Goal: Task Accomplishment & Management: Use online tool/utility

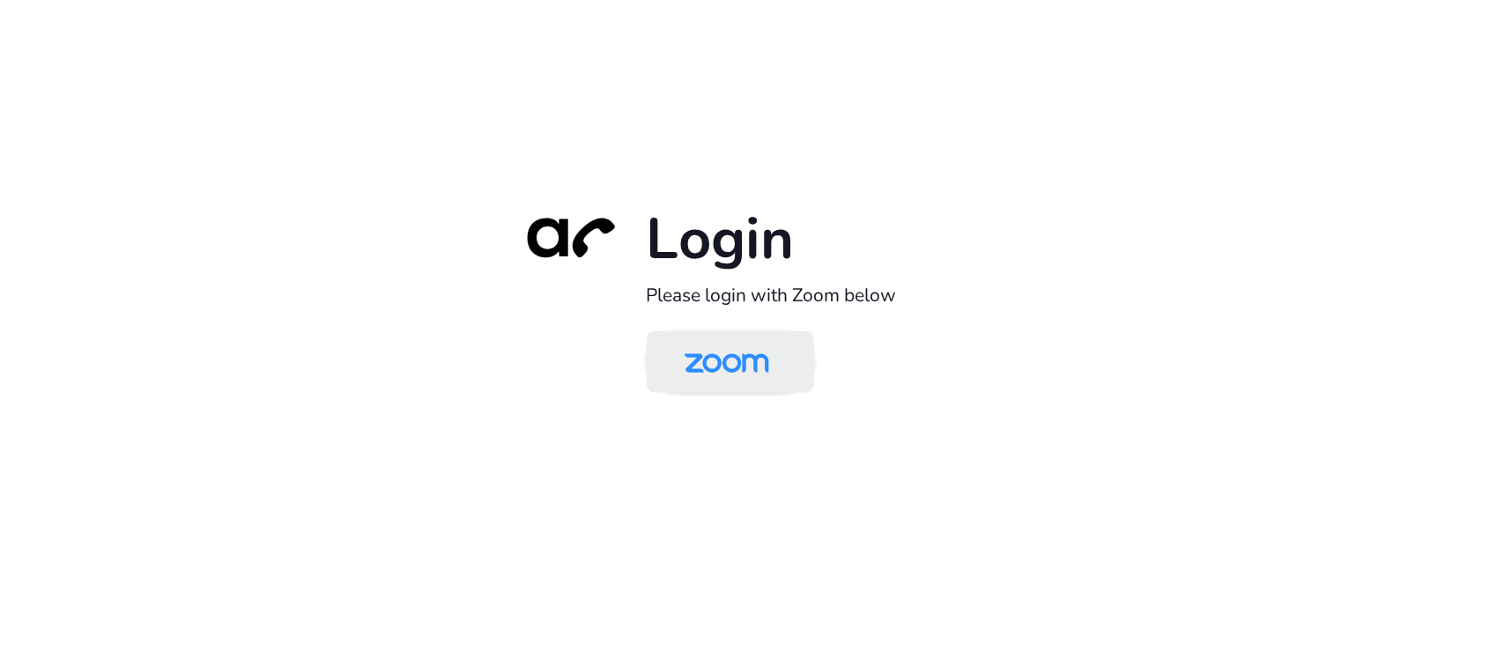
click at [740, 370] on img at bounding box center [727, 363] width 122 height 57
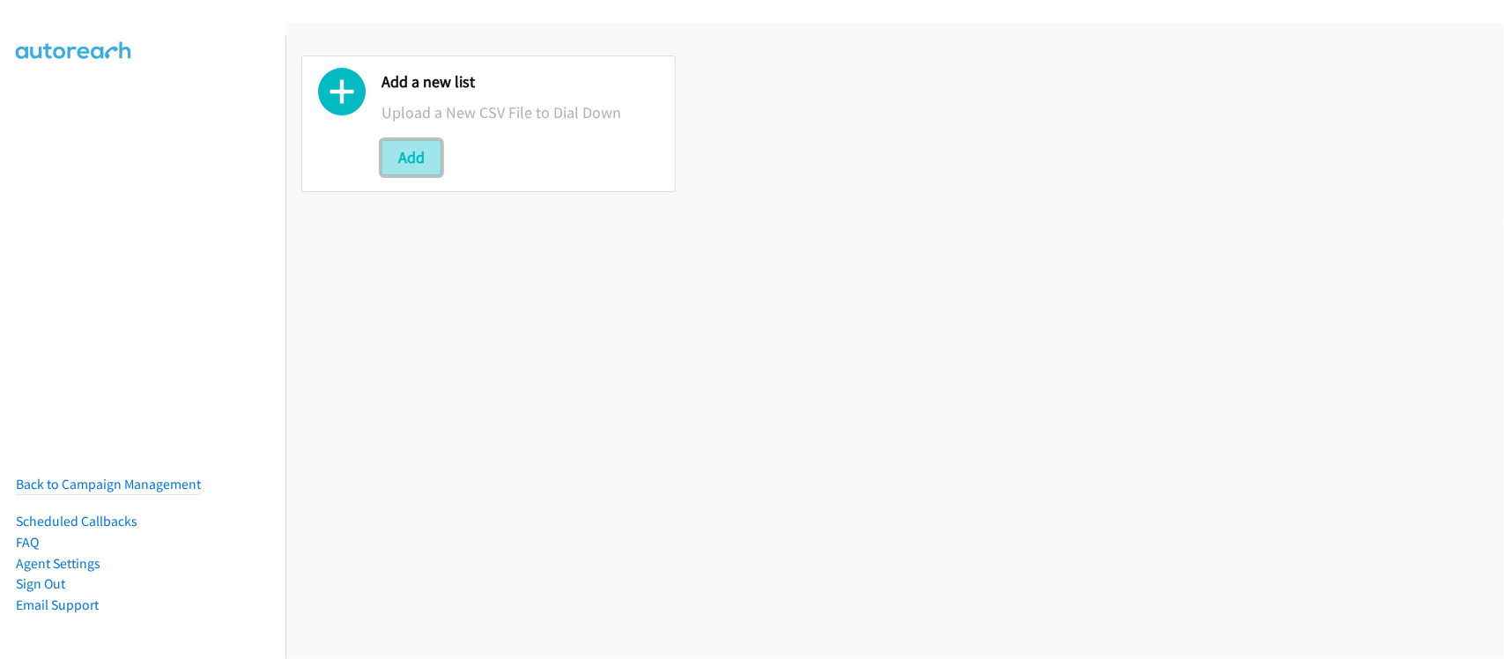
click at [412, 159] on button "Add" at bounding box center [411, 157] width 60 height 35
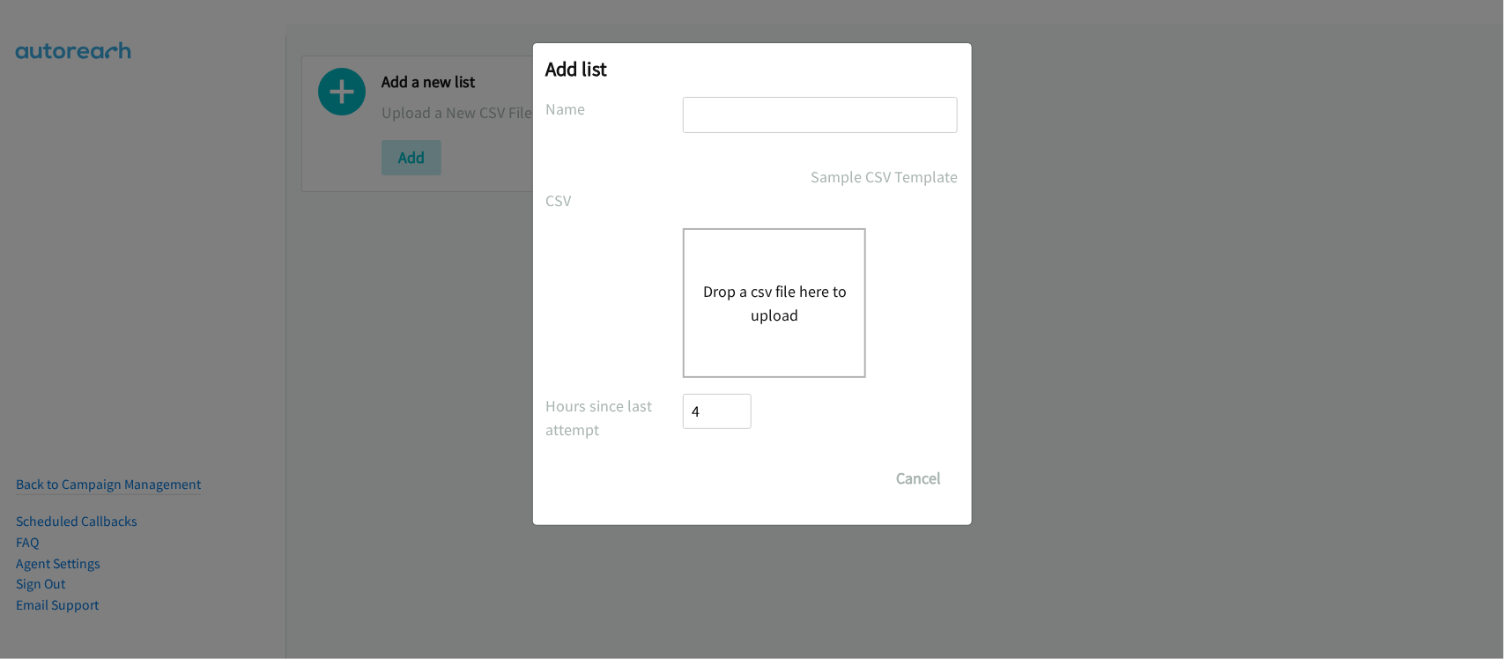
click at [763, 129] on input "text" at bounding box center [820, 115] width 275 height 36
type input "DATA"
click at [749, 364] on div "Drop a csv file here to upload" at bounding box center [774, 303] width 183 height 150
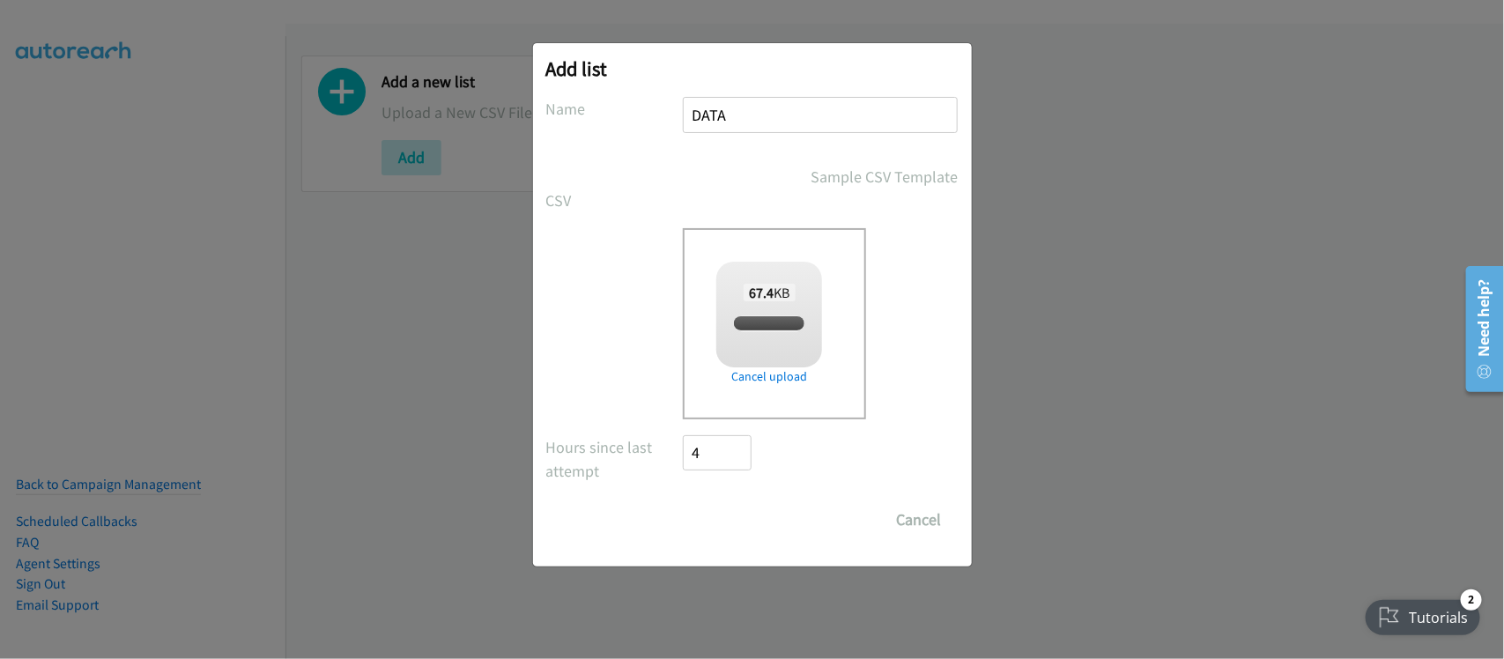
checkbox input "true"
click at [738, 511] on input "Save List" at bounding box center [730, 519] width 92 height 35
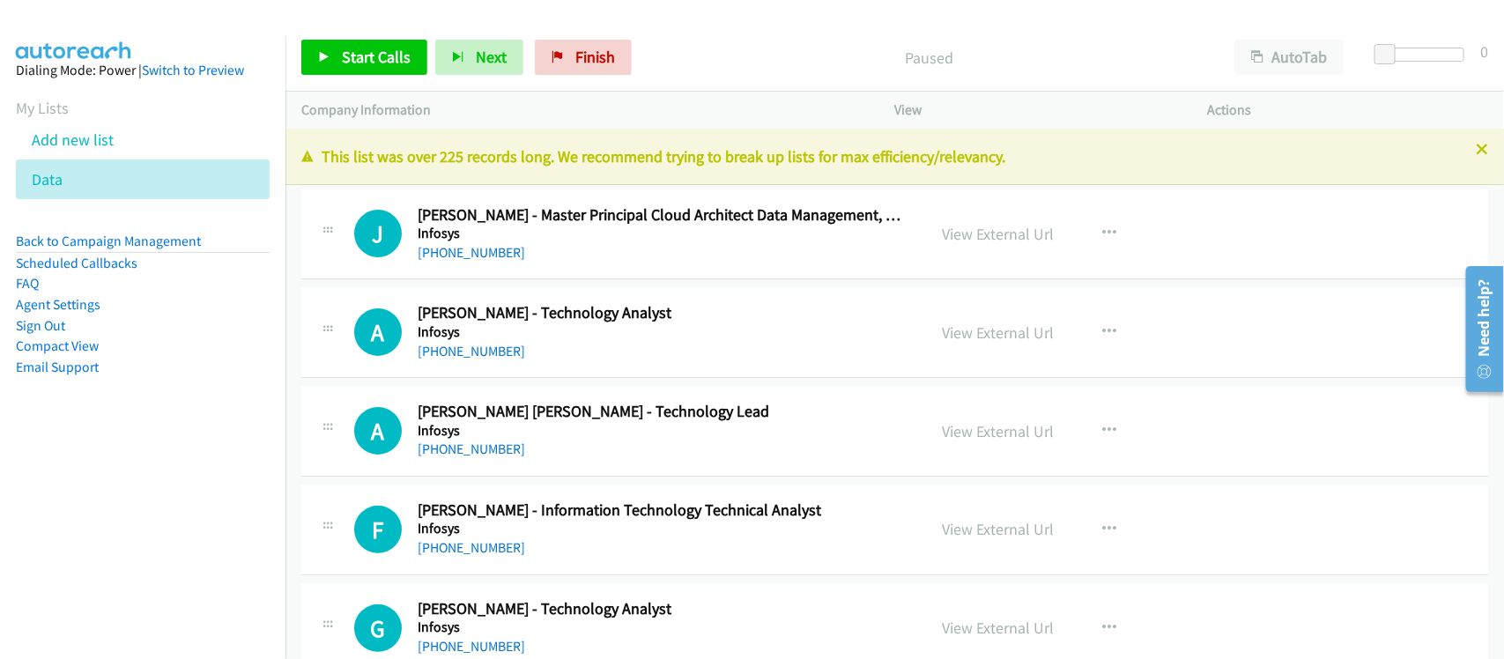
drag, startPoint x: 470, startPoint y: 245, endPoint x: 565, endPoint y: 260, distance: 96.3
click at [470, 245] on link "+65 8112 7079" at bounding box center [471, 252] width 107 height 17
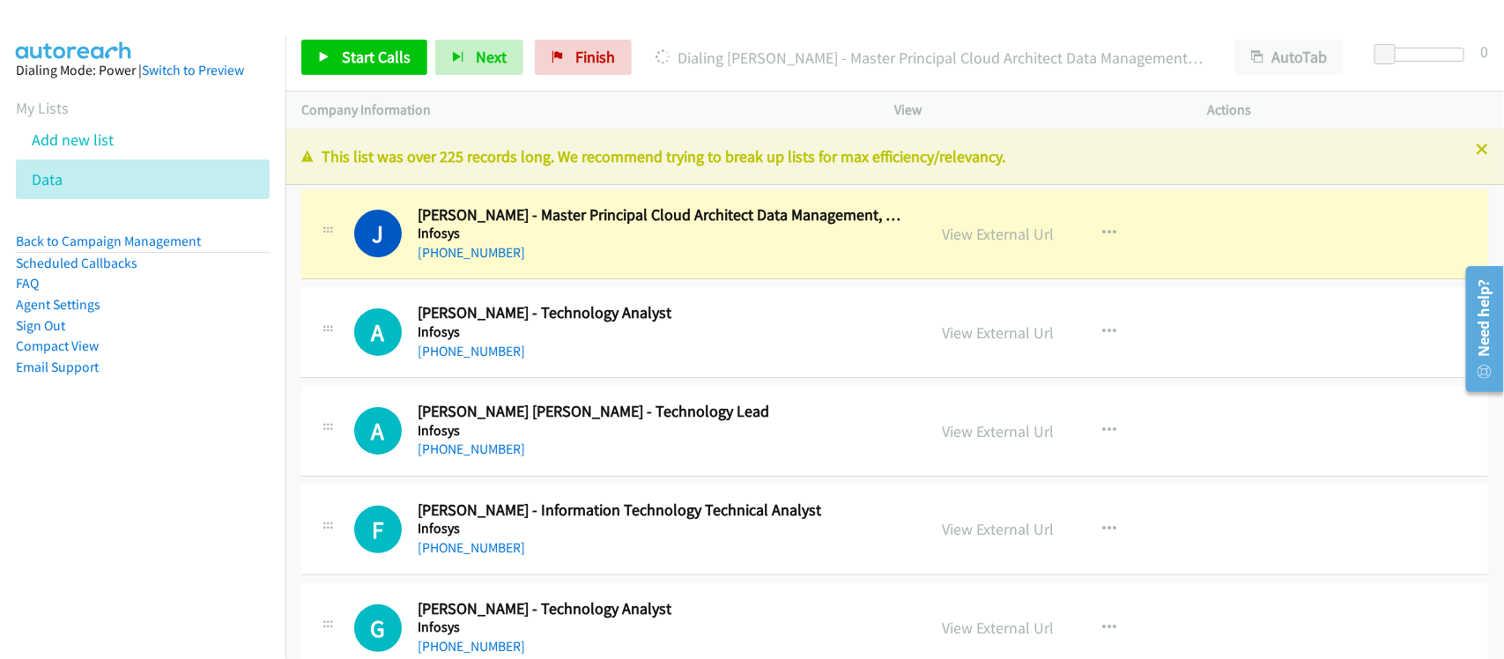
drag, startPoint x: 558, startPoint y: 252, endPoint x: 599, endPoint y: 236, distance: 44.3
click at [558, 252] on div "+65 8112 7079" at bounding box center [660, 252] width 485 height 21
click at [972, 233] on link "View External Url" at bounding box center [999, 234] width 112 height 20
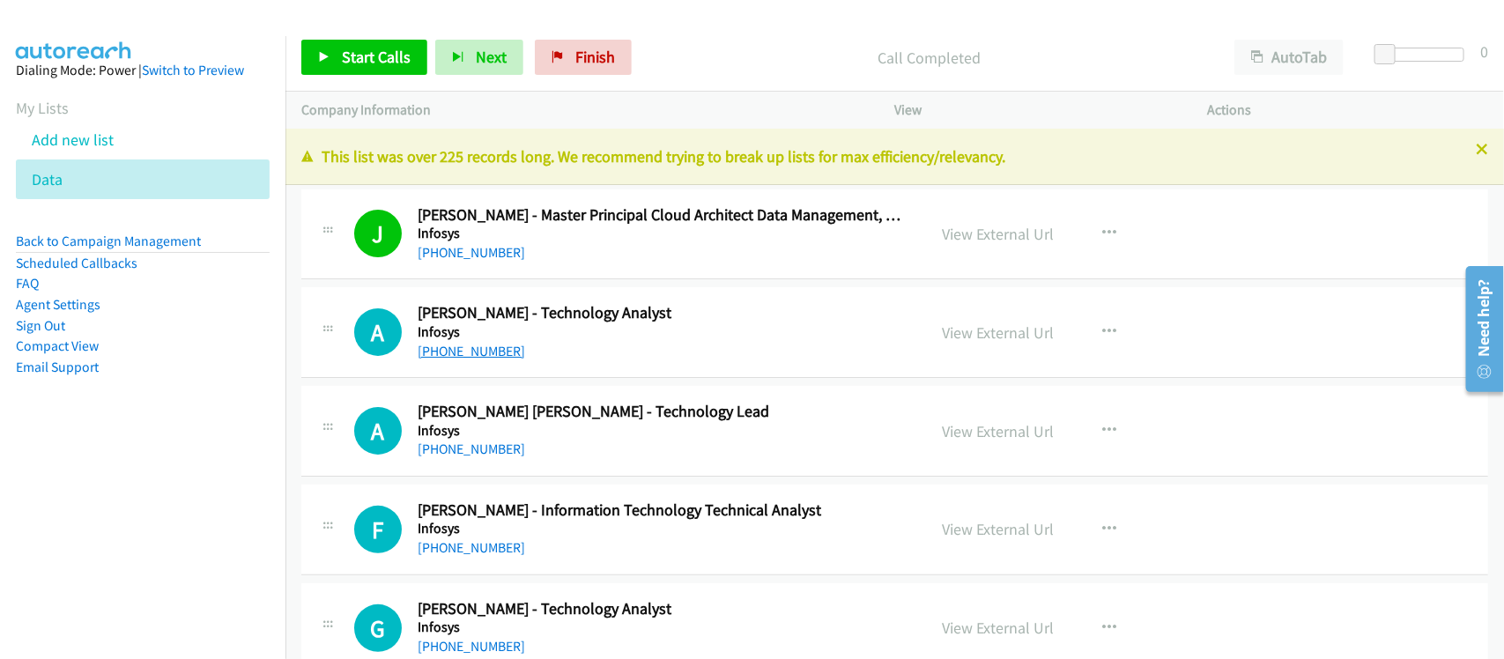
click at [459, 343] on link "+65 8248 2629" at bounding box center [471, 351] width 107 height 17
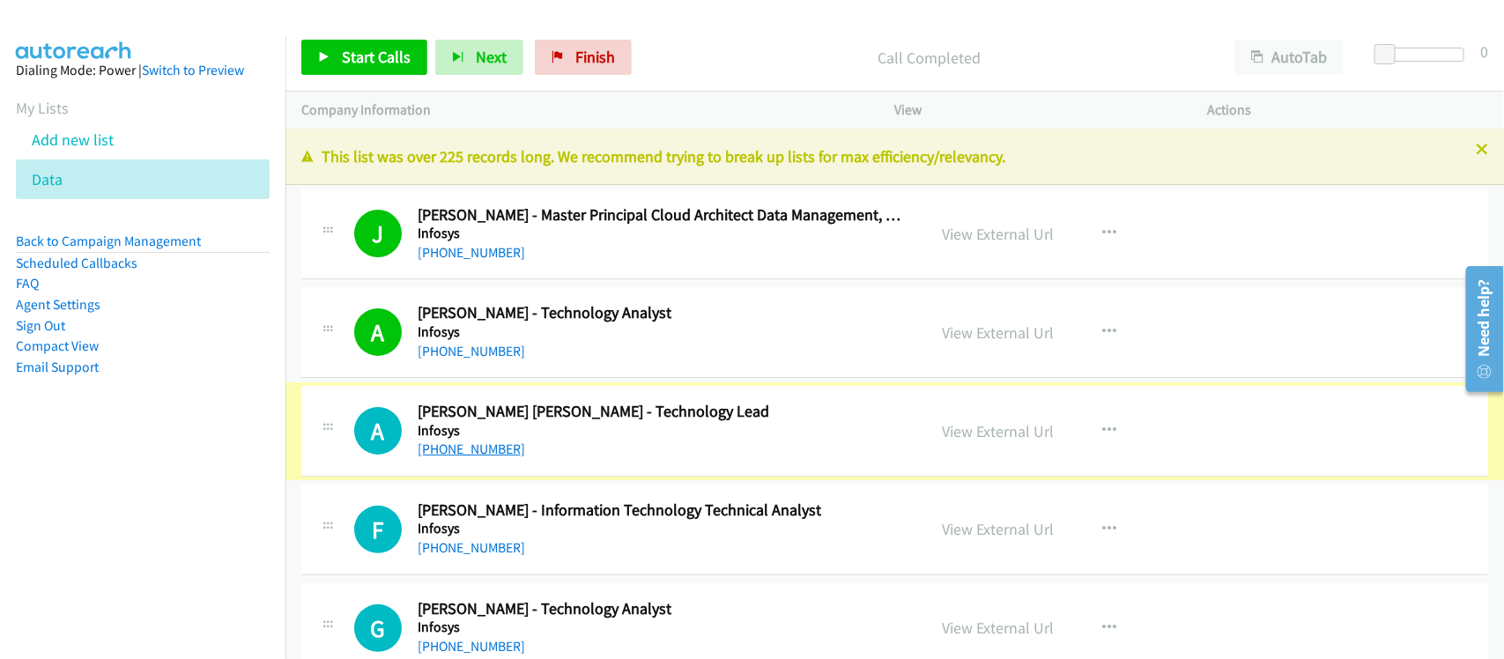
drag, startPoint x: 460, startPoint y: 454, endPoint x: 496, endPoint y: 454, distance: 36.1
click at [460, 454] on link "+65 9014 1704" at bounding box center [471, 448] width 107 height 17
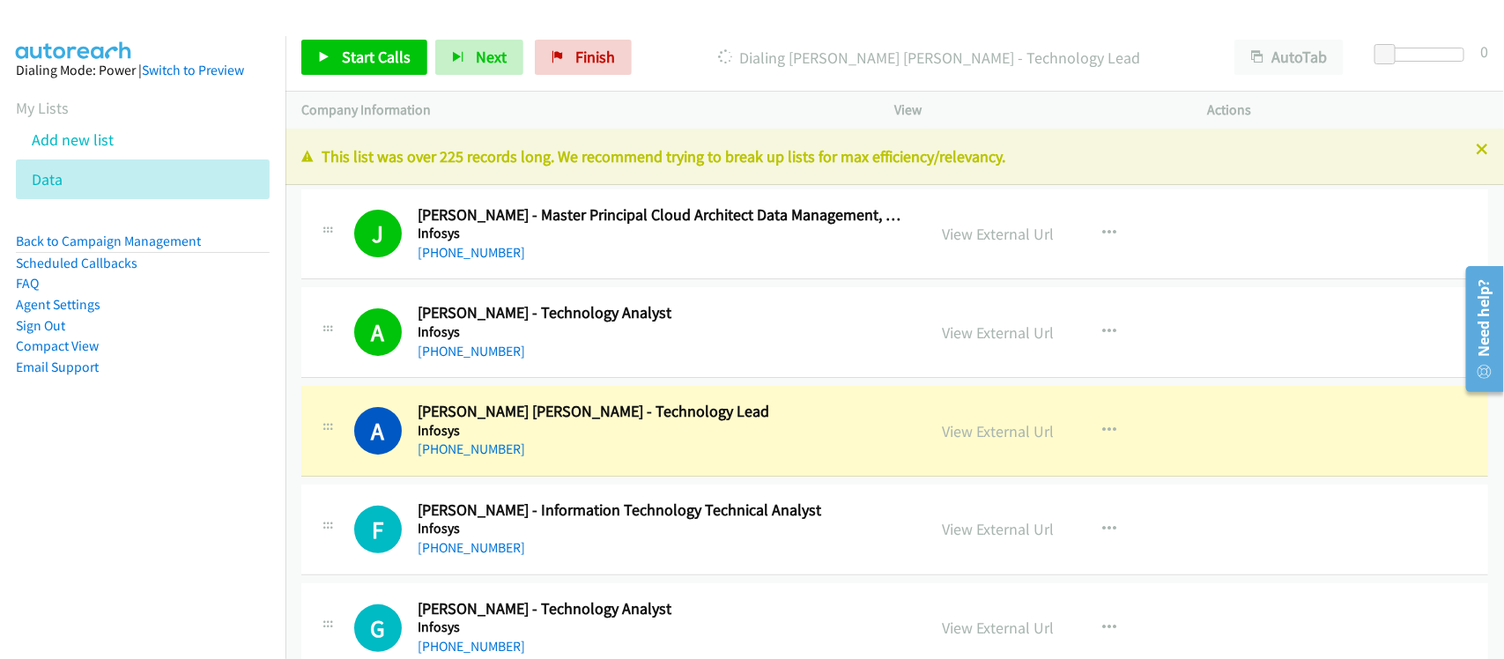
click at [588, 459] on div "+65 9014 1704" at bounding box center [660, 449] width 485 height 21
click at [984, 437] on link "View External Url" at bounding box center [999, 431] width 112 height 20
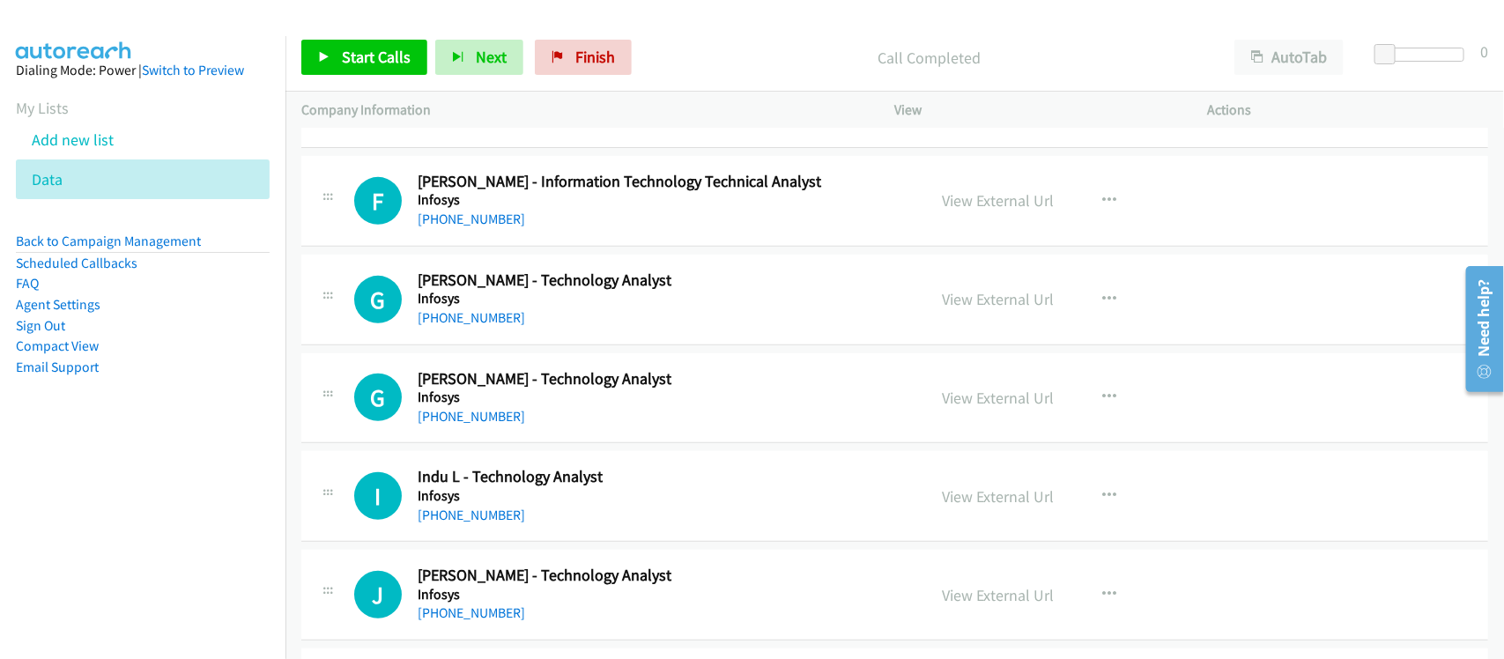
scroll to position [330, 0]
click at [465, 211] on link "+65 9859 6401" at bounding box center [471, 217] width 107 height 17
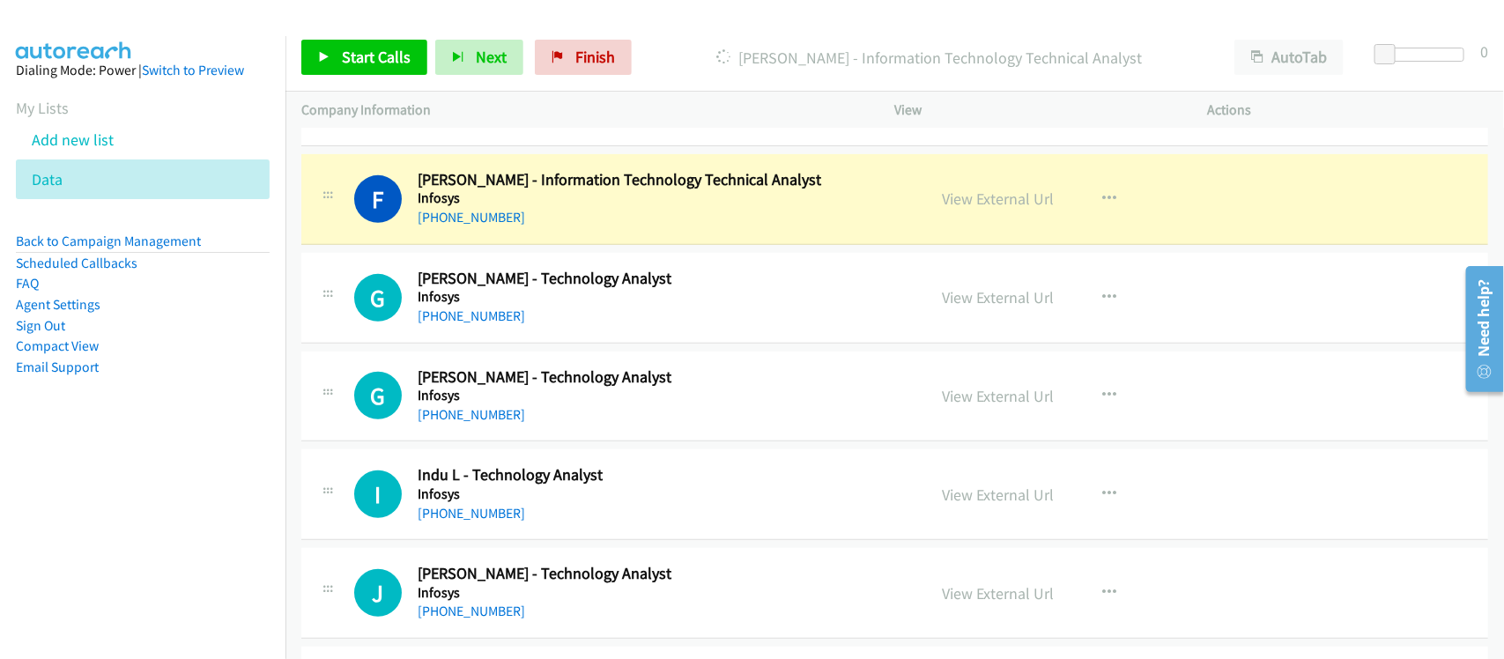
click at [539, 229] on div "F Callback Scheduled Farhan Jumat - Information Technology Technical Analyst In…" at bounding box center [894, 199] width 1187 height 91
click at [1002, 196] on link "View External Url" at bounding box center [999, 199] width 112 height 20
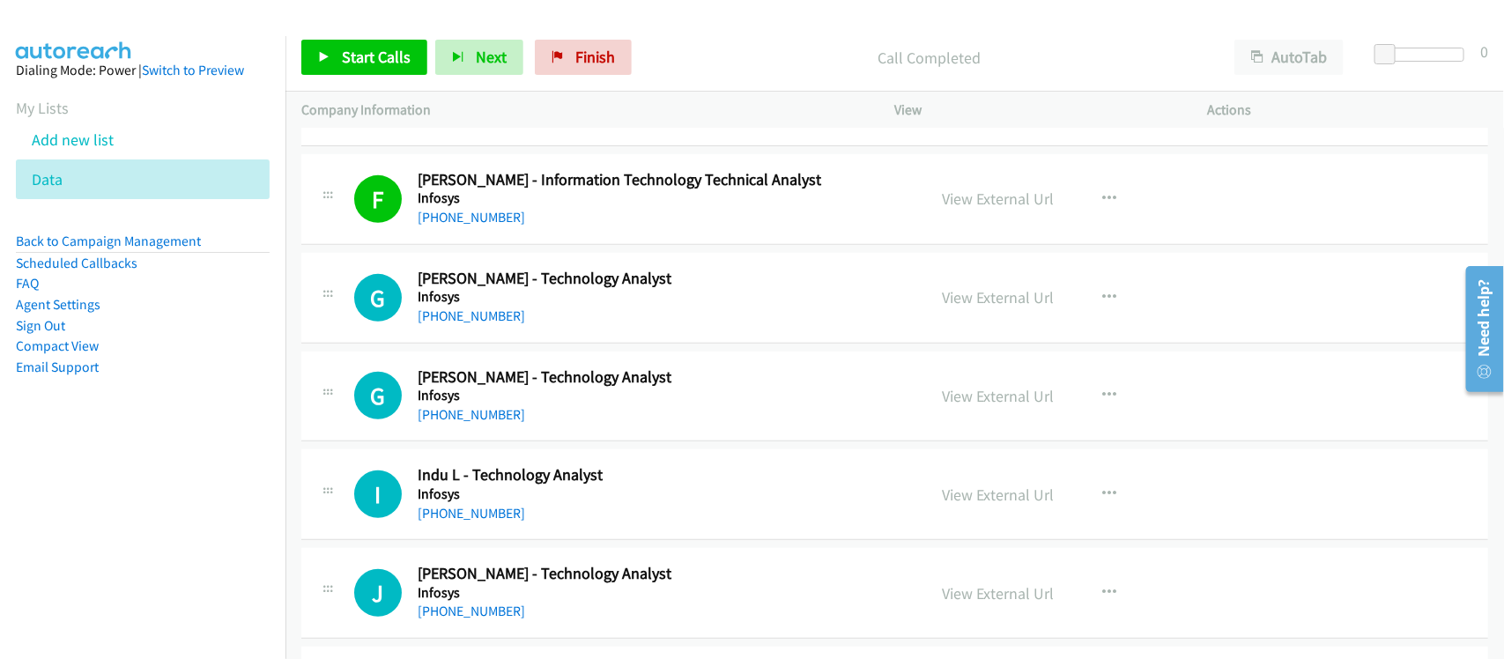
drag, startPoint x: 456, startPoint y: 311, endPoint x: 610, endPoint y: 328, distance: 154.2
click at [456, 311] on link "+65 8218 1408" at bounding box center [471, 315] width 107 height 17
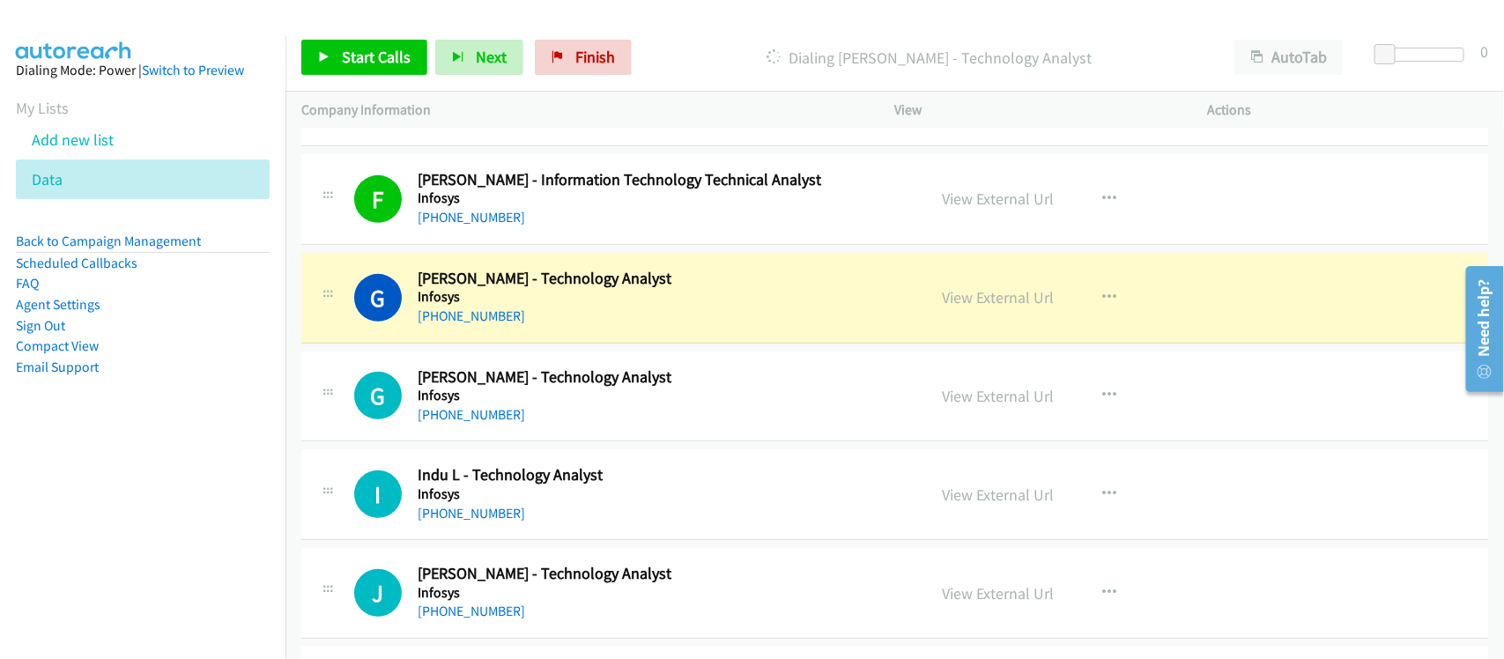
click at [573, 329] on div "G Callback Scheduled Gavin Lau - Technology Analyst Infosys Asia/Singapore +65 …" at bounding box center [894, 298] width 1187 height 91
click at [1014, 300] on link "View External Url" at bounding box center [999, 297] width 112 height 20
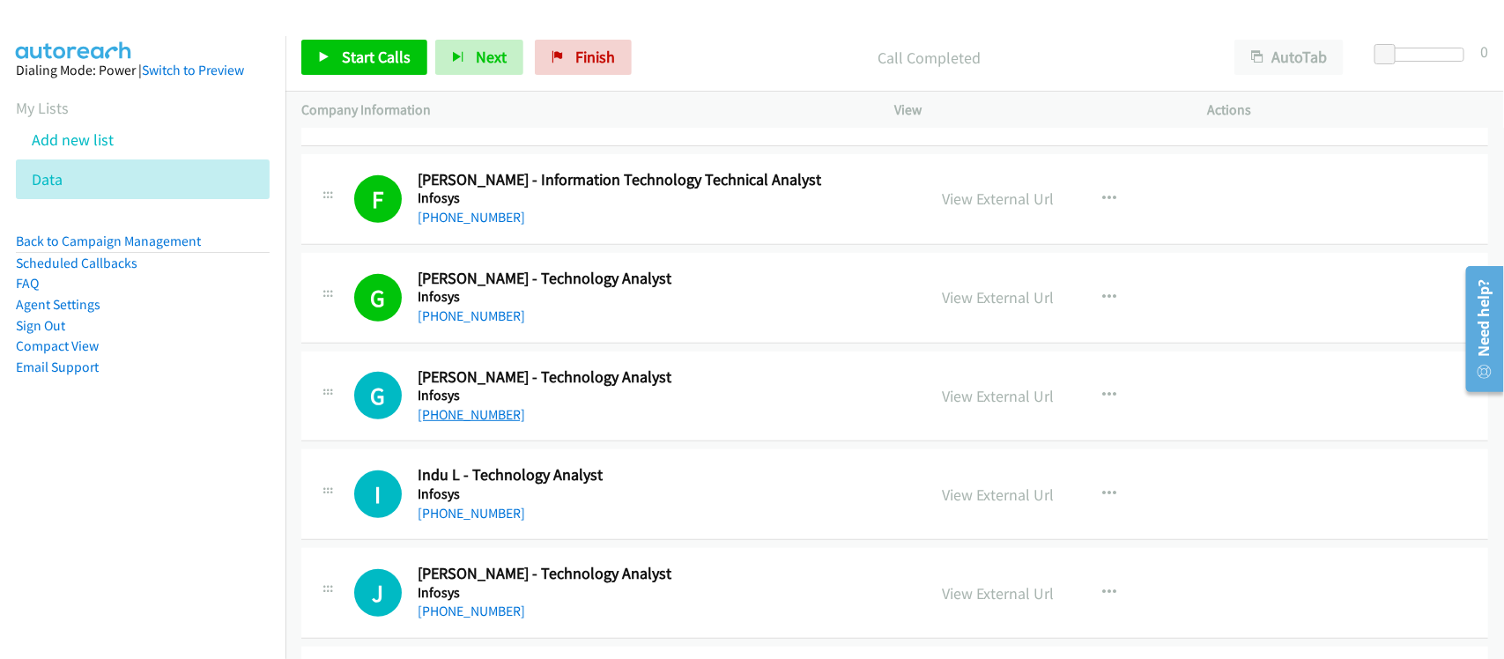
click at [455, 412] on link "+65 8123 3276" at bounding box center [471, 414] width 107 height 17
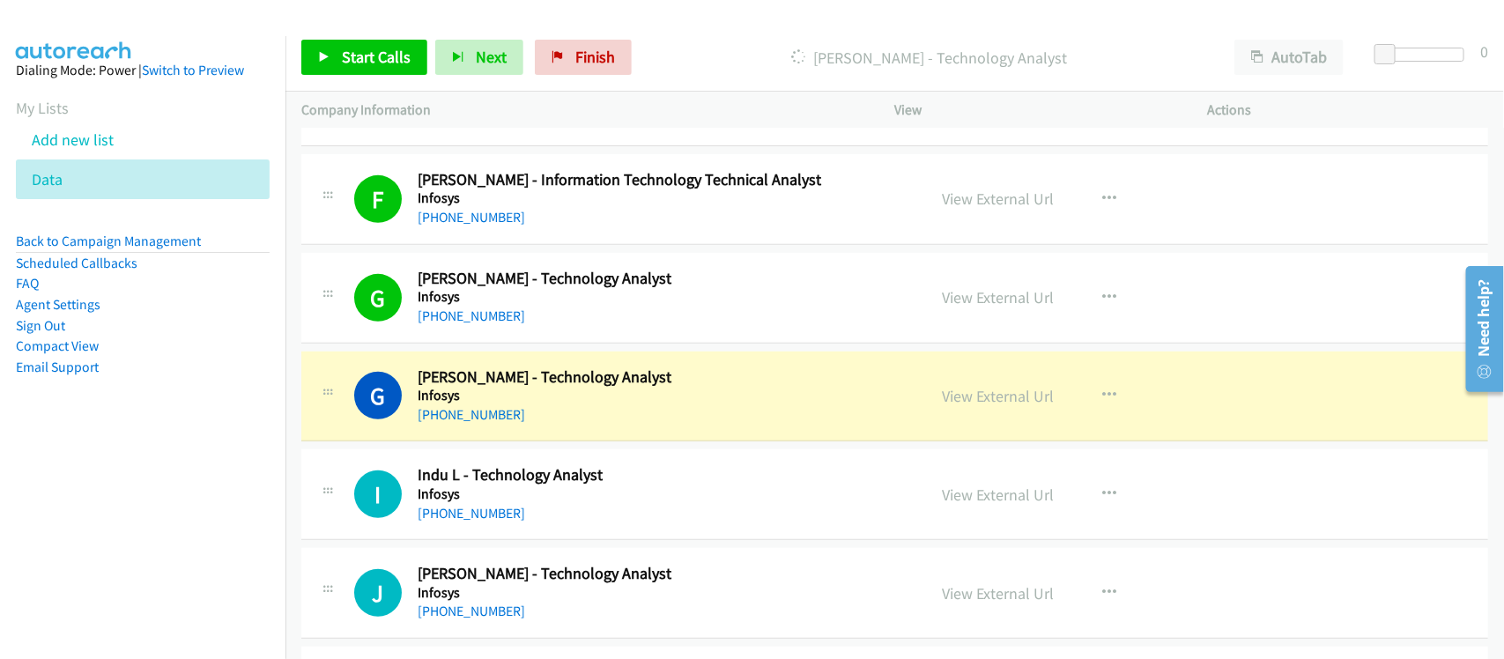
click at [573, 425] on div "G Callback Scheduled Guoliang Luo - Technology Analyst Infosys Asia/Singapore +…" at bounding box center [894, 396] width 1187 height 91
click at [549, 429] on div "G Callback Scheduled Guoliang Luo - Technology Analyst Infosys Asia/Singapore +…" at bounding box center [894, 396] width 1187 height 91
click at [943, 399] on link "View External Url" at bounding box center [999, 396] width 112 height 20
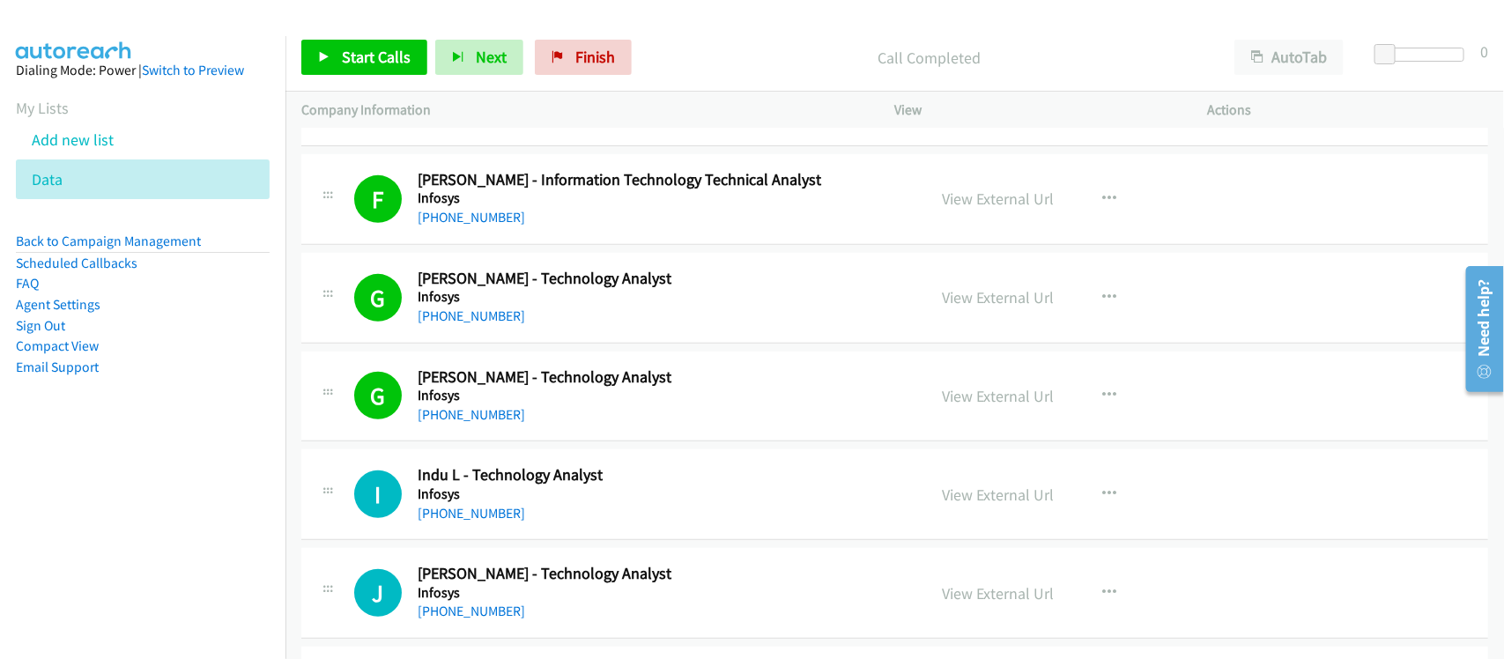
scroll to position [551, 0]
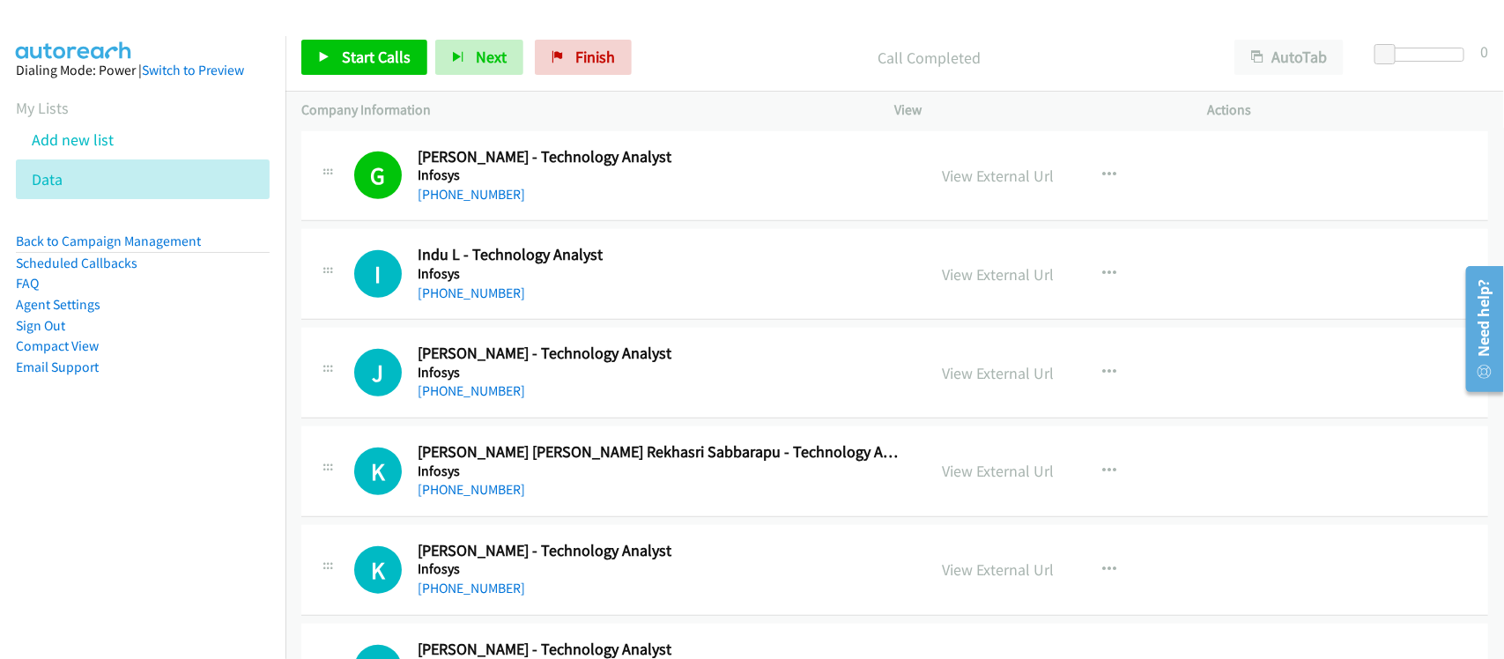
drag, startPoint x: 451, startPoint y: 384, endPoint x: 516, endPoint y: 381, distance: 65.2
click at [451, 384] on link "+65 8656 9622" at bounding box center [471, 390] width 107 height 17
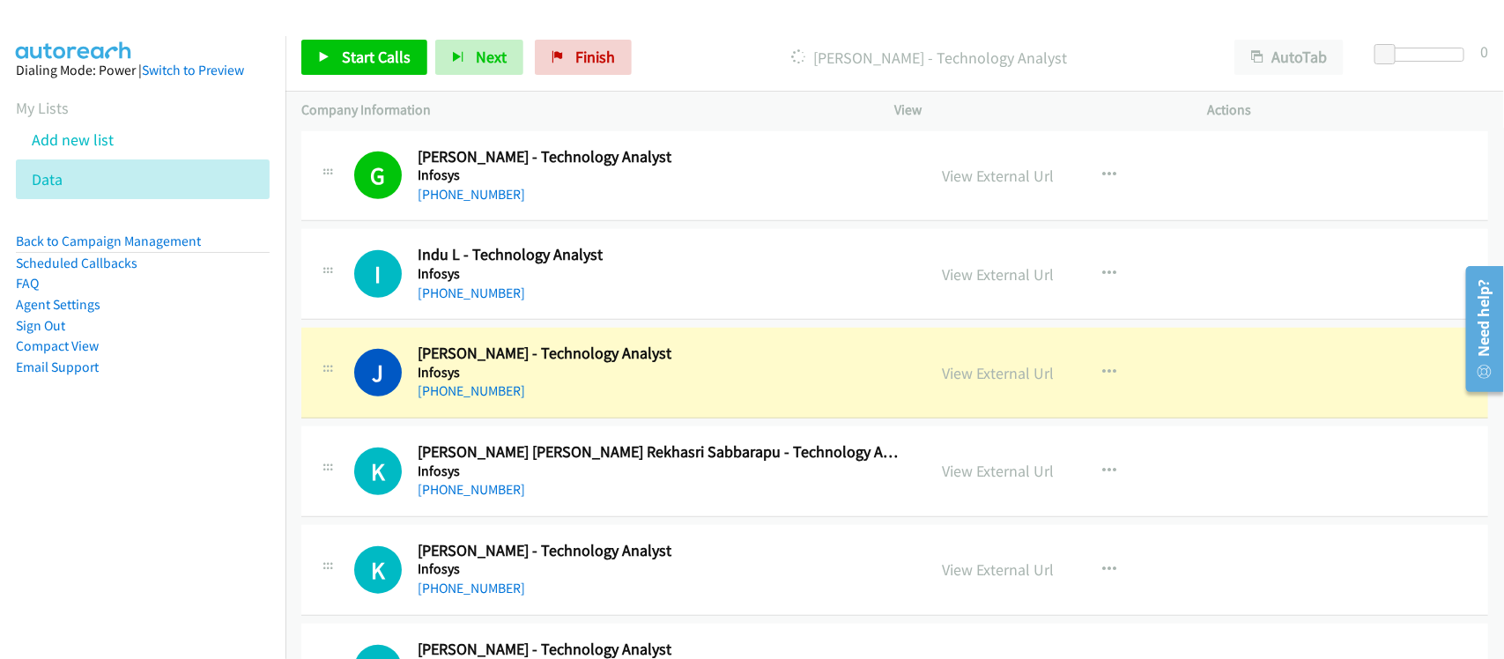
click at [139, 534] on nav "Dialing Mode: Power | Switch to Preview My Lists Add new list Data Back to Camp…" at bounding box center [143, 365] width 286 height 659
click at [1031, 366] on link "View External Url" at bounding box center [999, 373] width 112 height 20
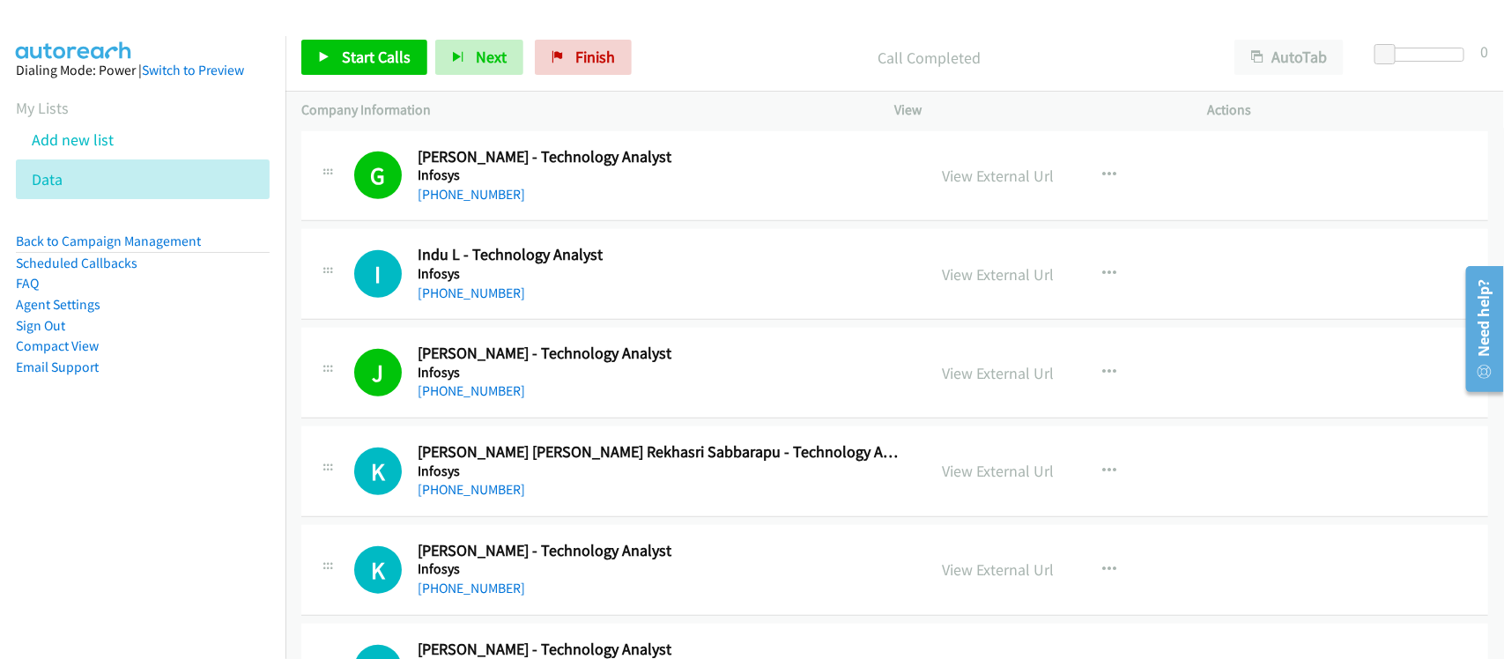
click at [526, 416] on div "J Callback Scheduled Joseph Nishanth - Technology Analyst Infosys Asia/Singapor…" at bounding box center [894, 373] width 1187 height 91
click at [454, 489] on link "+65 9079 4814" at bounding box center [471, 489] width 107 height 17
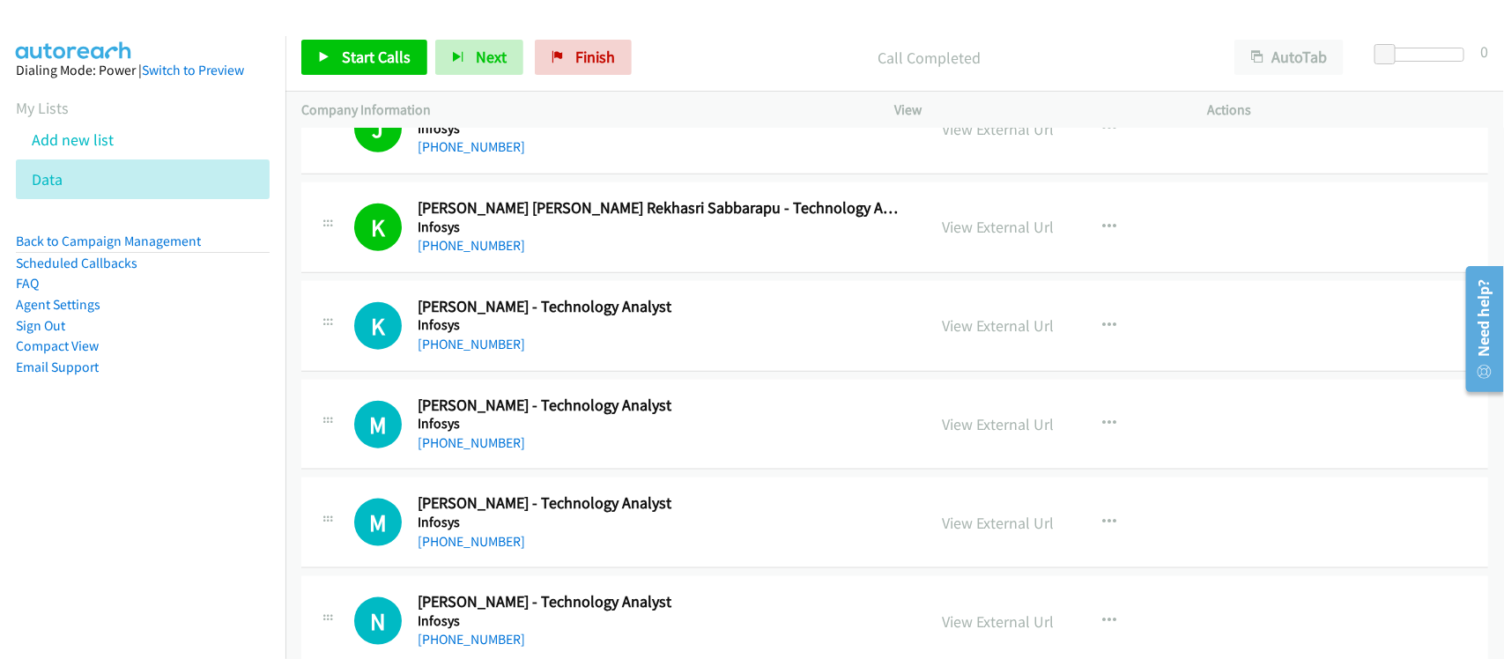
scroll to position [771, 0]
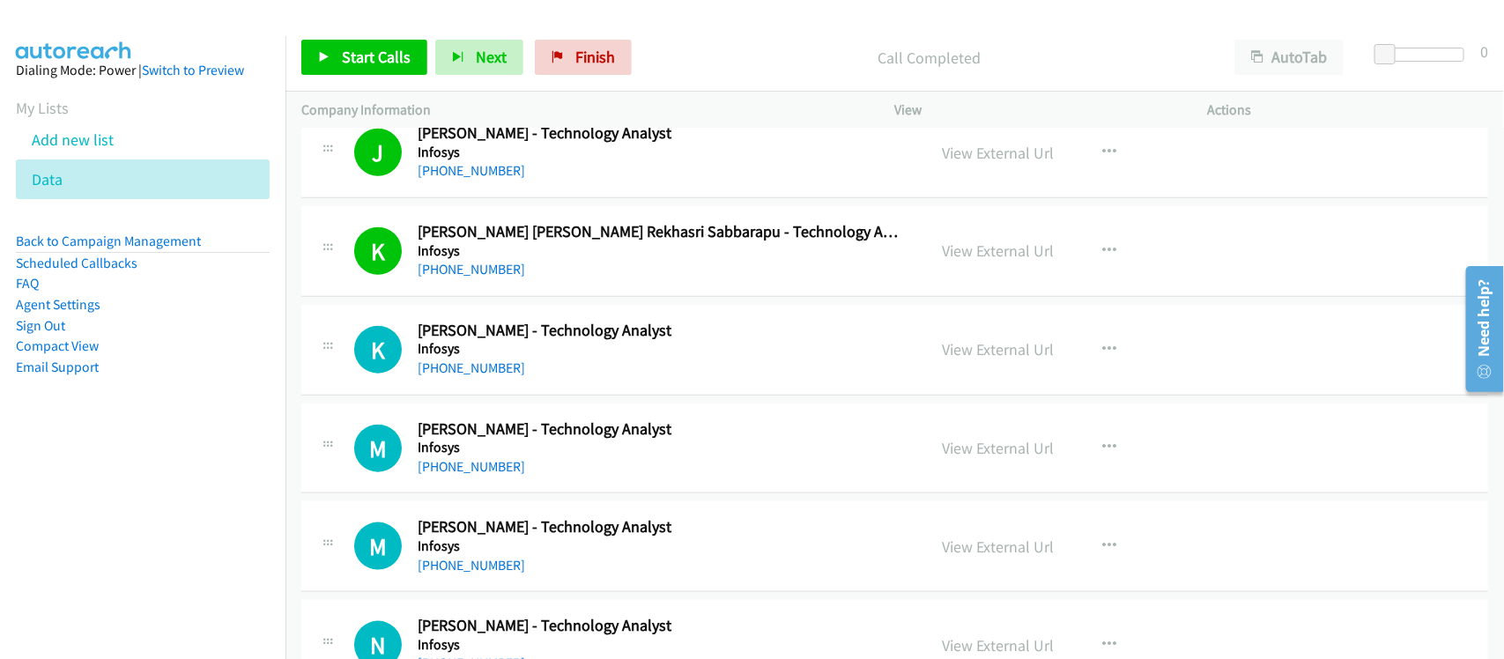
click at [531, 367] on div "+65 9756 2474" at bounding box center [660, 368] width 485 height 21
click at [486, 372] on link "+65 9756 2474" at bounding box center [471, 367] width 107 height 17
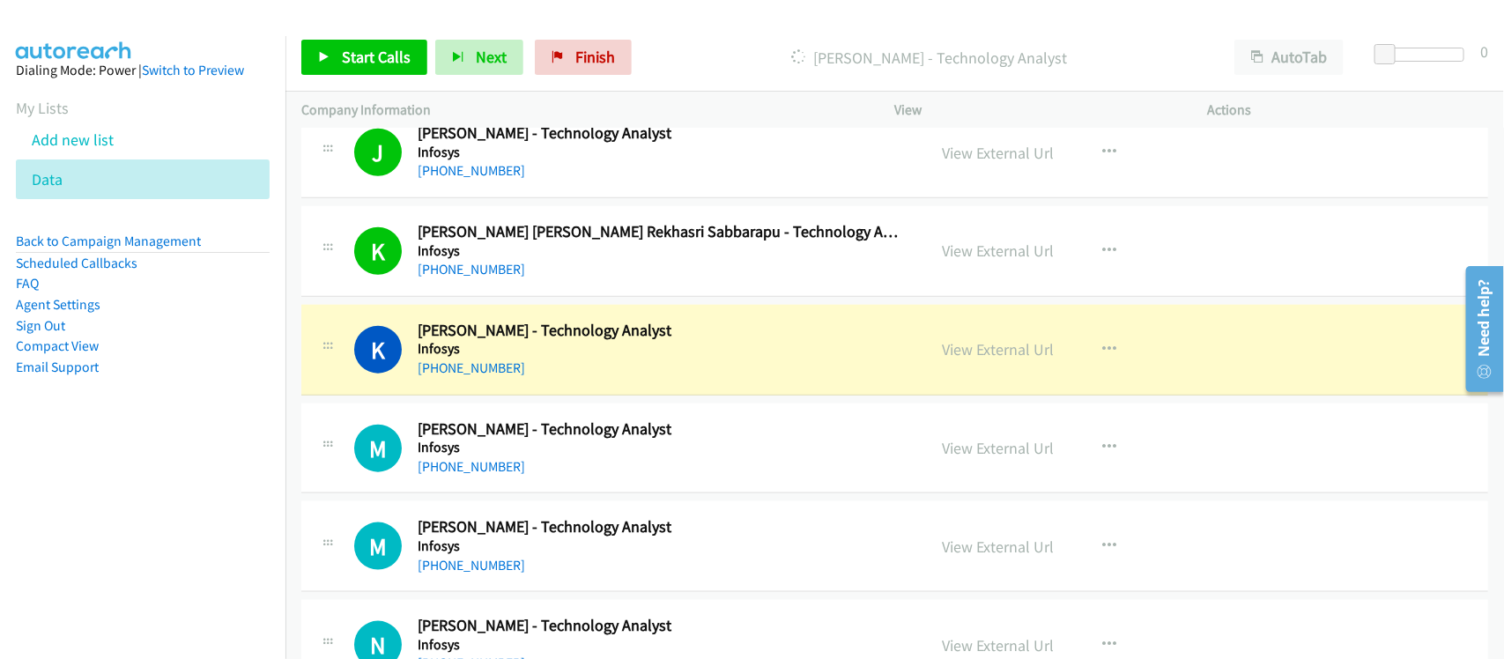
click at [552, 388] on div "K Callback Scheduled Kashyap Kothari - Technology Analyst Infosys Asia/Singapor…" at bounding box center [894, 350] width 1187 height 91
click at [980, 358] on link "View External Url" at bounding box center [999, 349] width 112 height 20
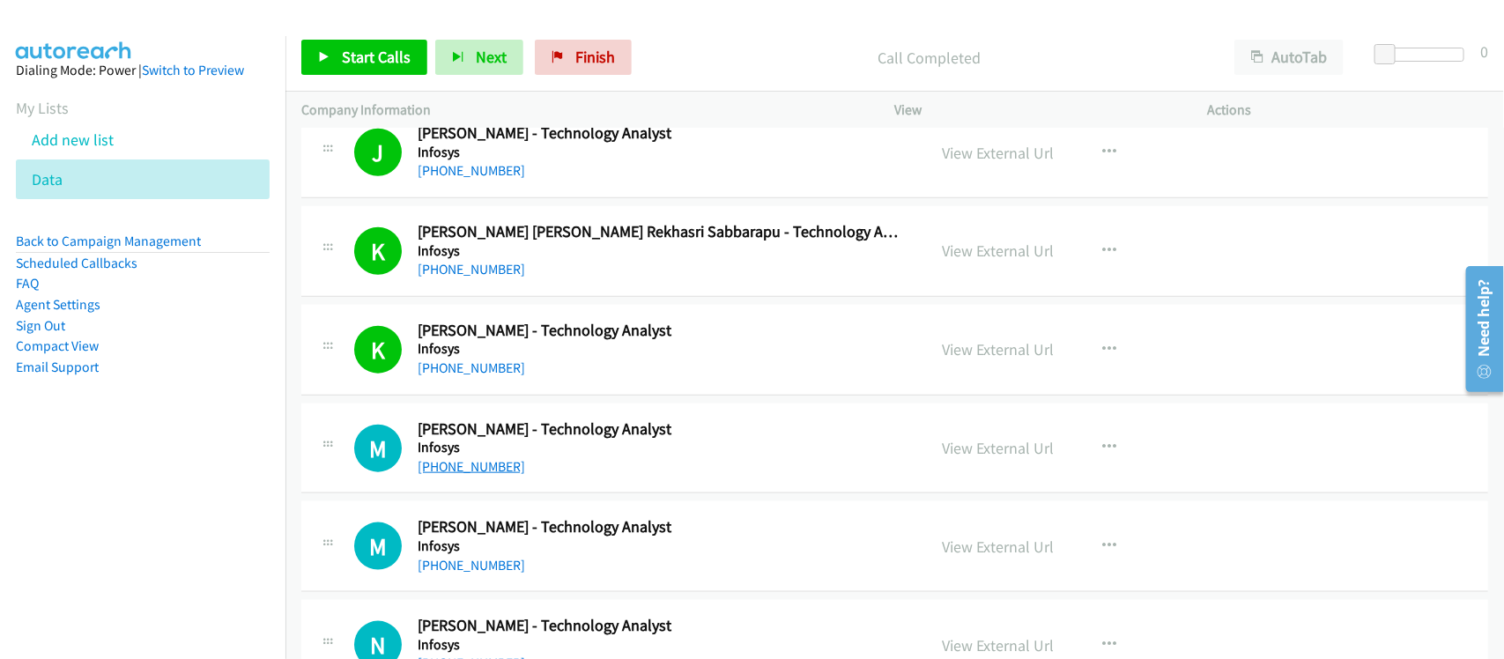
click at [464, 461] on link "+65 9792 2100" at bounding box center [471, 466] width 107 height 17
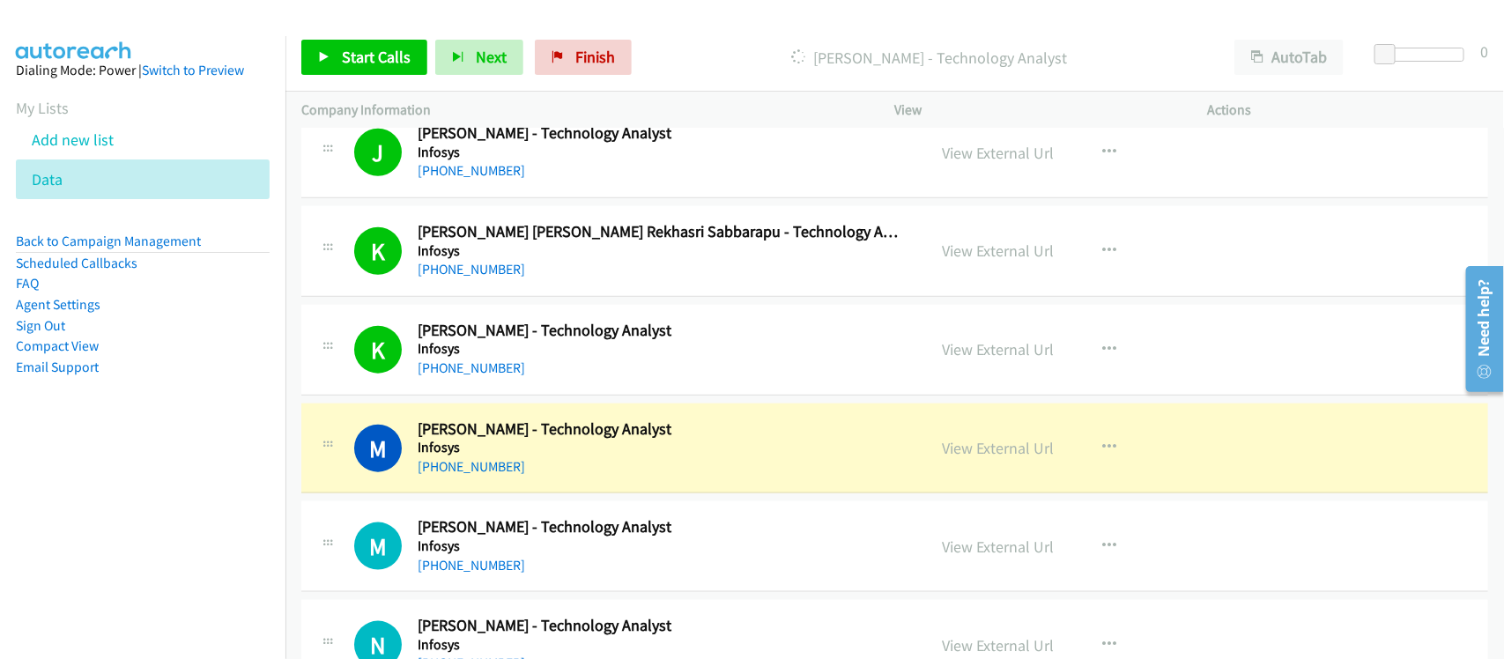
click at [575, 482] on div "M Callback Scheduled Michael Lim - Technology Analyst Infosys Asia/Singapore +6…" at bounding box center [894, 448] width 1187 height 91
click at [1004, 455] on link "View External Url" at bounding box center [999, 448] width 112 height 20
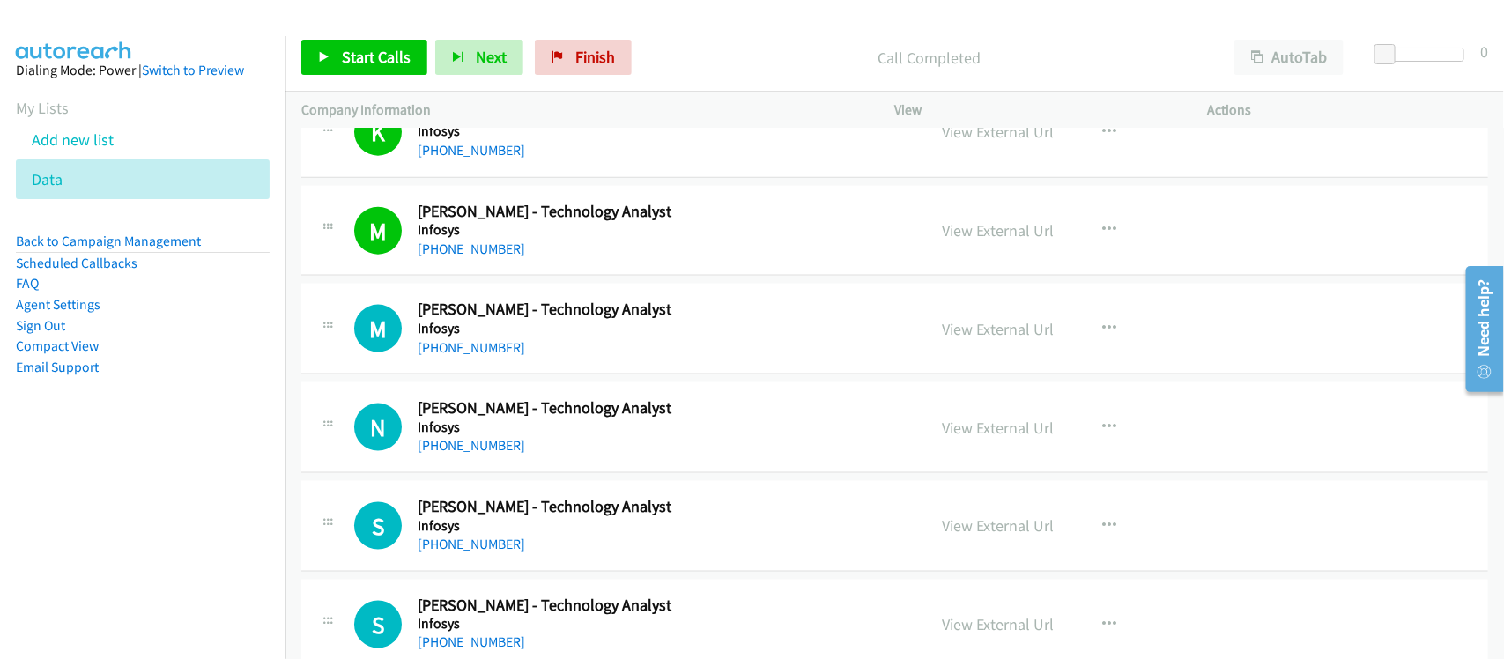
scroll to position [991, 0]
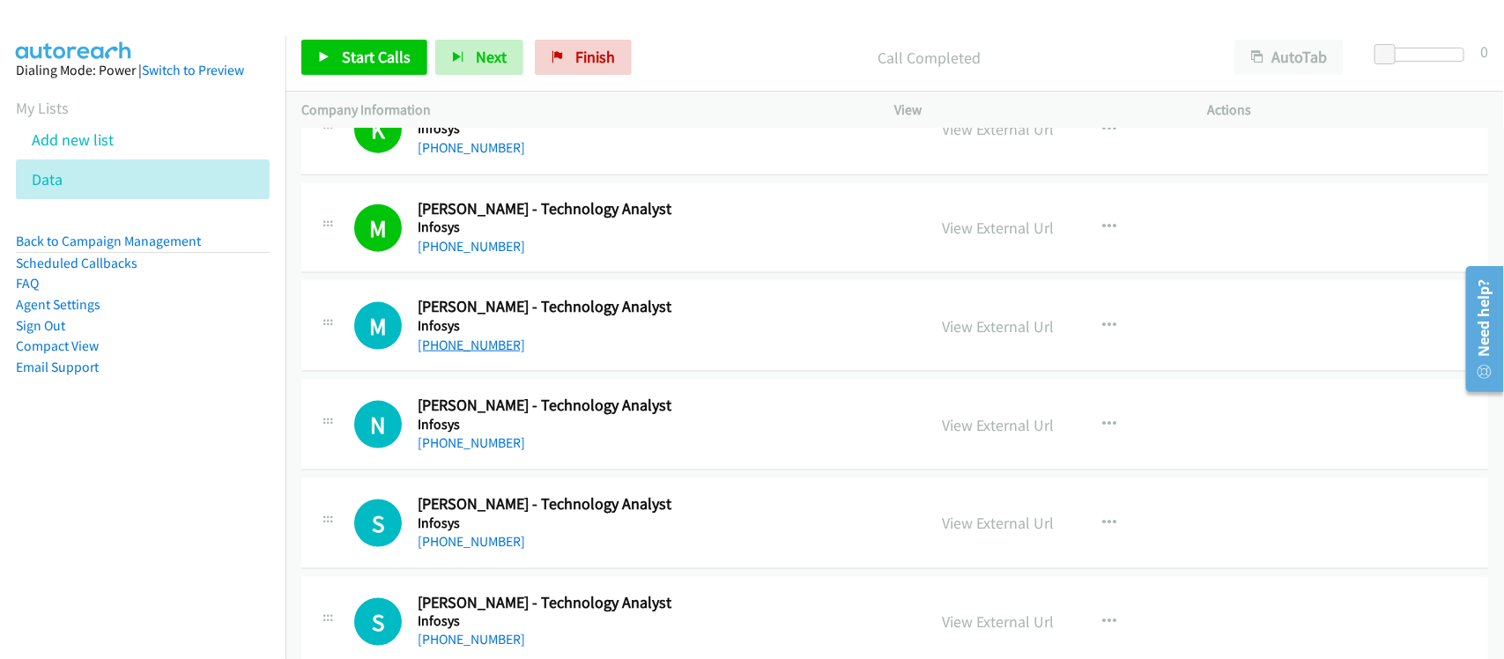
click at [470, 344] on link "+65 9057 8705" at bounding box center [471, 344] width 107 height 17
drag, startPoint x: 490, startPoint y: 447, endPoint x: 537, endPoint y: 442, distance: 47.9
click at [490, 447] on link "+65 9686 2575" at bounding box center [471, 442] width 107 height 17
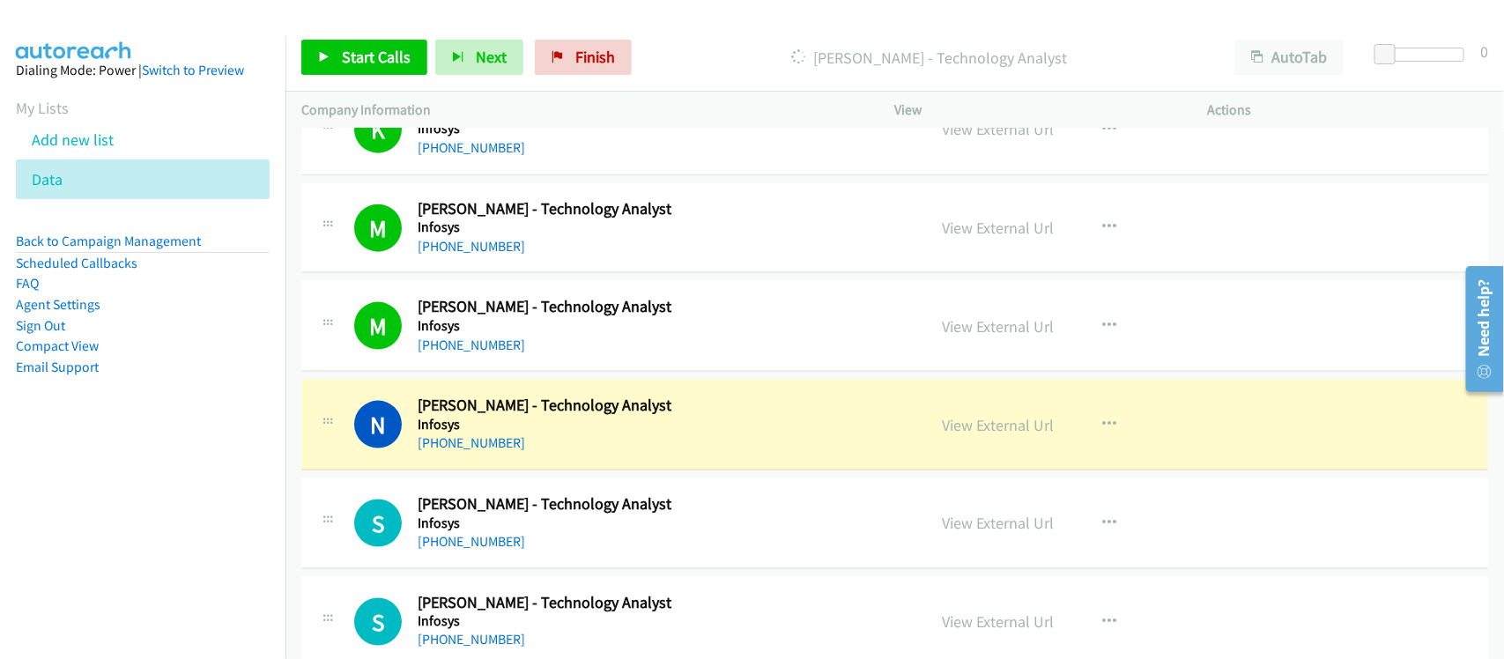
click at [575, 429] on h5 "Infosys" at bounding box center [660, 425] width 485 height 18
click at [985, 428] on link "View External Url" at bounding box center [999, 425] width 112 height 20
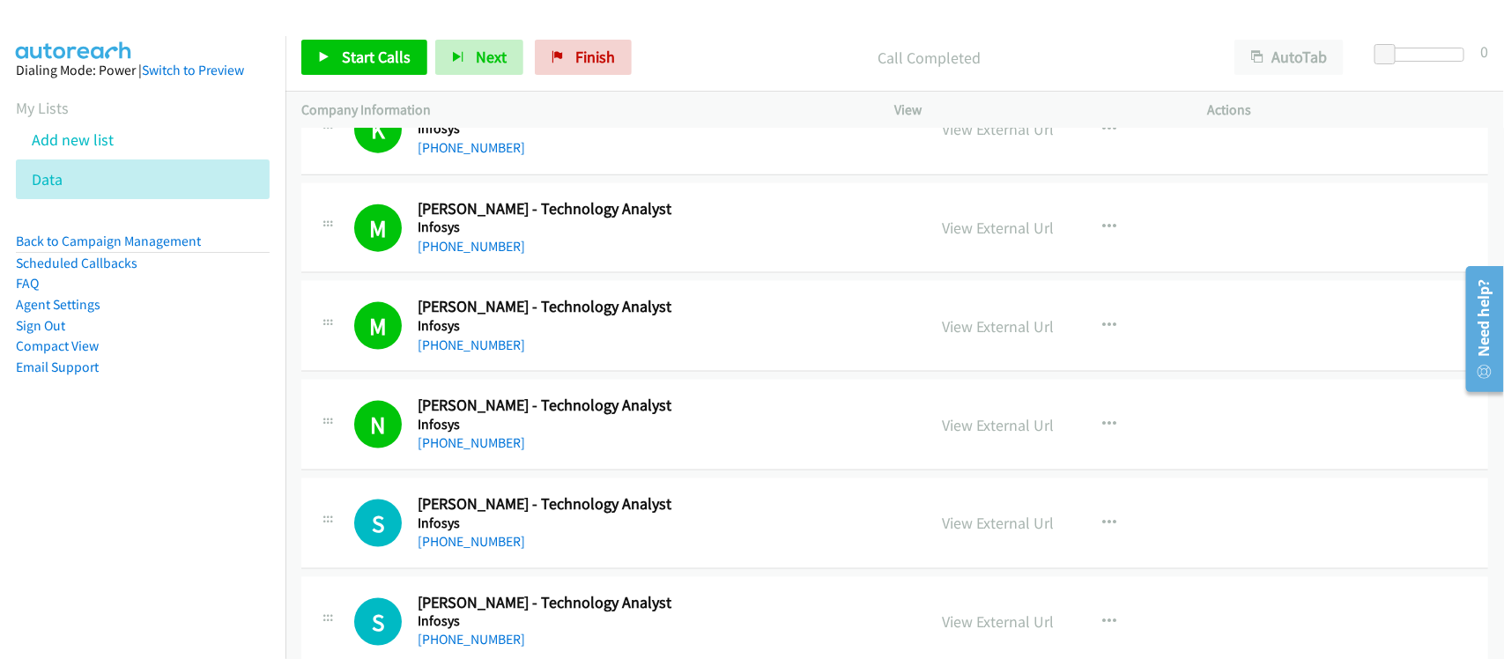
scroll to position [1101, 0]
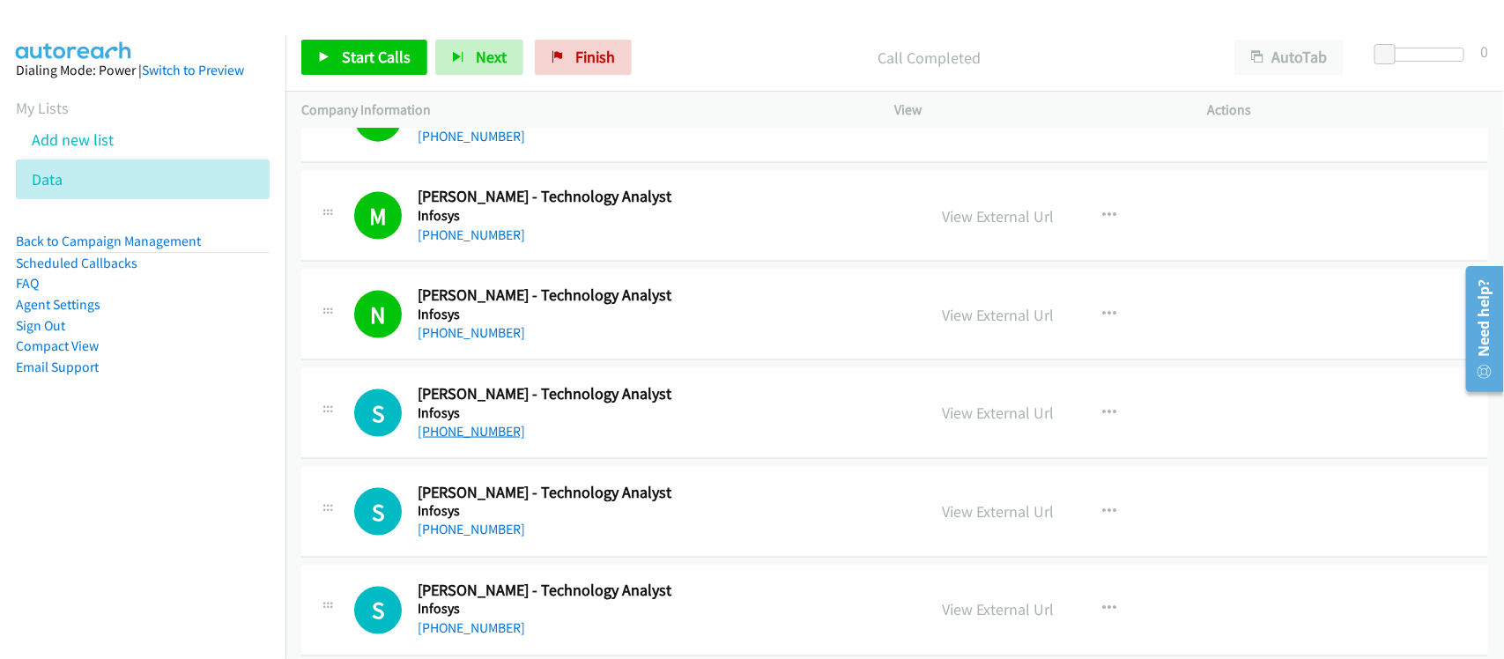
click at [463, 434] on link "+65 9775 9067" at bounding box center [471, 431] width 107 height 17
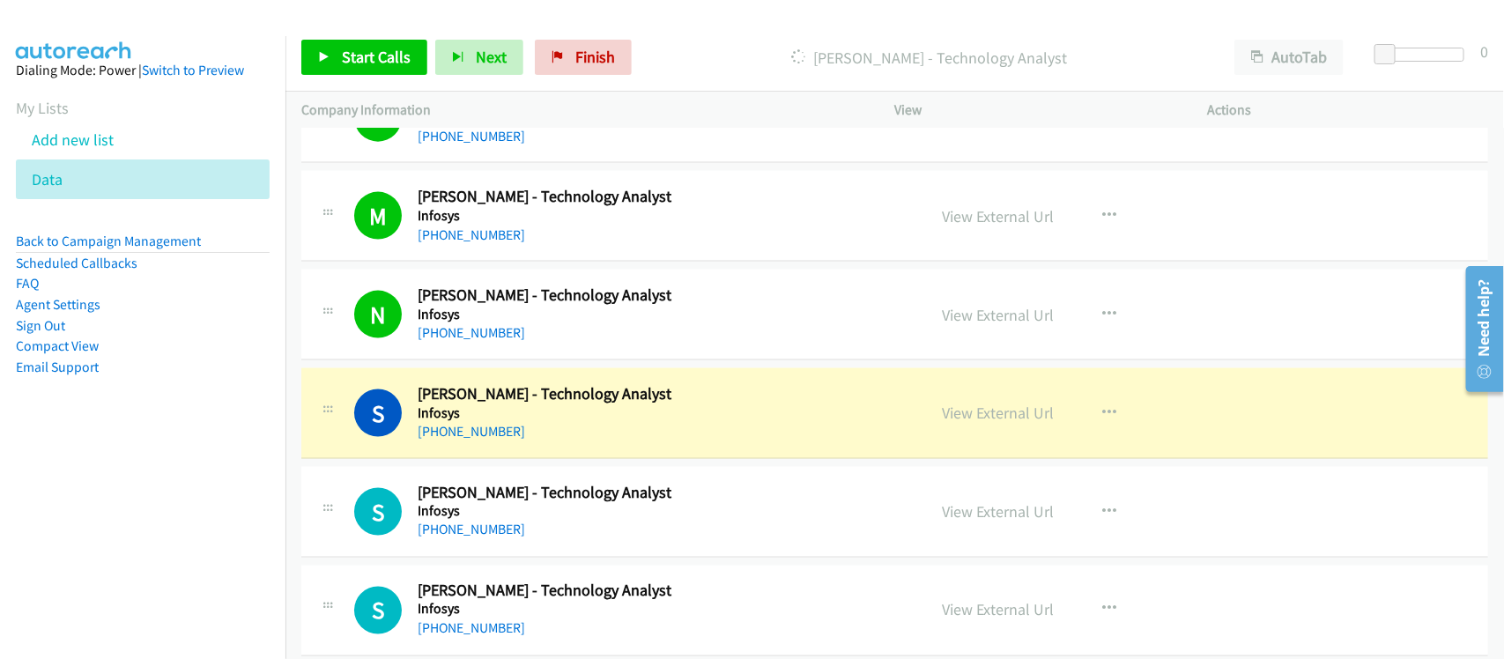
click at [94, 564] on nav "Dialing Mode: Power | Switch to Preview My Lists Add new list Data Back to Camp…" at bounding box center [143, 365] width 286 height 659
click at [147, 486] on nav "Dialing Mode: Power | Switch to Preview My Lists Add new list Data Back to Camp…" at bounding box center [143, 365] width 286 height 659
drag, startPoint x: 824, startPoint y: 436, endPoint x: 1005, endPoint y: 424, distance: 181.0
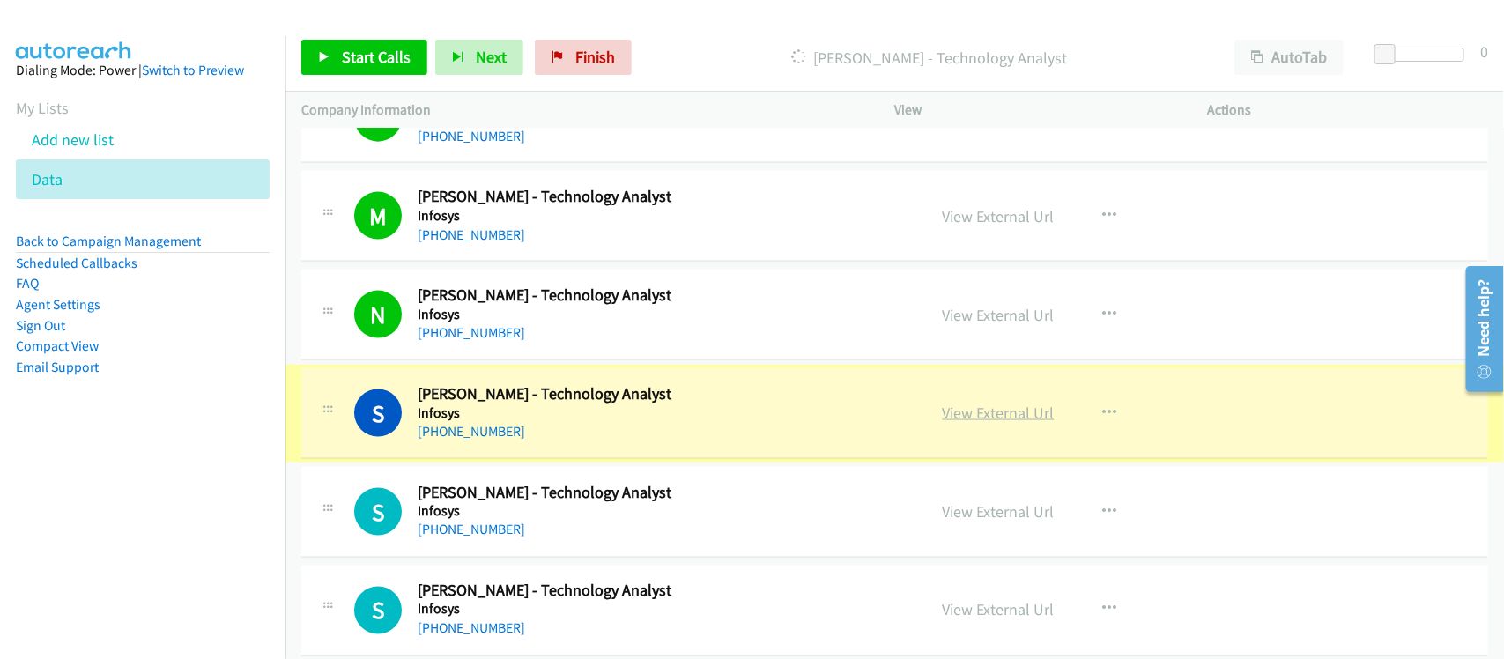
click at [1007, 421] on link "View External Url" at bounding box center [999, 413] width 112 height 20
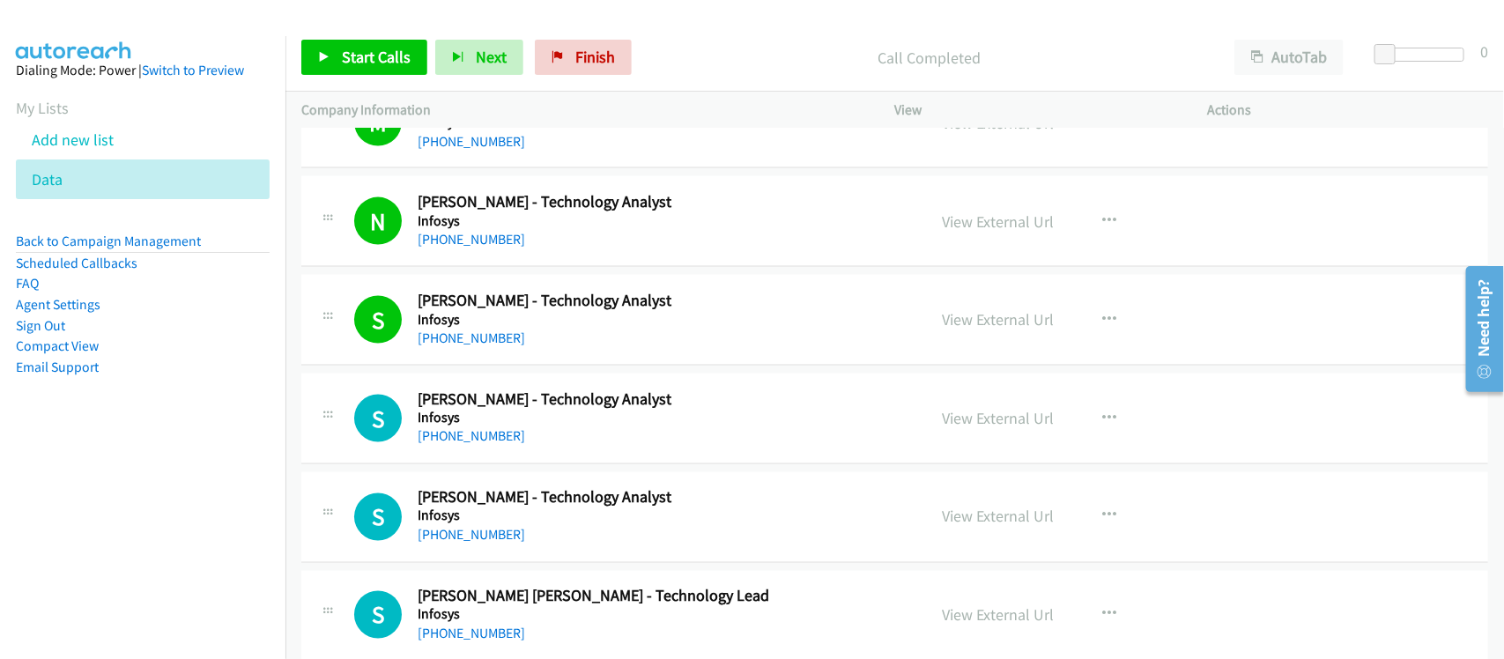
scroll to position [1321, 0]
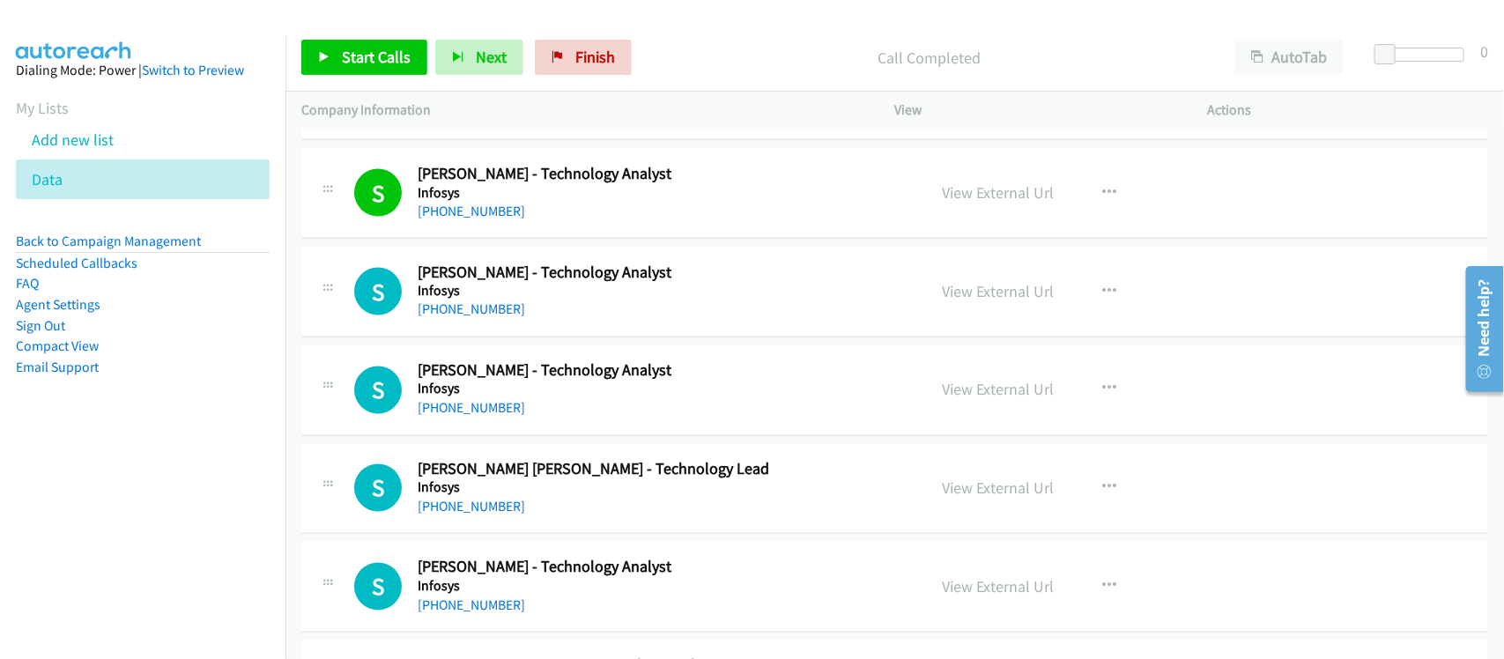
click at [482, 321] on div "+65 8136 0598" at bounding box center [660, 309] width 485 height 21
click at [482, 318] on link "+65 8136 0598" at bounding box center [471, 309] width 107 height 17
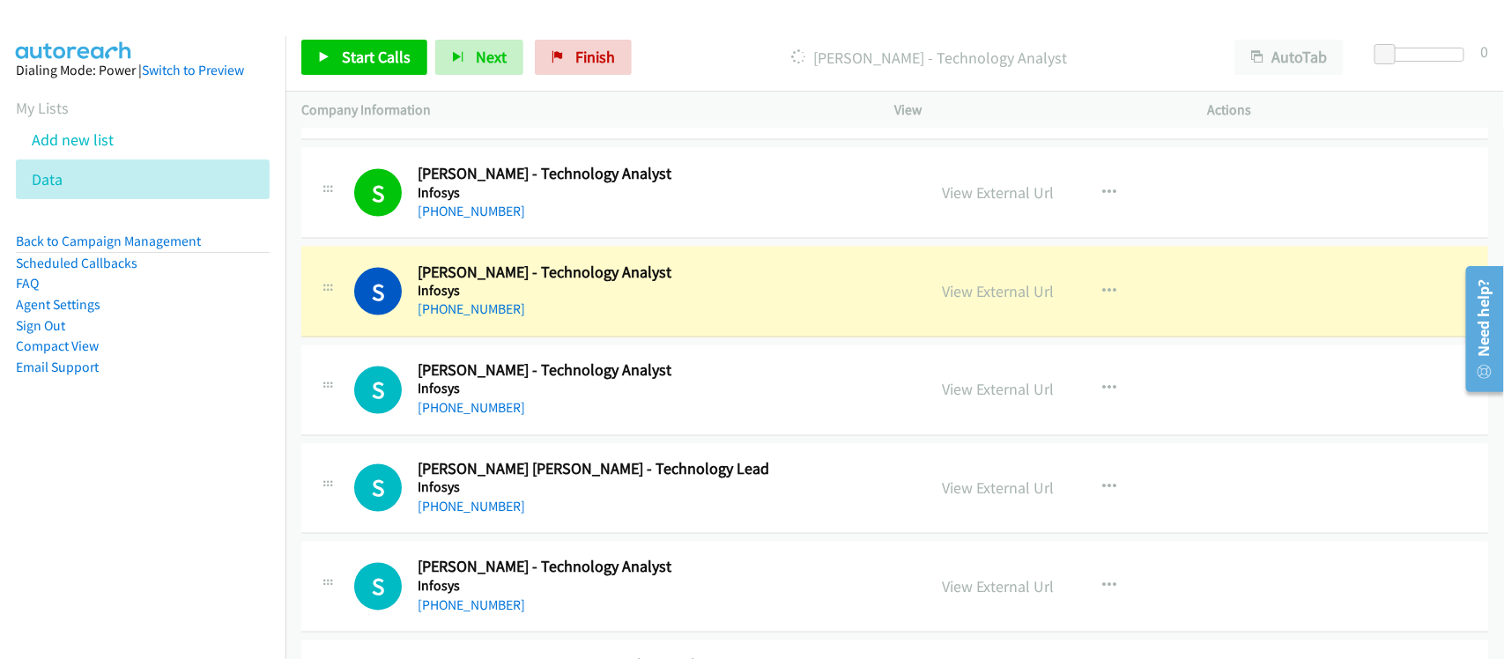
click at [568, 324] on div "S Callback Scheduled Swarnalatha Senthilnathan - Technology Analyst Infosys Asi…" at bounding box center [894, 292] width 1187 height 91
click at [1002, 293] on link "View External Url" at bounding box center [999, 291] width 112 height 20
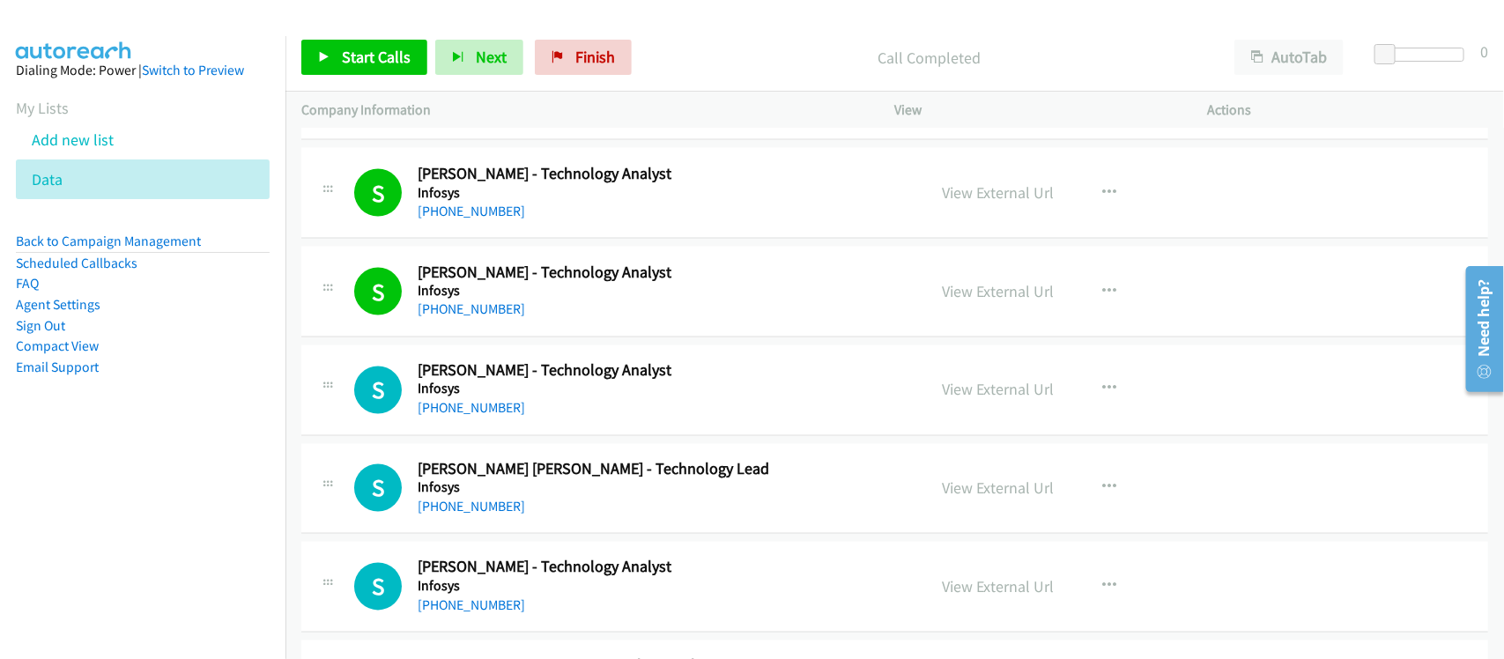
drag, startPoint x: 483, startPoint y: 406, endPoint x: 558, endPoint y: 412, distance: 75.1
click at [483, 406] on link "+65 9149 6527" at bounding box center [471, 408] width 107 height 17
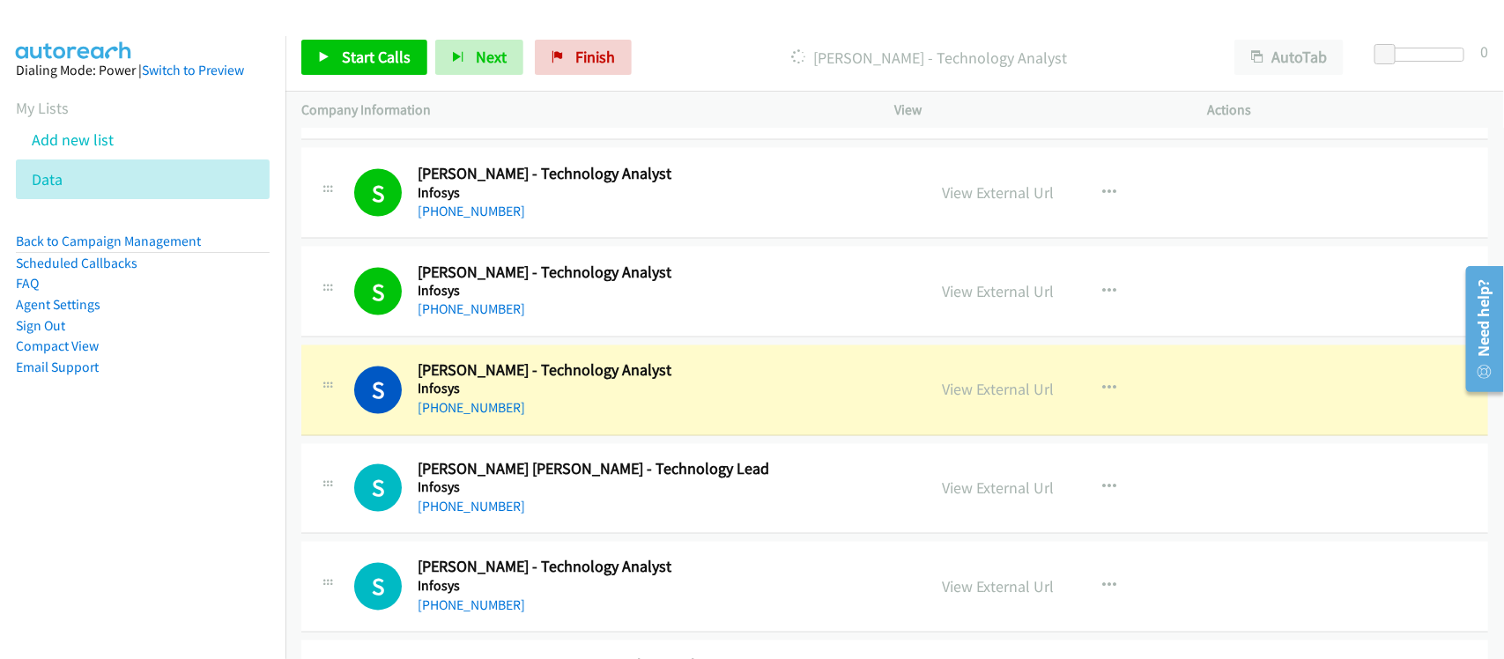
click at [596, 424] on div "S Callback Scheduled Swathi Mullamalla - Technology Analyst Infosys Asia/Singap…" at bounding box center [894, 390] width 1187 height 91
click at [970, 389] on link "View External Url" at bounding box center [999, 390] width 112 height 20
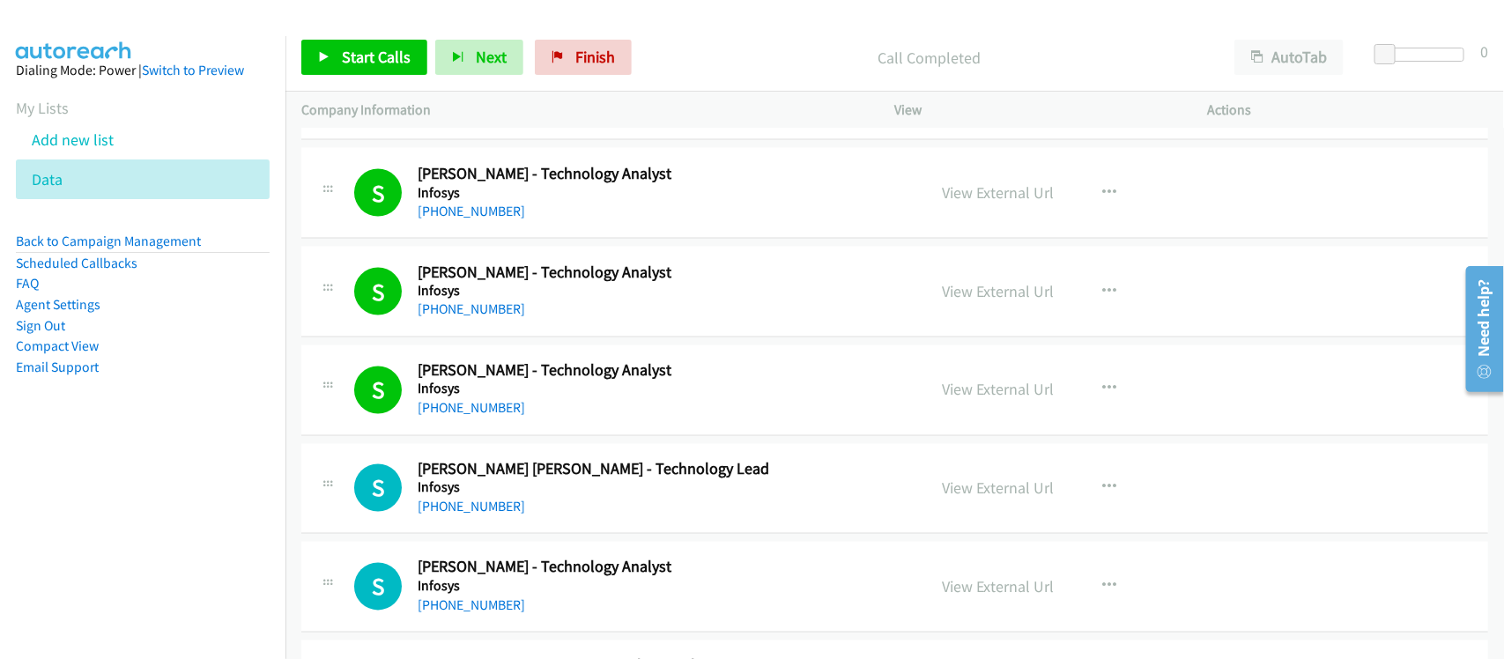
drag, startPoint x: 456, startPoint y: 507, endPoint x: 1073, endPoint y: 534, distance: 617.2
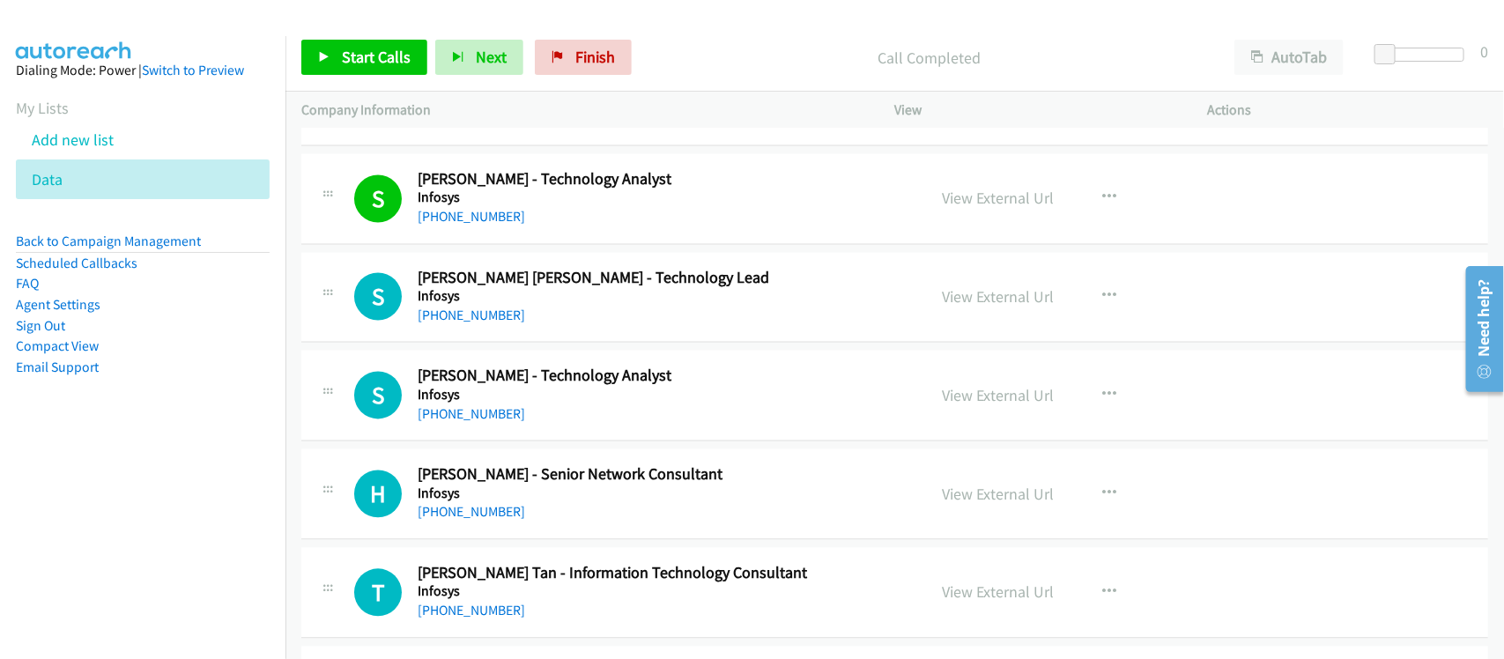
scroll to position [1542, 0]
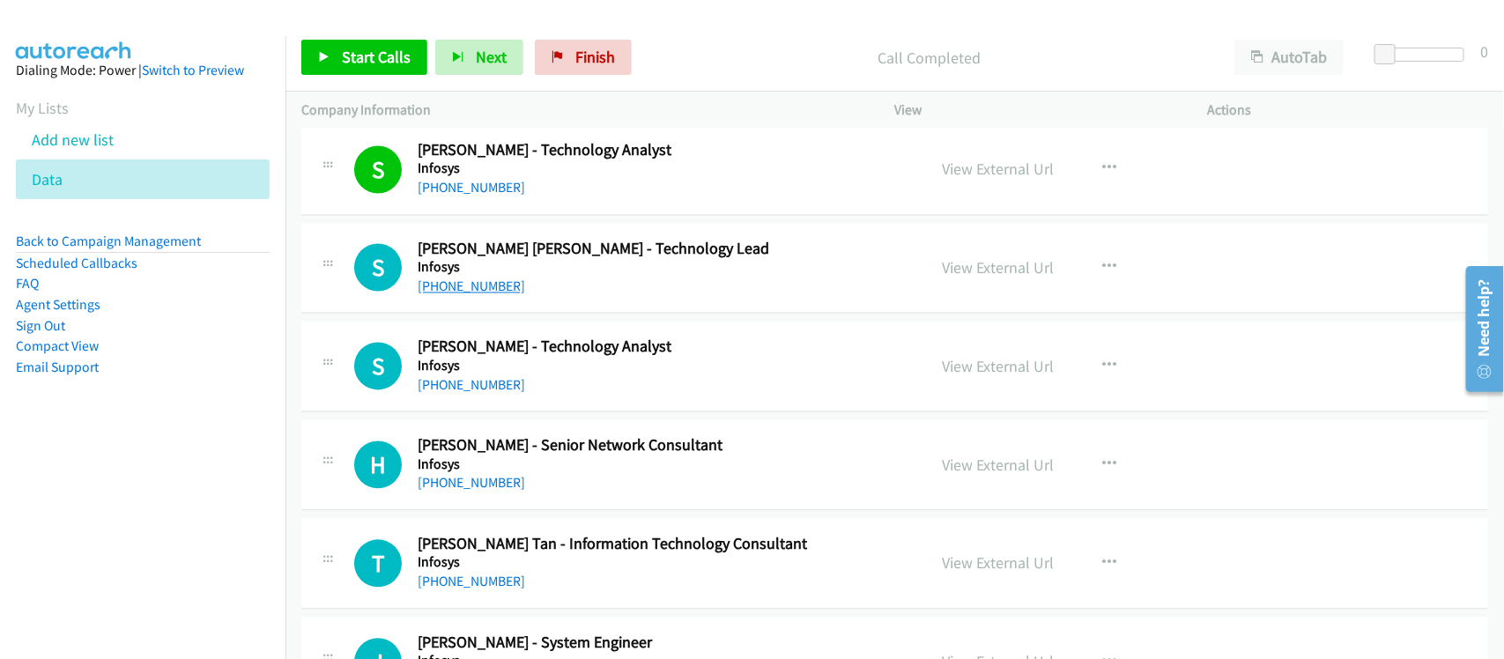
click at [472, 293] on link "+65 8427 6808" at bounding box center [471, 286] width 107 height 17
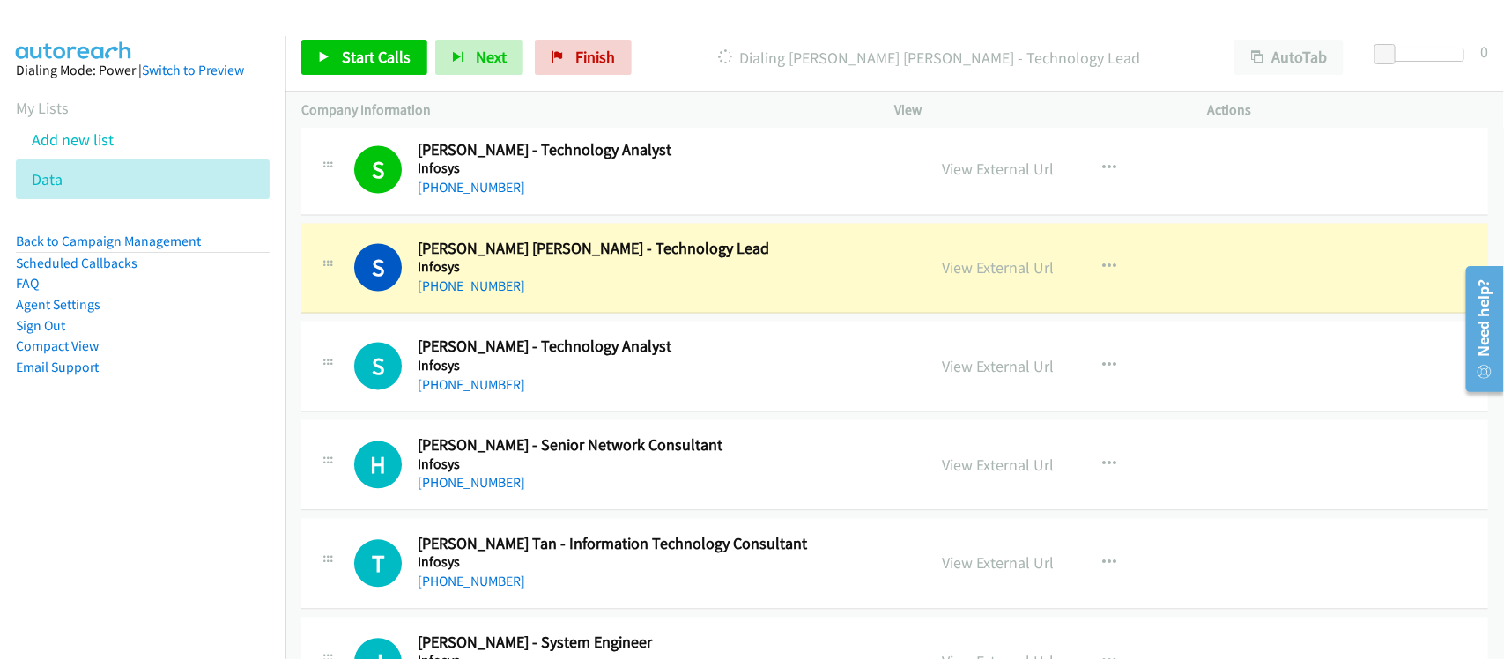
click at [566, 295] on div "+65 8427 6808" at bounding box center [660, 287] width 485 height 21
click at [992, 266] on link "View External Url" at bounding box center [999, 268] width 112 height 20
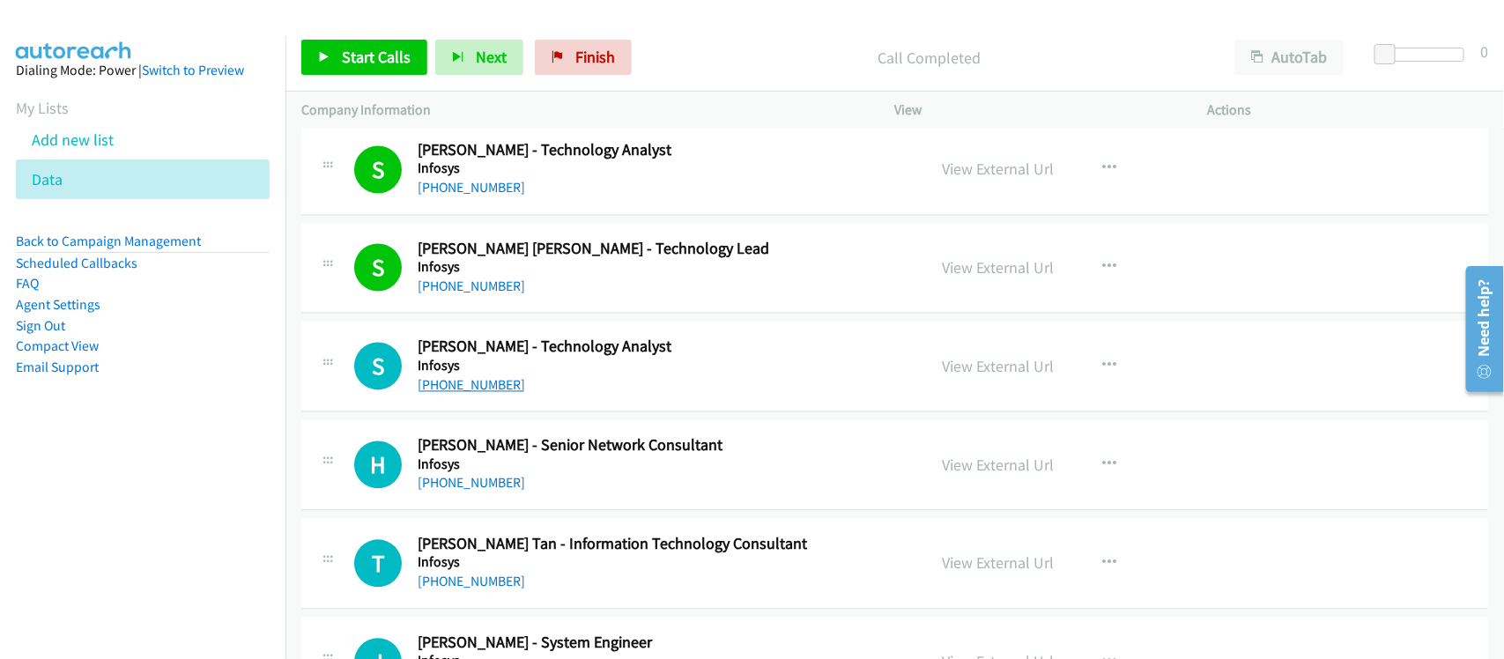
click at [437, 384] on link "+65 8128 1050" at bounding box center [471, 385] width 107 height 17
click at [530, 490] on div "+65 8722 7203" at bounding box center [660, 483] width 485 height 21
click at [511, 402] on div "S Callback Scheduled Shanthi Irudayaraj - Technology Analyst Infosys Asia/Singa…" at bounding box center [894, 367] width 1187 height 91
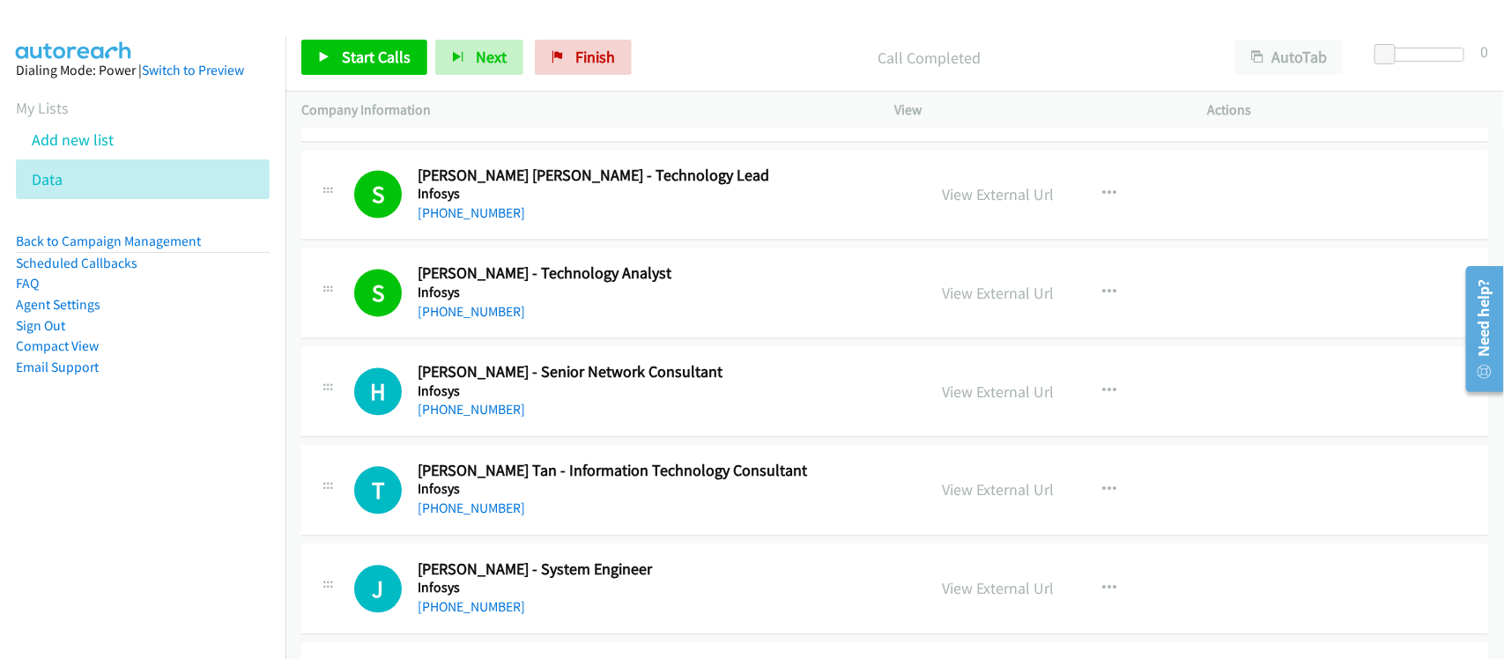
scroll to position [1652, 0]
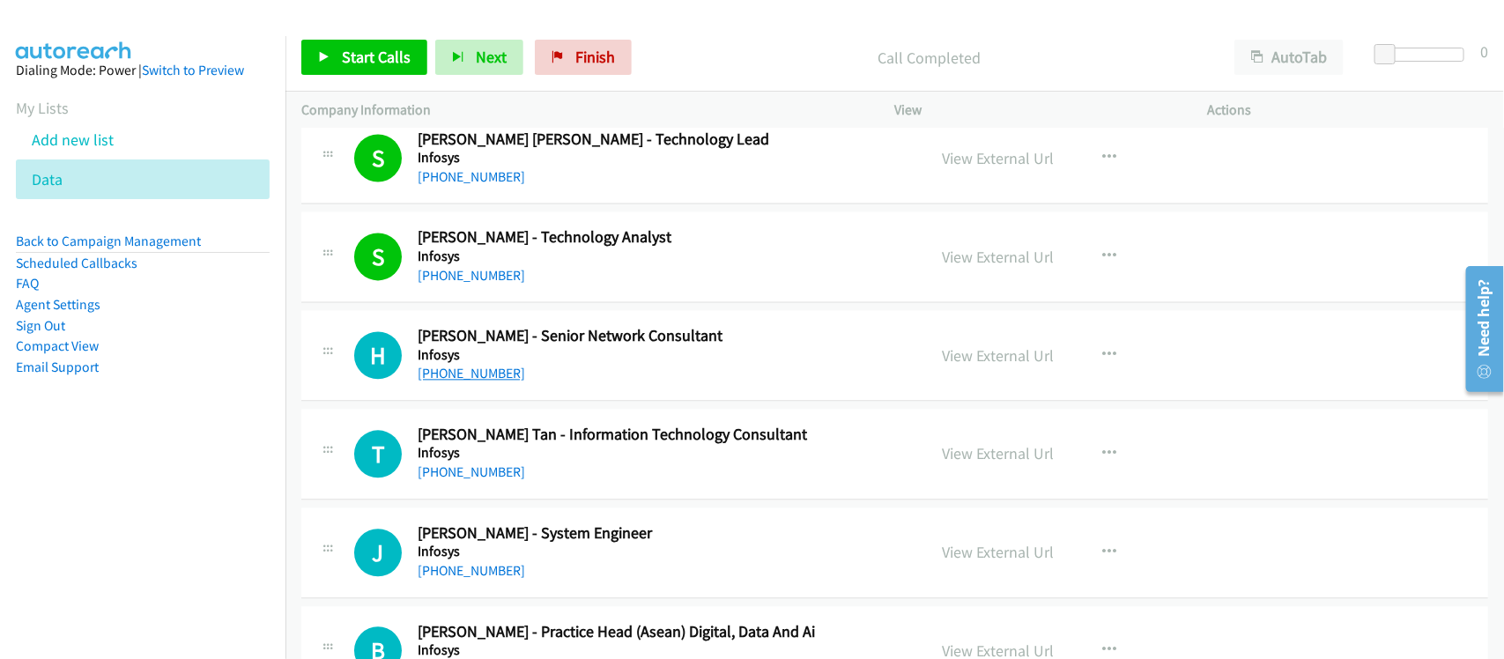
click at [446, 370] on link "+65 8722 7203" at bounding box center [471, 373] width 107 height 17
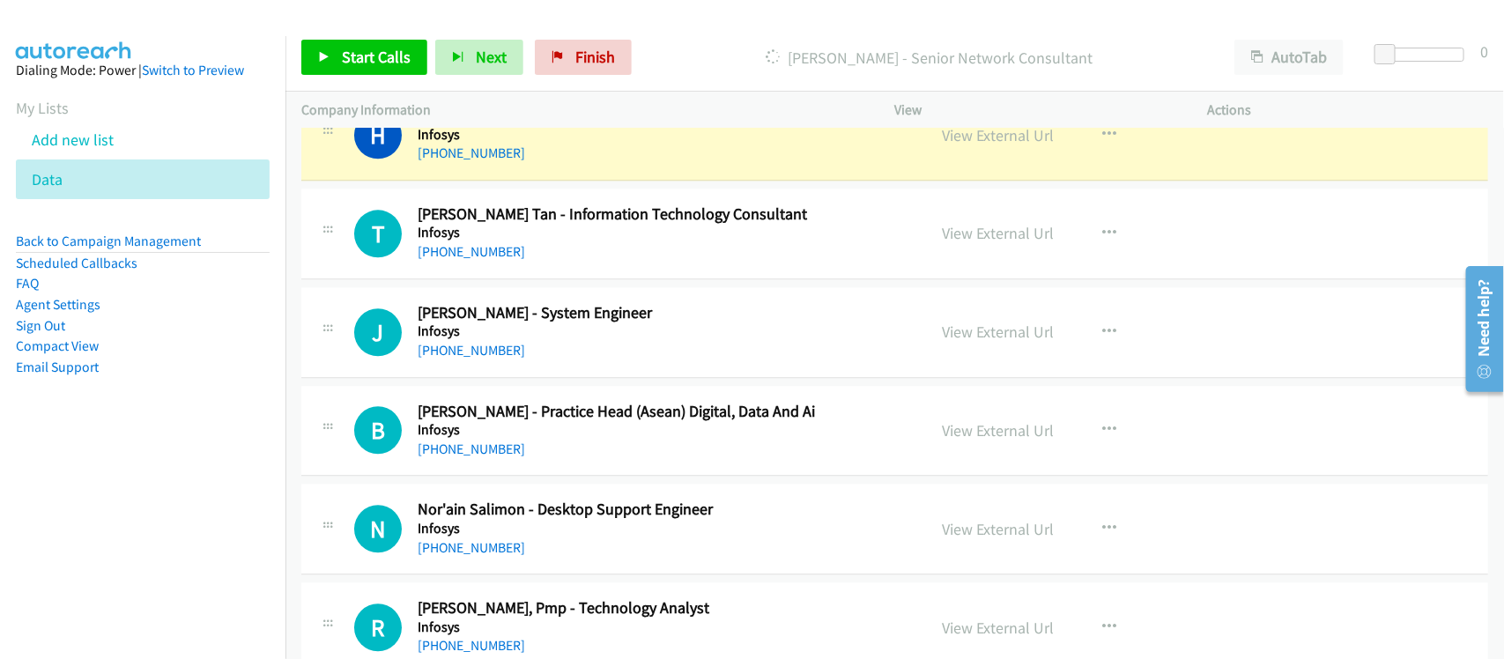
scroll to position [1762, 0]
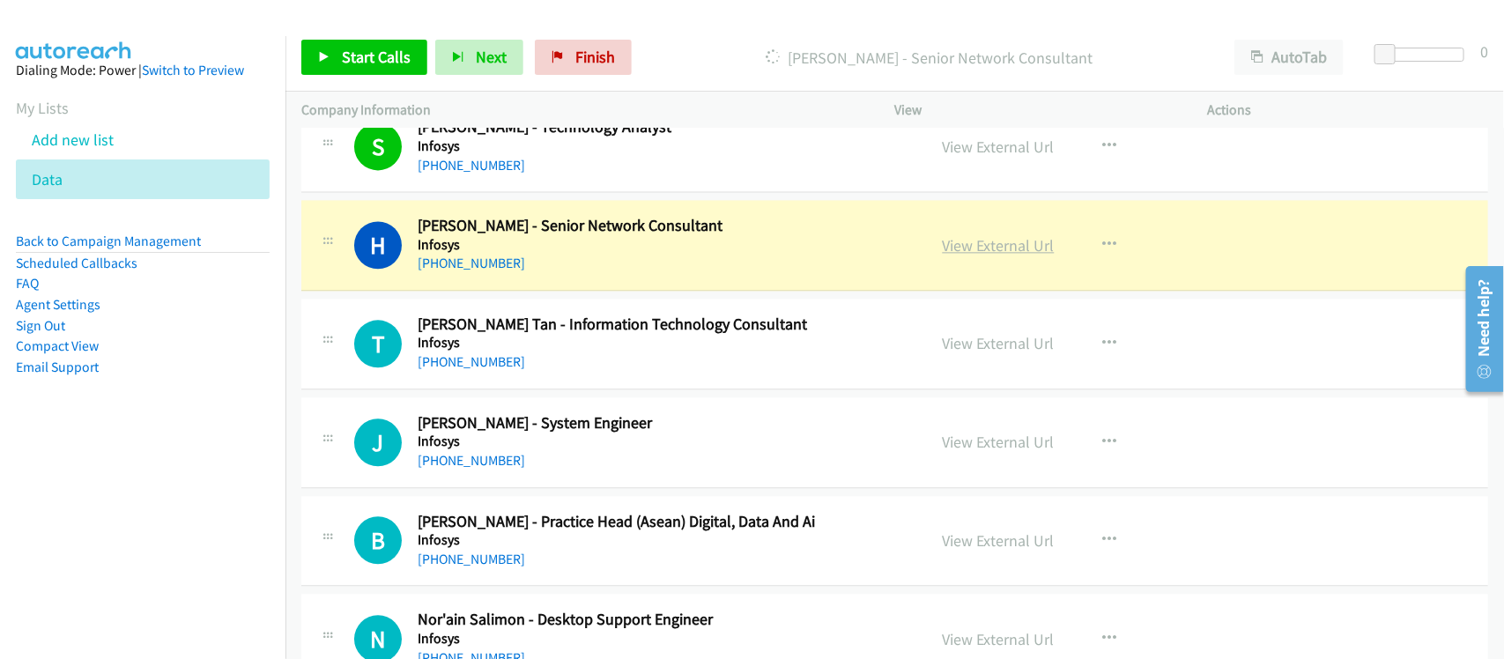
click at [1018, 248] on link "View External Url" at bounding box center [999, 245] width 112 height 20
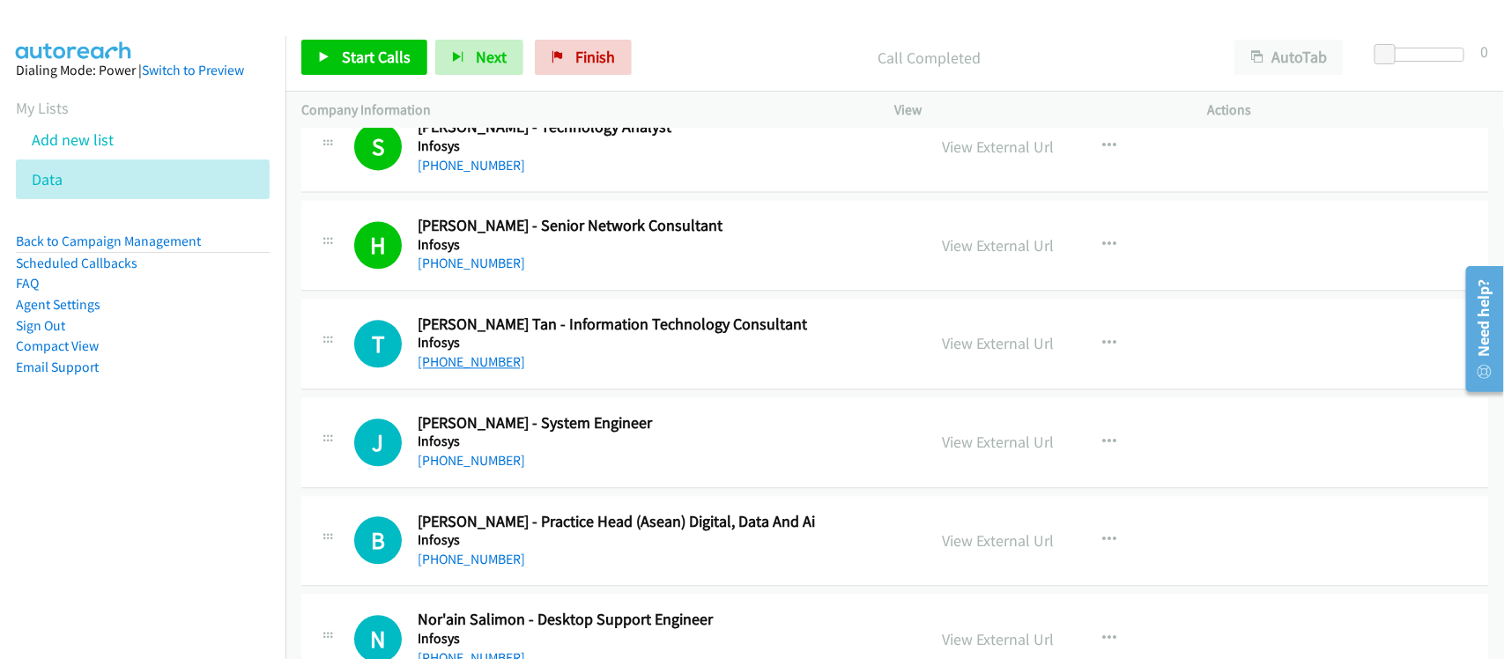
click at [473, 361] on link "+65 9226 6307" at bounding box center [471, 361] width 107 height 17
click at [467, 456] on link "+65 9750 1893" at bounding box center [471, 460] width 107 height 17
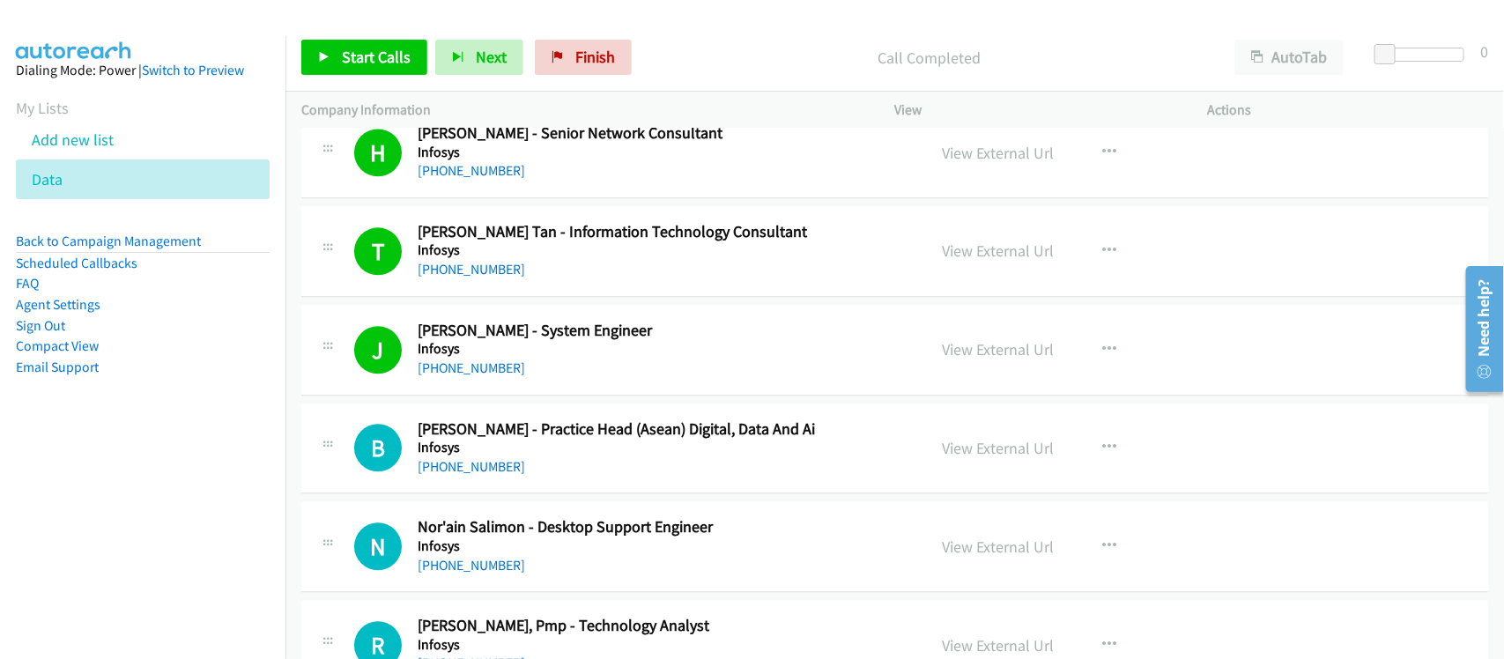
scroll to position [1872, 0]
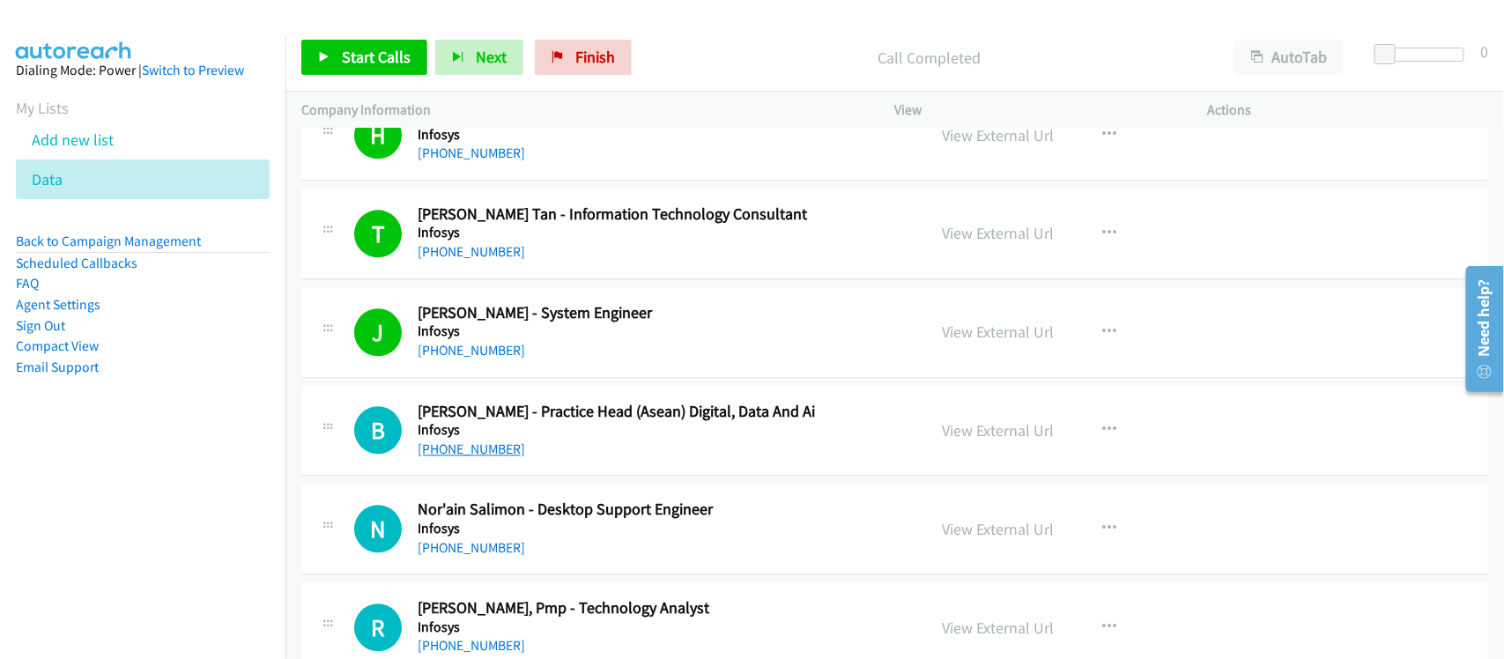
drag, startPoint x: 468, startPoint y: 452, endPoint x: 484, endPoint y: 454, distance: 16.8
click at [468, 452] on link "+65 8328 1009" at bounding box center [471, 448] width 107 height 17
drag, startPoint x: 583, startPoint y: 464, endPoint x: 587, endPoint y: 372, distance: 92.6
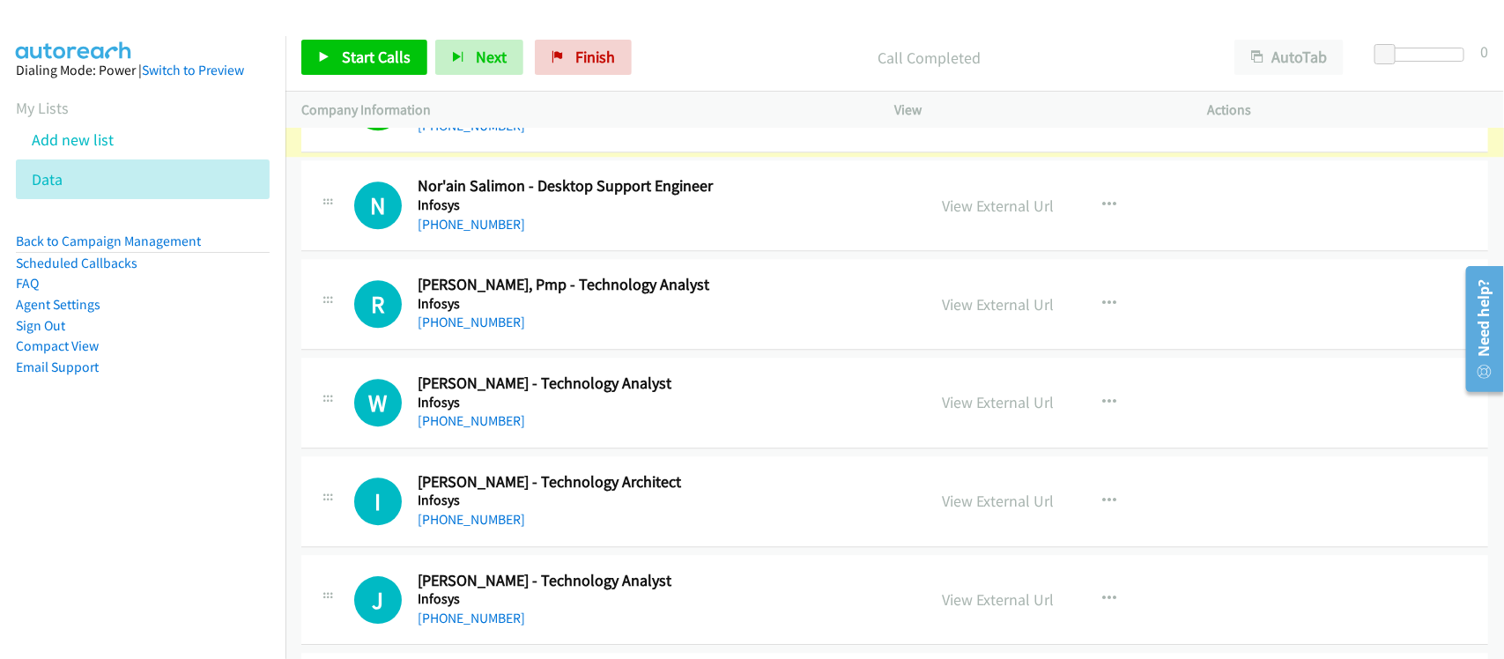
scroll to position [2202, 0]
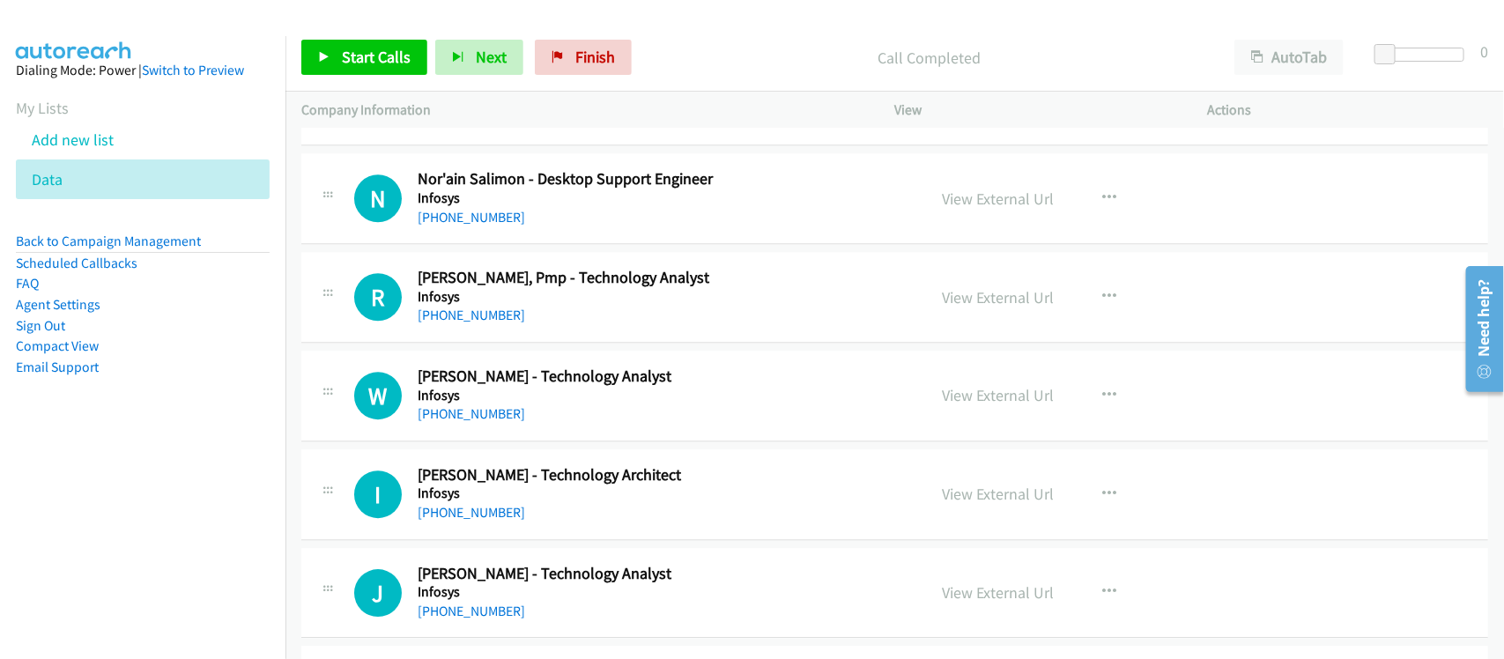
click at [447, 231] on div "N Callback Scheduled Nor'ain Salimon - Desktop Support Engineer Infosys Asia/Si…" at bounding box center [894, 198] width 1187 height 91
click at [470, 228] on div "+65 9141 6422" at bounding box center [660, 217] width 485 height 21
click at [489, 226] on link "+65 9141 6422" at bounding box center [471, 217] width 107 height 17
click at [546, 322] on div "+65 9384 9135" at bounding box center [660, 315] width 485 height 21
drag, startPoint x: 445, startPoint y: 322, endPoint x: 722, endPoint y: 326, distance: 277.5
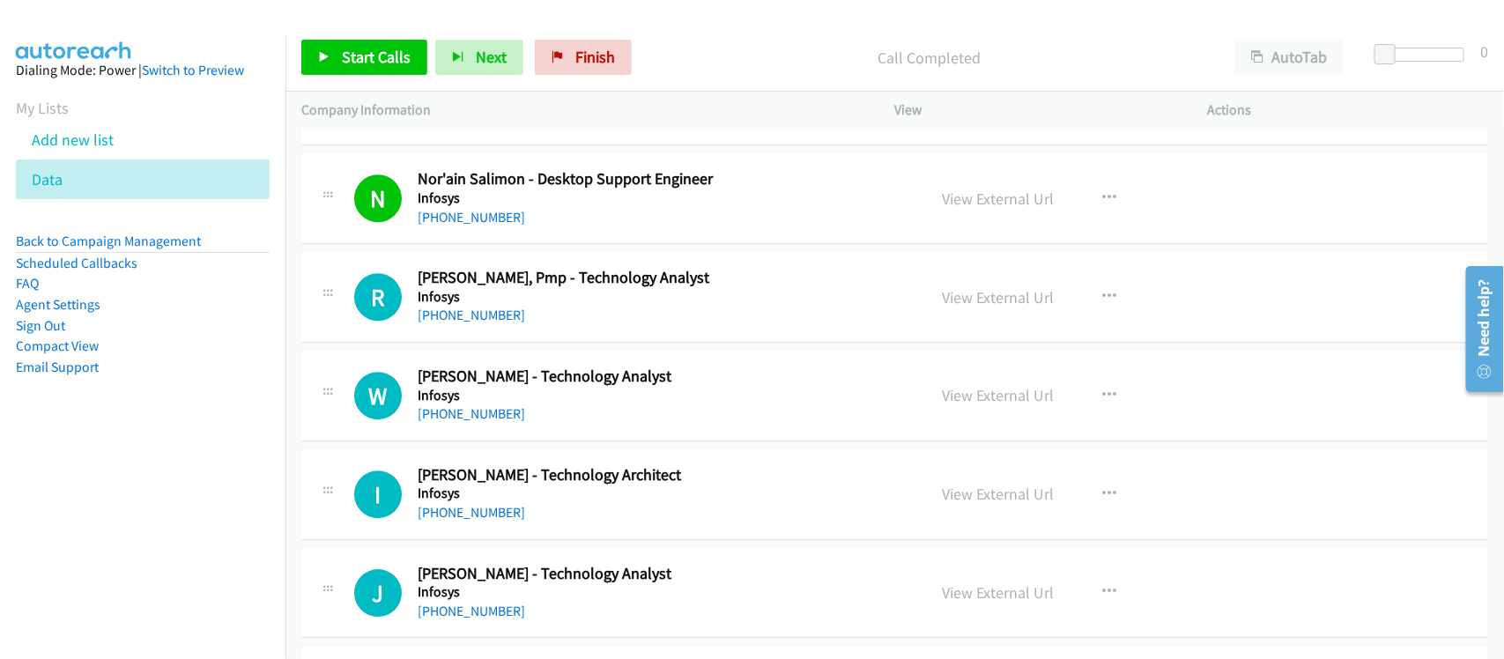
click at [445, 322] on link "+65 9384 9135" at bounding box center [471, 315] width 107 height 17
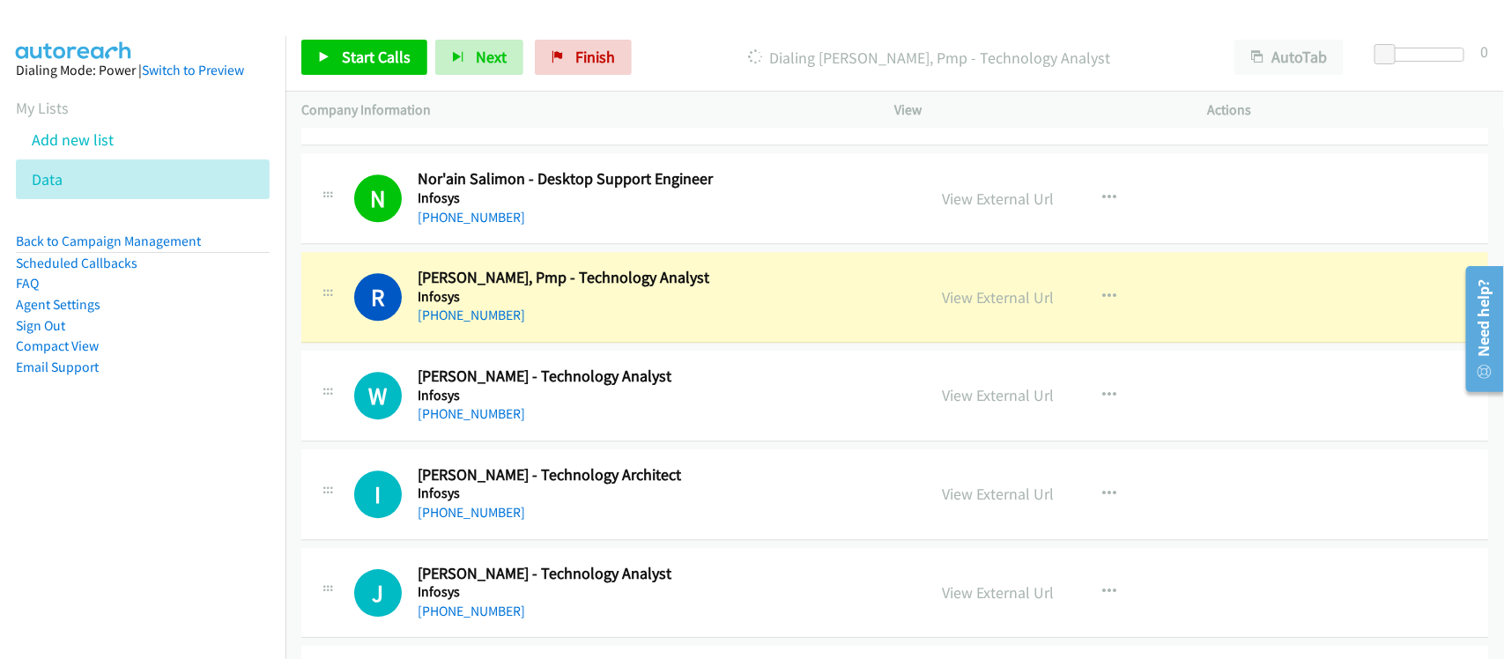
click at [591, 343] on div "R Callback Scheduled Revathi Shanmugam, Pmp - Technology Analyst Infosys Asia/S…" at bounding box center [894, 297] width 1187 height 91
click at [991, 307] on link "View External Url" at bounding box center [999, 297] width 112 height 20
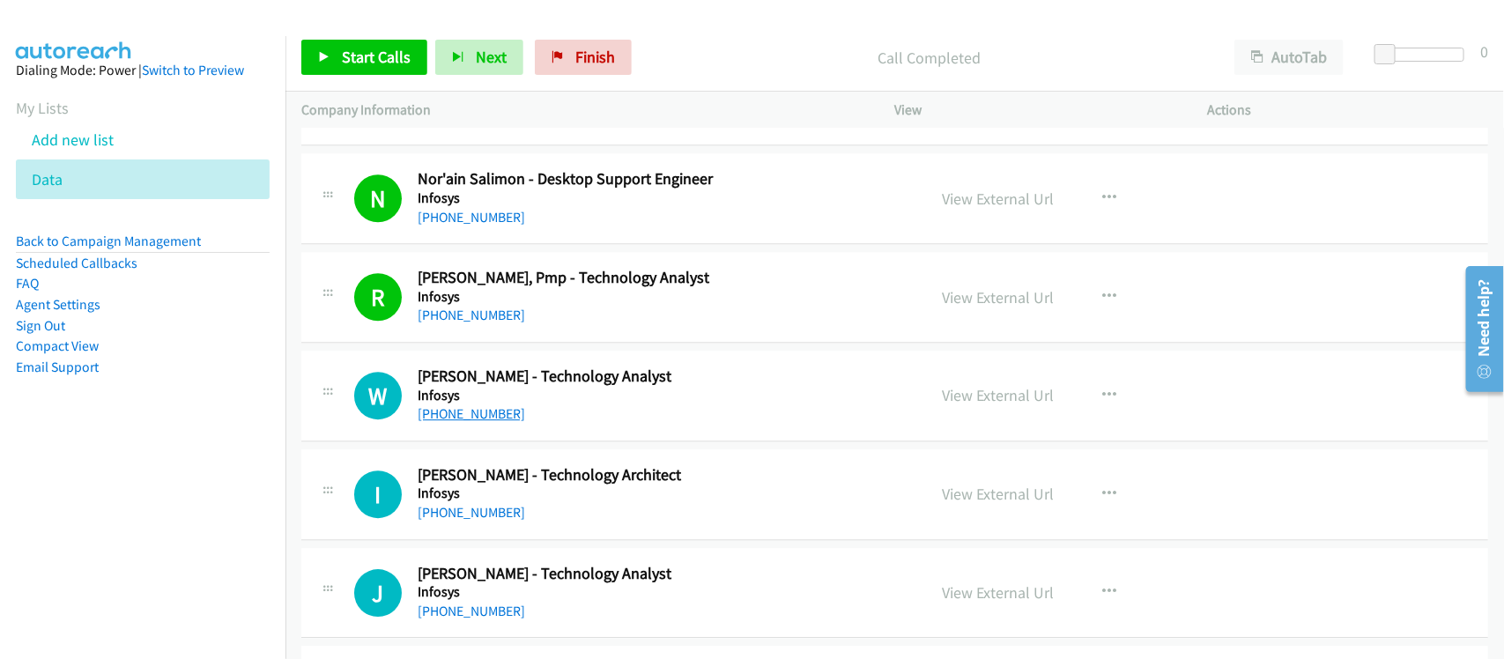
click at [464, 416] on link "+65 9836 1277" at bounding box center [471, 413] width 107 height 17
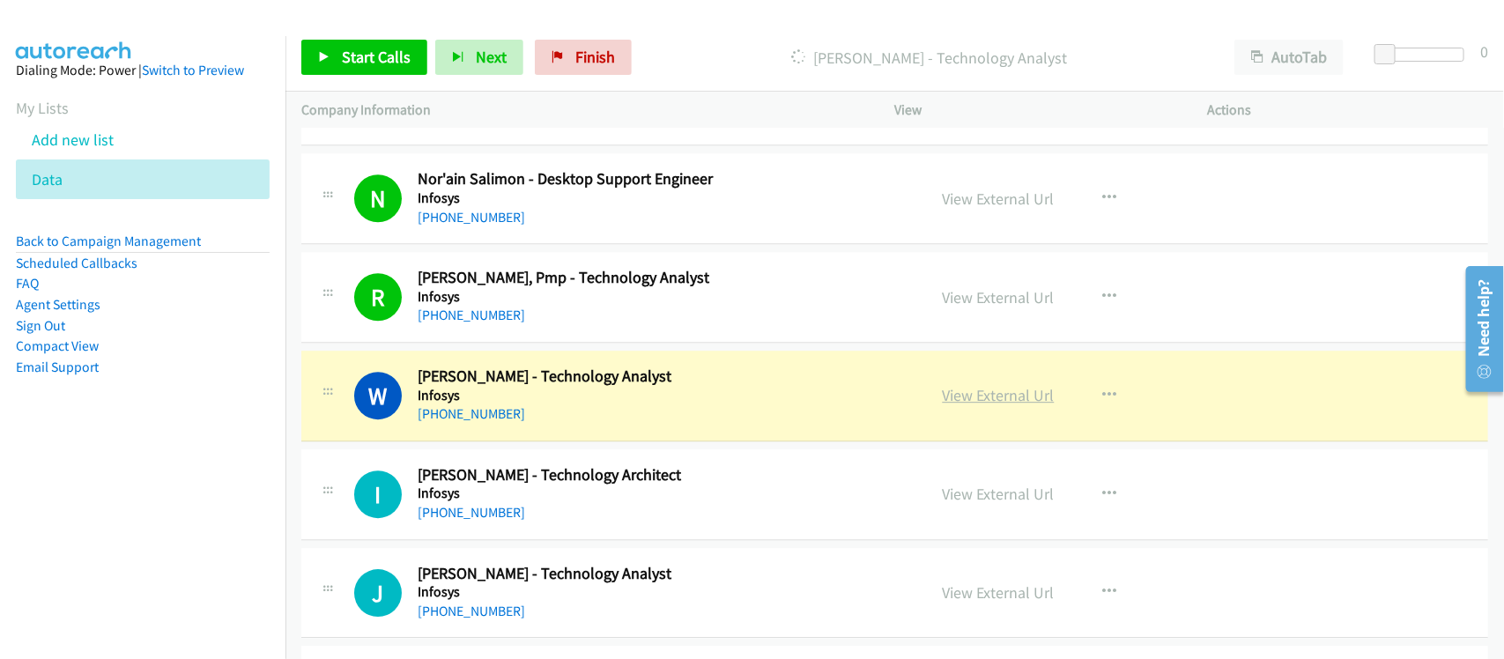
click at [1014, 403] on link "View External Url" at bounding box center [999, 395] width 112 height 20
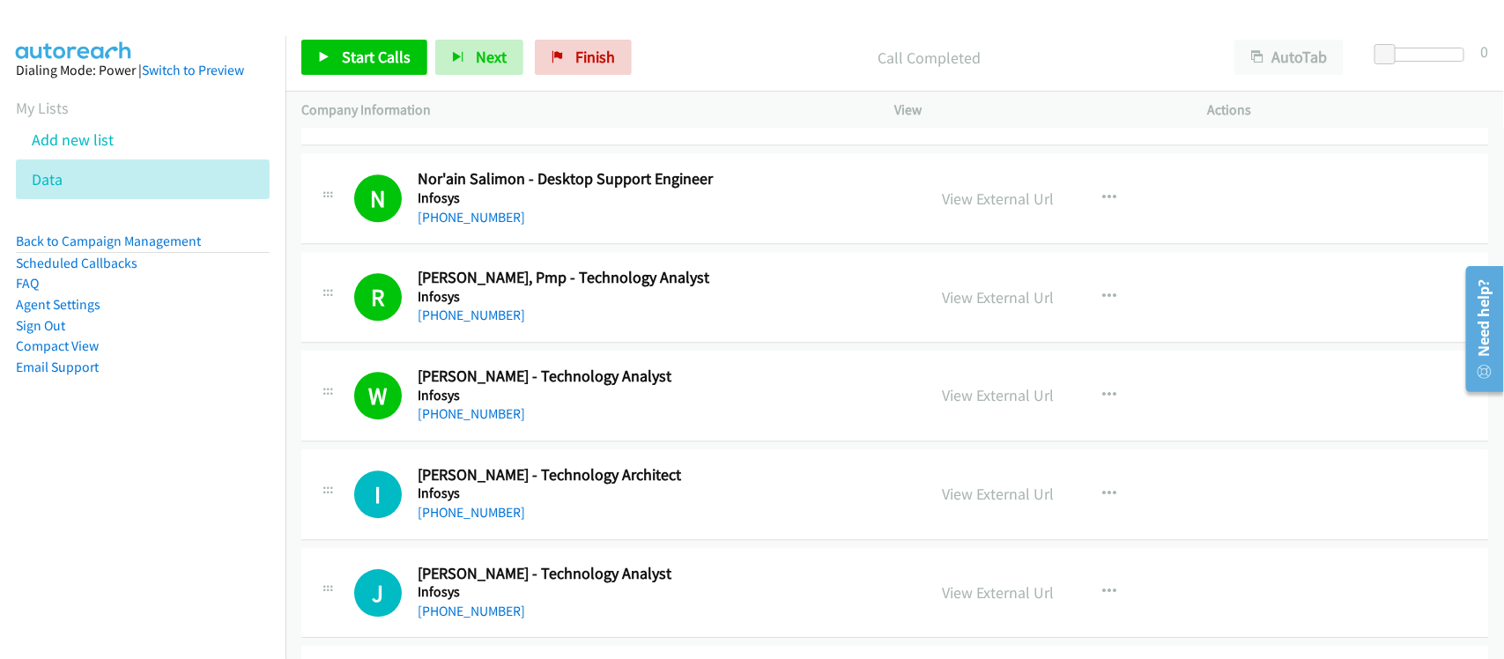
click at [499, 520] on div "+65 8683 6280" at bounding box center [660, 512] width 485 height 21
click at [491, 516] on link "+65 8683 6280" at bounding box center [471, 512] width 107 height 17
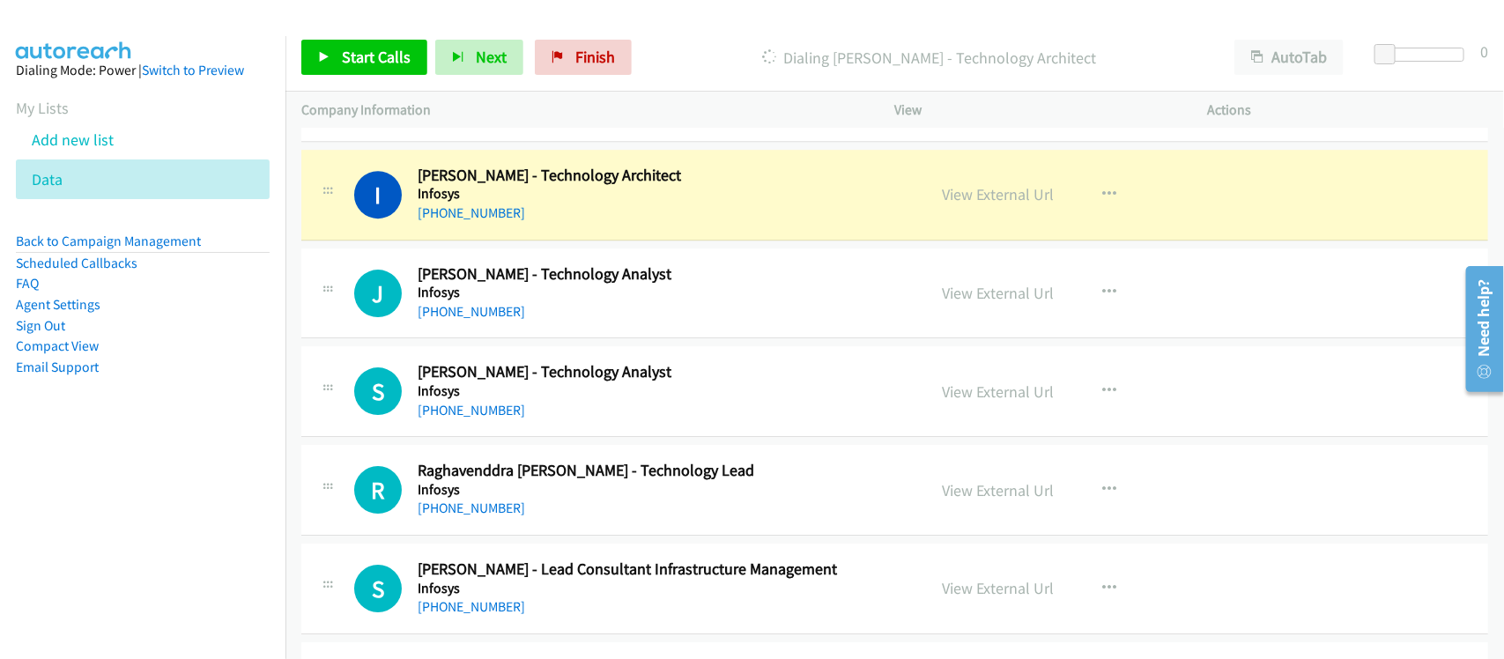
scroll to position [2533, 0]
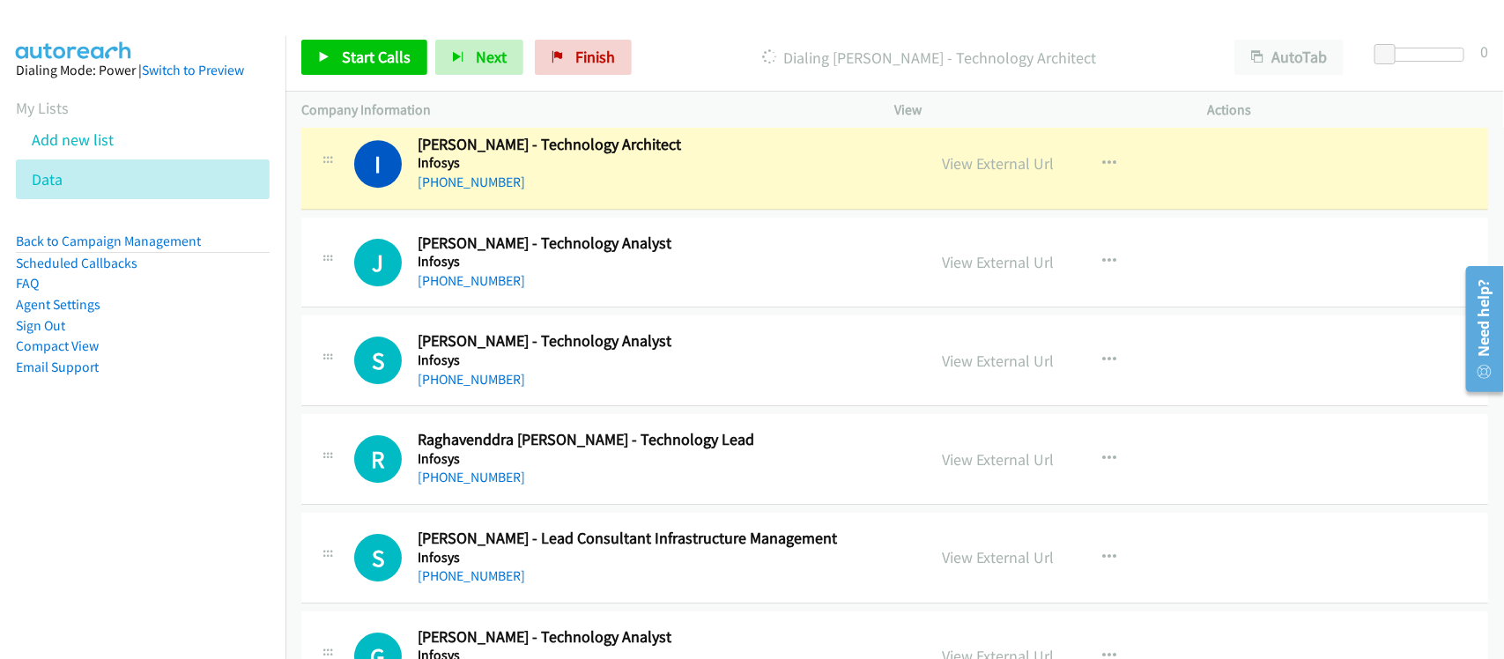
drag, startPoint x: 211, startPoint y: 502, endPoint x: 535, endPoint y: 226, distance: 424.9
click at [211, 502] on nav "Dialing Mode: Power | Switch to Preview My Lists Add new list Data Back to Camp…" at bounding box center [143, 365] width 286 height 659
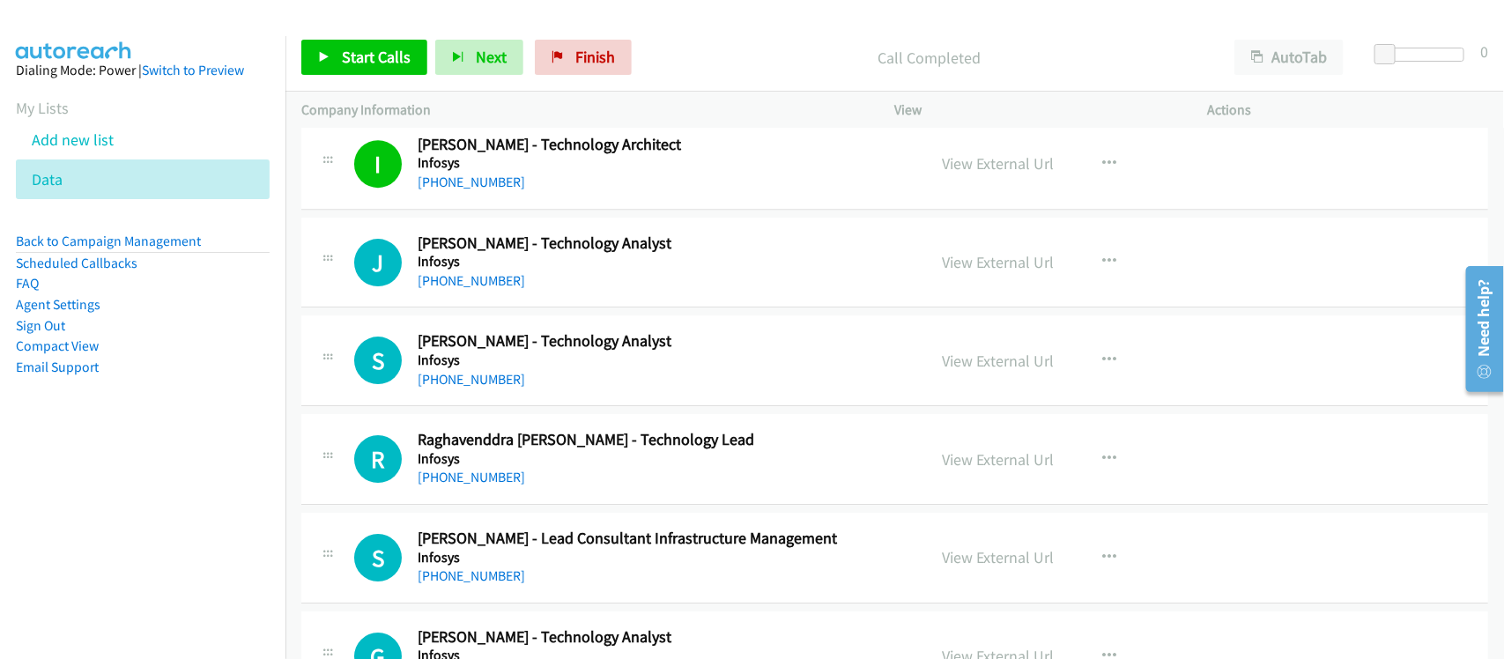
drag, startPoint x: 470, startPoint y: 276, endPoint x: 564, endPoint y: 286, distance: 94.8
click at [470, 276] on link "+65 8428 4333" at bounding box center [471, 280] width 107 height 17
click at [484, 369] on h5 "Infosys" at bounding box center [660, 360] width 485 height 18
click at [478, 383] on link "+65 9190 2730" at bounding box center [471, 379] width 107 height 17
click at [478, 478] on link "+65 8490 9683" at bounding box center [471, 477] width 107 height 17
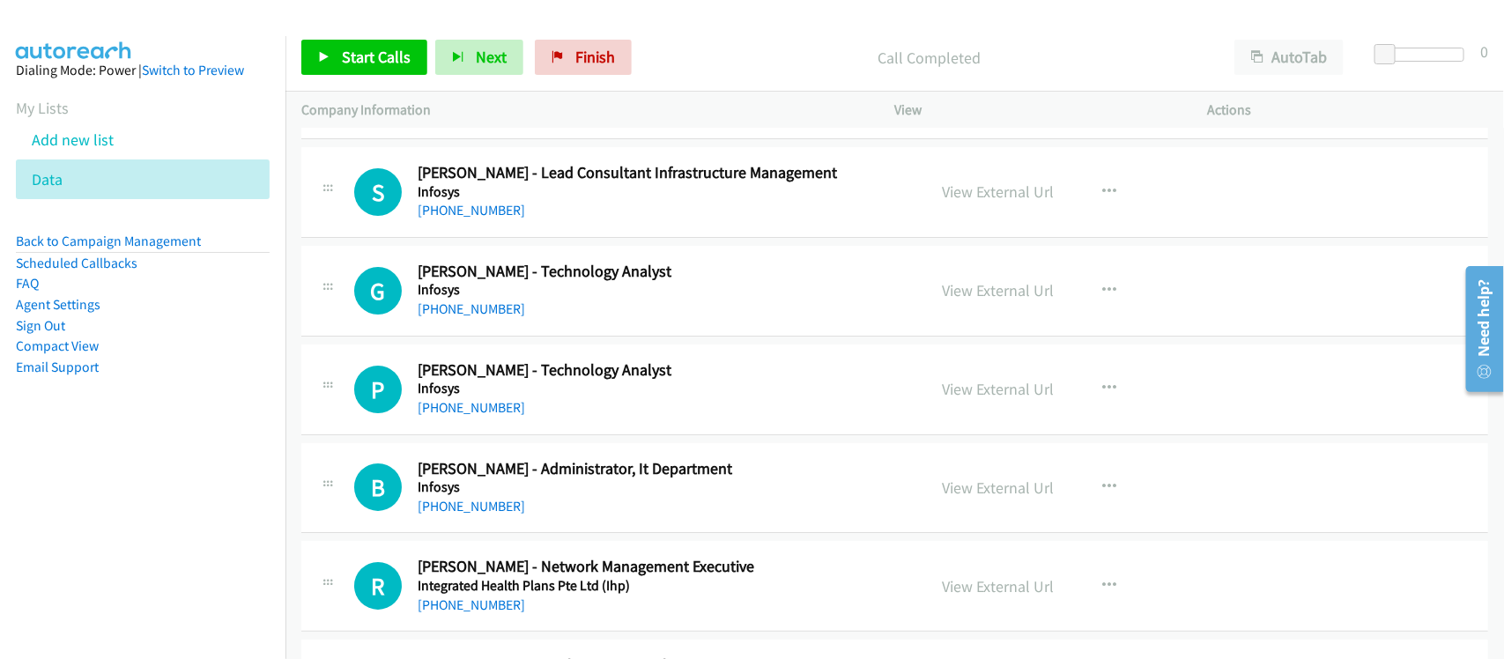
scroll to position [2753, 0]
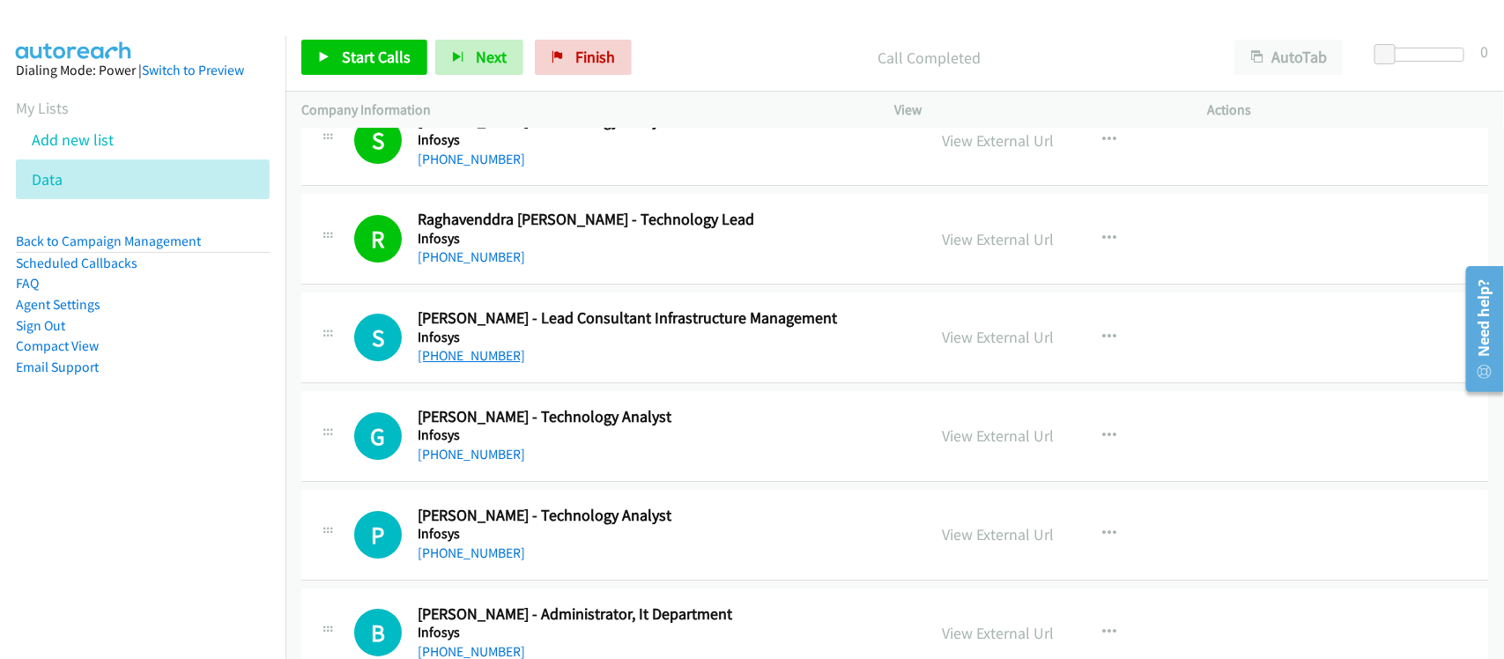
click at [434, 355] on link "+65 9101 5423" at bounding box center [471, 355] width 107 height 17
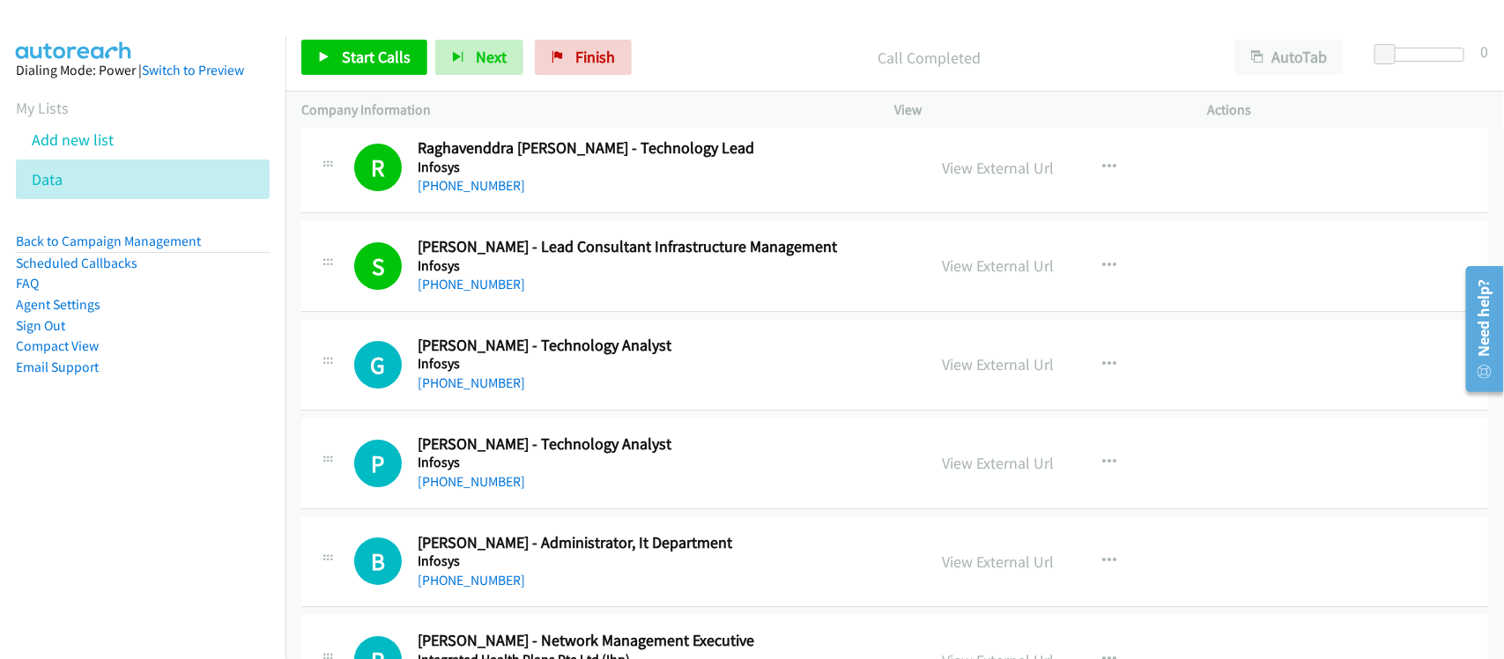
scroll to position [2863, 0]
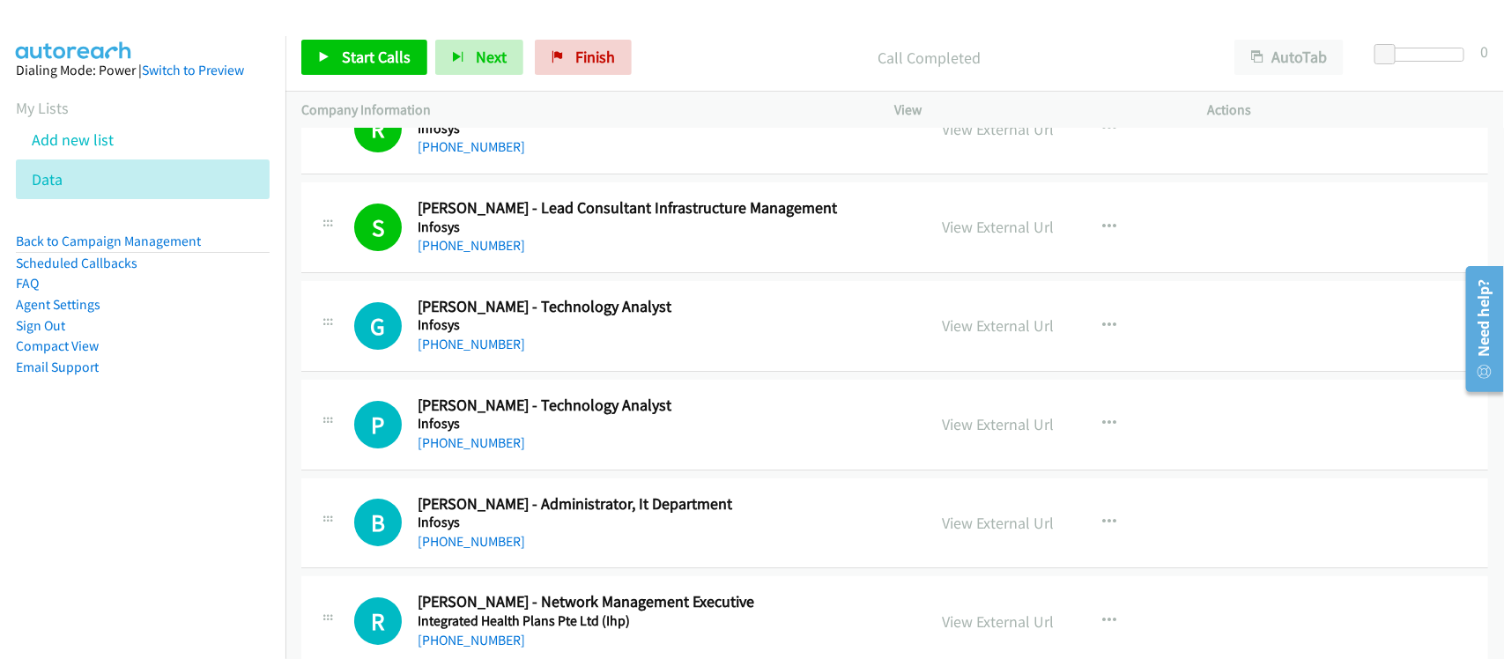
drag, startPoint x: 474, startPoint y: 350, endPoint x: 549, endPoint y: 350, distance: 74.9
click at [474, 350] on link "+65 9451 8061" at bounding box center [471, 344] width 107 height 17
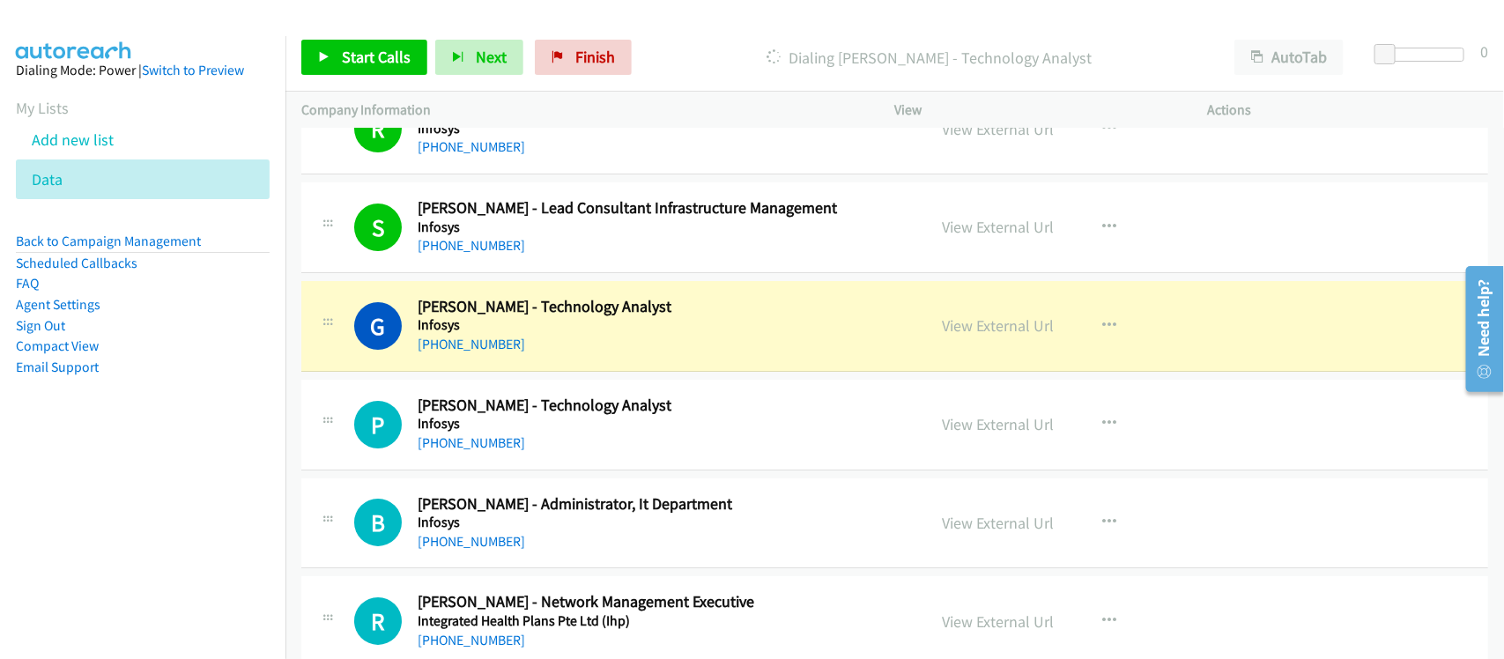
click at [549, 359] on div "G Callback Scheduled Guada Lalo - Technology Analyst Infosys Asia/Singapore +65…" at bounding box center [894, 326] width 1187 height 91
click at [1016, 335] on link "View External Url" at bounding box center [999, 325] width 112 height 20
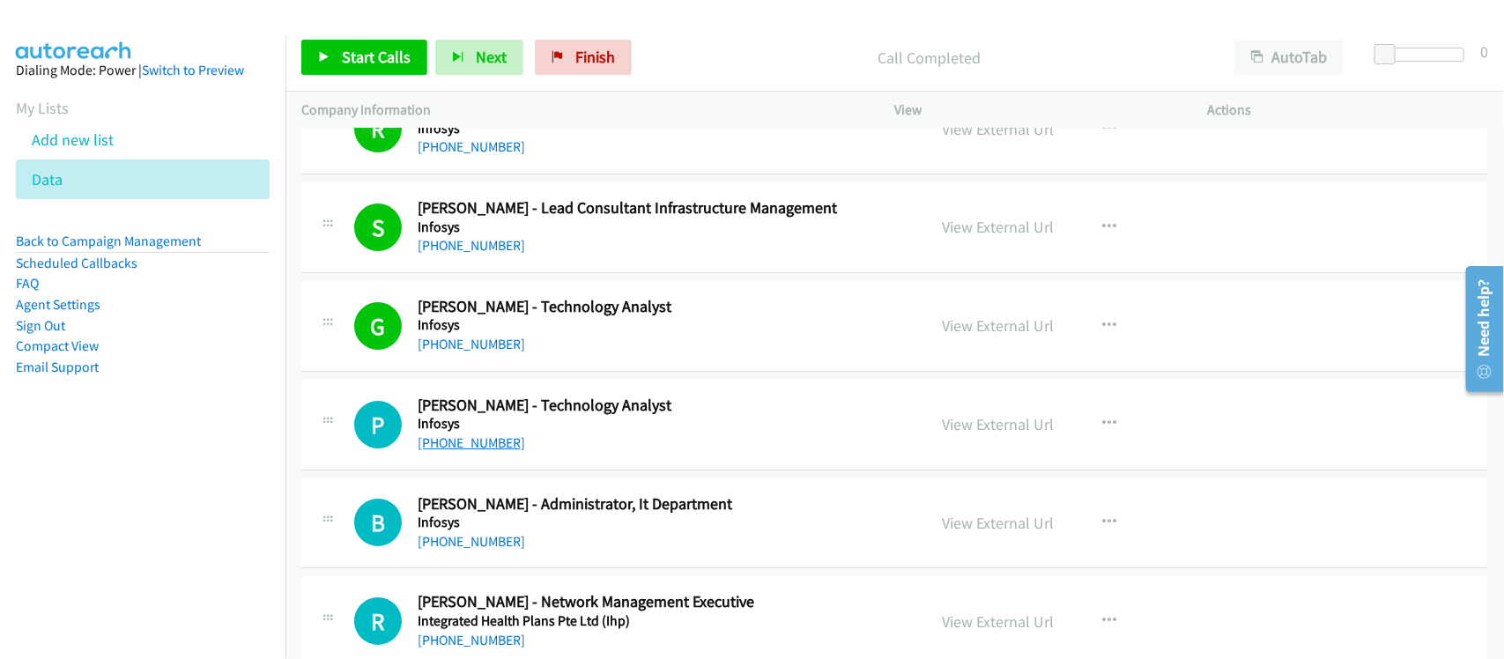
click at [495, 450] on link "+65 9695 8220" at bounding box center [471, 442] width 107 height 17
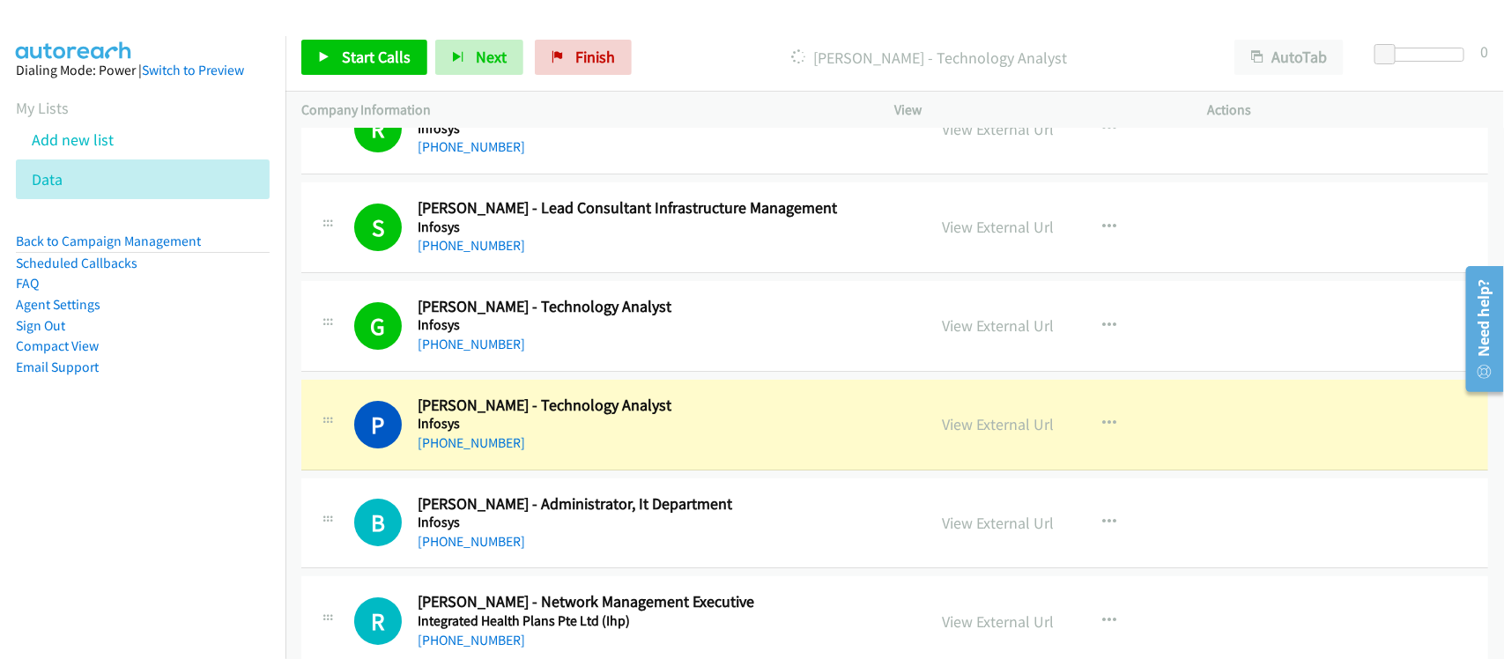
click at [580, 443] on div "+65 9695 8220" at bounding box center [660, 443] width 485 height 21
click at [969, 433] on link "View External Url" at bounding box center [999, 424] width 112 height 20
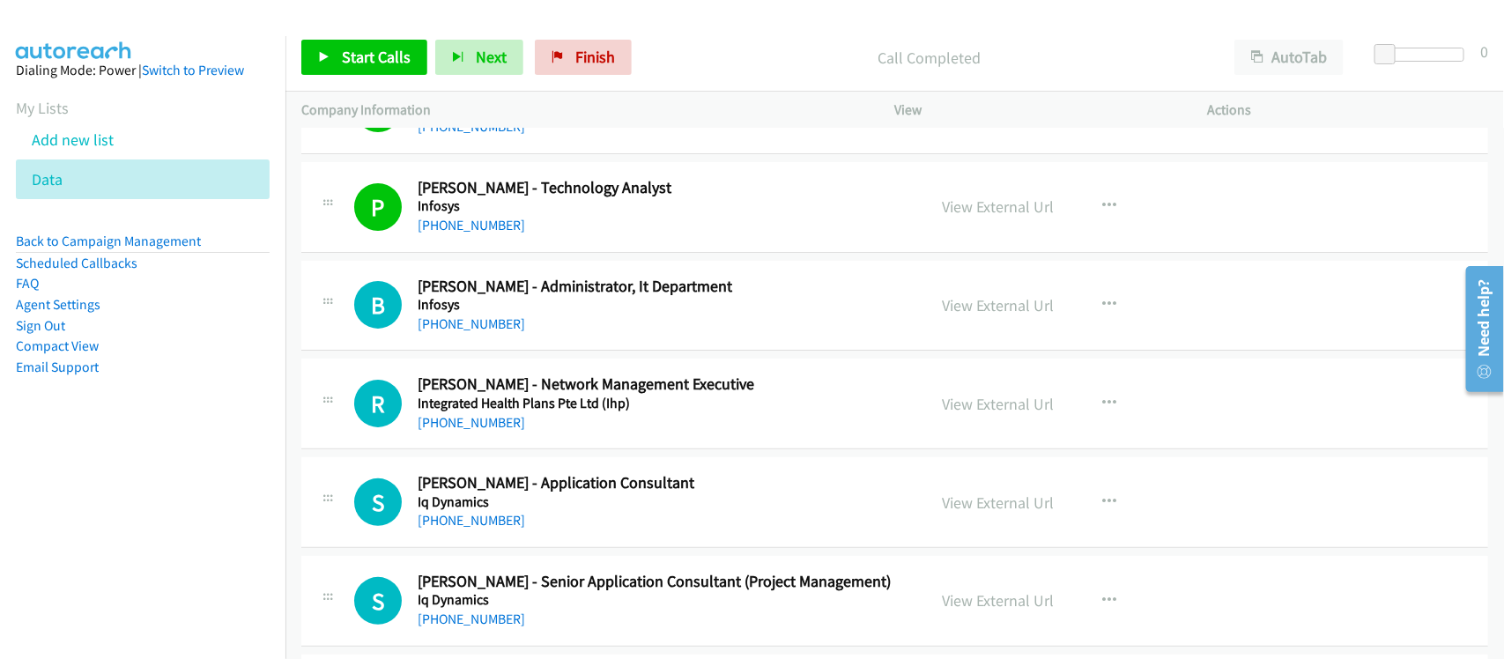
scroll to position [3083, 0]
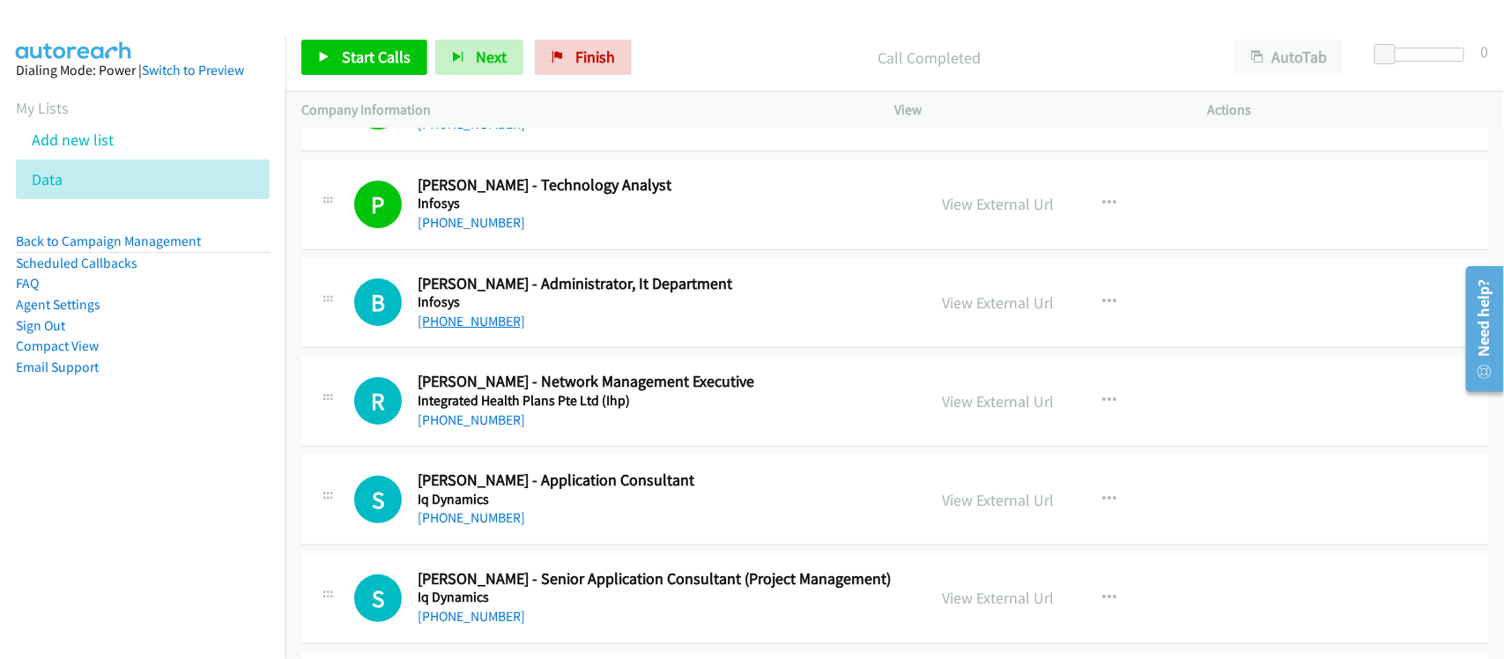
click at [442, 324] on link "+65 9324 9138" at bounding box center [471, 321] width 107 height 17
click at [468, 415] on link "+65 9489 2474" at bounding box center [471, 419] width 107 height 17
drag, startPoint x: 487, startPoint y: 526, endPoint x: 498, endPoint y: 524, distance: 10.7
click at [487, 526] on link "+65 9127 3504" at bounding box center [471, 517] width 107 height 17
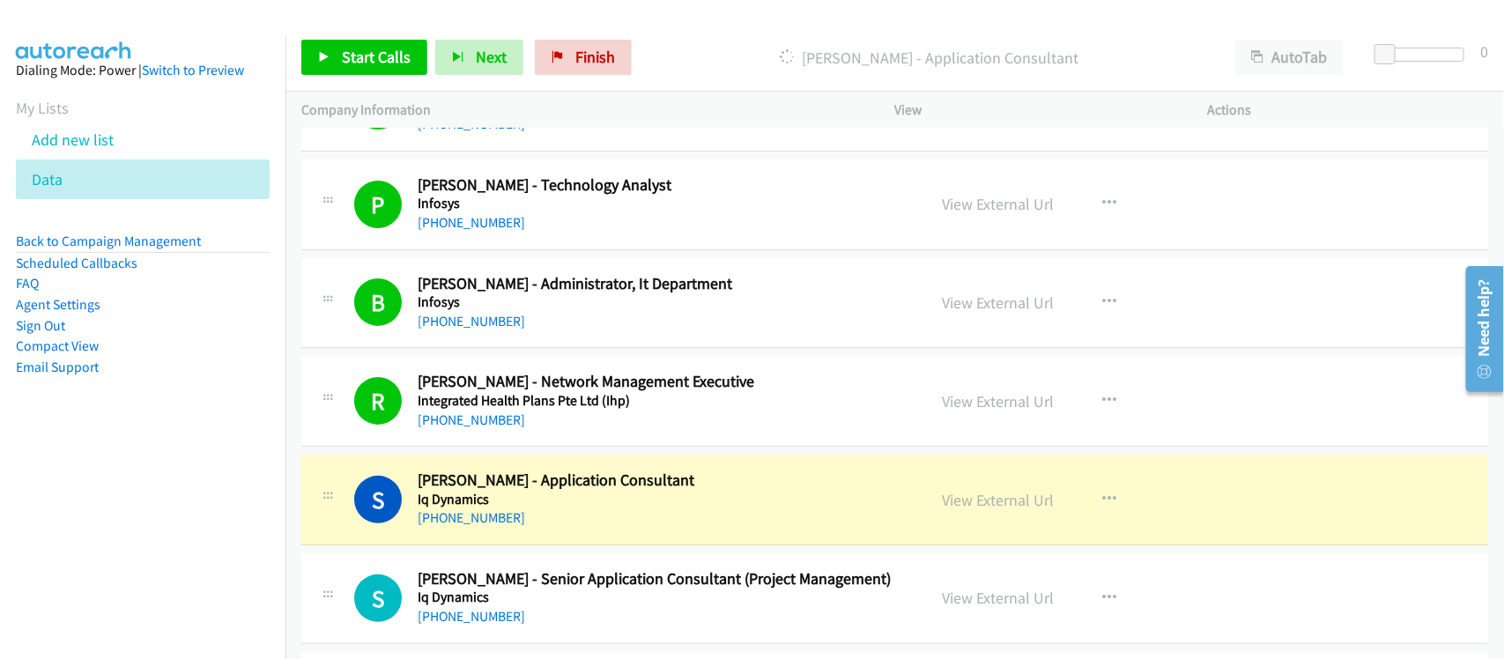
click at [608, 537] on div "S Callback Scheduled Sreejith Palliveetil - Application Consultant Iq Dynamics …" at bounding box center [894, 500] width 1187 height 91
click at [983, 505] on link "View External Url" at bounding box center [999, 500] width 112 height 20
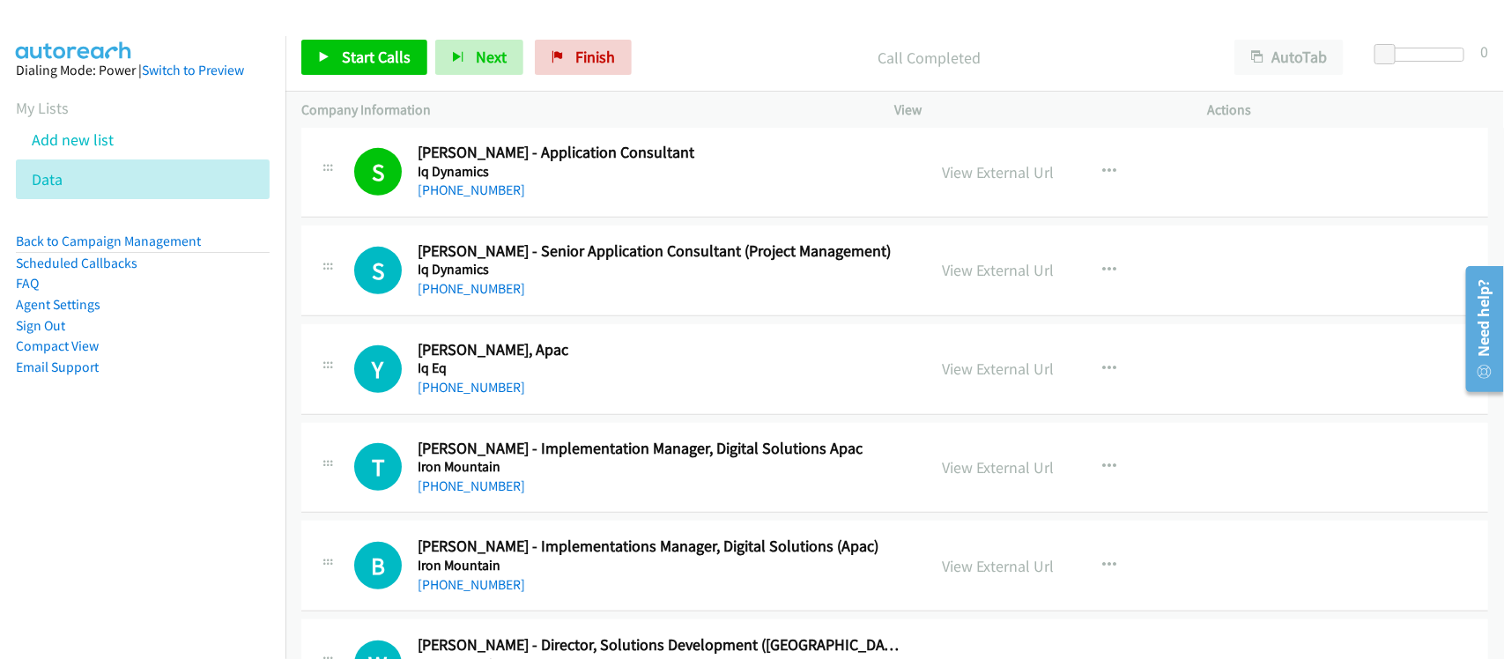
scroll to position [3413, 0]
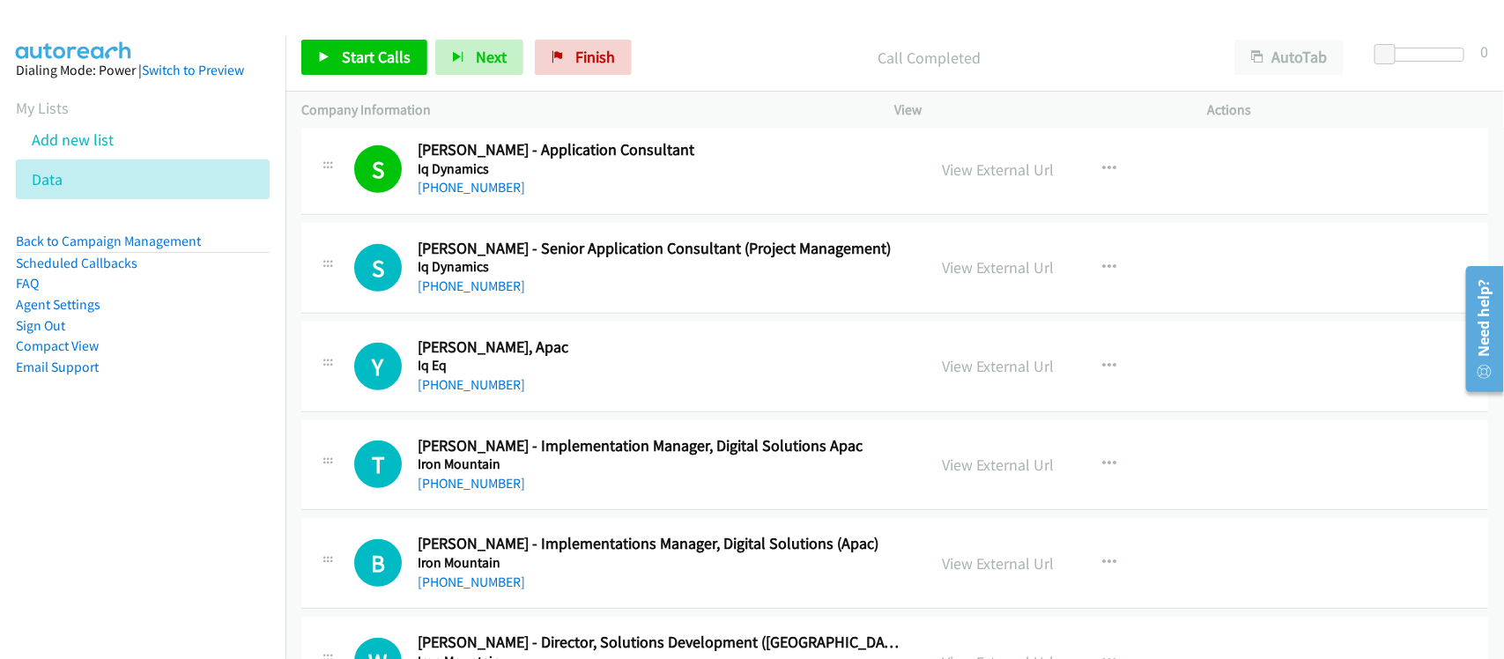
drag, startPoint x: 477, startPoint y: 288, endPoint x: 591, endPoint y: 291, distance: 113.7
click at [451, 286] on link "+65 9383 5437" at bounding box center [471, 285] width 107 height 17
click at [546, 368] on h5 "Iq Eq" at bounding box center [660, 366] width 485 height 18
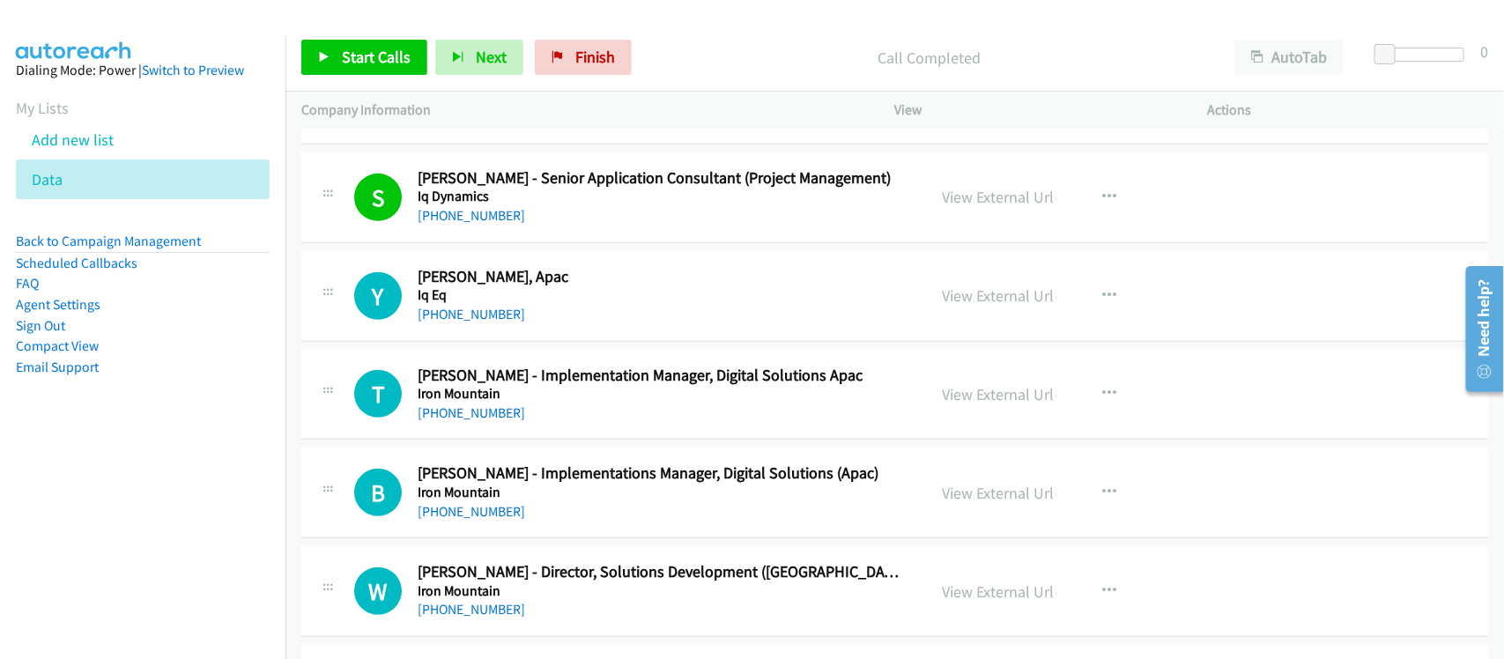
scroll to position [3523, 0]
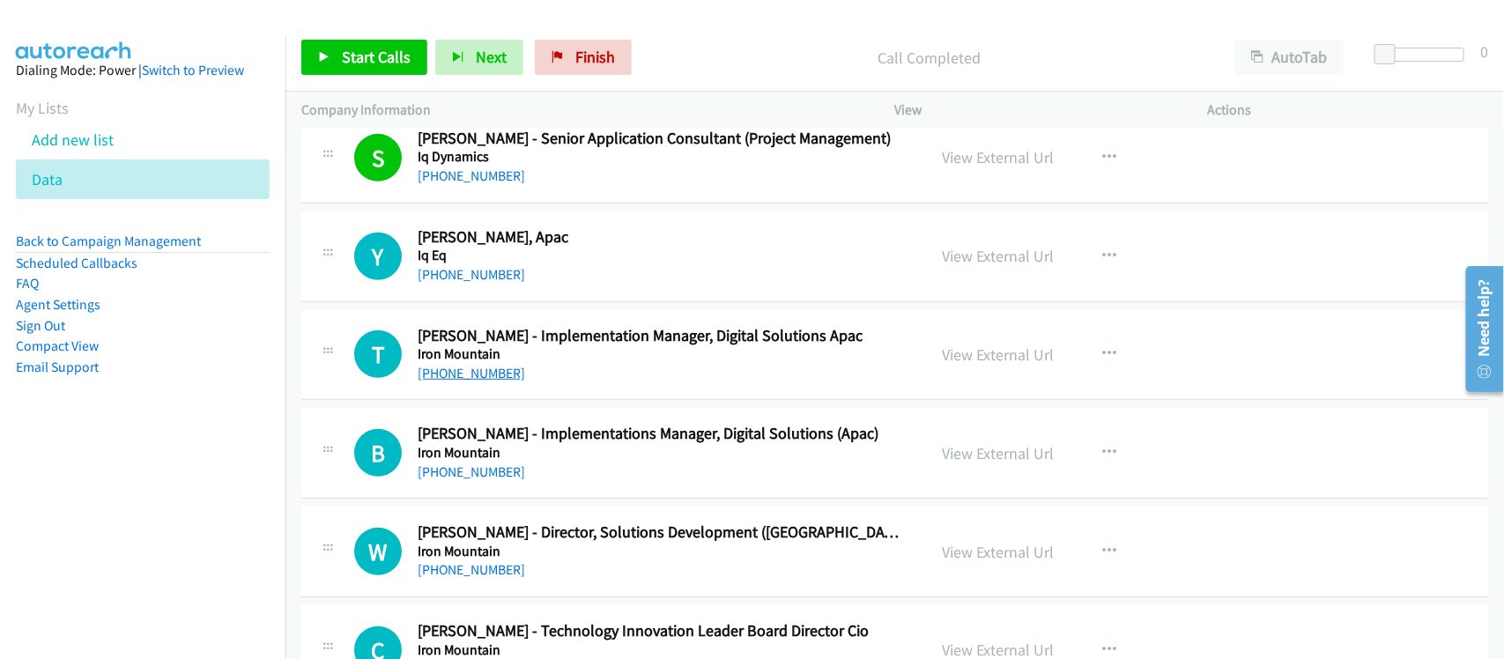
click at [470, 380] on link "+65 9641 1037" at bounding box center [471, 373] width 107 height 17
click at [524, 401] on div "T Callback Scheduled Tamie Chia - Implementation Manager, Digital Solutions Apa…" at bounding box center [894, 355] width 1187 height 91
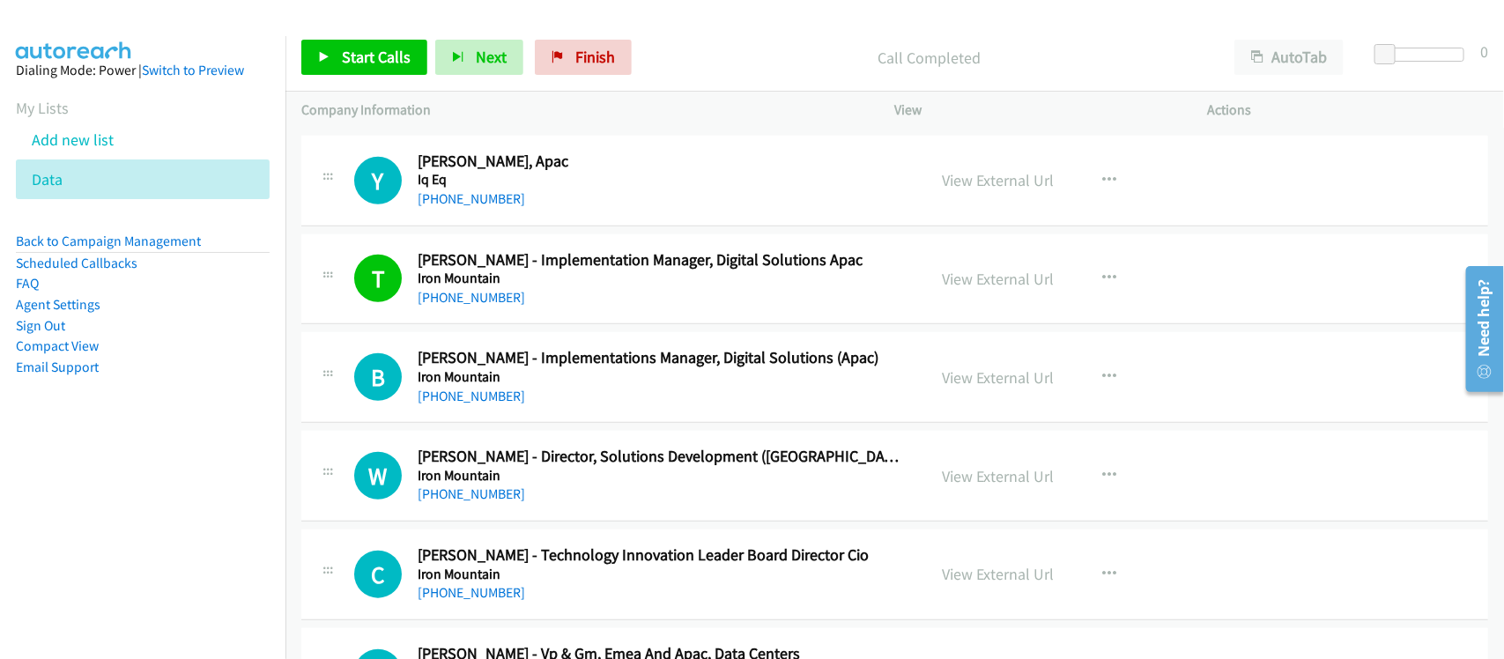
scroll to position [3634, 0]
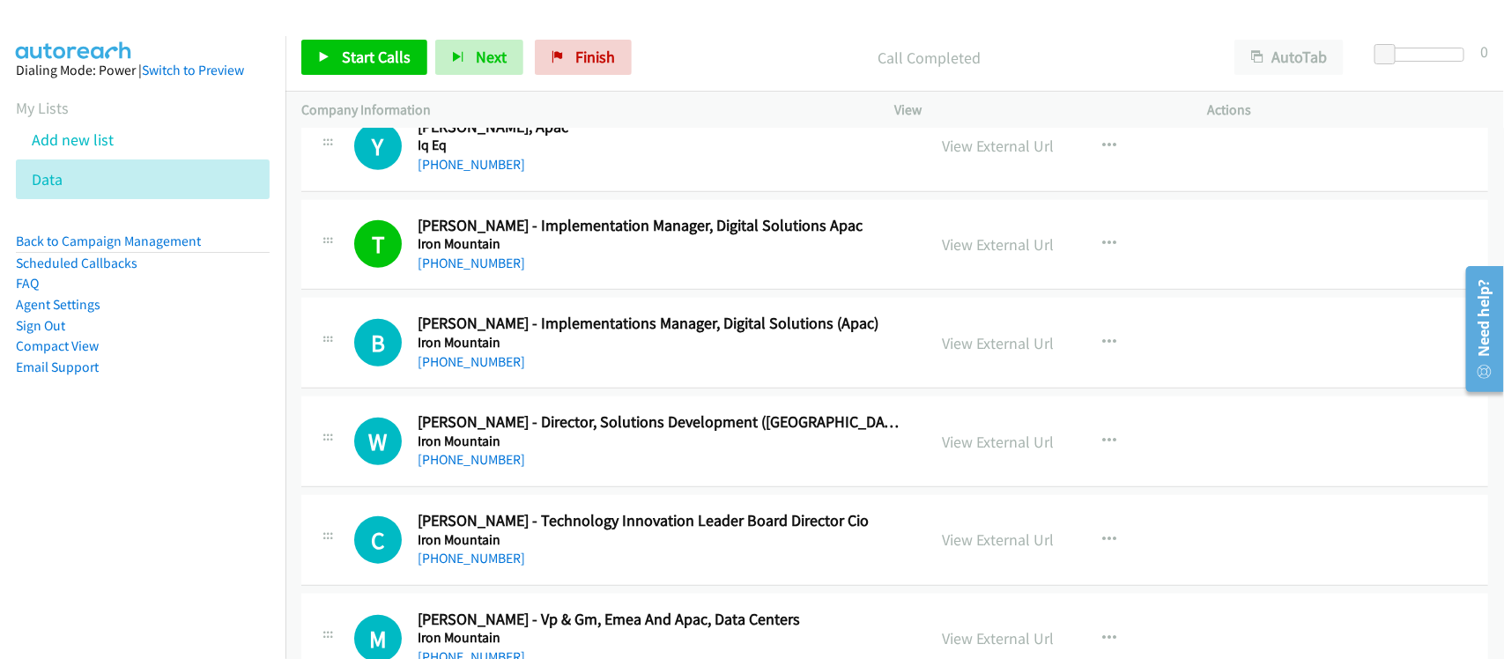
click at [481, 364] on link "+65 9710 3926" at bounding box center [471, 361] width 107 height 17
click at [586, 447] on h5 "Iron Mountain" at bounding box center [660, 442] width 485 height 18
click at [455, 455] on div "+65 9876 3512" at bounding box center [660, 459] width 485 height 21
click at [458, 458] on link "+65 9876 3512" at bounding box center [471, 459] width 107 height 17
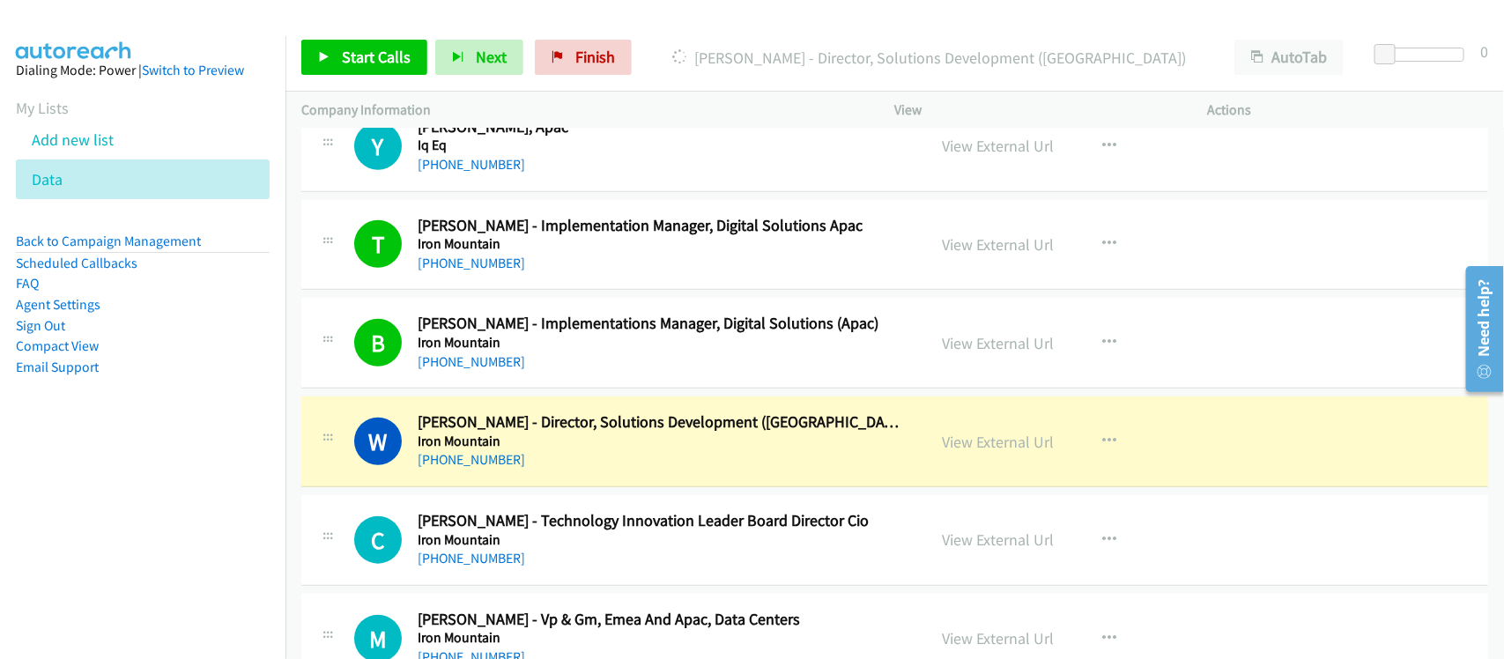
click at [588, 459] on div "+65 9876 3512" at bounding box center [660, 459] width 485 height 21
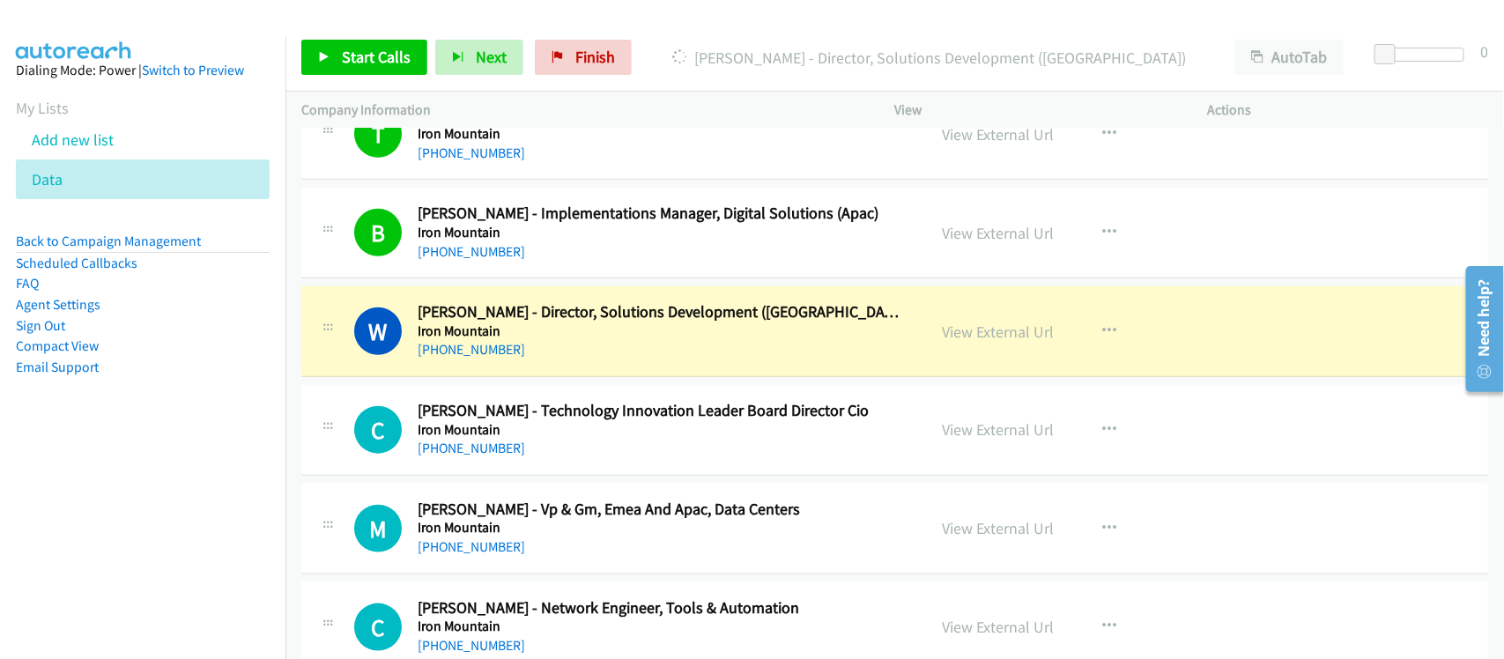
click at [899, 350] on div "+65 9876 3512" at bounding box center [660, 349] width 485 height 21
click at [1020, 336] on link "View External Url" at bounding box center [999, 332] width 112 height 20
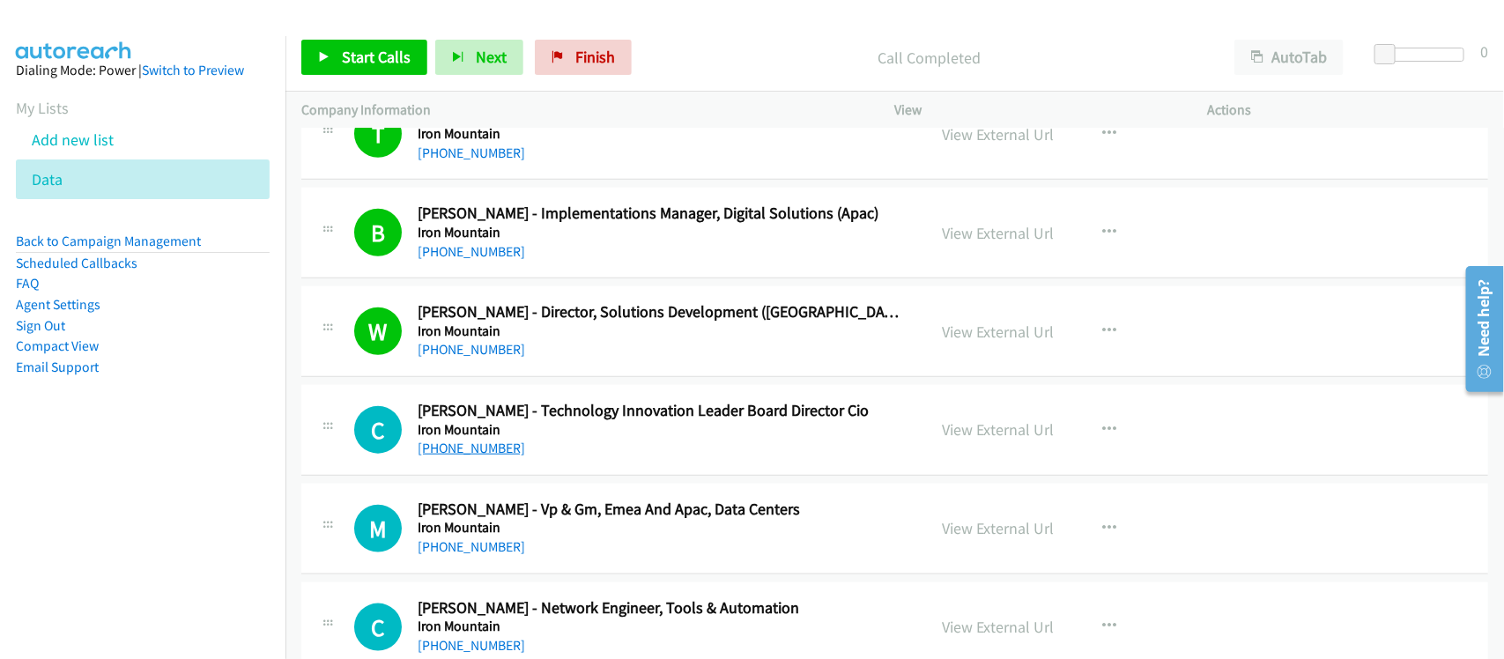
click at [477, 447] on link "+65 9388 4015" at bounding box center [471, 448] width 107 height 17
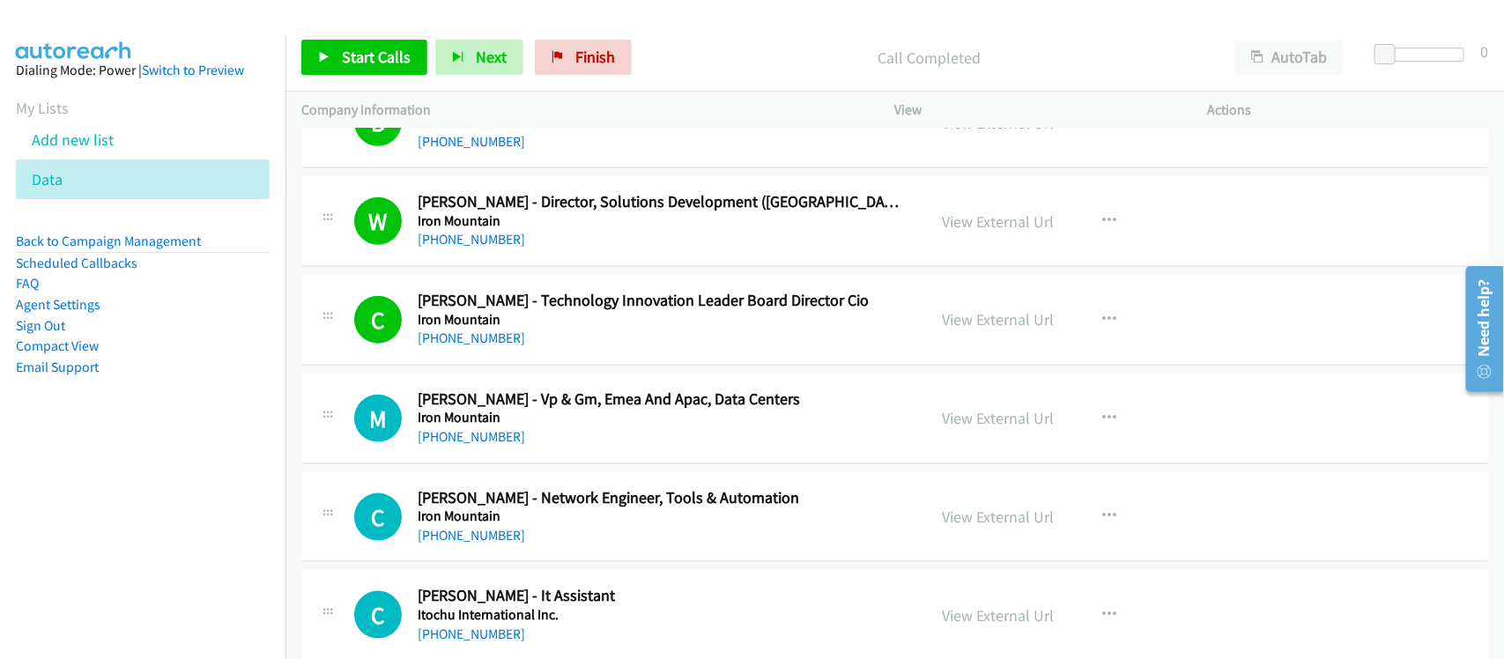
drag, startPoint x: 553, startPoint y: 484, endPoint x: 571, endPoint y: 460, distance: 30.3
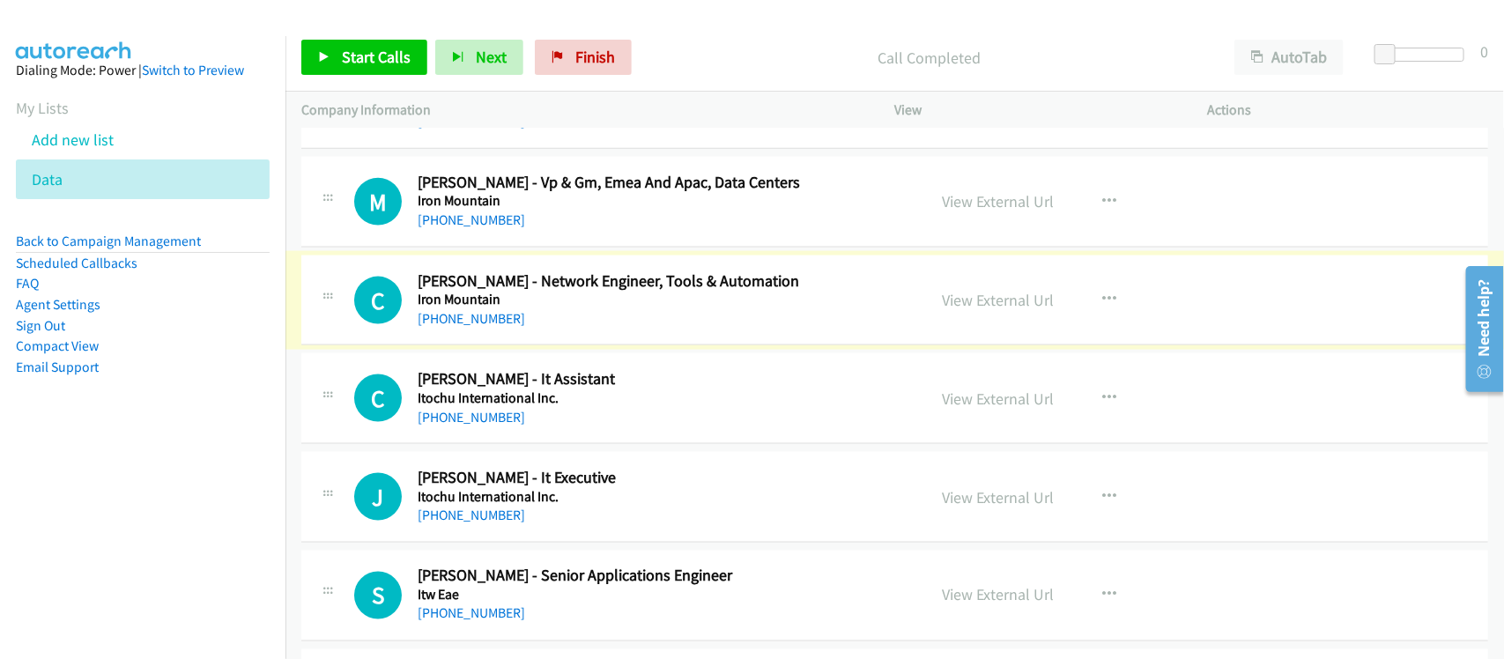
scroll to position [4074, 0]
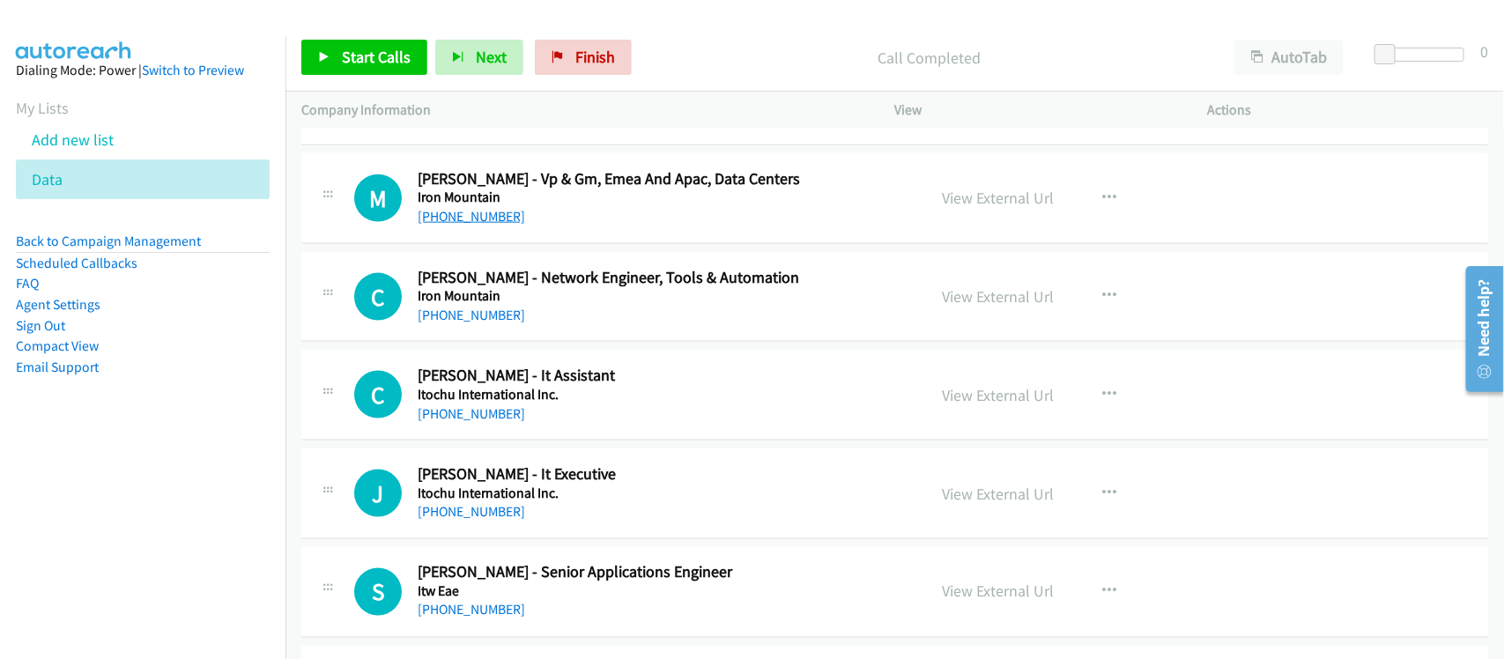
click at [470, 223] on link "+65 9029 4337" at bounding box center [471, 216] width 107 height 17
drag, startPoint x: 555, startPoint y: 348, endPoint x: 499, endPoint y: 407, distance: 81.0
click at [476, 418] on link "+65 9828 0827" at bounding box center [471, 413] width 107 height 17
click at [552, 433] on div "C Callback Scheduled Choo Hui Sa - It Assistant Itochu International Inc. Asia/…" at bounding box center [894, 395] width 1187 height 91
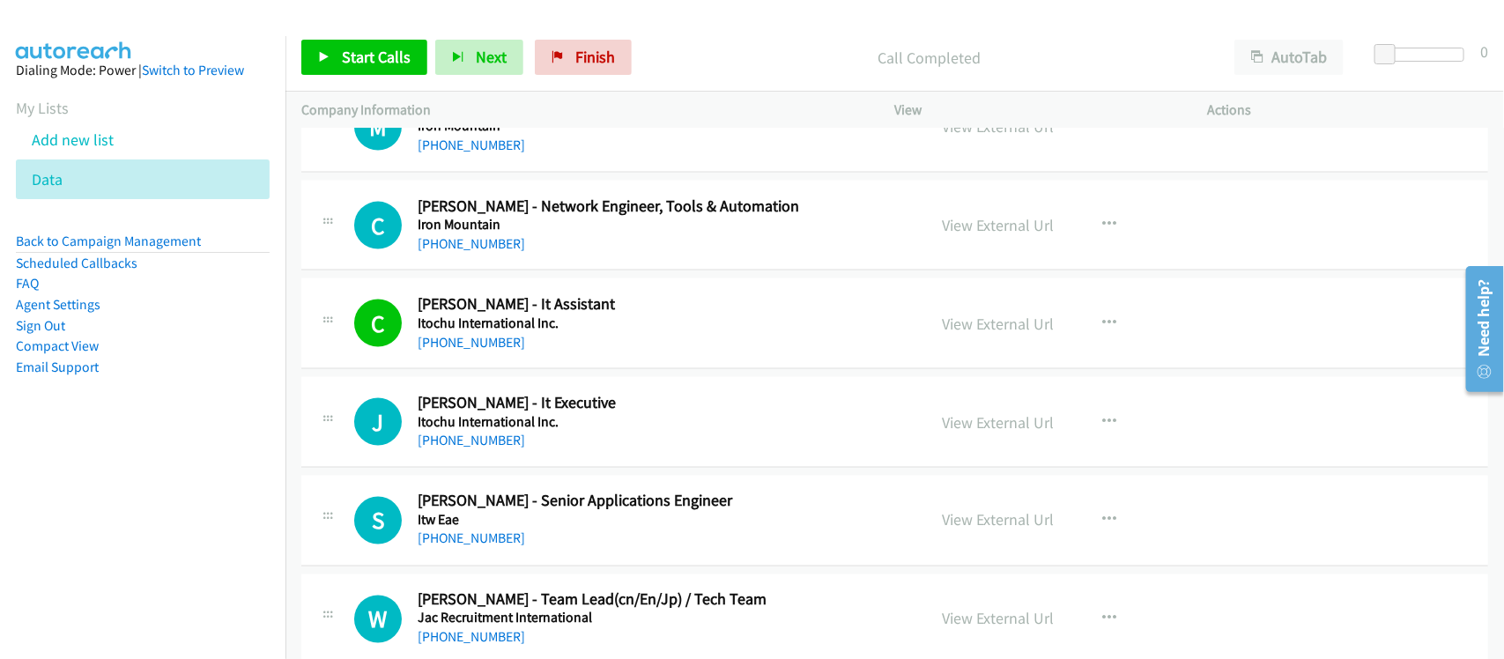
scroll to position [4184, 0]
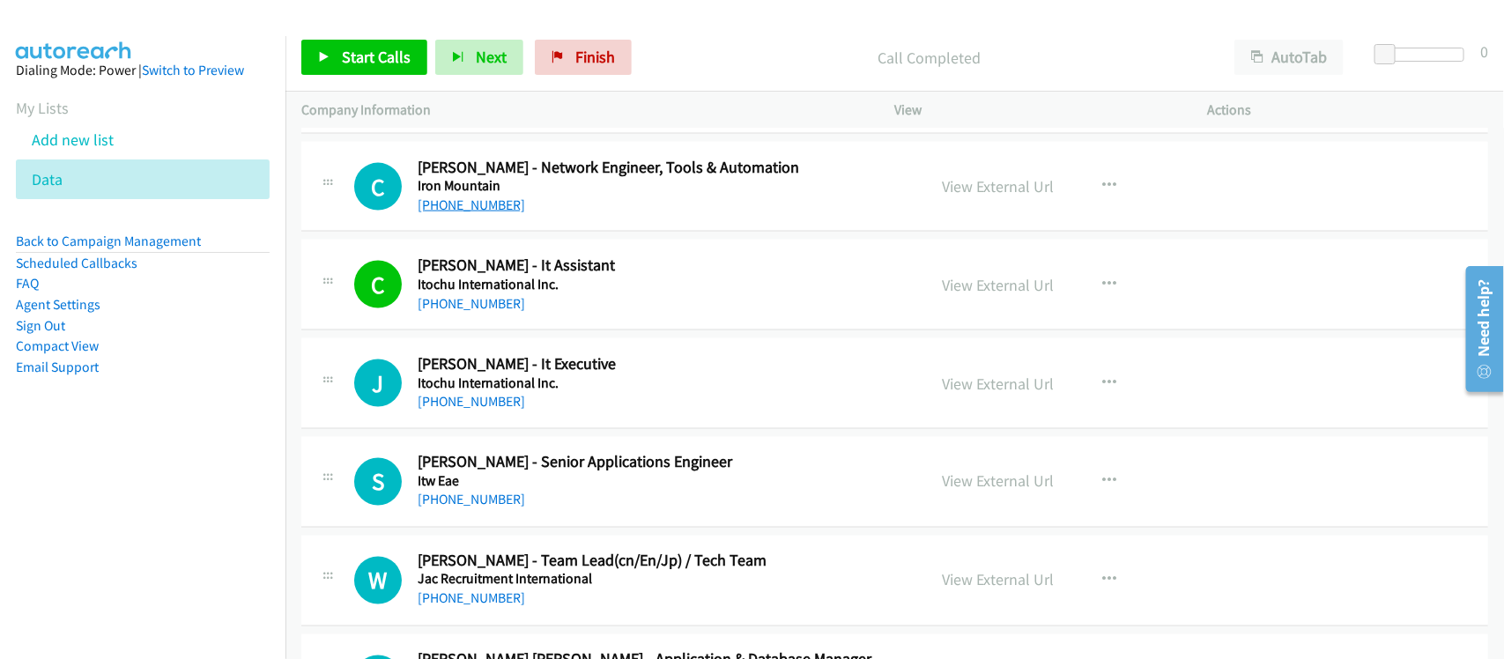
click at [481, 203] on link "+65 9727 6495" at bounding box center [471, 204] width 107 height 17
click at [248, 459] on nav "Dialing Mode: Power | Switch to Preview My Lists Add new list Data Back to Camp…" at bounding box center [143, 365] width 286 height 659
click at [460, 403] on link "+65 9277 3913" at bounding box center [471, 401] width 107 height 17
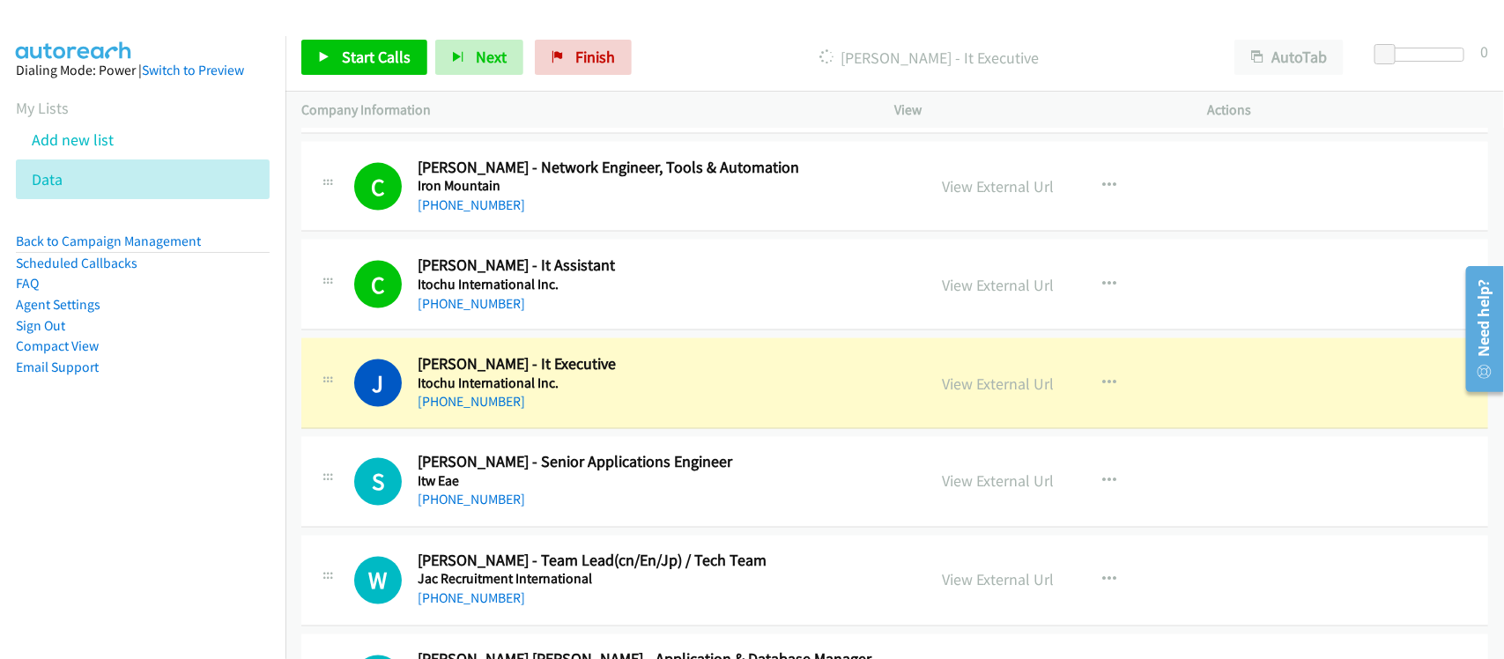
click at [111, 526] on nav "Dialing Mode: Power | Switch to Preview My Lists Add new list Data Back to Camp…" at bounding box center [143, 365] width 286 height 659
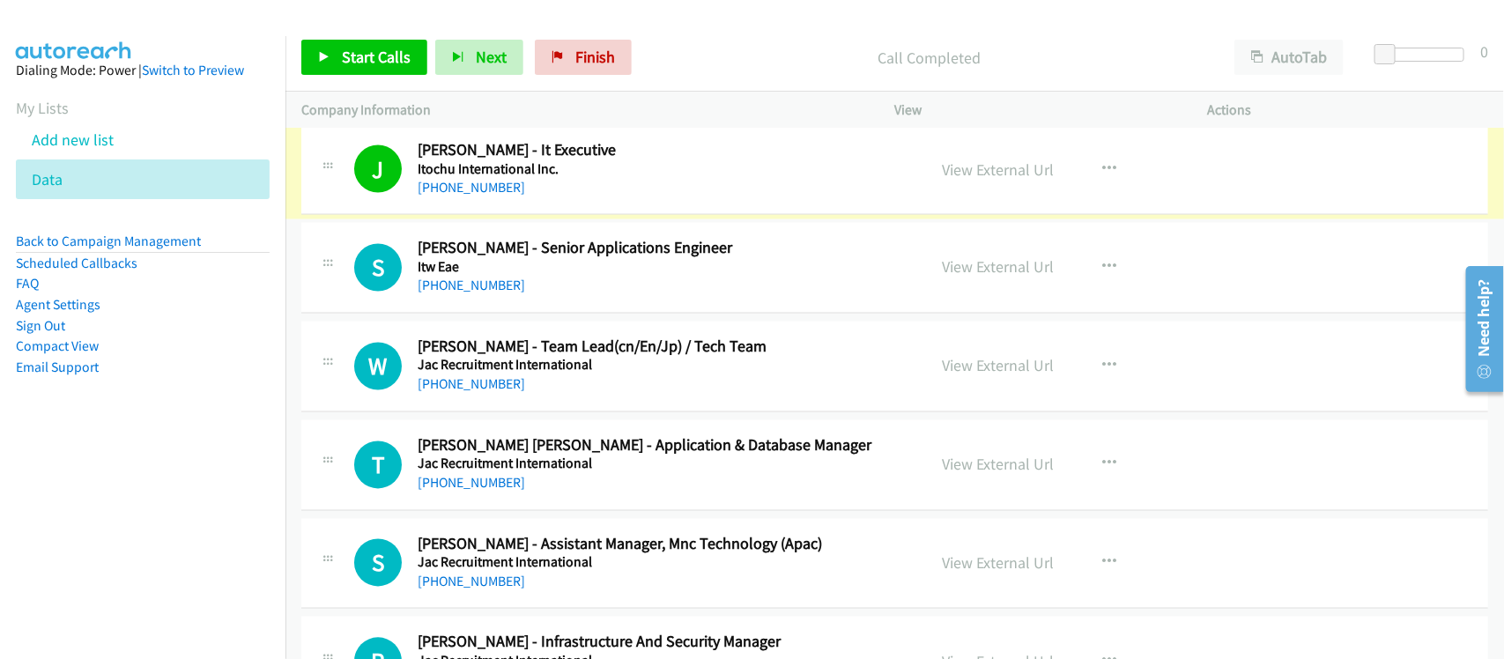
scroll to position [4404, 0]
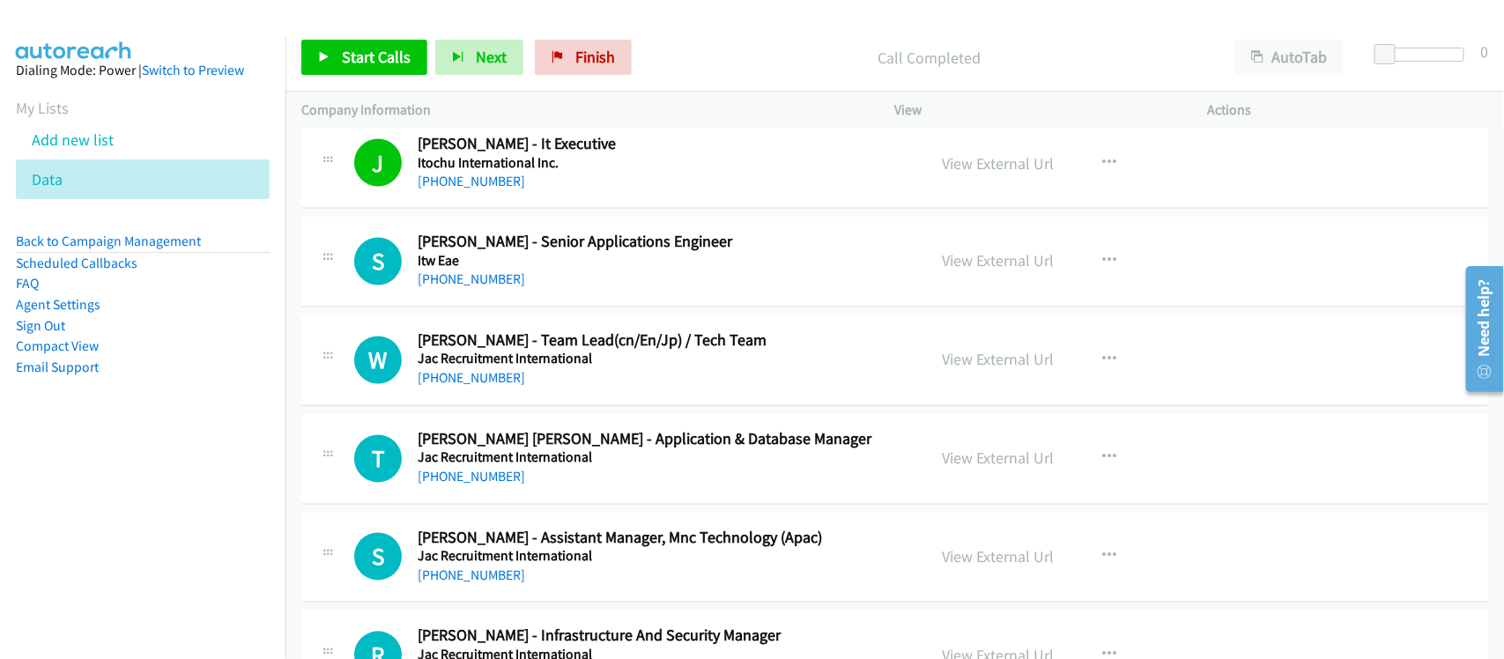
click at [455, 270] on h5 "Itw Eae" at bounding box center [660, 262] width 485 height 18
click at [452, 279] on link "+65 9372 3685" at bounding box center [471, 279] width 107 height 17
click at [469, 283] on link "+65 9372 3685" at bounding box center [471, 279] width 107 height 17
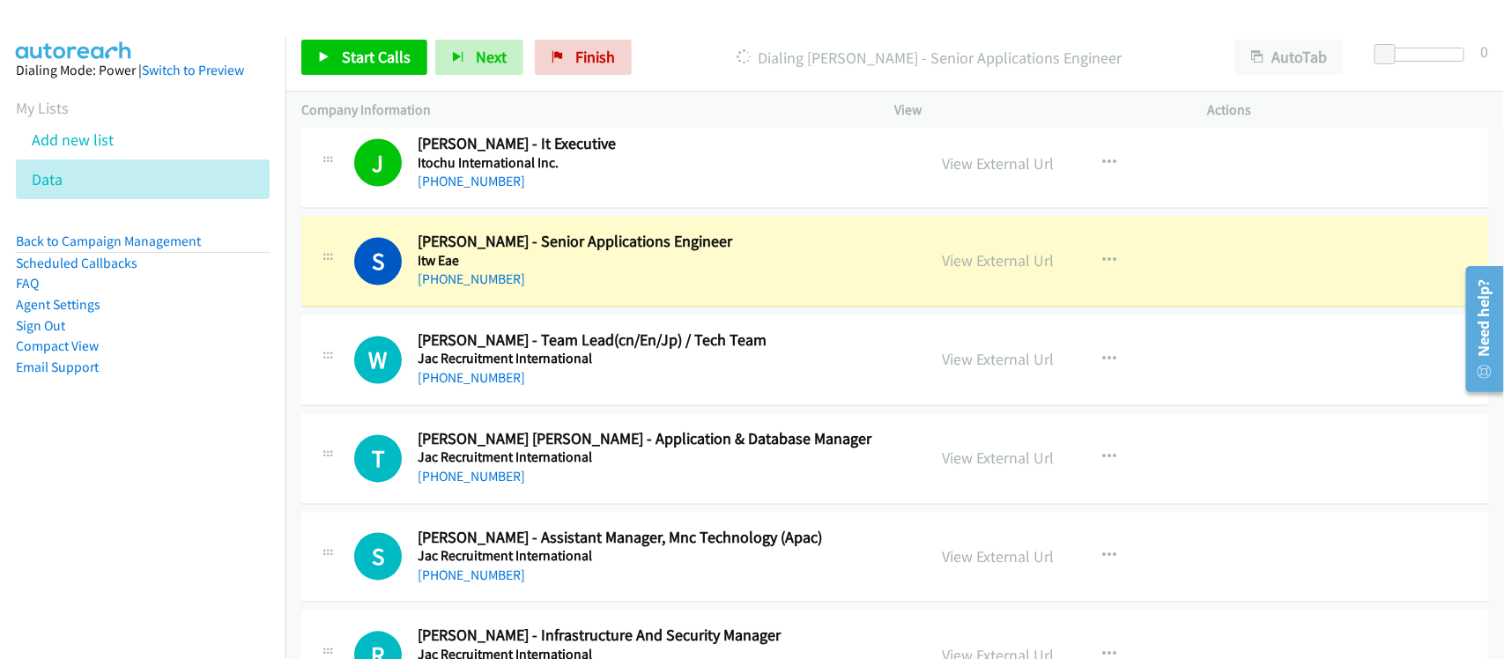
click at [566, 289] on div "+65 9372 3685" at bounding box center [660, 280] width 485 height 21
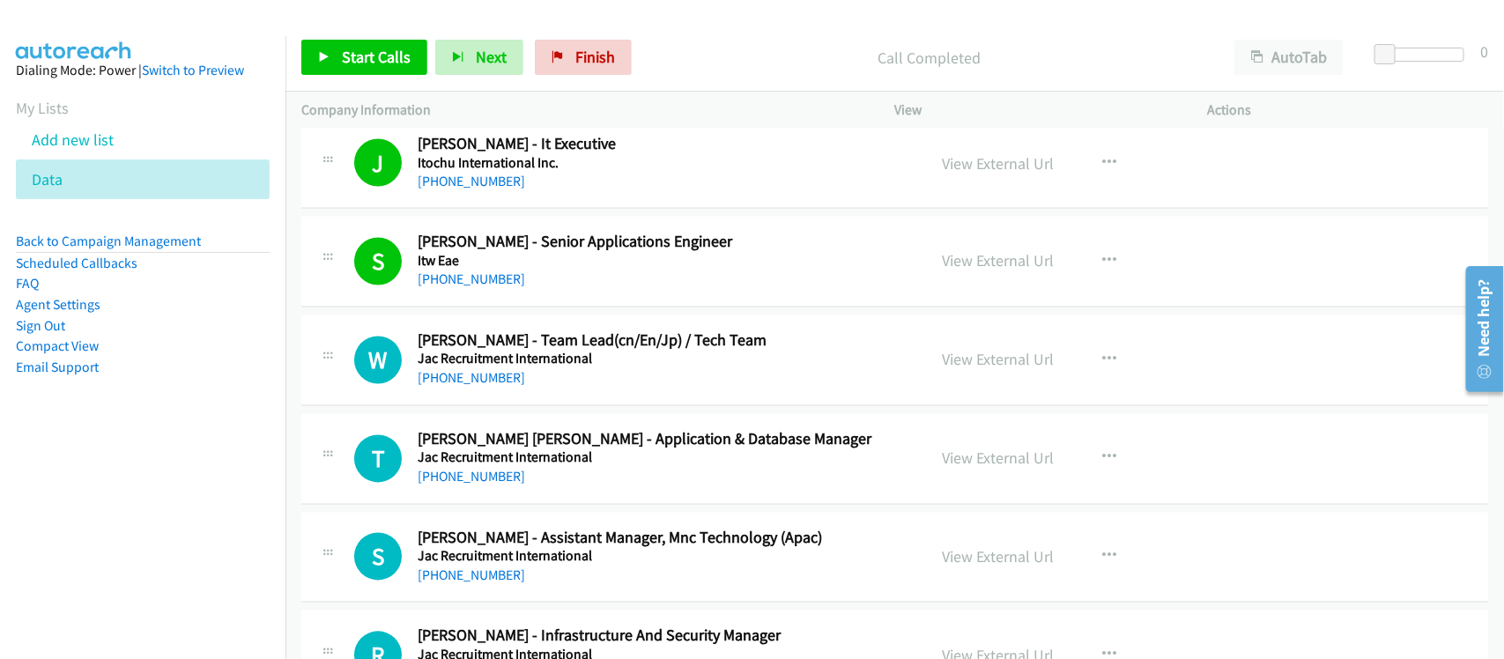
click at [605, 302] on div "S Callback Scheduled Siam Ho - Senior Applications Engineer Itw Eae Asia/Singap…" at bounding box center [894, 262] width 1187 height 91
click at [485, 288] on link "+65 9372 3685" at bounding box center [471, 279] width 107 height 17
click at [569, 406] on div "W Callback Scheduled Wei Zhang - Team Lead(cn/En/Jp) / Tech Team Jac Recruitmen…" at bounding box center [894, 360] width 1187 height 91
click at [472, 379] on link "+65 8504 3931" at bounding box center [471, 378] width 107 height 17
drag, startPoint x: 447, startPoint y: 390, endPoint x: 456, endPoint y: 388, distance: 10.0
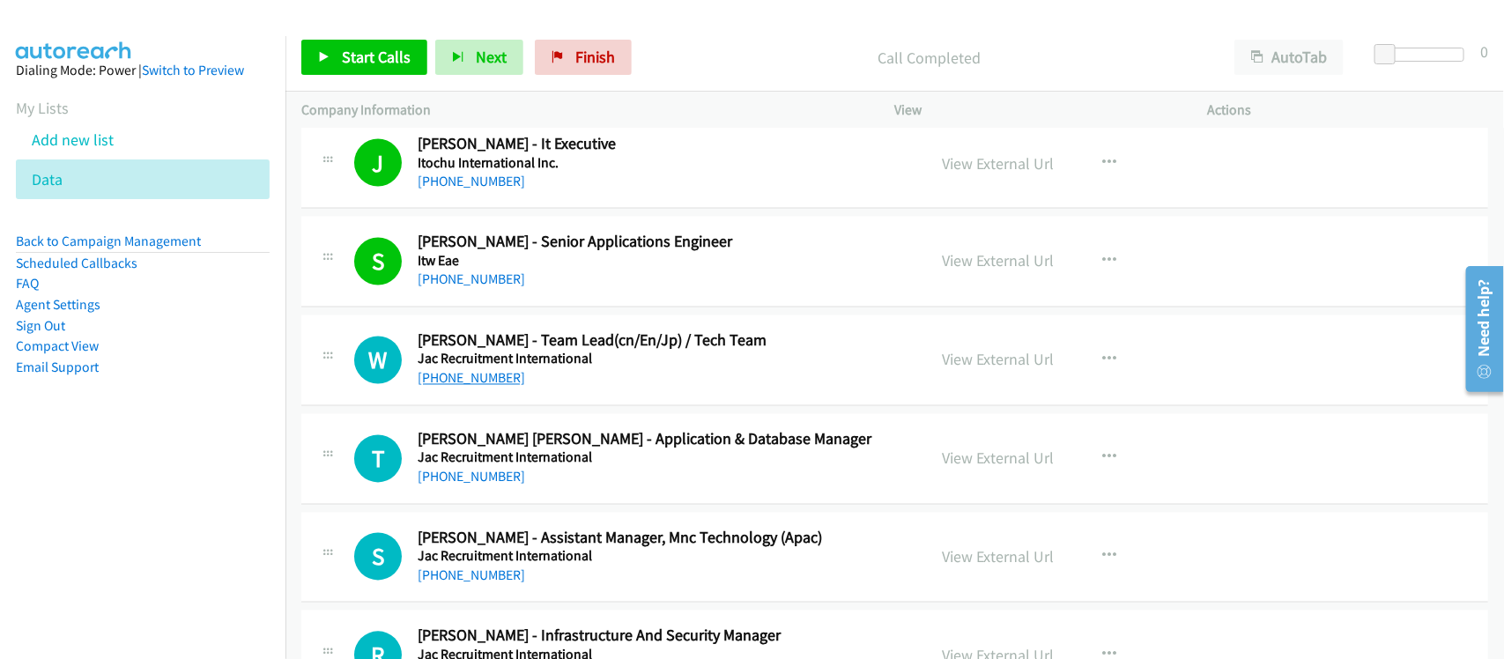
click at [447, 387] on link "+65 8504 3931" at bounding box center [471, 378] width 107 height 17
click at [455, 495] on div "T Callback Scheduled Tariq Faizan Sabri - Application & Database Manager Jac Re…" at bounding box center [894, 459] width 1187 height 91
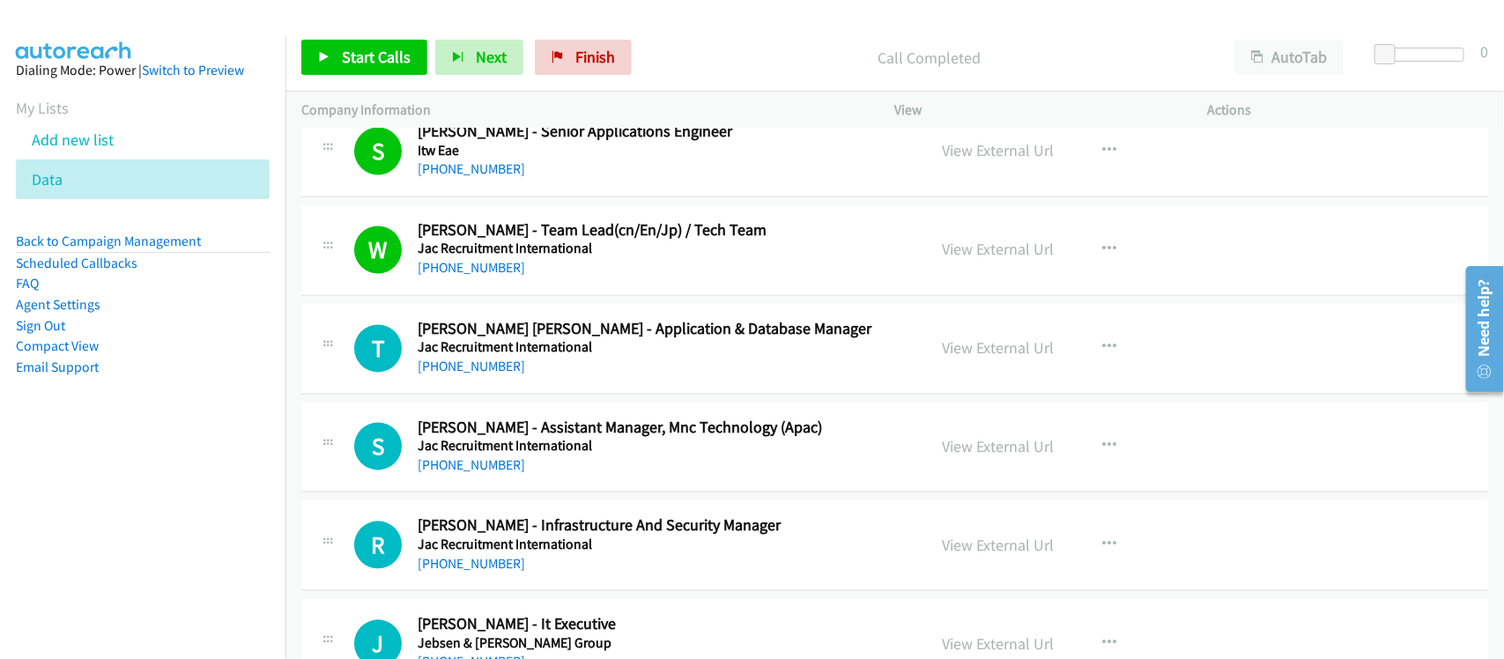
click at [455, 374] on link "+65 8829 7877" at bounding box center [471, 367] width 107 height 17
click at [555, 477] on div "+65 9061 7698" at bounding box center [660, 465] width 485 height 21
click at [492, 474] on link "+65 9061 7698" at bounding box center [471, 465] width 107 height 17
click at [569, 497] on td "S Callback Scheduled Sarah Chin - Assistant Manager, Mnc Technology (Apac) Jac …" at bounding box center [894, 447] width 1218 height 99
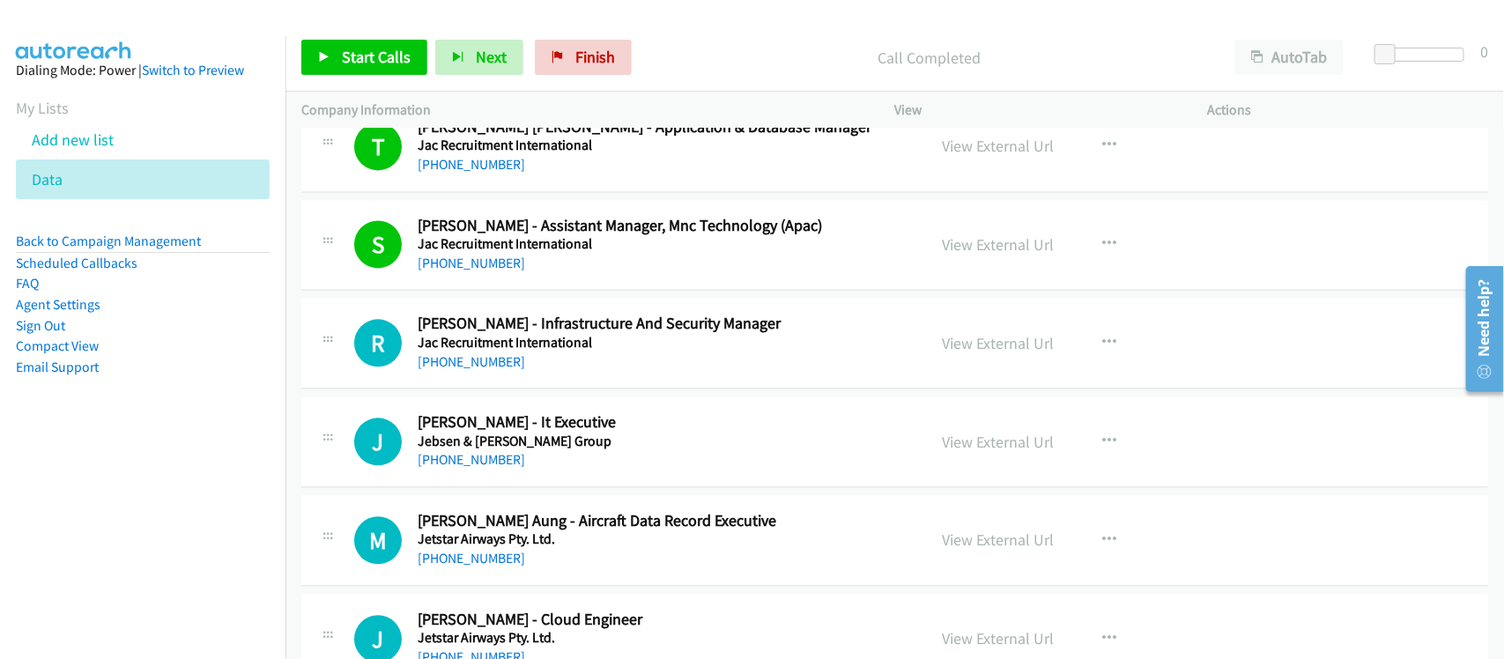
scroll to position [4735, 0]
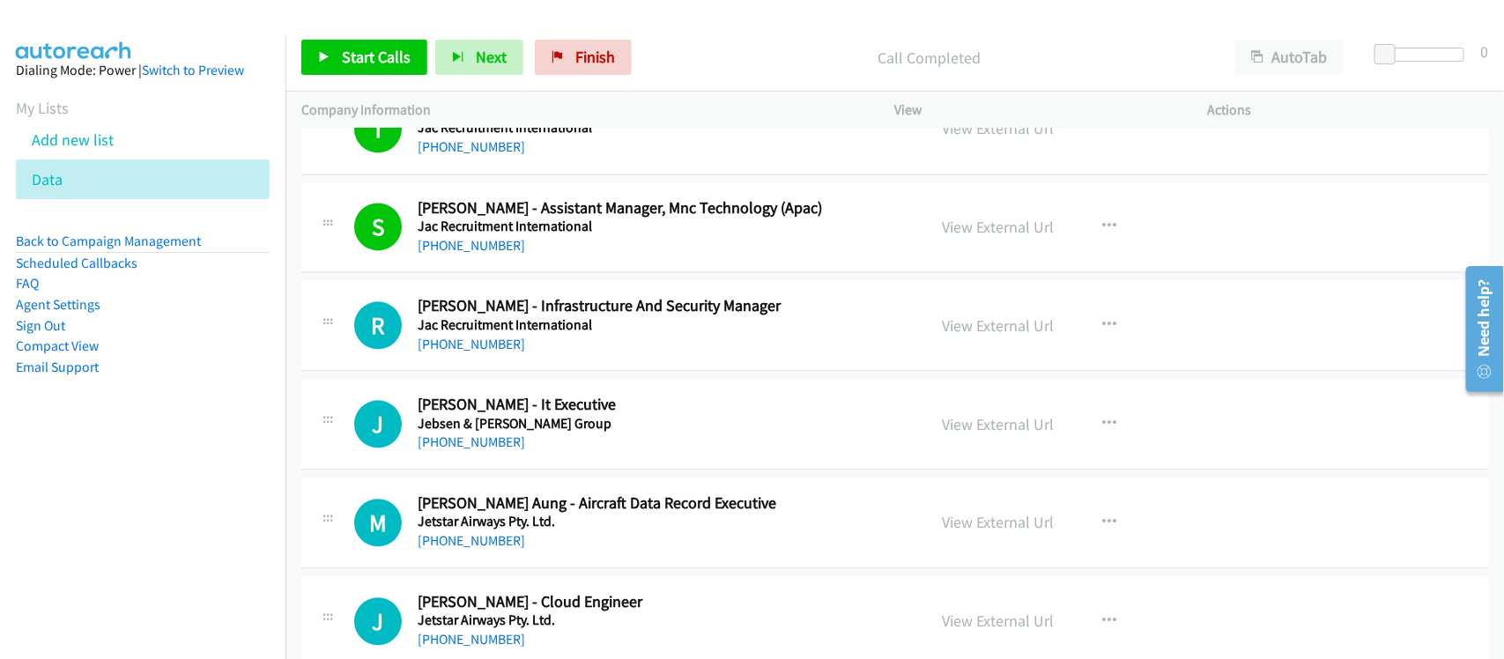
drag, startPoint x: 471, startPoint y: 344, endPoint x: 527, endPoint y: 354, distance: 56.3
click at [471, 344] on link "+65 9169 5275" at bounding box center [471, 344] width 107 height 17
click at [524, 370] on div "R Callback Scheduled Rick Juab - Infrastructure And Security Manager Jac Recrui…" at bounding box center [894, 325] width 1187 height 91
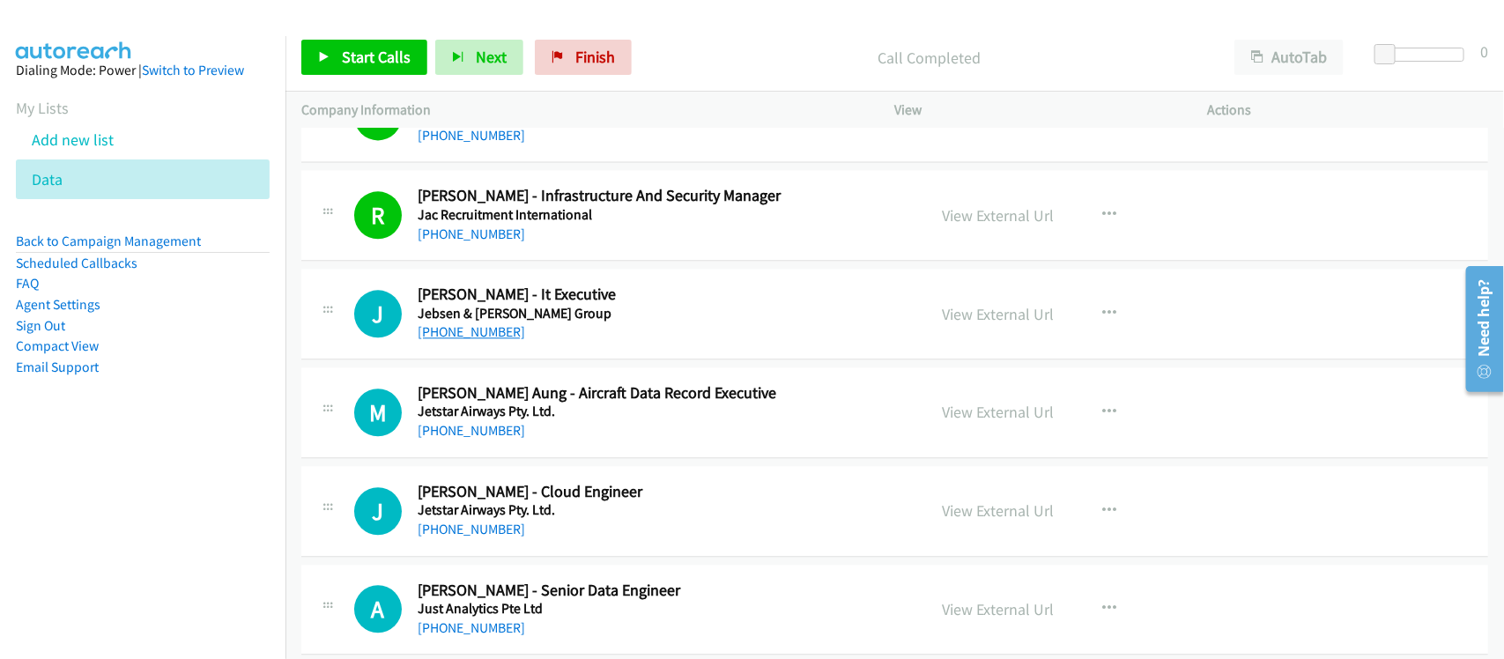
click at [481, 340] on link "+65 9835 4904" at bounding box center [471, 331] width 107 height 17
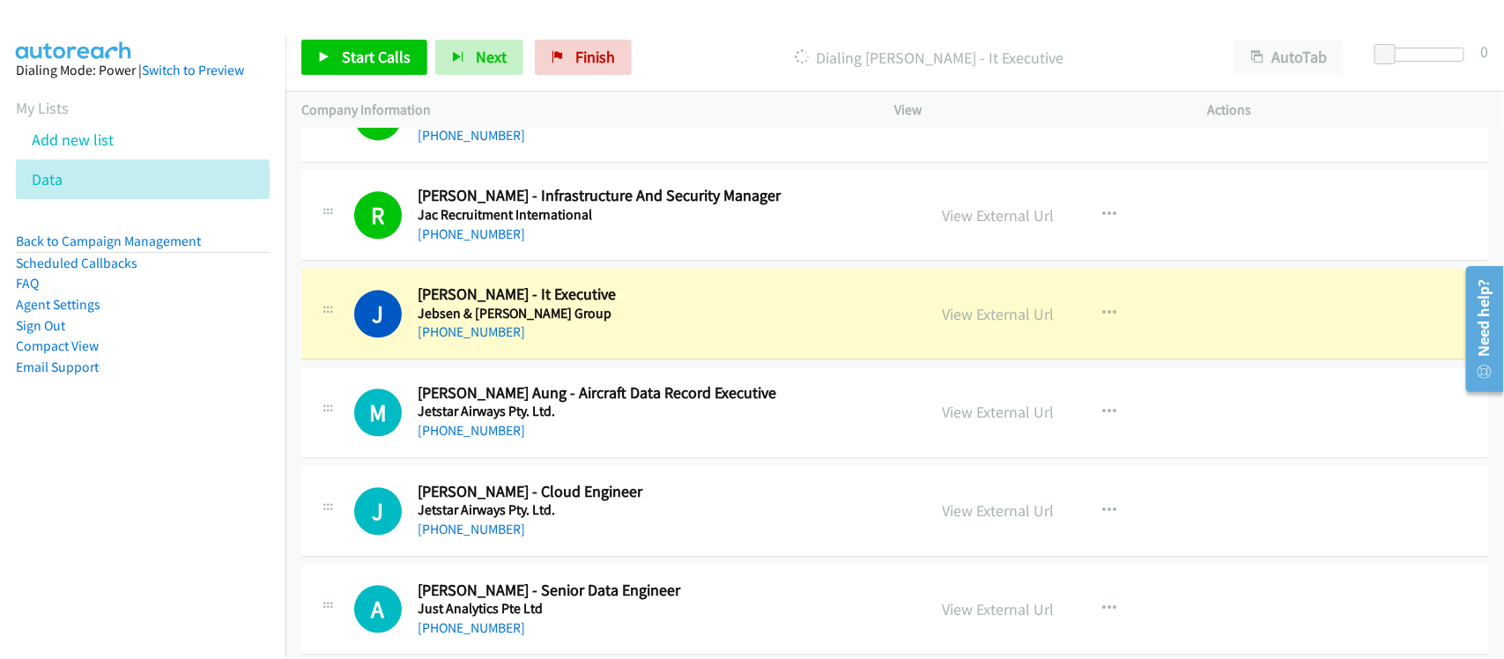
drag, startPoint x: 562, startPoint y: 349, endPoint x: 573, endPoint y: 340, distance: 13.8
click at [995, 320] on link "View External Url" at bounding box center [999, 314] width 112 height 20
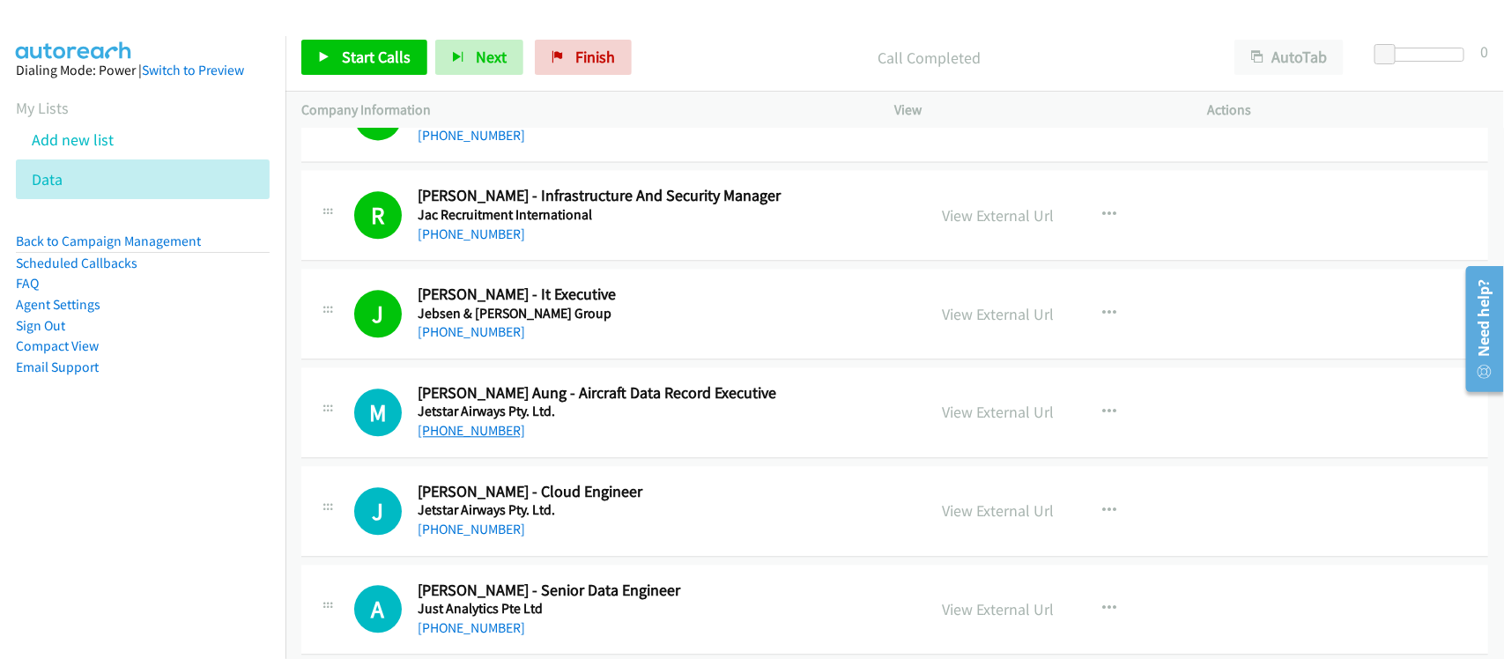
click at [472, 432] on link "+65 8157 0201" at bounding box center [471, 430] width 107 height 17
click at [551, 429] on div "+65 8157 0201" at bounding box center [660, 430] width 485 height 21
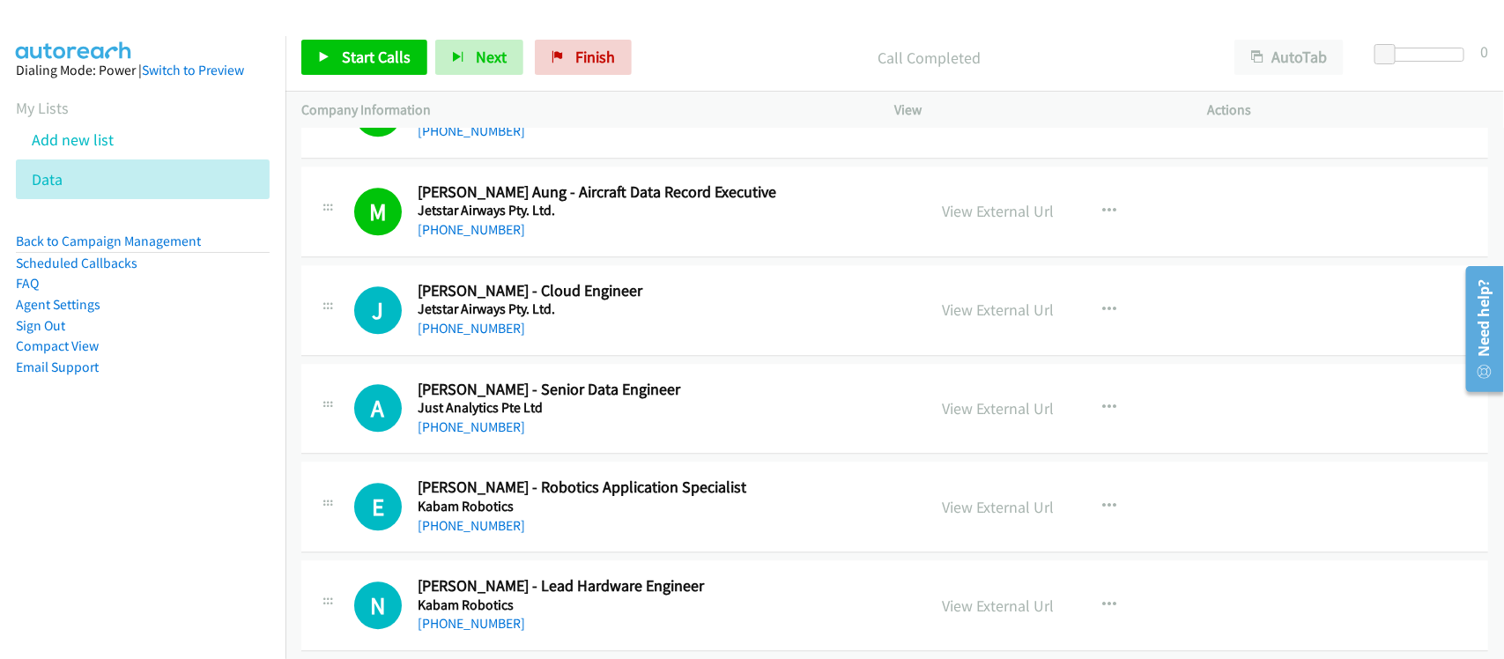
scroll to position [5065, 0]
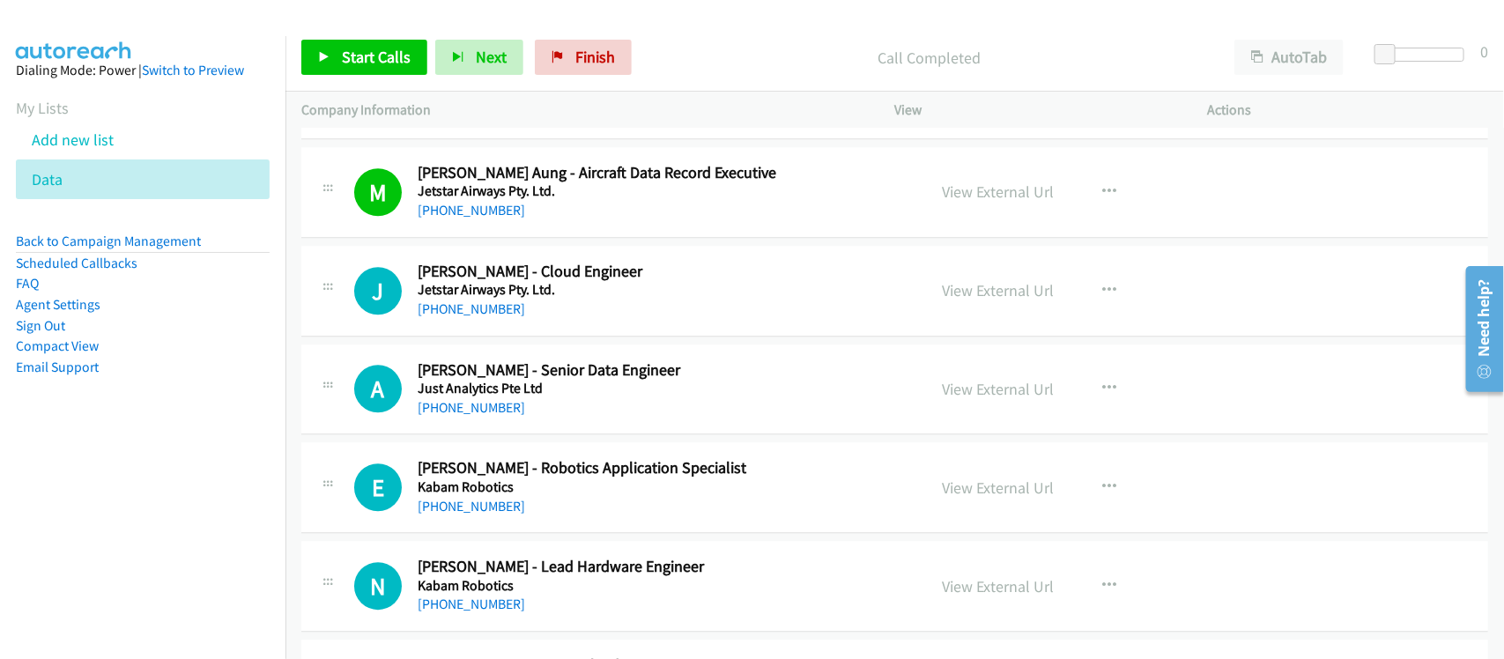
drag, startPoint x: 484, startPoint y: 314, endPoint x: 591, endPoint y: 324, distance: 107.0
click at [484, 314] on link "+65 8799 6330" at bounding box center [471, 308] width 107 height 17
click at [465, 416] on link "+65 8182 4654" at bounding box center [471, 407] width 107 height 17
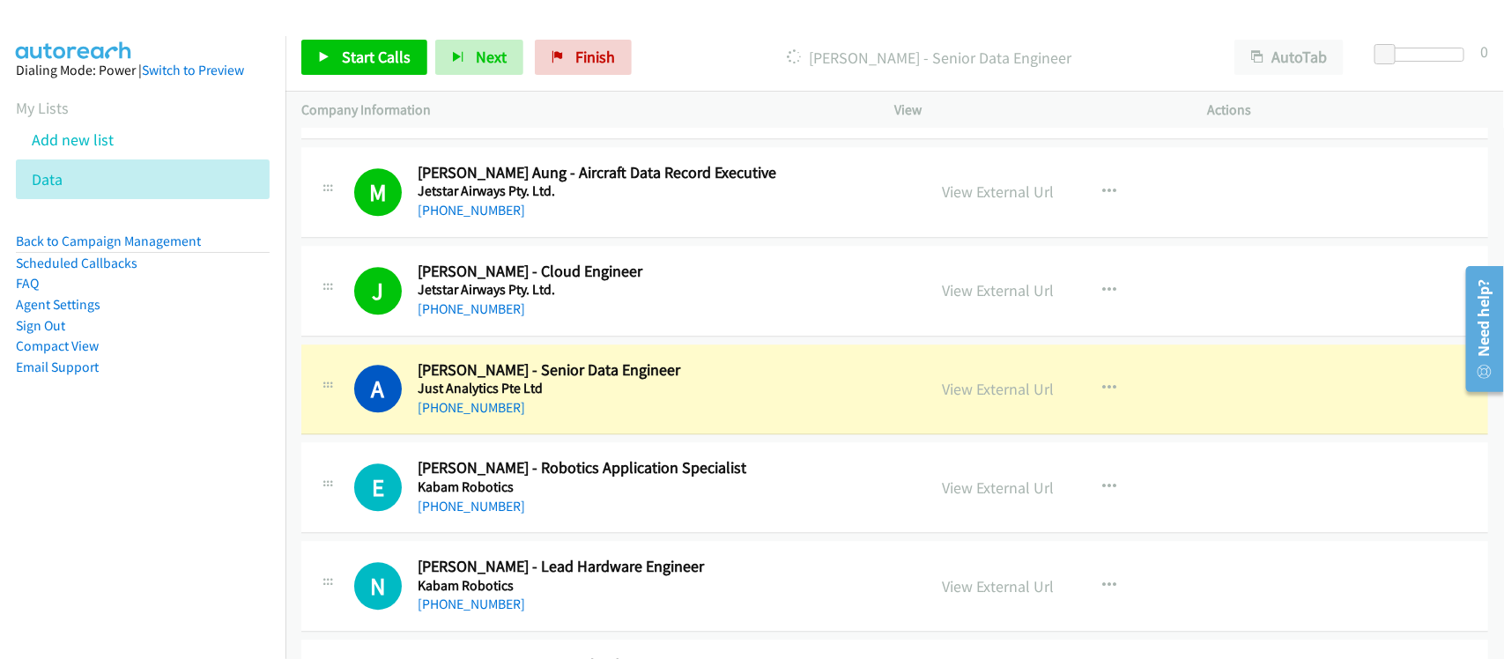
click at [583, 418] on div "+65 8182 4654" at bounding box center [660, 407] width 485 height 21
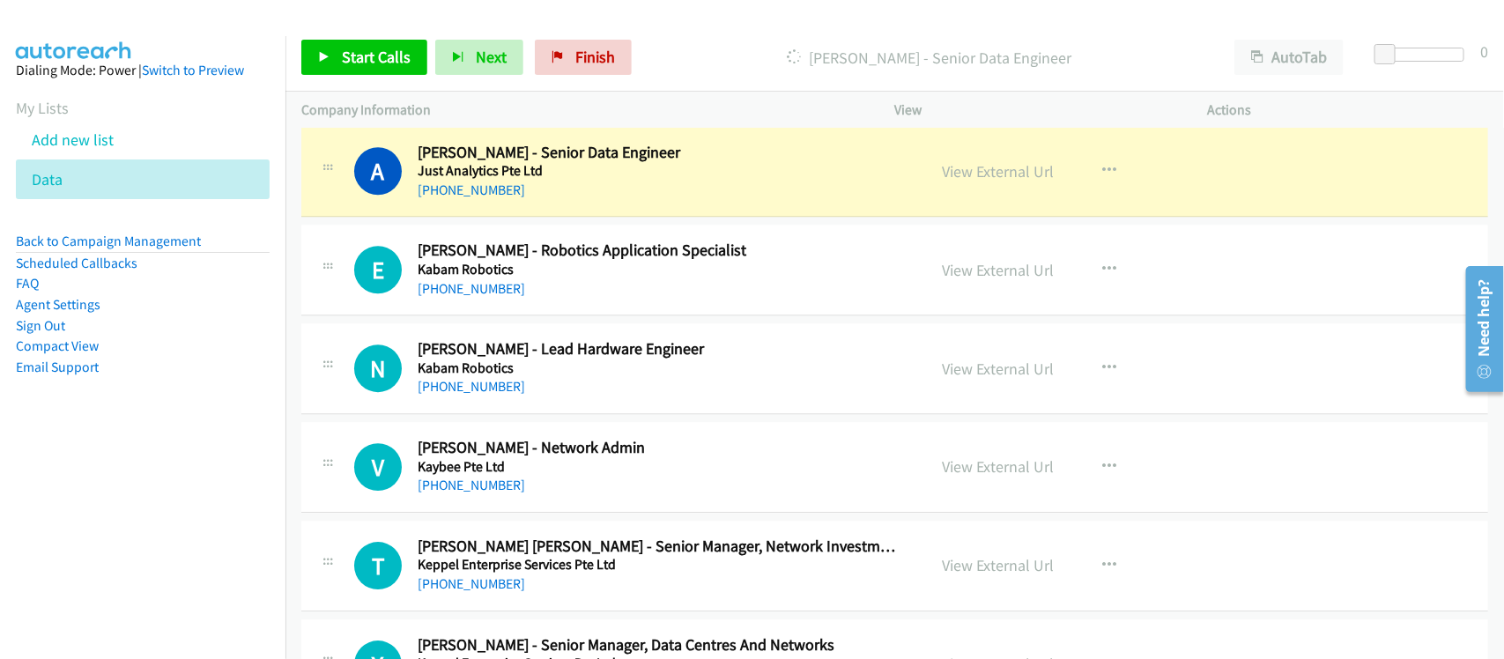
scroll to position [5285, 0]
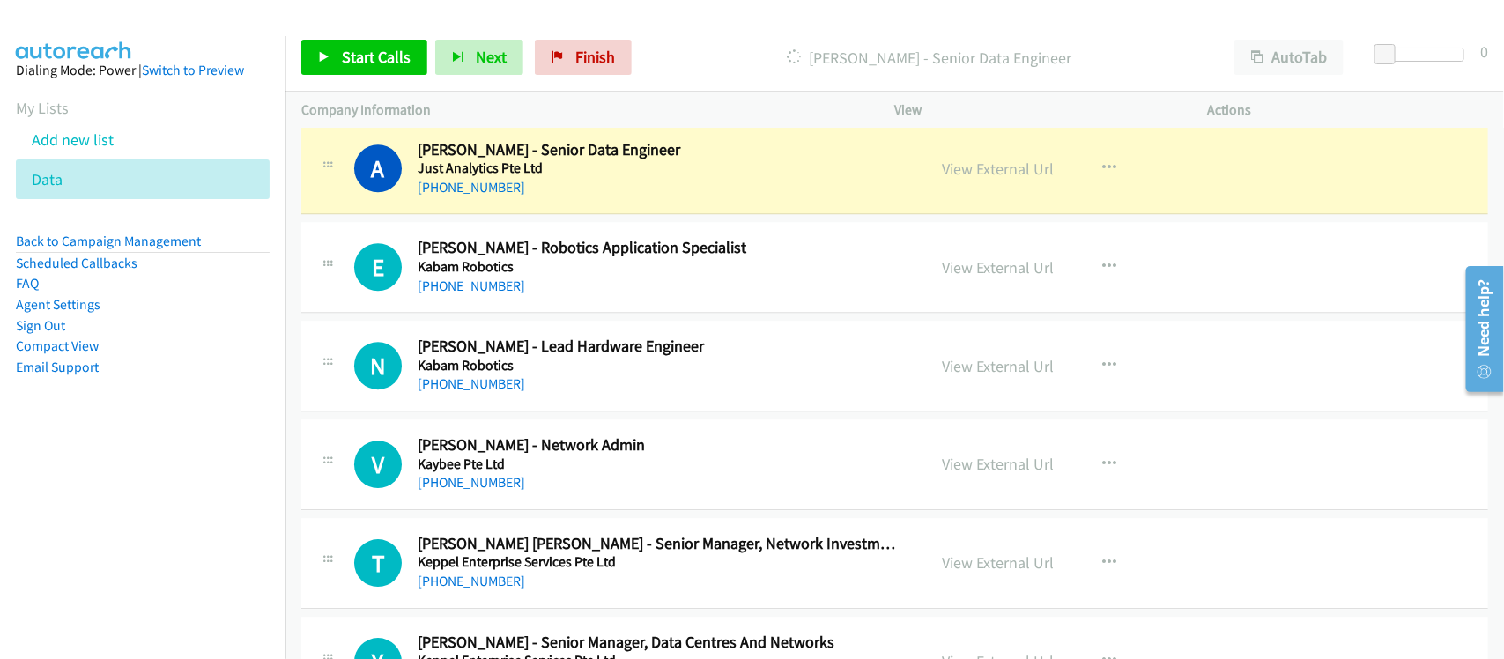
click at [569, 198] on div "+65 8182 4654" at bounding box center [660, 187] width 485 height 21
click at [997, 179] on link "View External Url" at bounding box center [999, 169] width 112 height 20
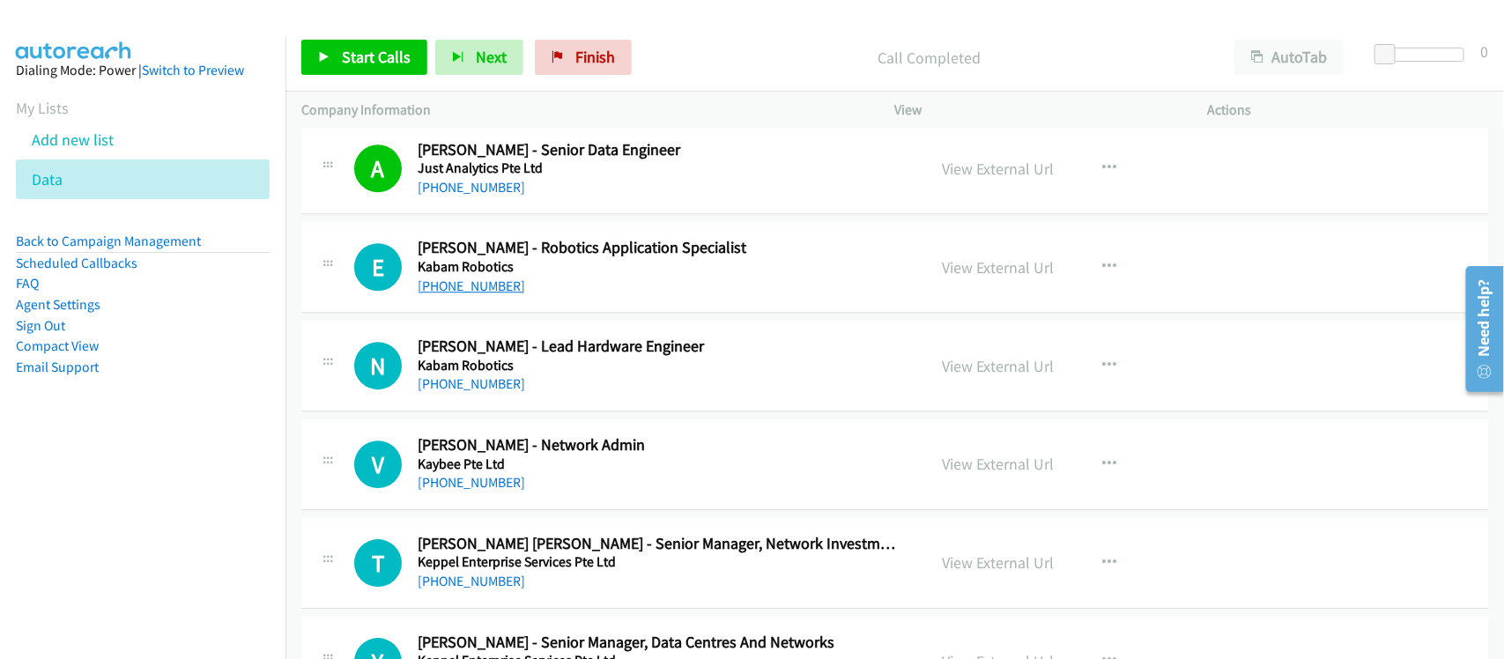
click at [487, 289] on link "+65 8406 6190" at bounding box center [471, 285] width 107 height 17
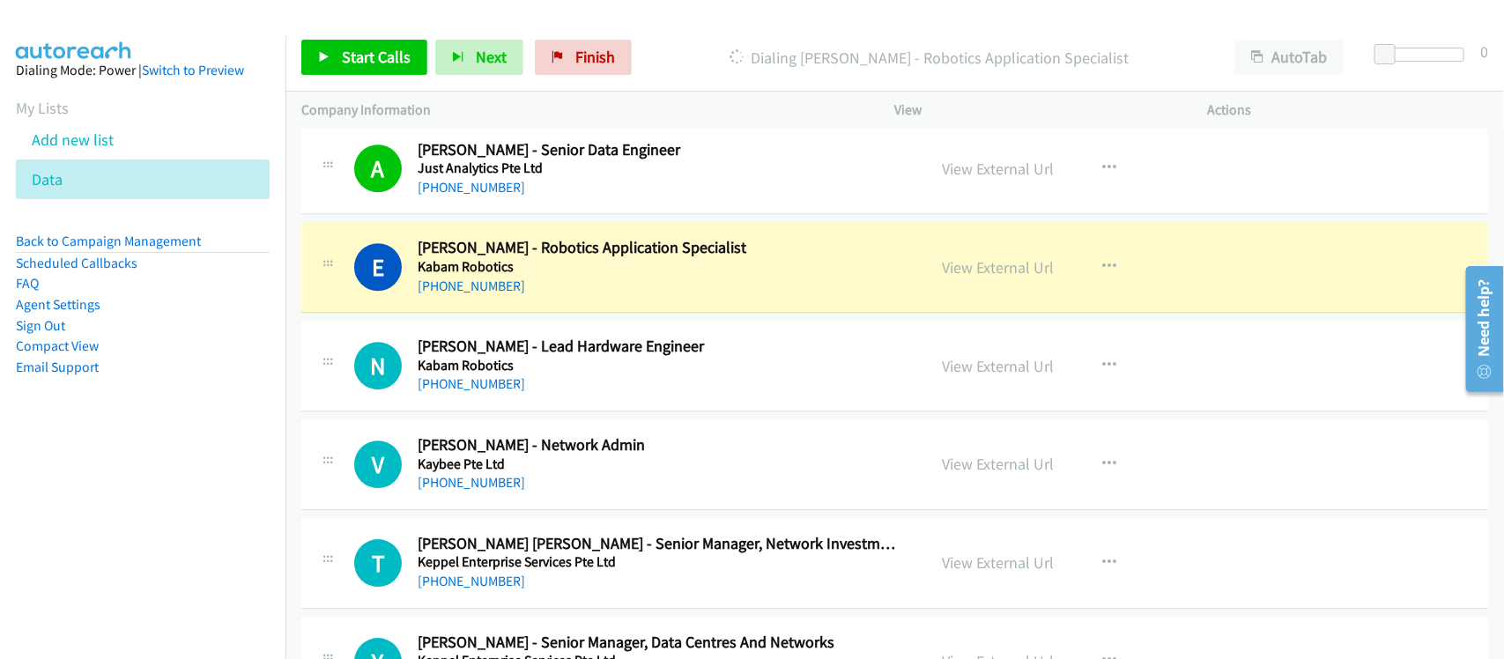
click at [617, 313] on div "E Callback Scheduled Eileen Cheng - Robotics Application Specialist Kabam Robot…" at bounding box center [894, 267] width 1187 height 91
click at [993, 277] on link "View External Url" at bounding box center [999, 267] width 112 height 20
click at [539, 388] on div "+65 9859 3595" at bounding box center [660, 383] width 485 height 21
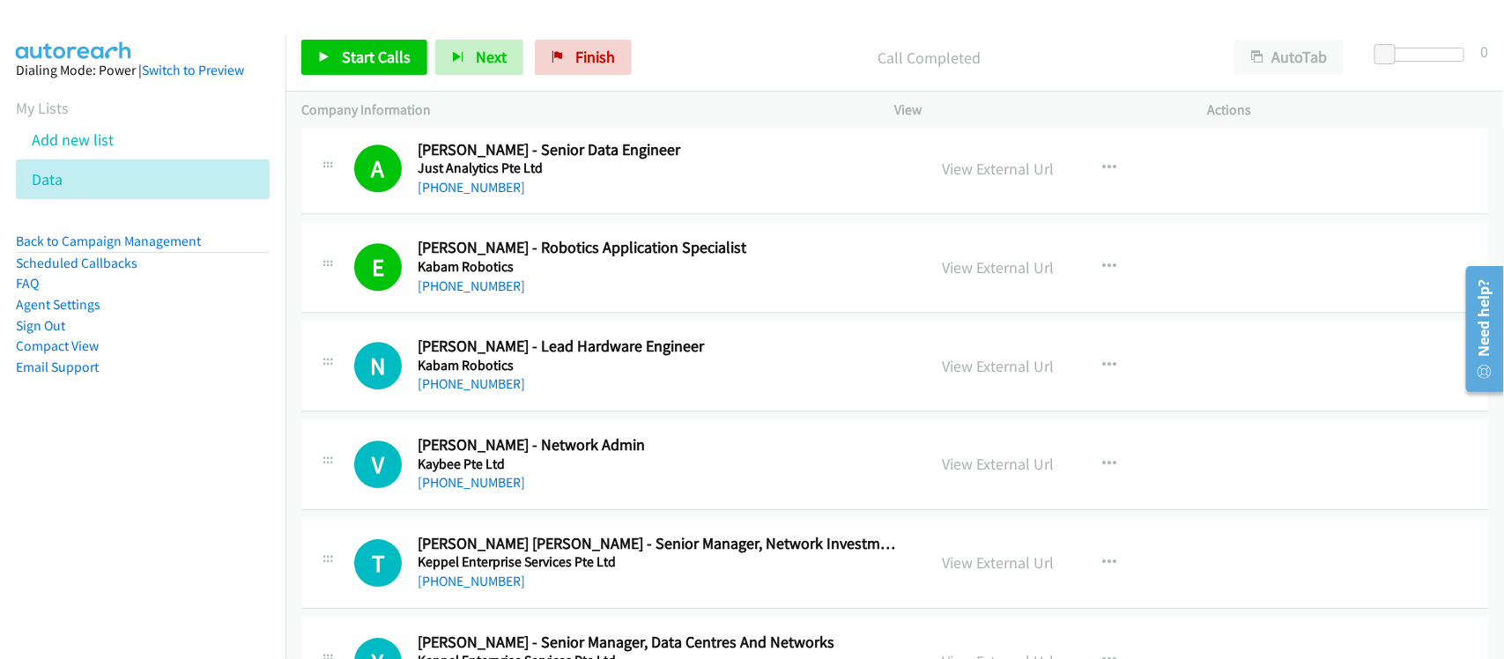
click at [484, 374] on h5 "Kabam Robotics" at bounding box center [660, 366] width 485 height 18
click at [469, 383] on link "+65 9859 3595" at bounding box center [471, 383] width 107 height 17
drag, startPoint x: 499, startPoint y: 484, endPoint x: 537, endPoint y: 482, distance: 38.8
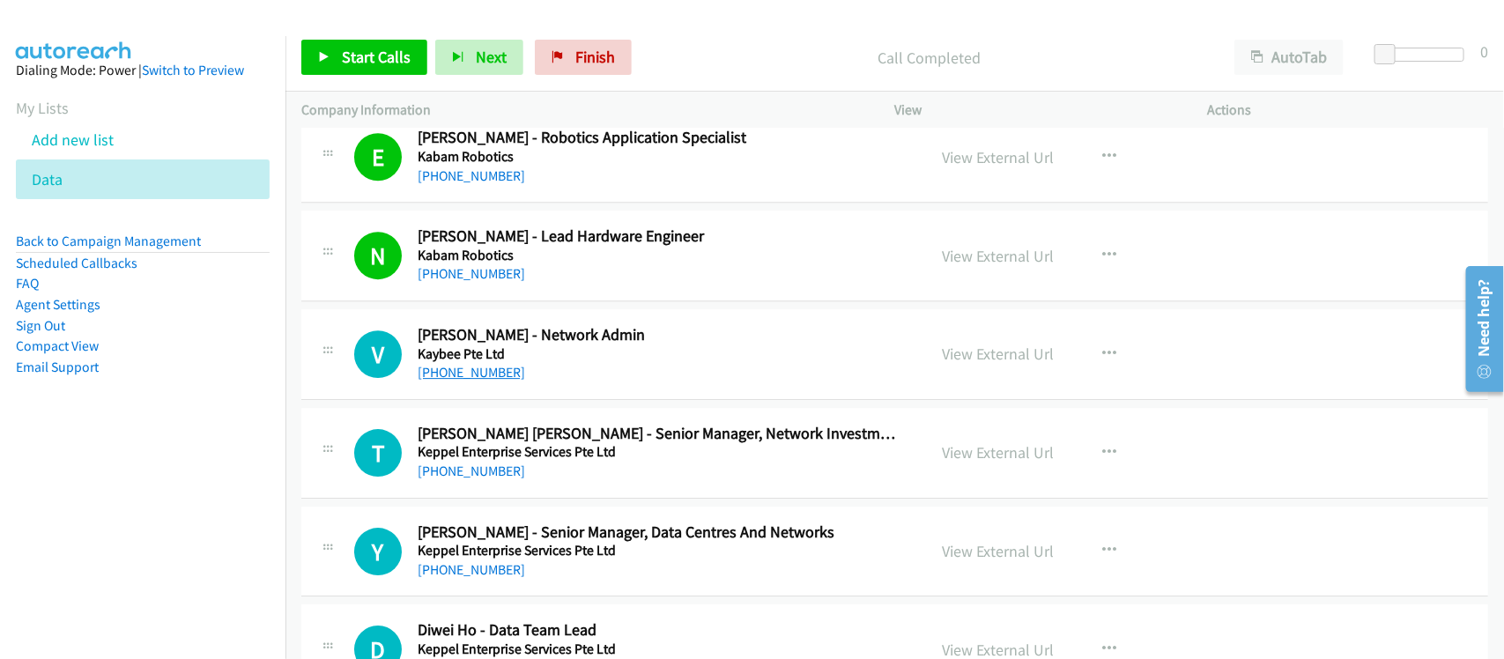
click at [484, 381] on link "+65 9853 6787" at bounding box center [471, 372] width 107 height 17
click at [564, 361] on h5 "Kaybee Pte Ltd" at bounding box center [660, 354] width 485 height 18
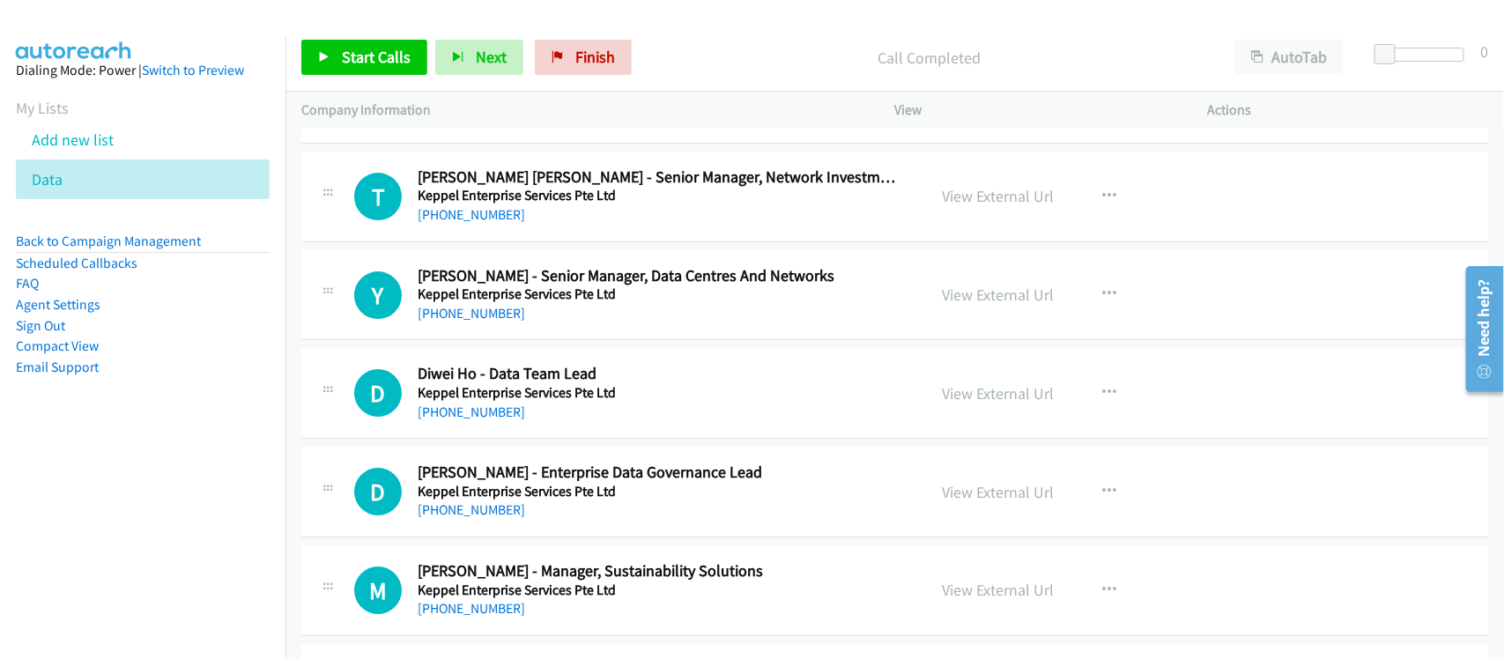
scroll to position [5616, 0]
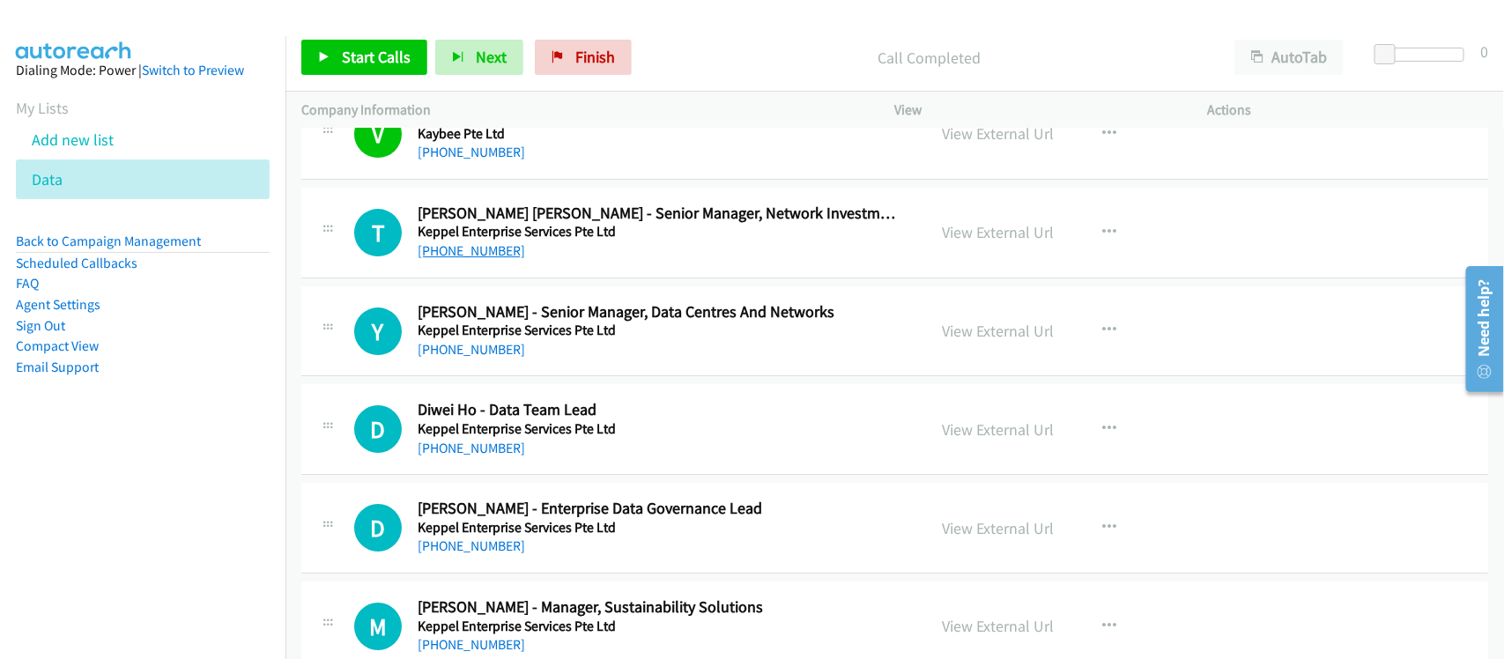
drag, startPoint x: 460, startPoint y: 255, endPoint x: 490, endPoint y: 255, distance: 29.9
click at [460, 255] on link "+65 8418 2638" at bounding box center [471, 250] width 107 height 17
drag, startPoint x: 562, startPoint y: 26, endPoint x: 605, endPoint y: 0, distance: 50.6
click at [562, 26] on div "Start Calls Pause Next Finish Call Completed AutoTab AutoTab 0" at bounding box center [894, 58] width 1218 height 68
click at [465, 358] on link "+65 9852 7363" at bounding box center [471, 349] width 107 height 17
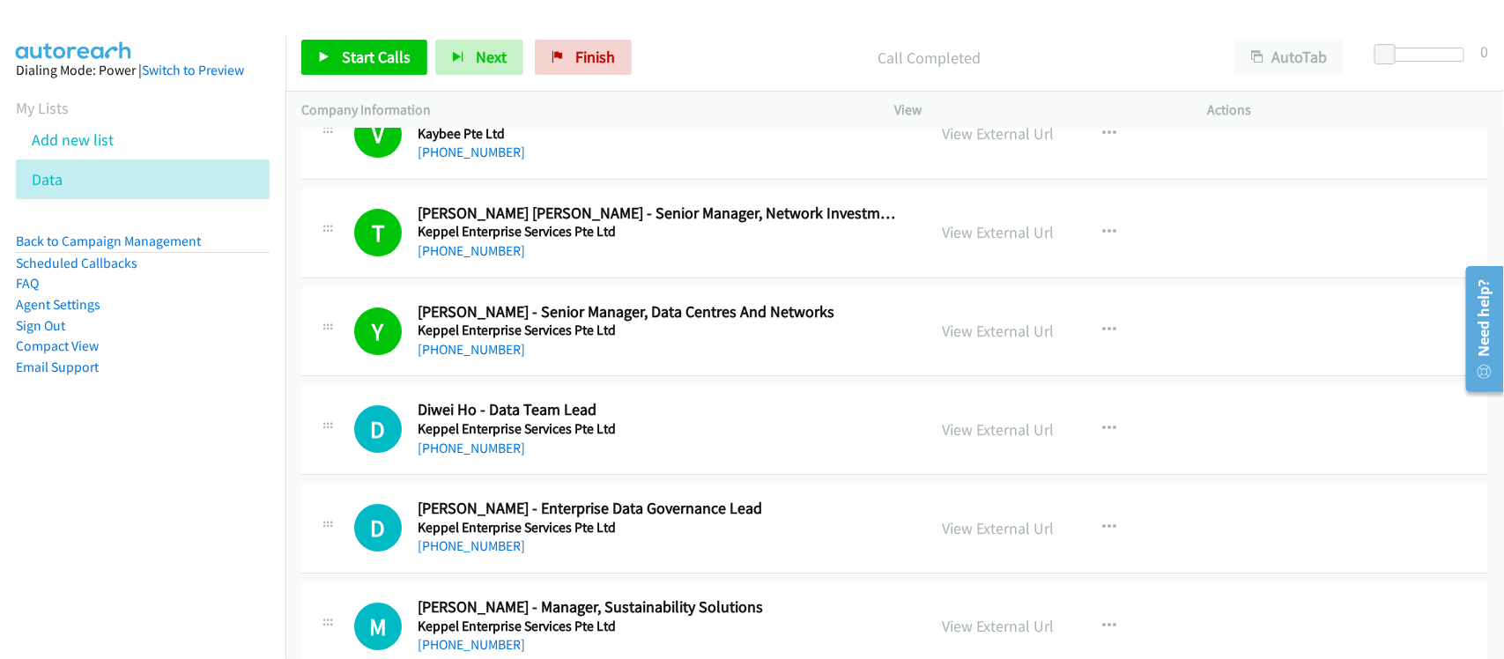
drag, startPoint x: 494, startPoint y: 455, endPoint x: 610, endPoint y: 455, distance: 116.3
click at [494, 455] on link "+65 9710 9826" at bounding box center [471, 448] width 107 height 17
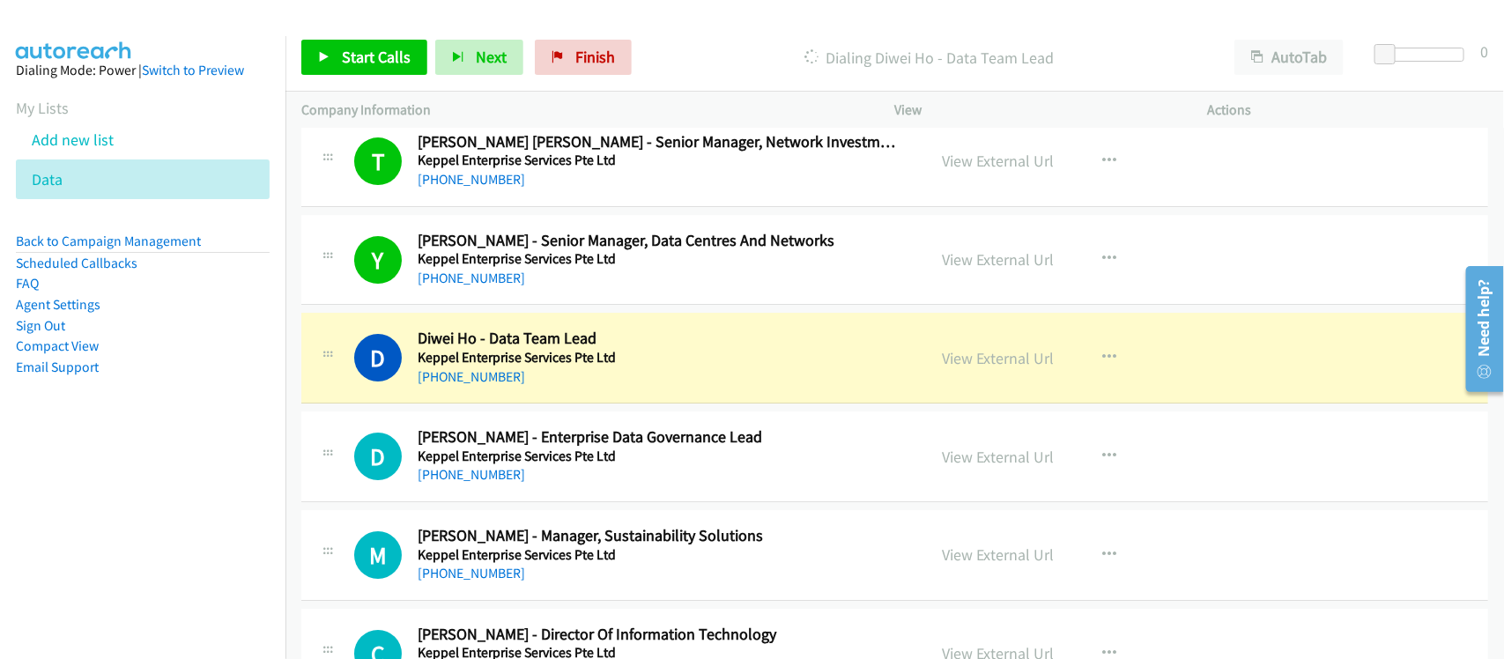
scroll to position [5726, 0]
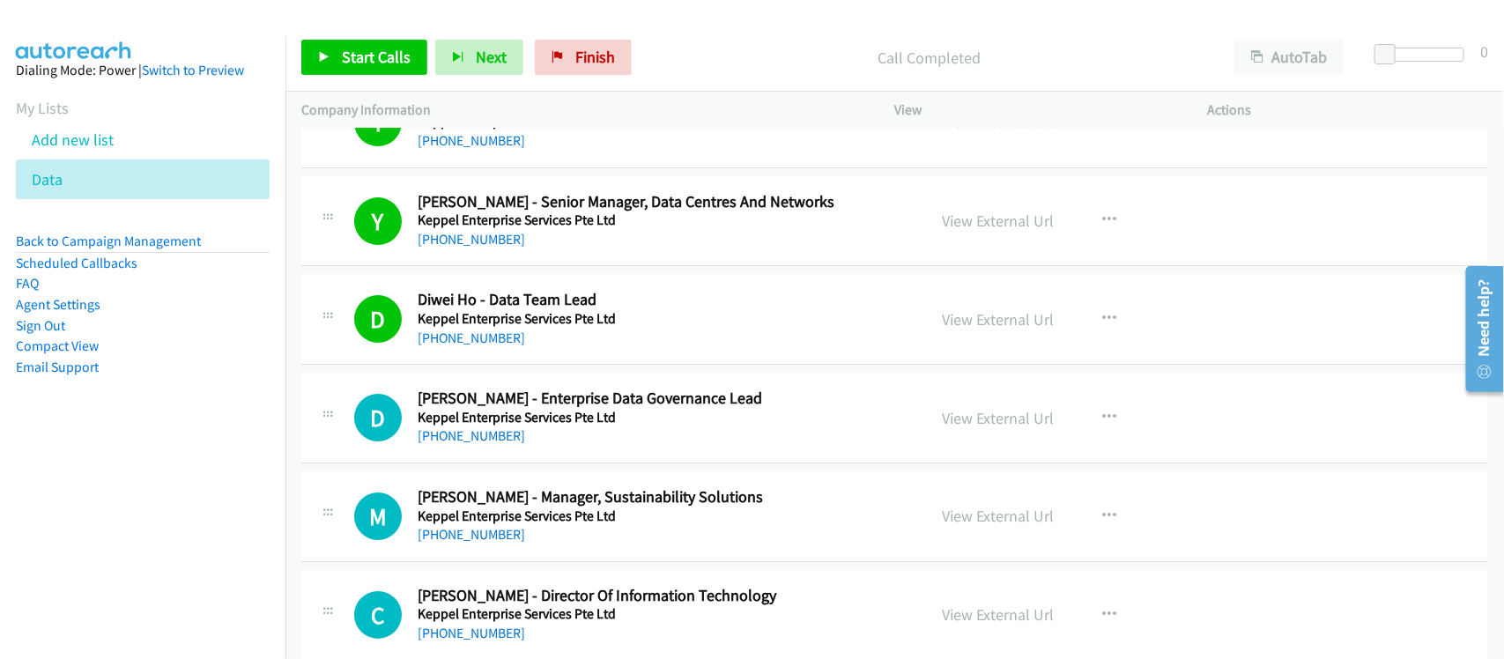
click at [571, 361] on div "D Callback Scheduled Diwei Ho - Data Team Lead Keppel Enterprise Services Pte L…" at bounding box center [894, 319] width 1187 height 91
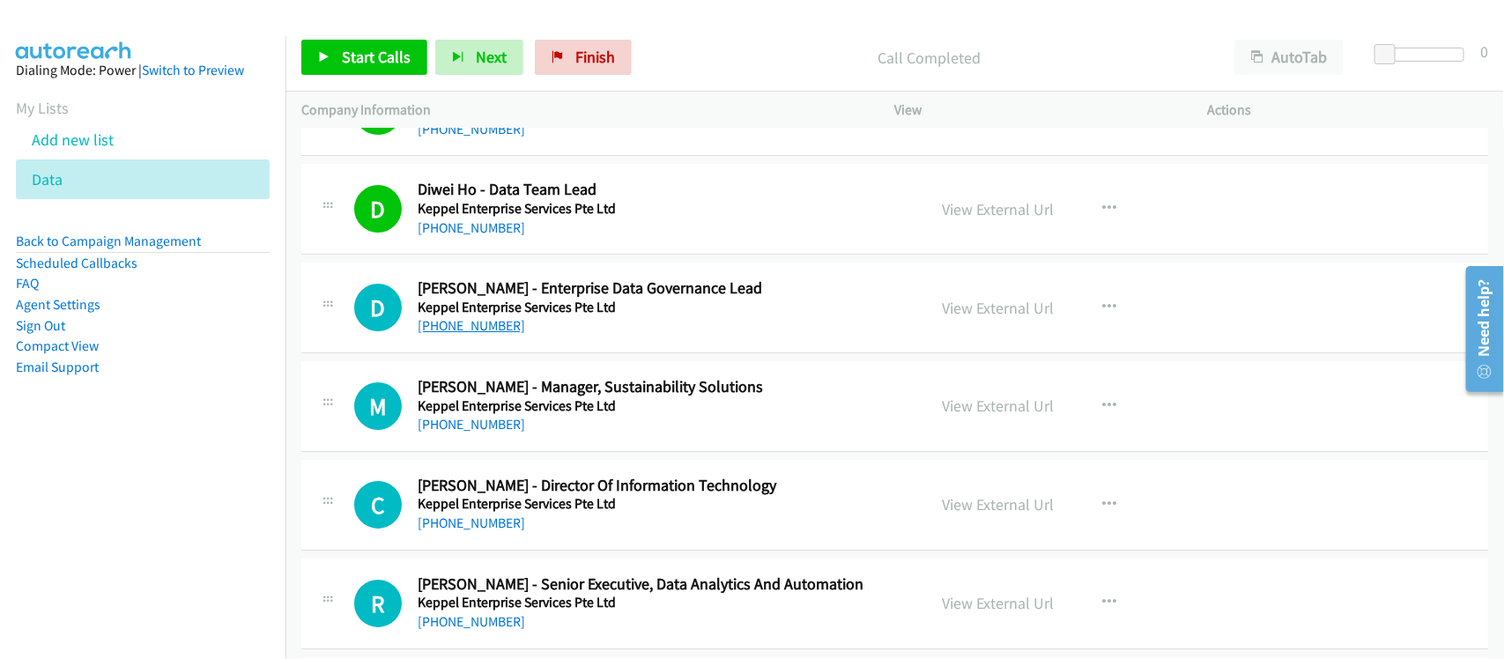
drag, startPoint x: 473, startPoint y: 337, endPoint x: 494, endPoint y: 335, distance: 21.3
click at [473, 334] on link "+65 8498 4637" at bounding box center [471, 325] width 107 height 17
click at [573, 435] on div "+65 9731 9505" at bounding box center [660, 424] width 485 height 21
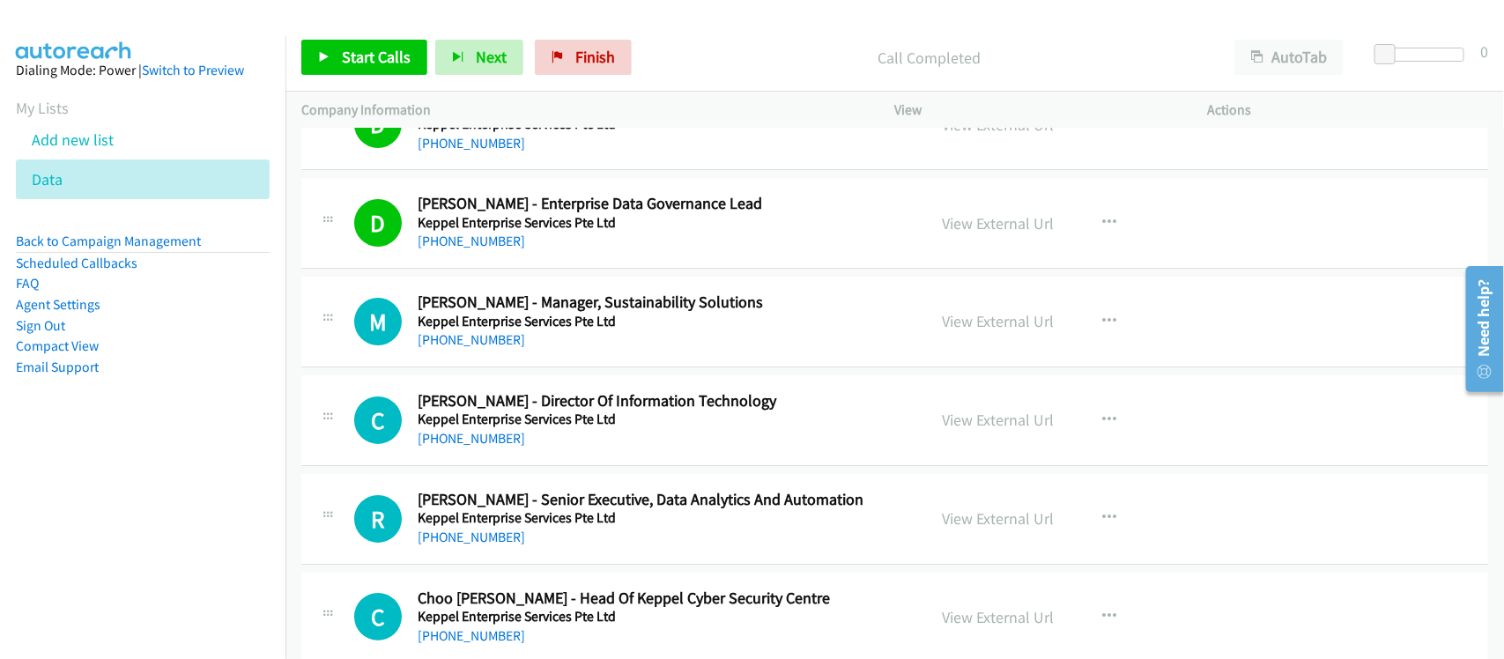
scroll to position [5946, 0]
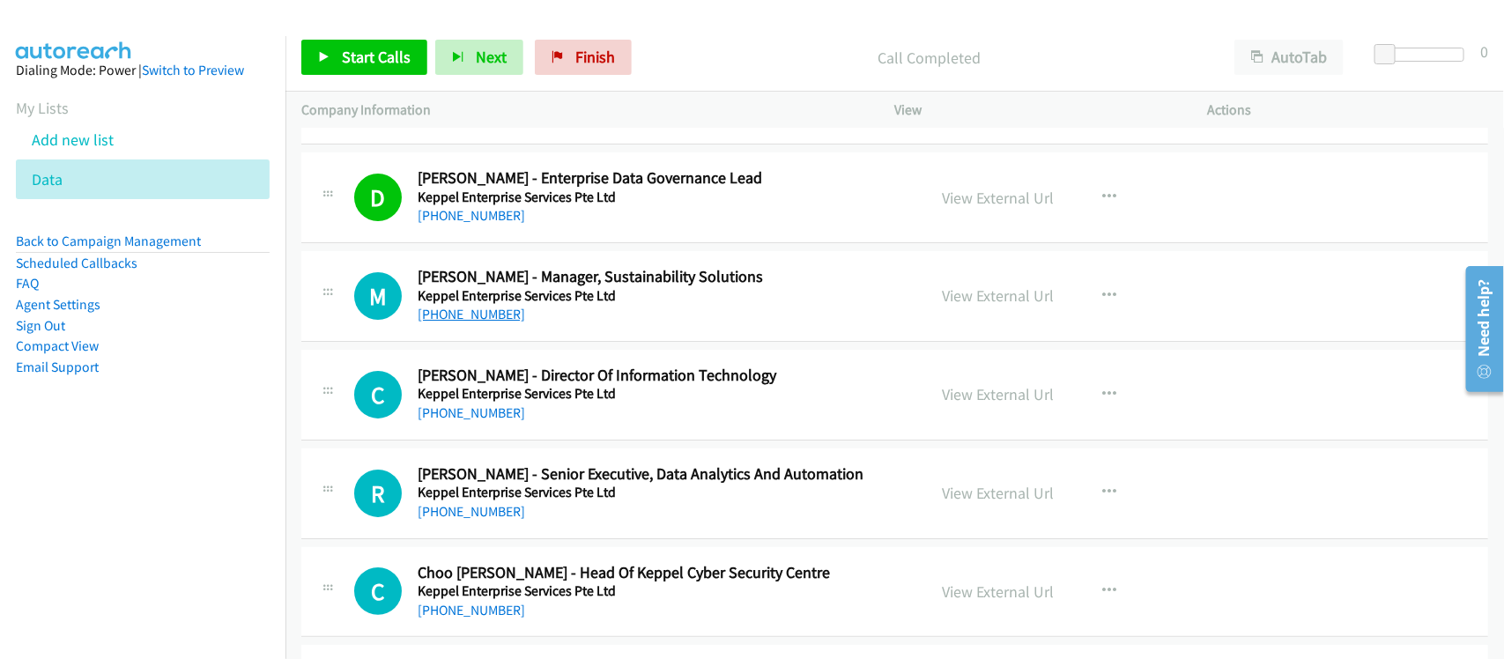
click at [485, 322] on link "+65 9731 9505" at bounding box center [471, 314] width 107 height 17
click at [491, 421] on link "+65 9151 3188" at bounding box center [471, 412] width 107 height 17
click at [557, 455] on td "R Callback Scheduled Reuben Wee - Senior Executive, Data Analytics And Automati…" at bounding box center [894, 493] width 1218 height 99
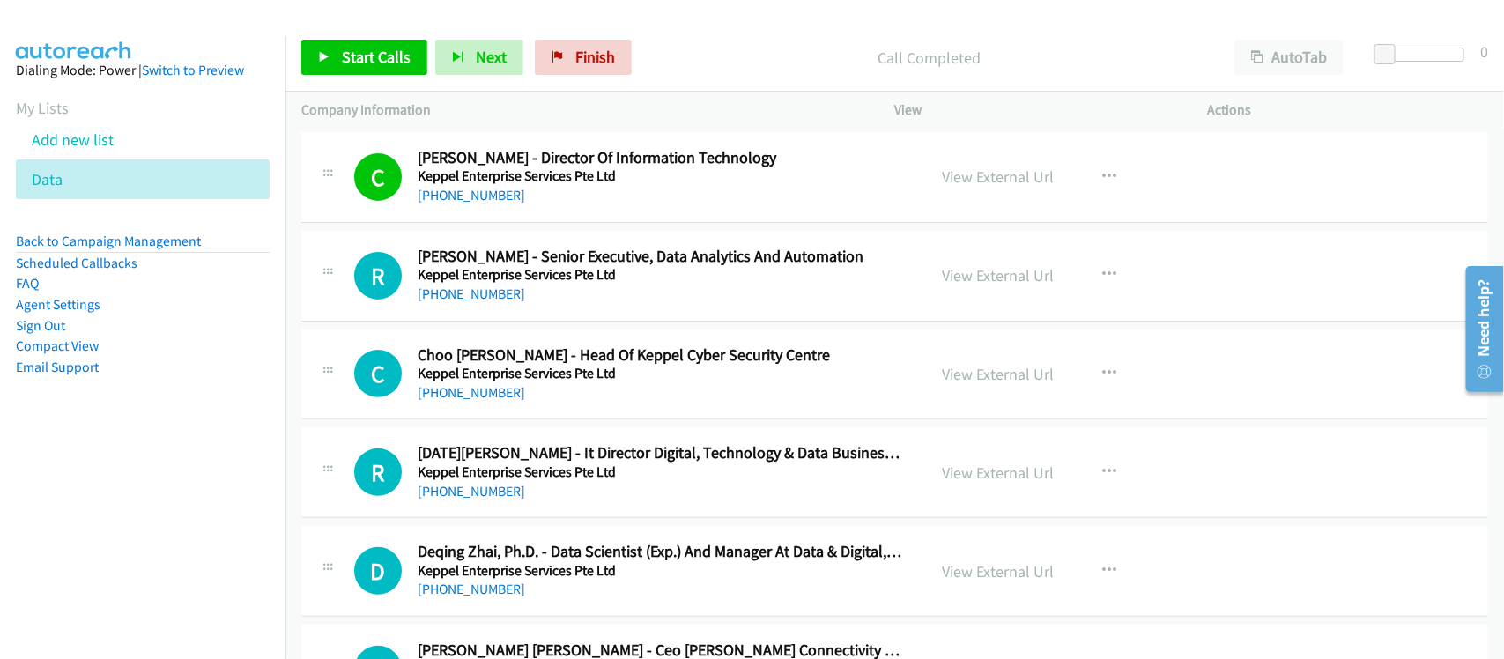
scroll to position [6166, 0]
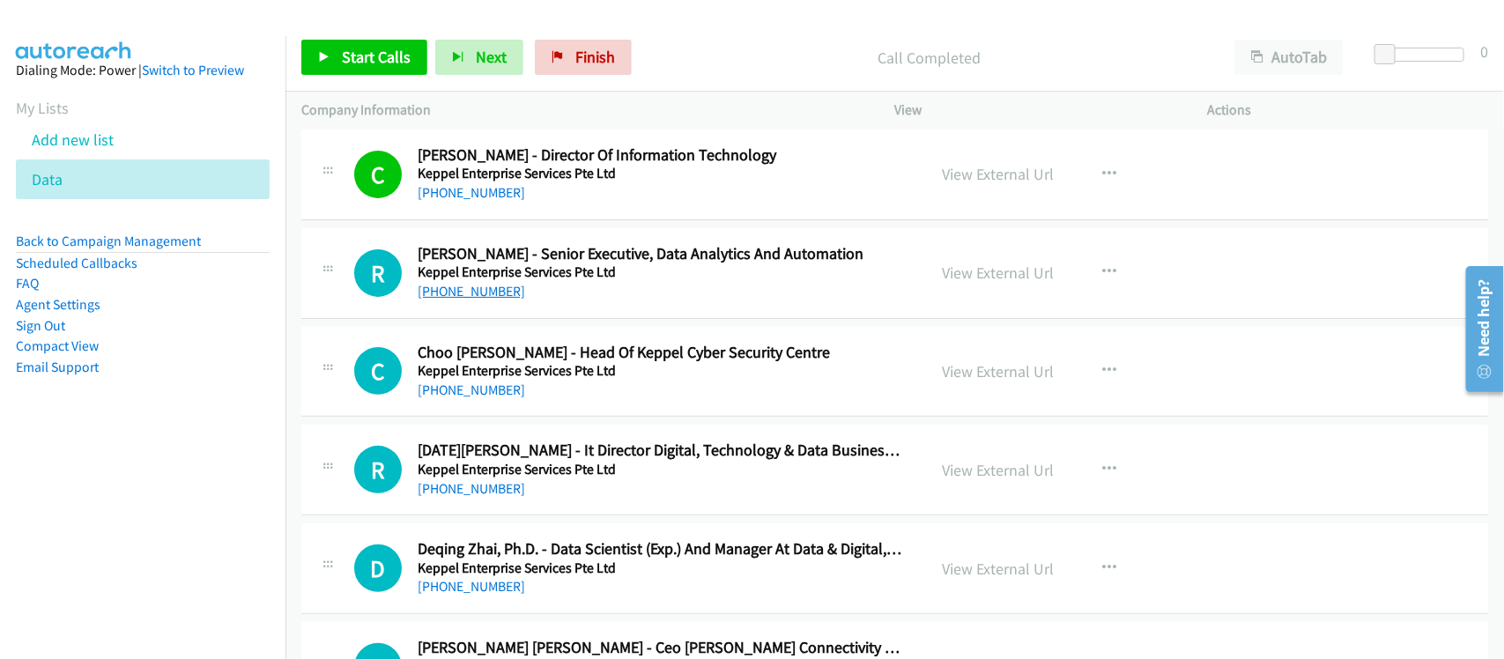
click at [455, 293] on link "+65 9296 4996" at bounding box center [471, 291] width 107 height 17
click at [584, 418] on div "C Callback Scheduled Choo Fai Cheong - Head Of Keppel Cyber Security Centre Kep…" at bounding box center [894, 372] width 1187 height 91
click at [461, 398] on link "+65 9127 3756" at bounding box center [471, 389] width 107 height 17
click at [562, 401] on div "+65 9127 3756" at bounding box center [660, 390] width 485 height 21
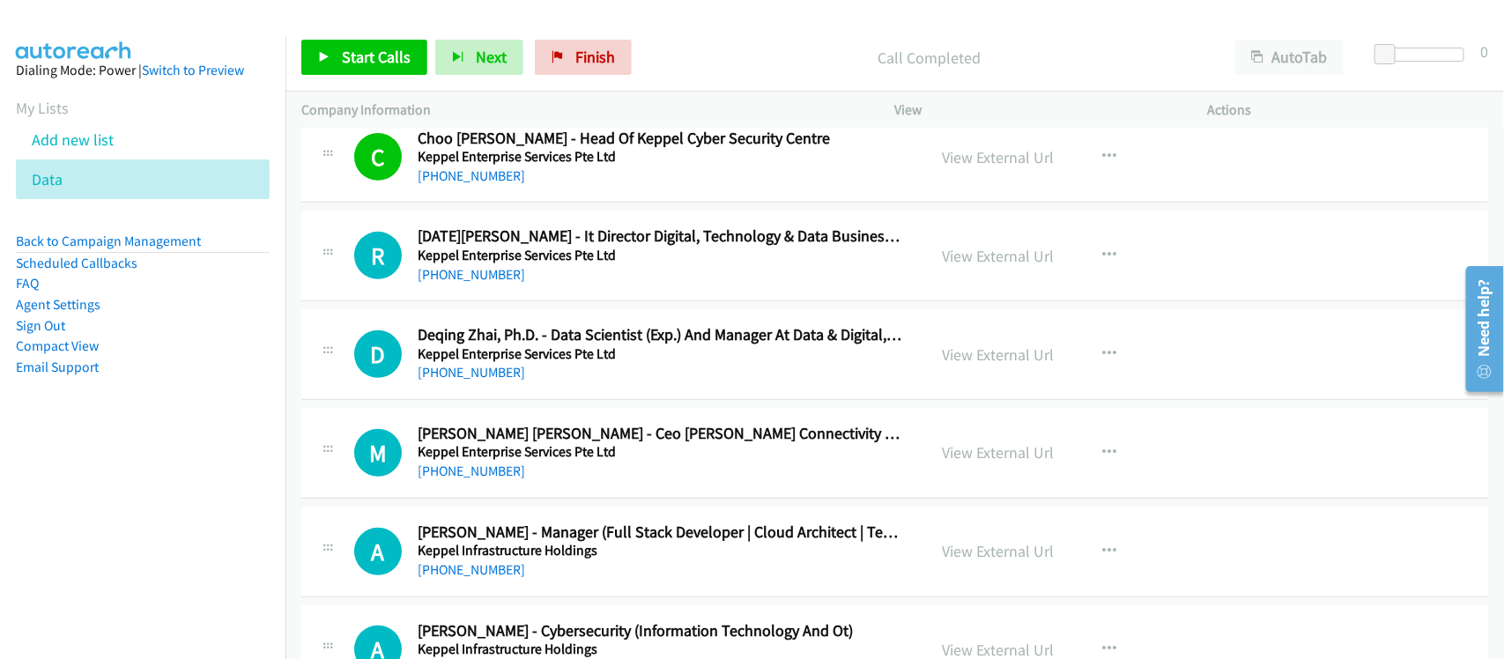
scroll to position [6386, 0]
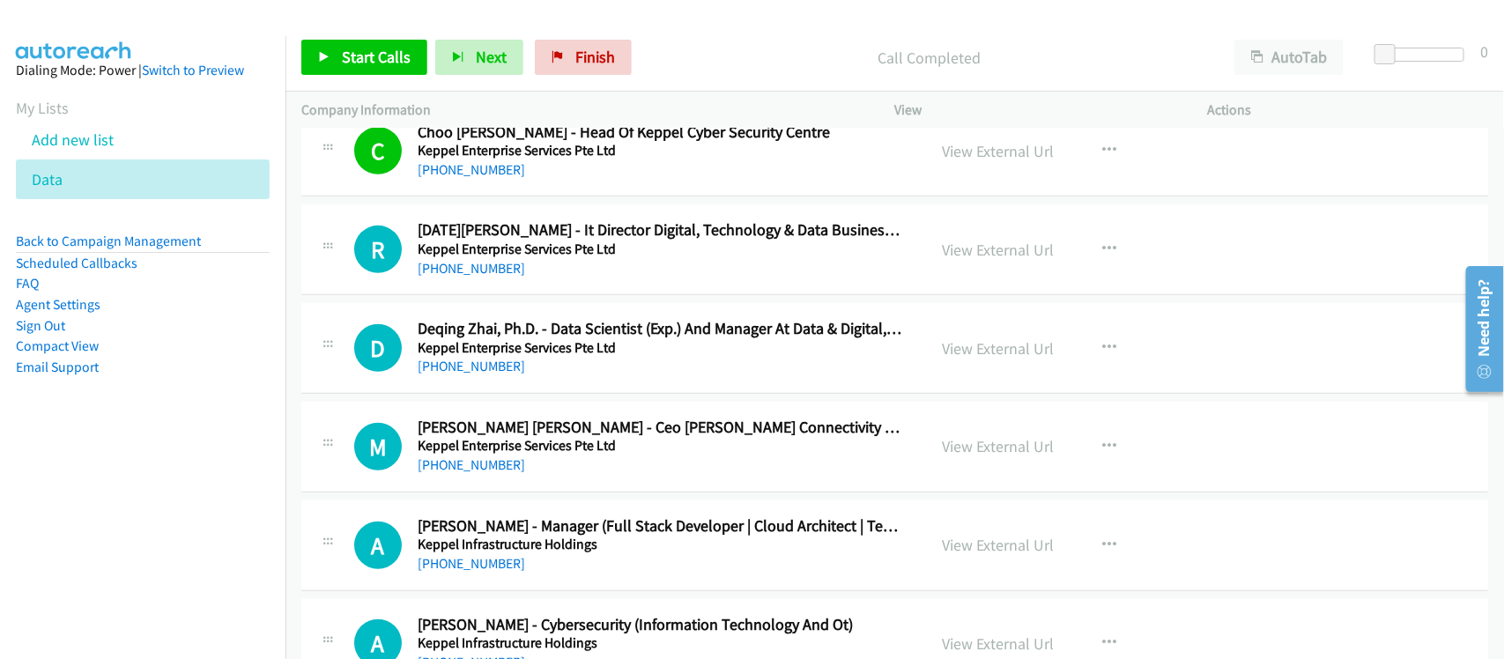
click at [480, 279] on div "+65 9616 3050" at bounding box center [660, 268] width 485 height 21
click at [486, 277] on link "+65 9616 3050" at bounding box center [471, 268] width 107 height 17
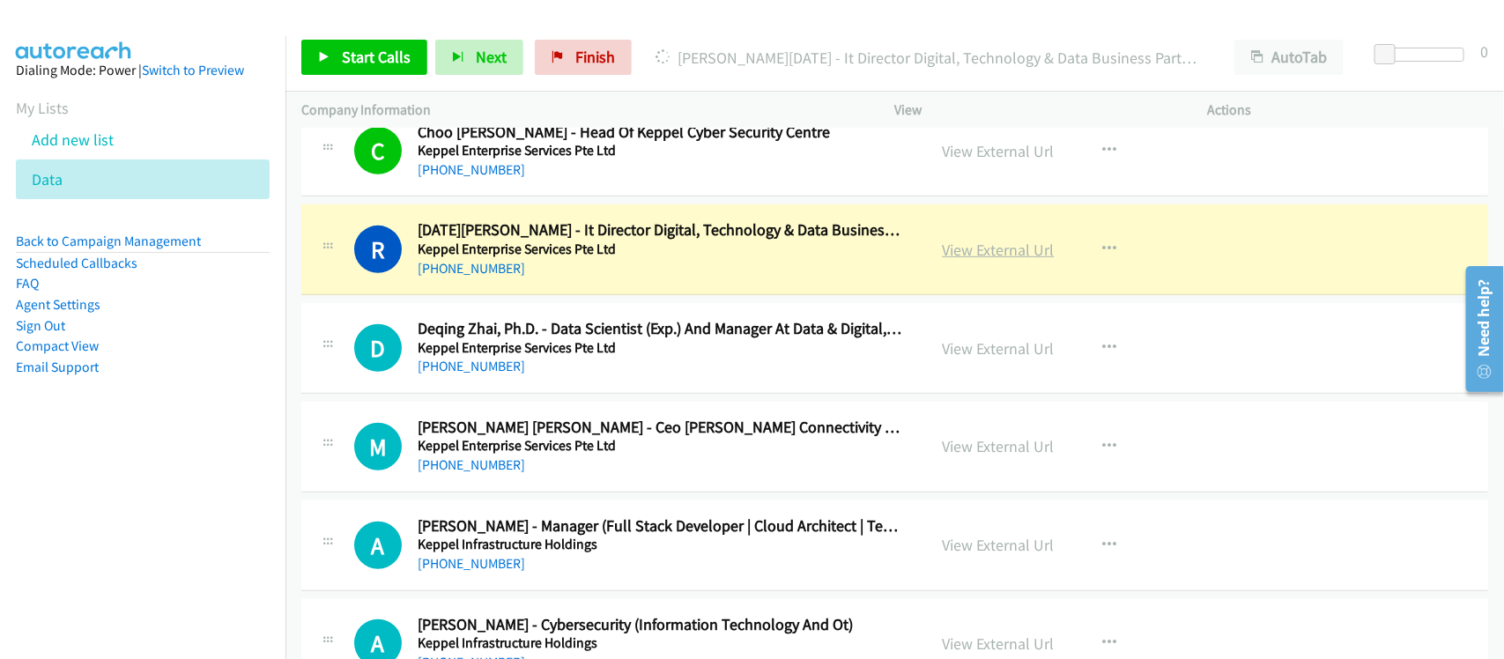
click at [982, 253] on link "View External Url" at bounding box center [999, 250] width 112 height 20
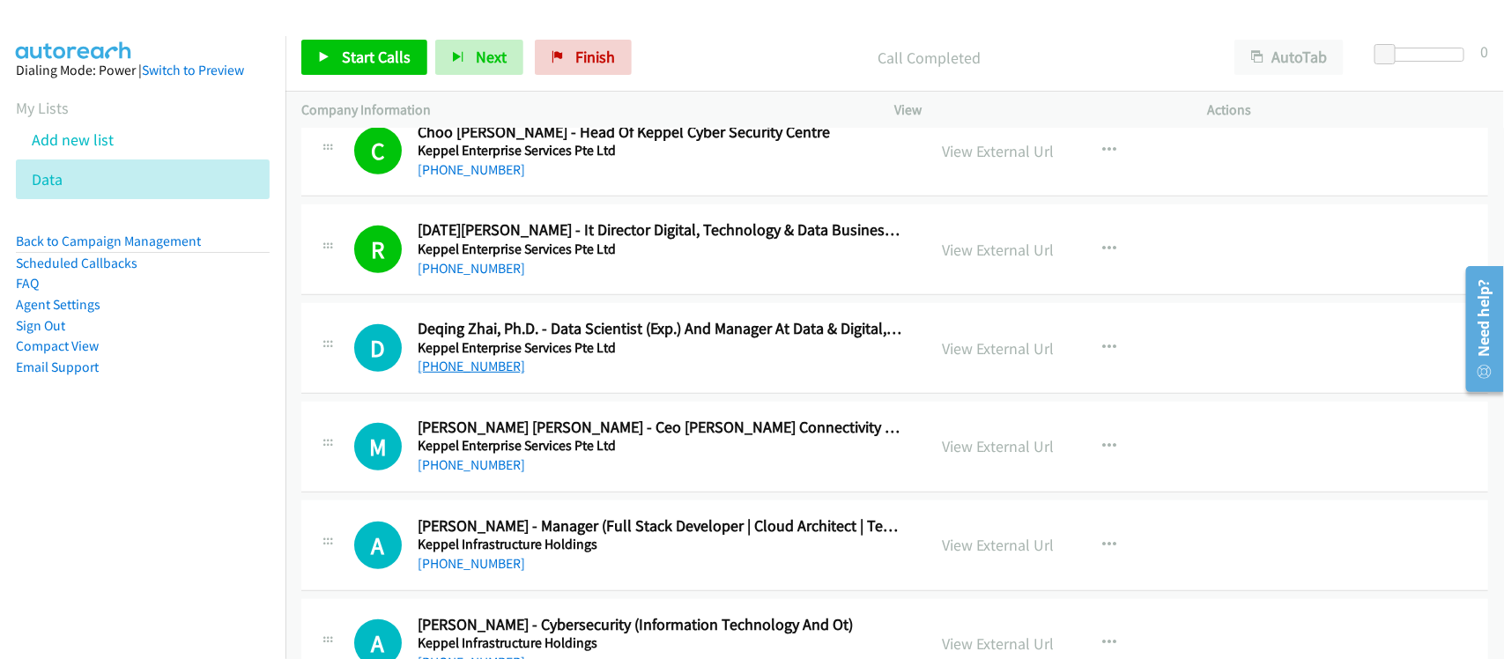
drag, startPoint x: 455, startPoint y: 373, endPoint x: 493, endPoint y: 377, distance: 38.1
click at [455, 373] on link "+65 8730 6780" at bounding box center [471, 366] width 107 height 17
click at [544, 389] on div "D Callback Scheduled Deqing Zhai, Ph.D. - Data Scientist (Exp.) And Manager At …" at bounding box center [894, 348] width 1187 height 91
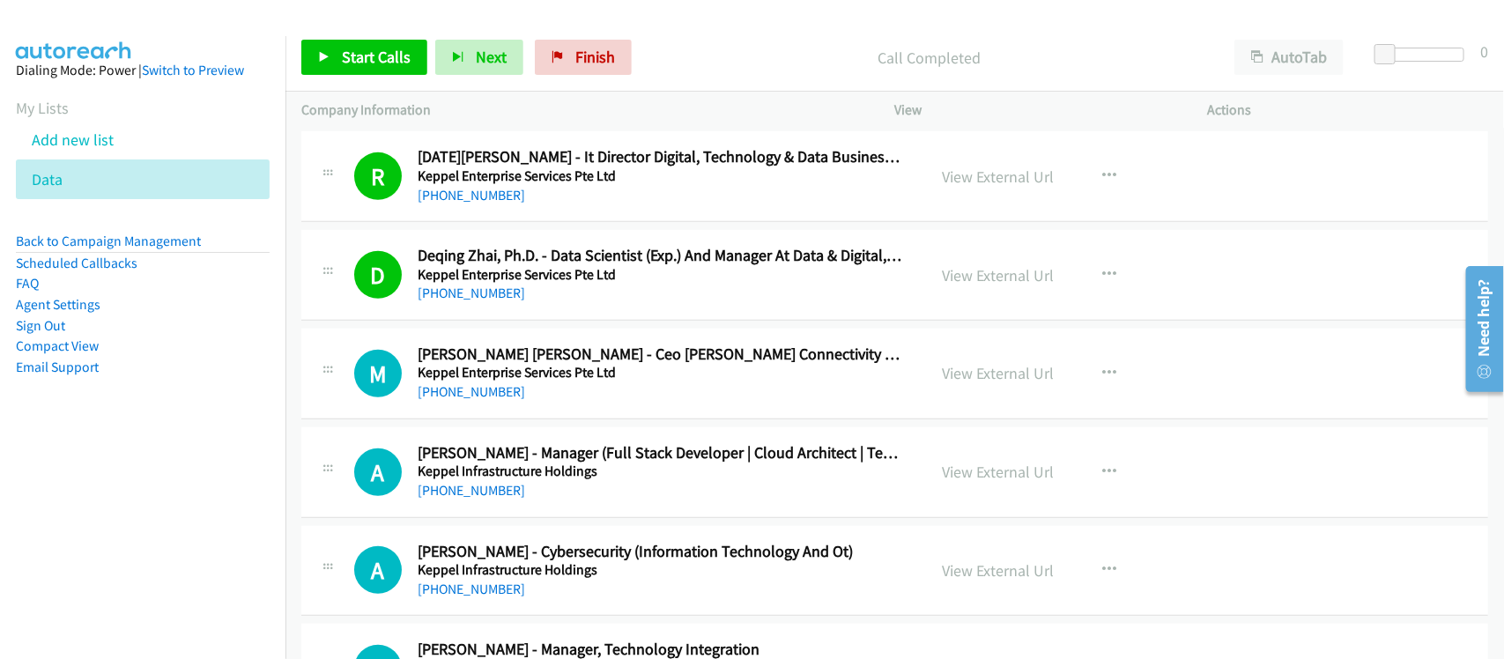
scroll to position [6496, 0]
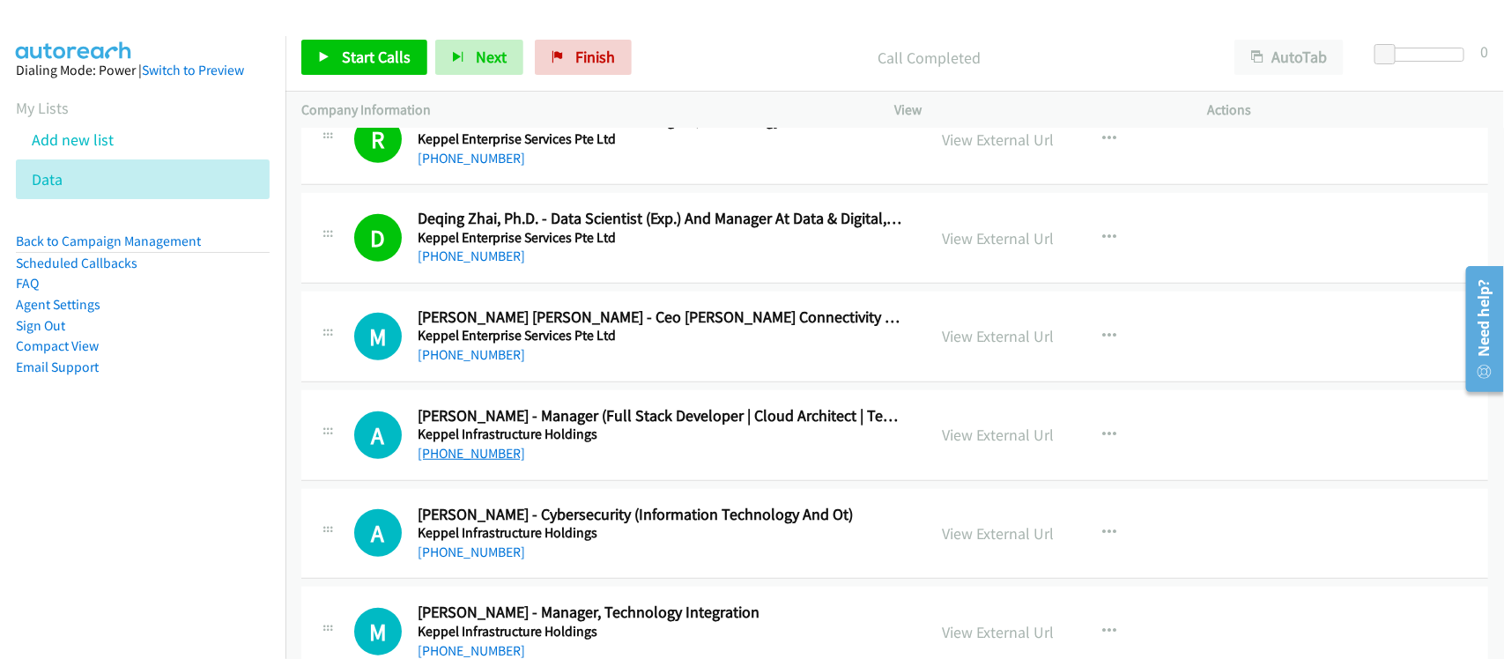
click at [476, 455] on link "+65 9760 2987" at bounding box center [471, 453] width 107 height 17
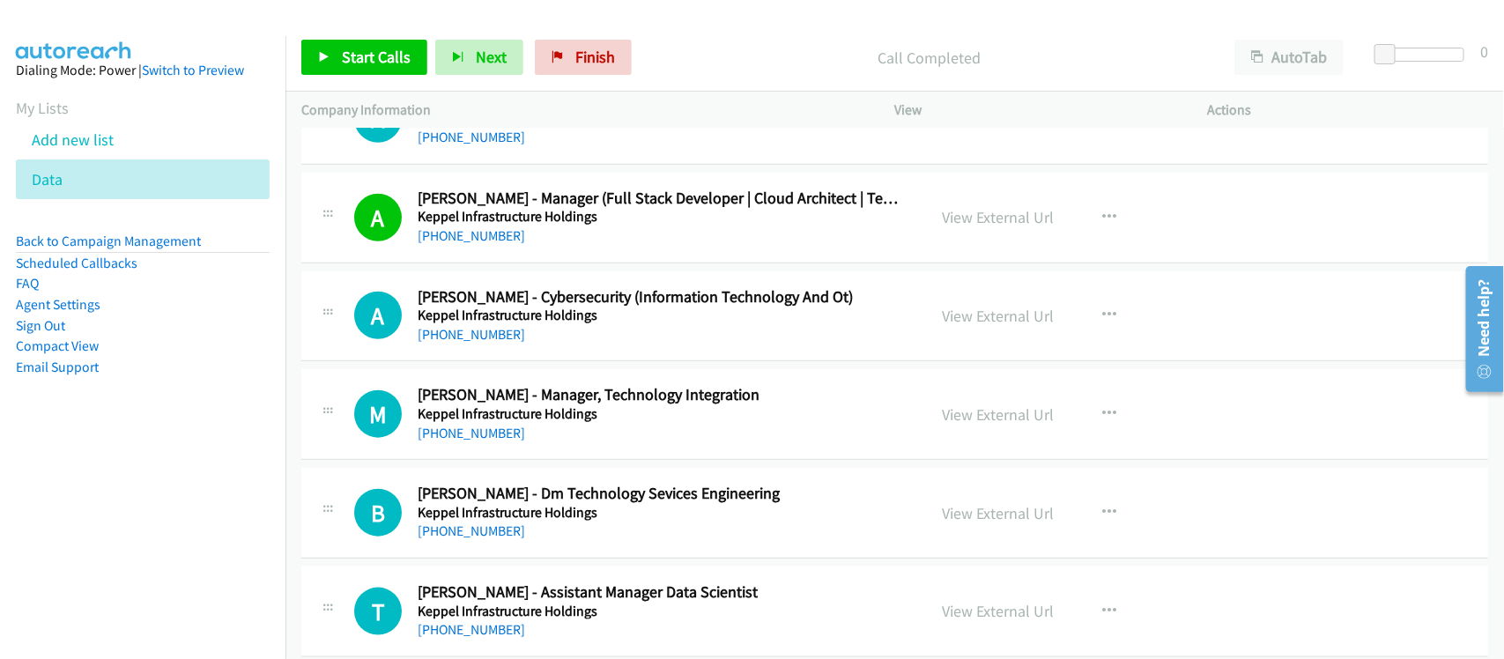
scroll to position [6717, 0]
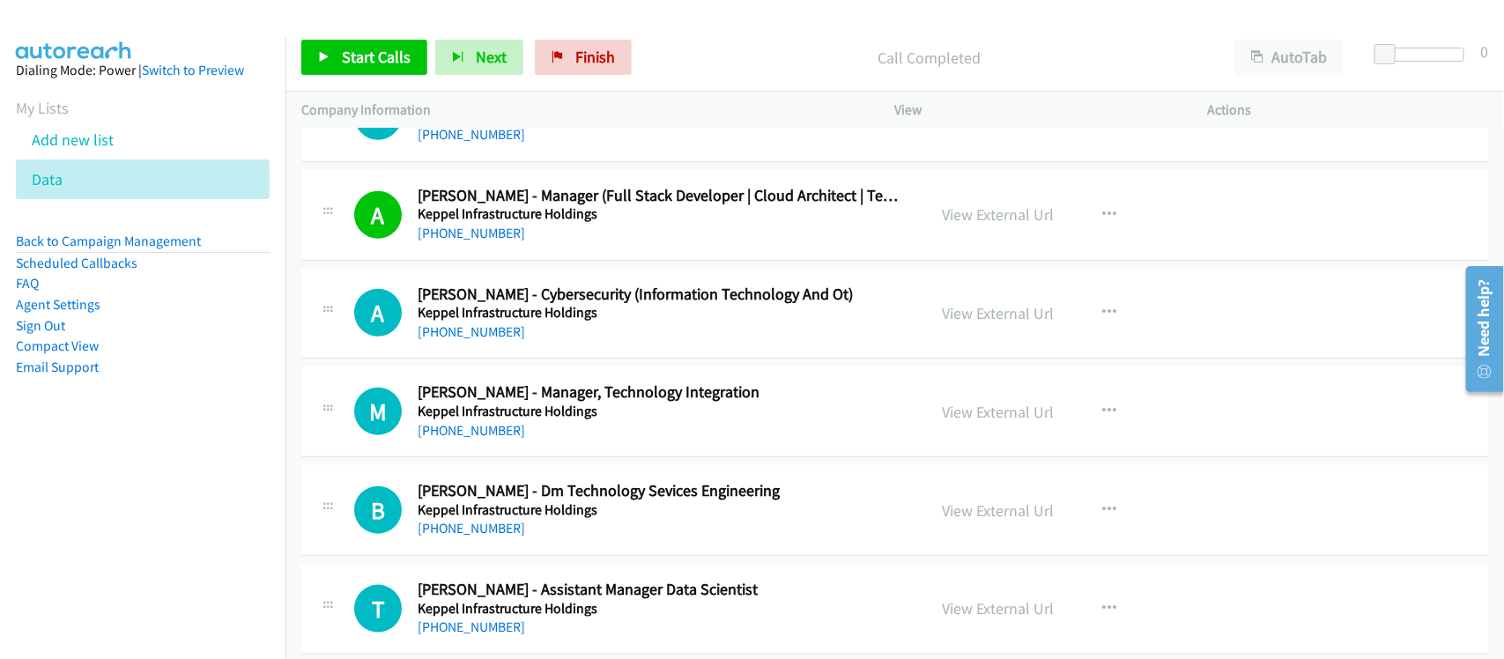
click at [527, 454] on div "M Callback Scheduled Max Yeo - Manager, Technology Integration Keppel Infrastru…" at bounding box center [894, 411] width 1187 height 91
click at [471, 336] on link "+65 9640 8573" at bounding box center [471, 331] width 107 height 17
click at [570, 359] on div "A Callback Scheduled Asher Mak - Cybersecurity (Information Technology And Ot) …" at bounding box center [894, 314] width 1187 height 91
click at [478, 439] on link "+65 9791 4470" at bounding box center [471, 430] width 107 height 17
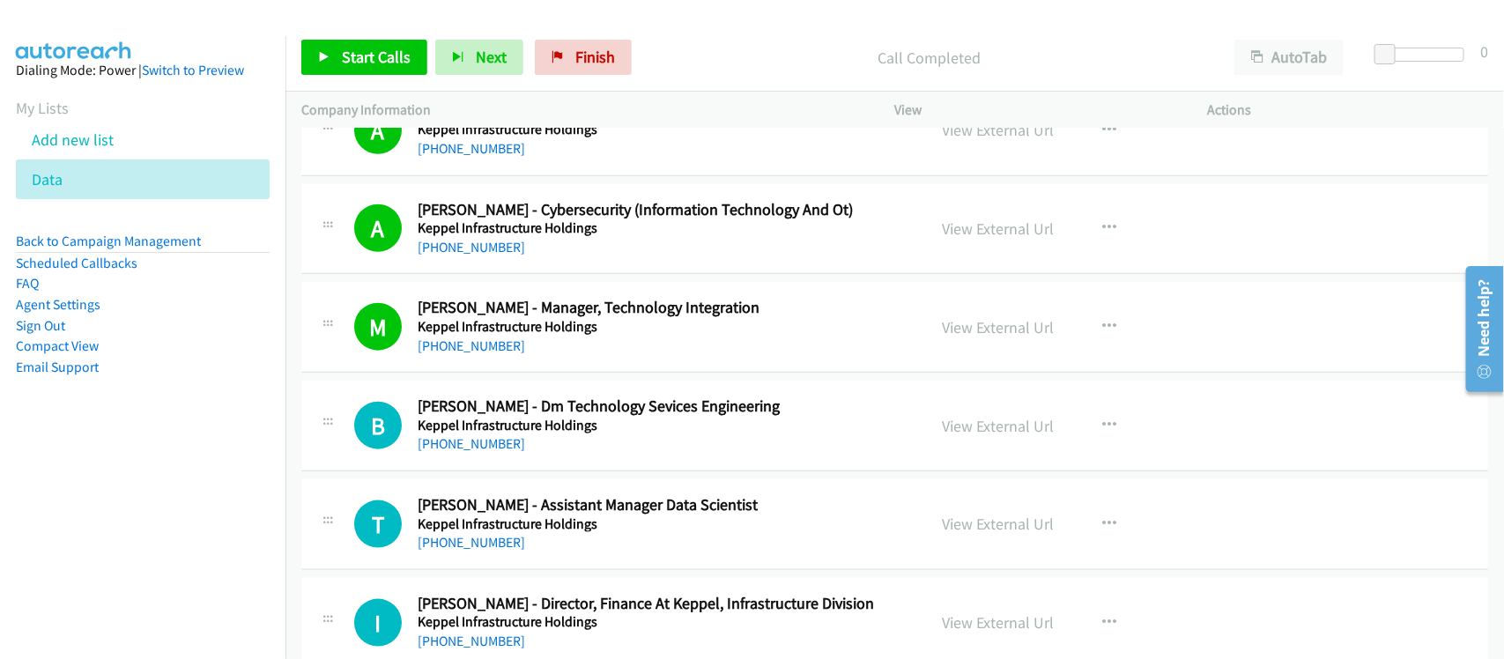
scroll to position [6827, 0]
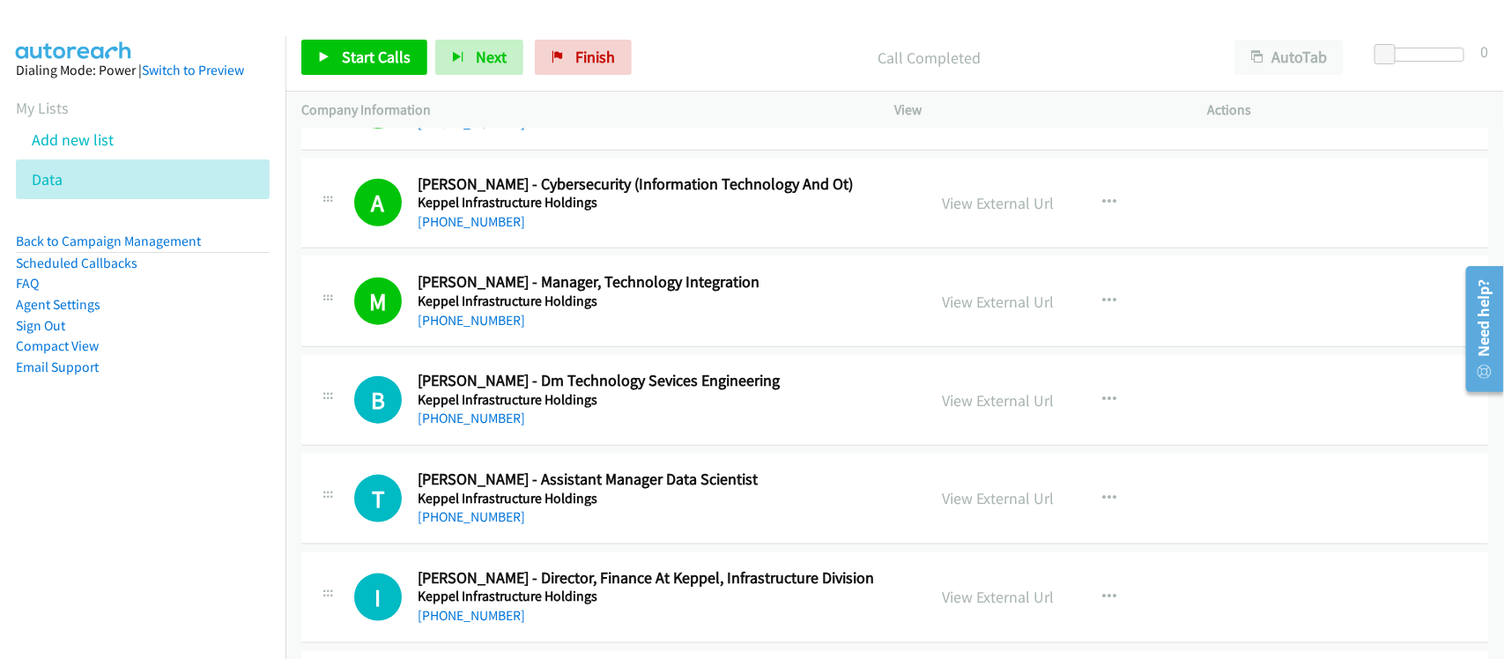
click at [566, 440] on div "B Callback Scheduled Bryan Mendoza - Dm Technology Sevices Engineering Keppel I…" at bounding box center [894, 400] width 1187 height 91
click at [477, 425] on link "+65 9233 6710" at bounding box center [471, 418] width 107 height 17
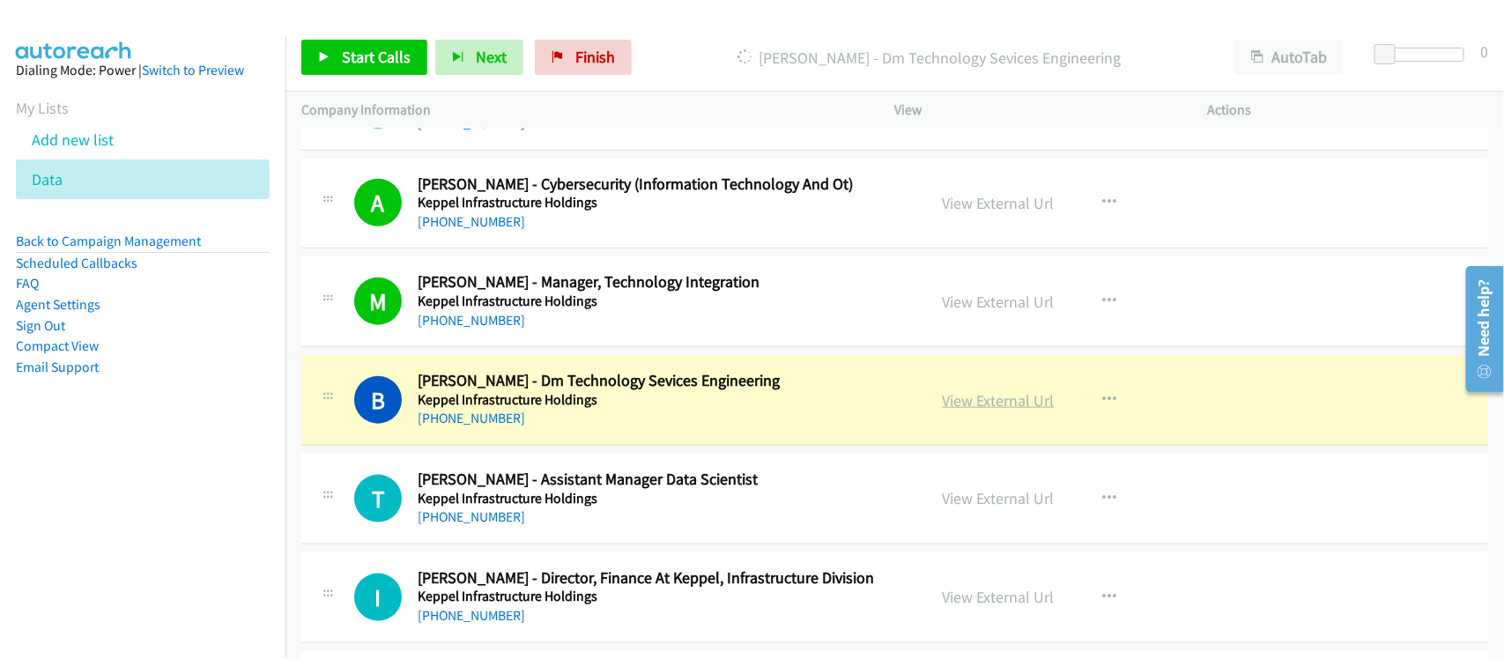
click at [1002, 410] on link "View External Url" at bounding box center [999, 400] width 112 height 20
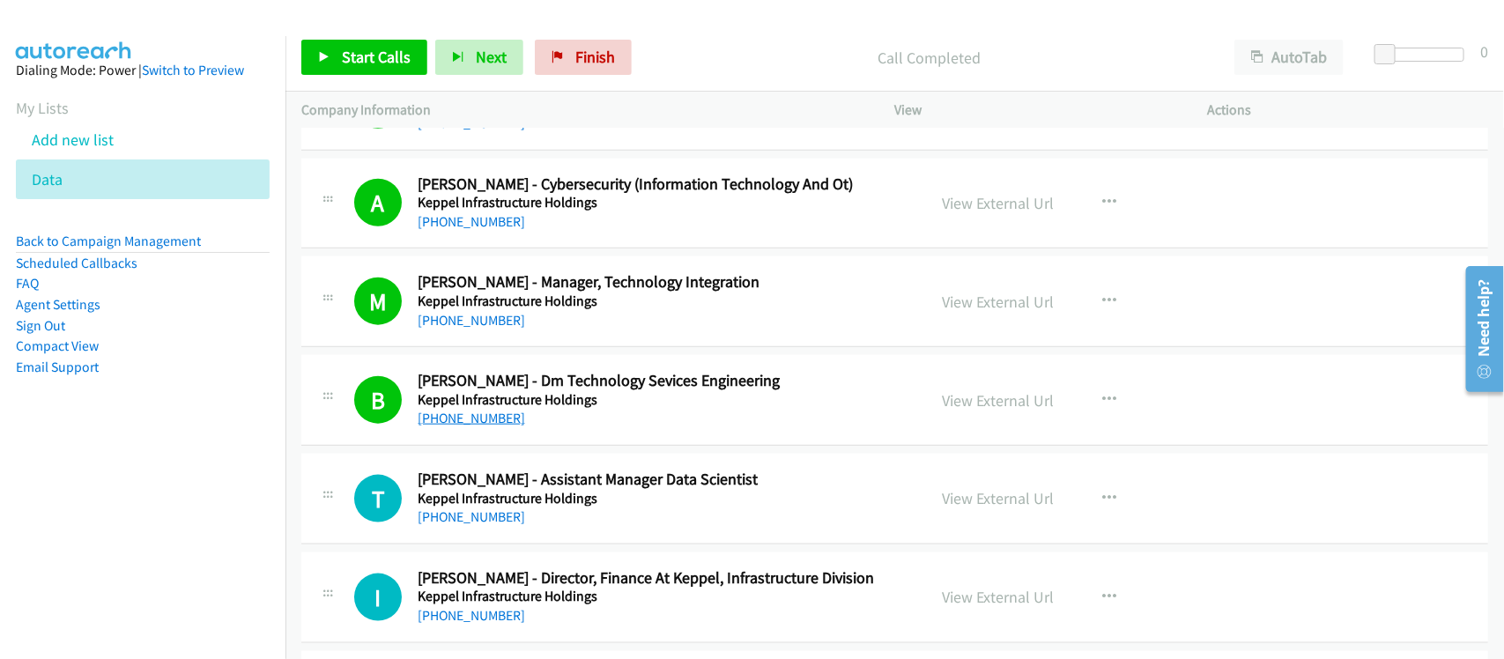
scroll to position [6937, 0]
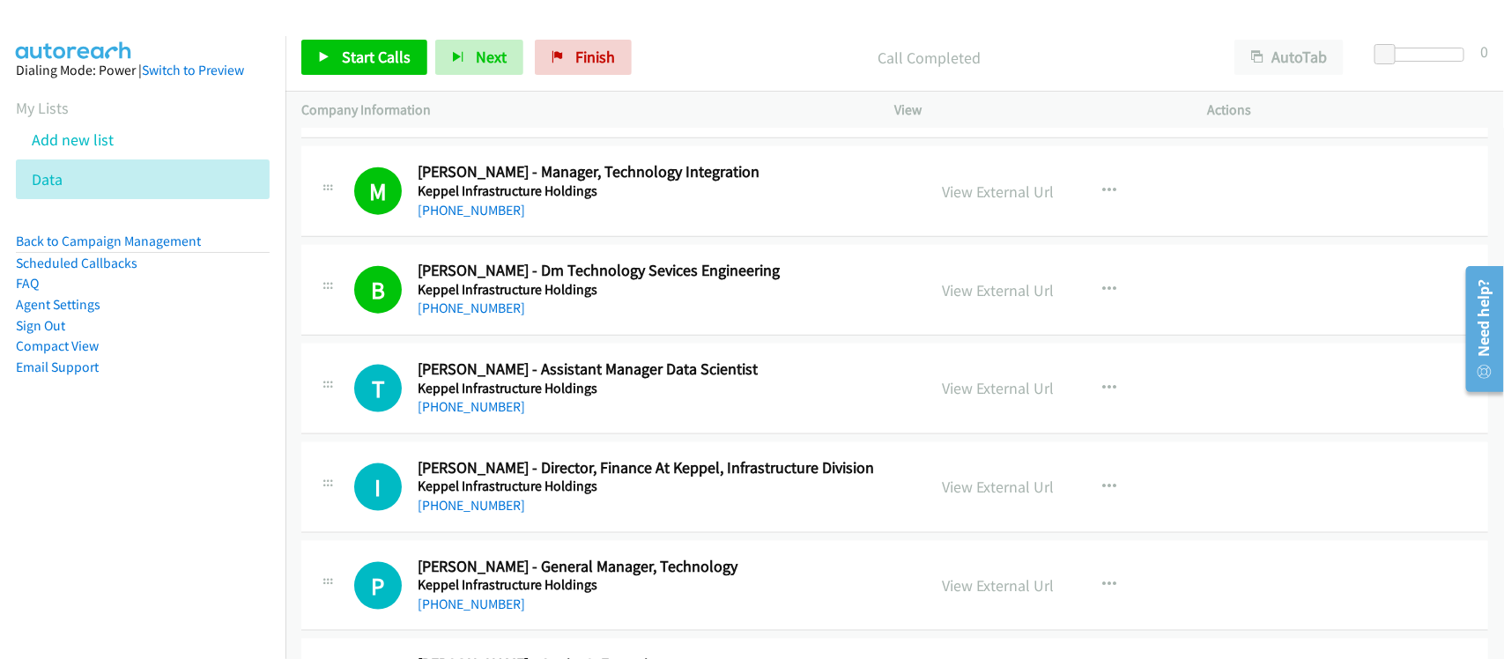
drag, startPoint x: 471, startPoint y: 419, endPoint x: 588, endPoint y: 427, distance: 116.5
click at [471, 415] on link "+65 9655 2404" at bounding box center [471, 406] width 107 height 17
click at [561, 509] on div "+65 9637 5055" at bounding box center [660, 505] width 485 height 21
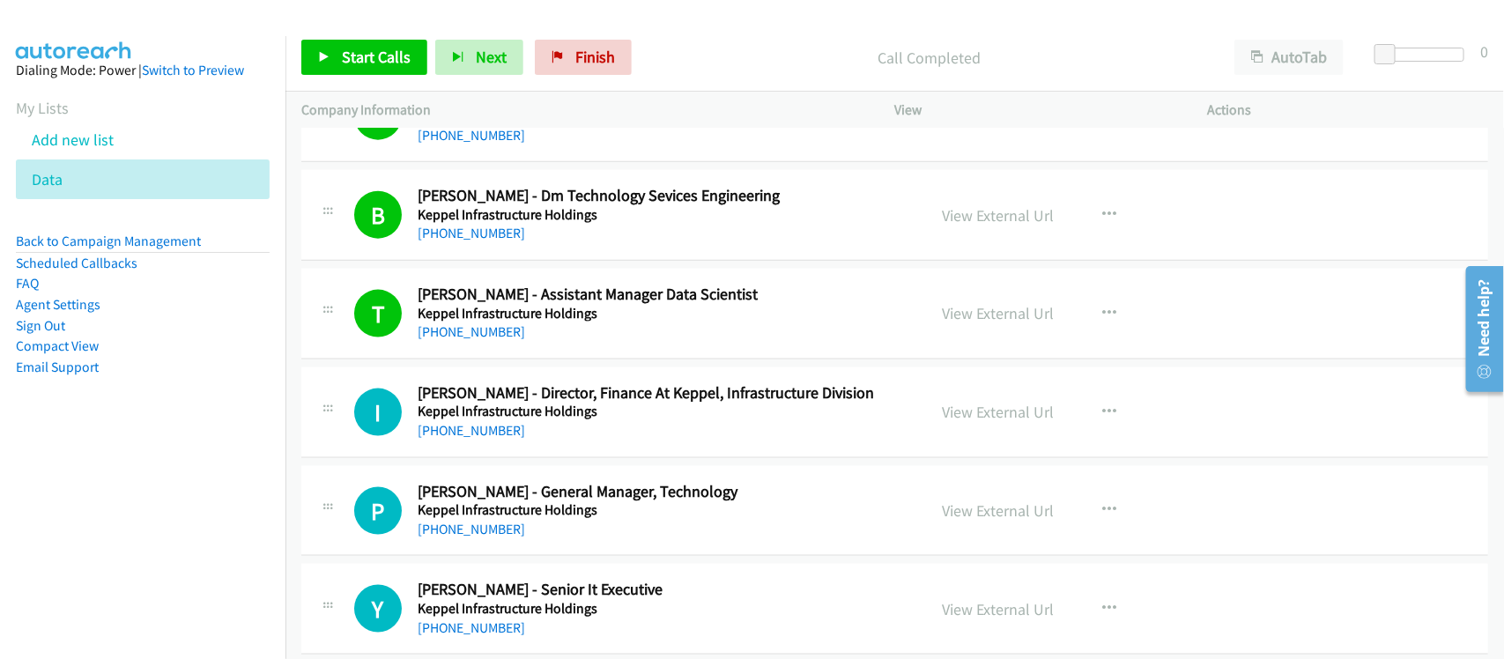
scroll to position [7047, 0]
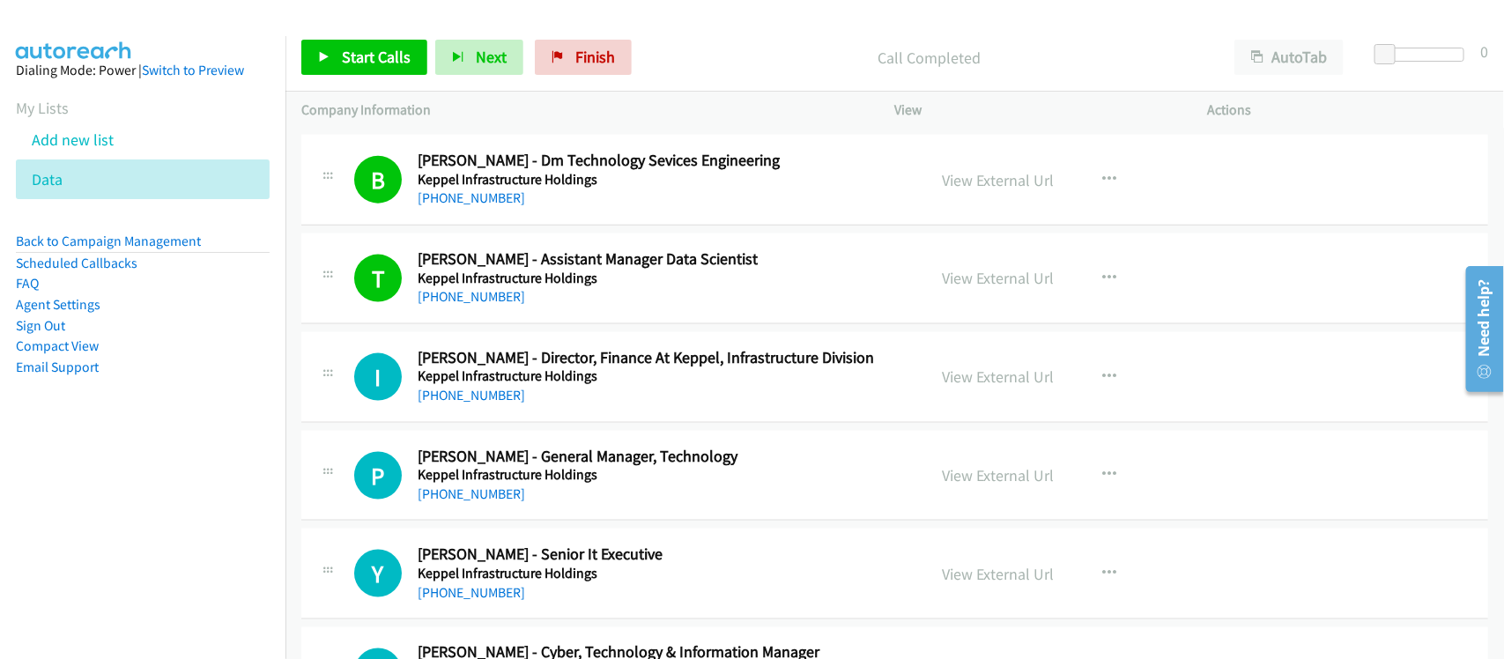
click at [460, 484] on h5 "Keppel Infrastructure Holdings" at bounding box center [660, 475] width 485 height 18
click at [460, 495] on link "+65 8121 1821" at bounding box center [471, 493] width 107 height 17
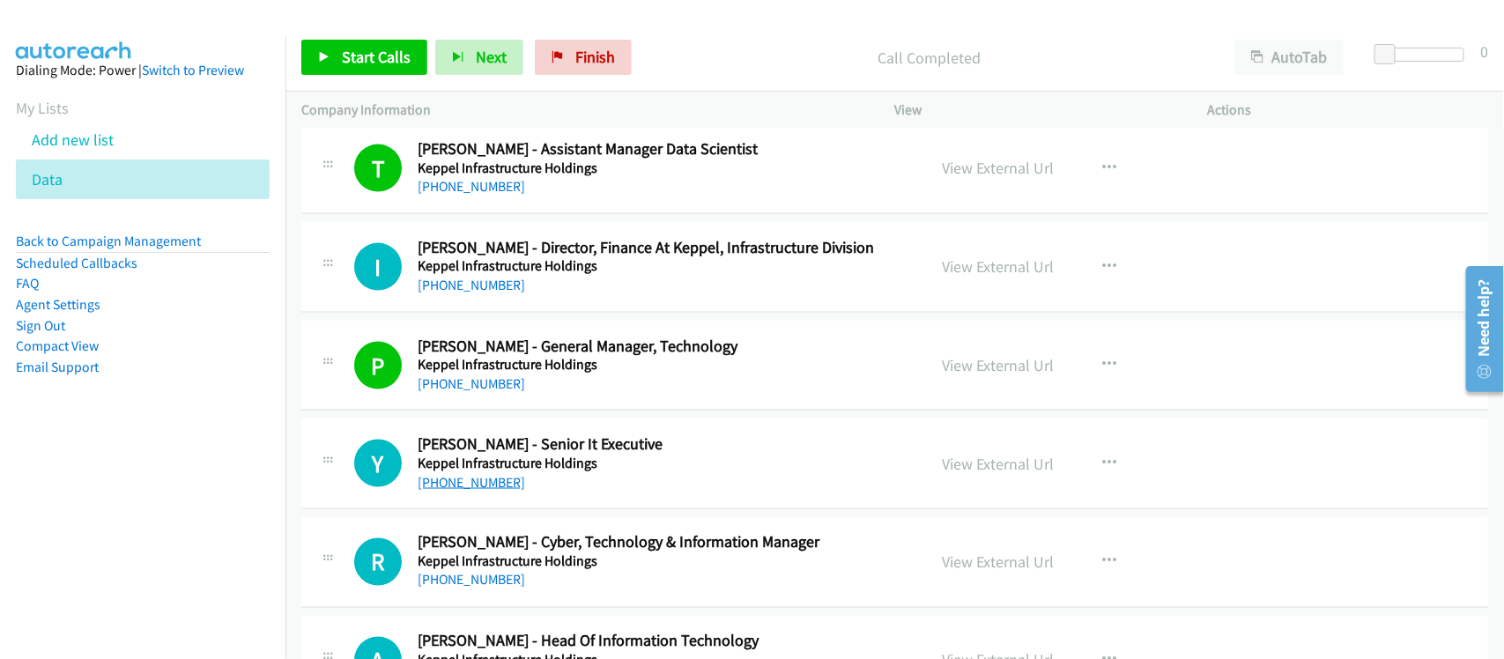
click at [480, 491] on link "+65 9146 3036" at bounding box center [471, 482] width 107 height 17
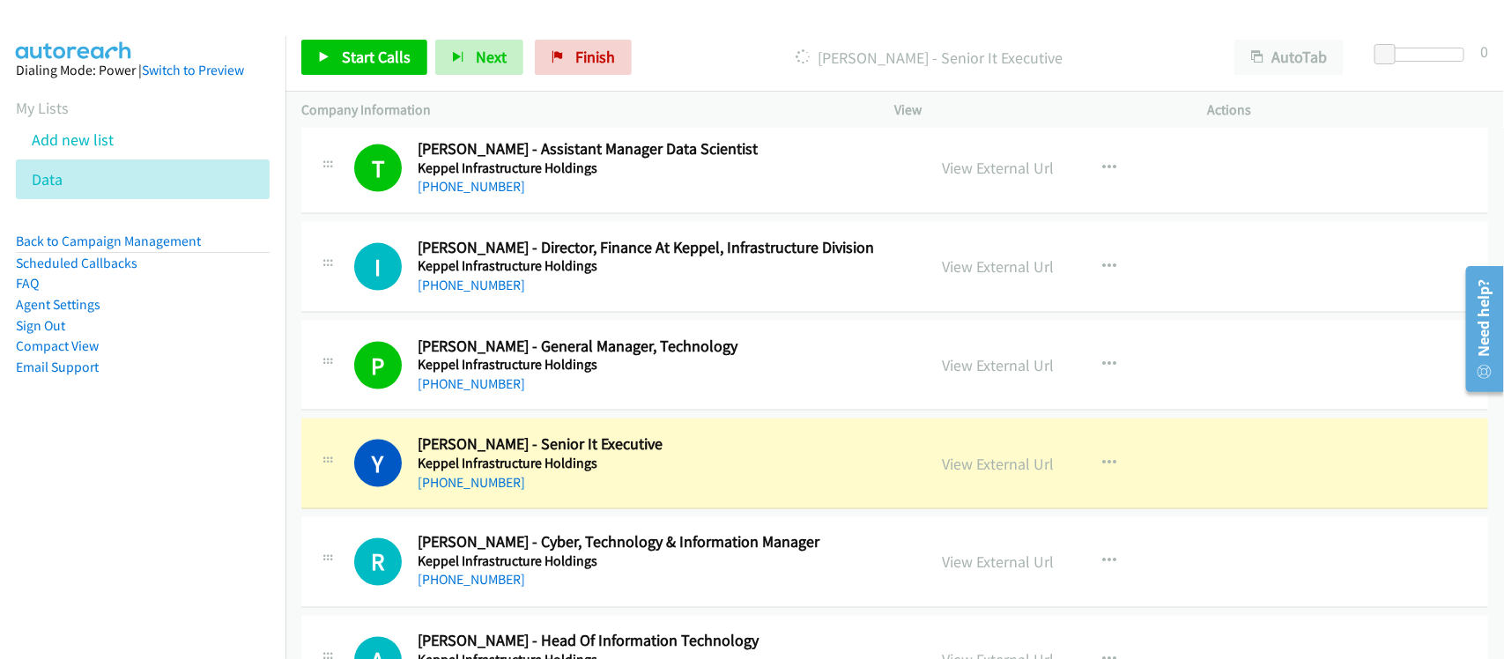
click at [552, 493] on div "+65 9146 3036" at bounding box center [660, 482] width 485 height 21
click at [973, 474] on link "View External Url" at bounding box center [999, 464] width 112 height 20
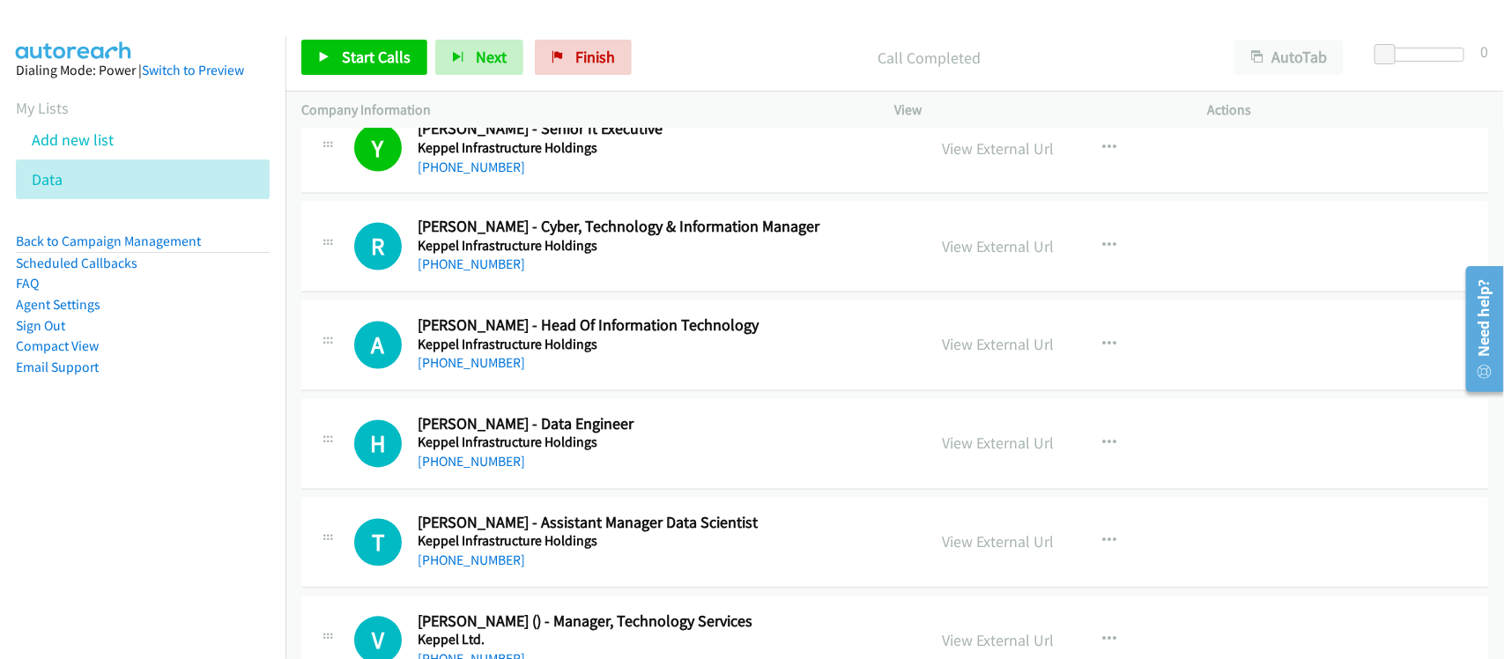
scroll to position [7487, 0]
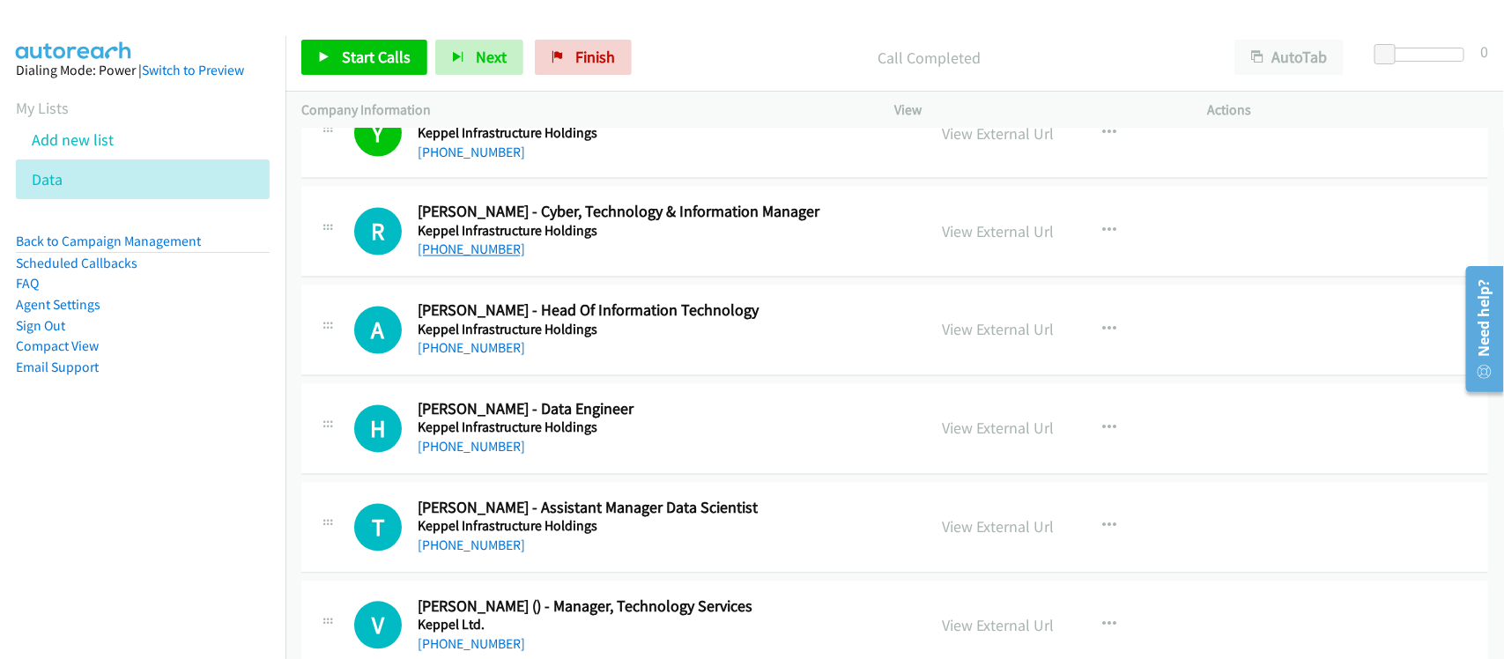
click at [481, 258] on link "+65 9002 8185" at bounding box center [471, 249] width 107 height 17
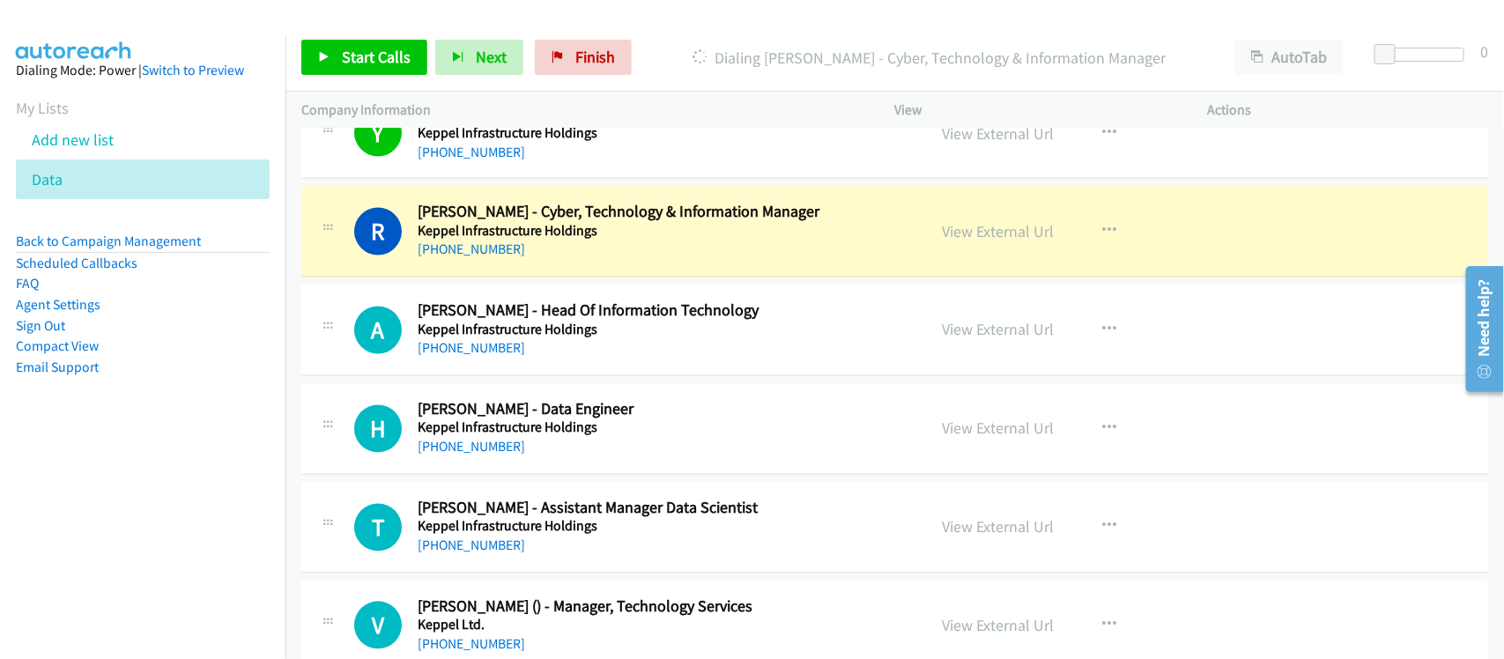
click at [609, 261] on div "+65 9002 8185" at bounding box center [660, 250] width 485 height 21
click at [447, 258] on link "+65 9002 8185" at bounding box center [471, 249] width 107 height 17
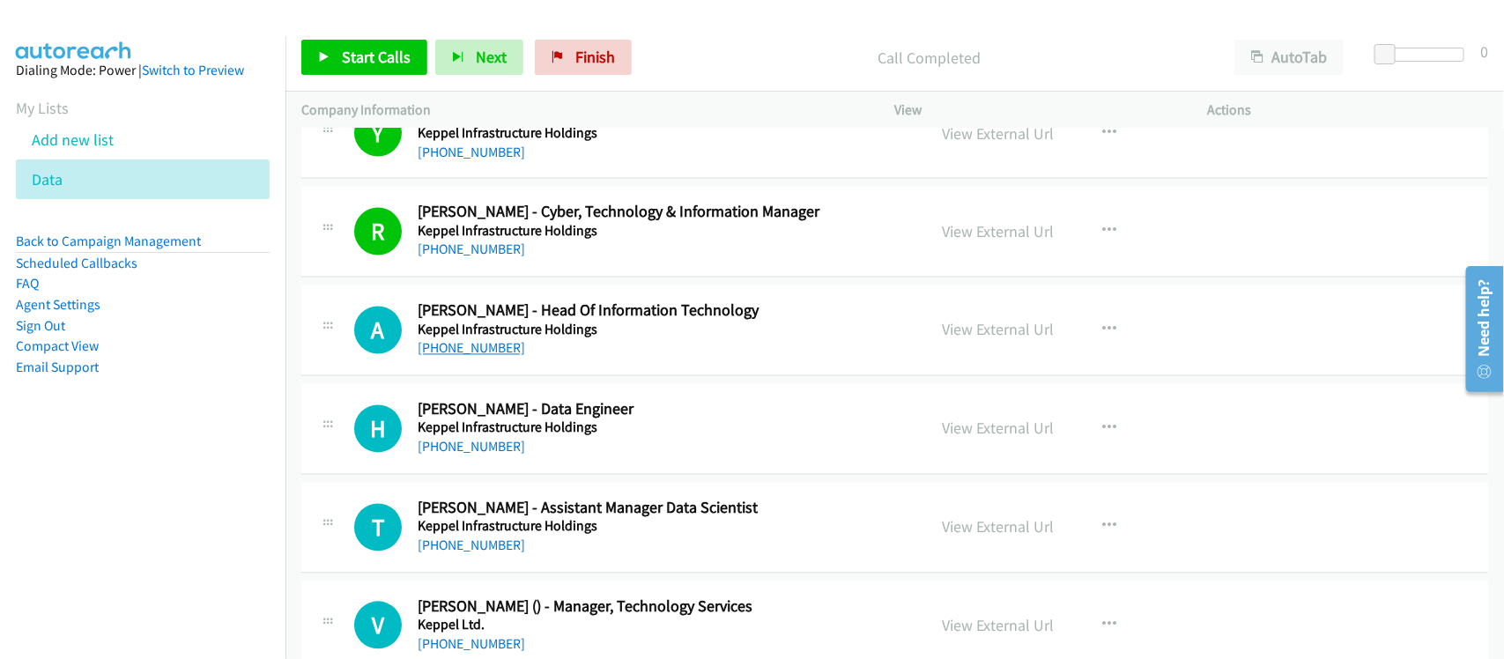
drag, startPoint x: 472, startPoint y: 363, endPoint x: 483, endPoint y: 363, distance: 10.6
click at [472, 357] on link "+65 9067 8390" at bounding box center [471, 348] width 107 height 17
click at [467, 455] on link "+65 8350 1234" at bounding box center [471, 447] width 107 height 17
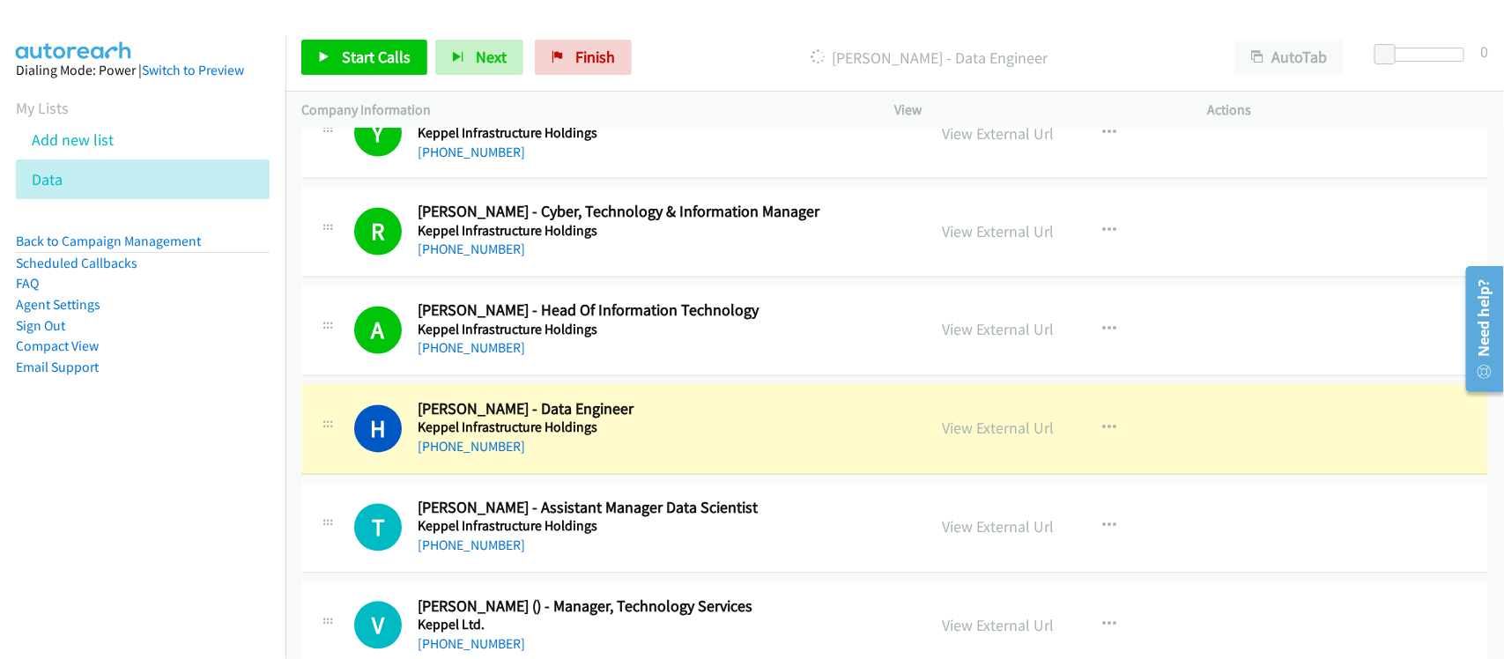
click at [599, 472] on div "H Callback Scheduled Harman Singh - Data Engineer Keppel Infrastructure Holding…" at bounding box center [894, 429] width 1187 height 91
click at [1015, 439] on link "View External Url" at bounding box center [999, 428] width 112 height 20
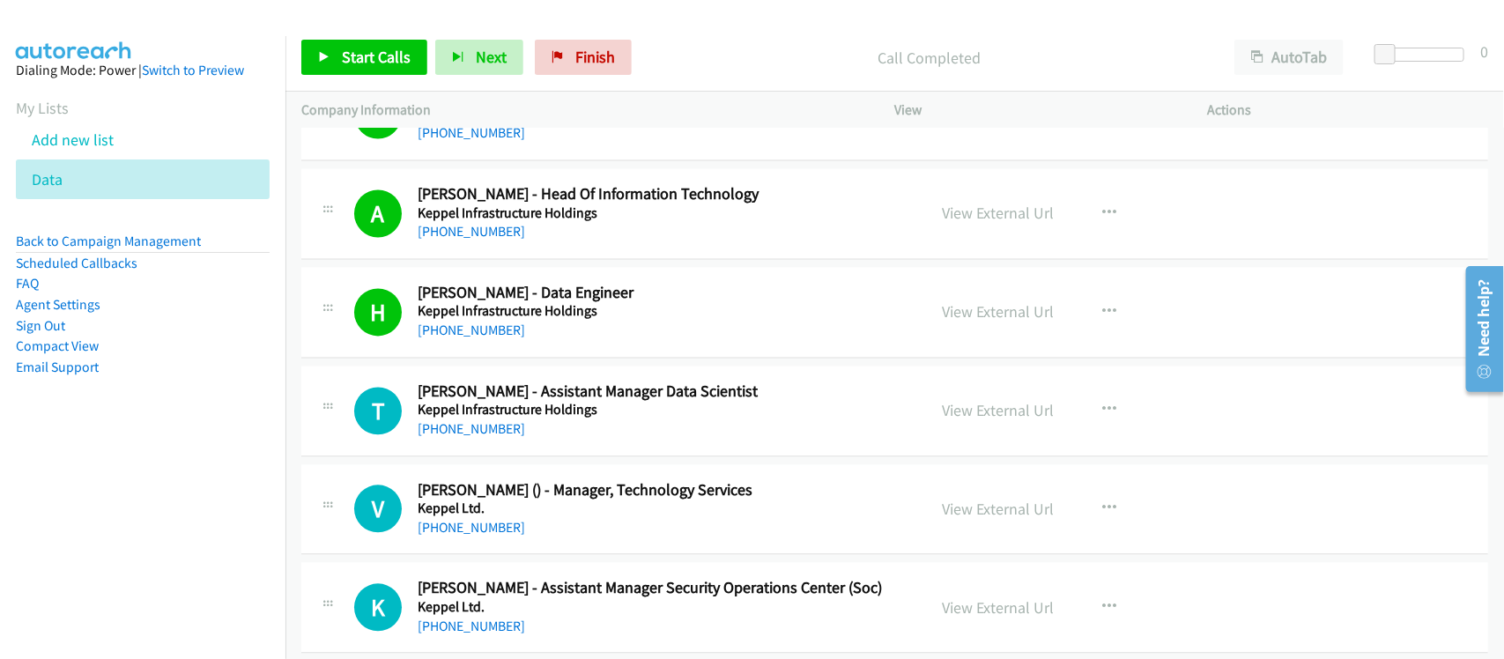
scroll to position [7708, 0]
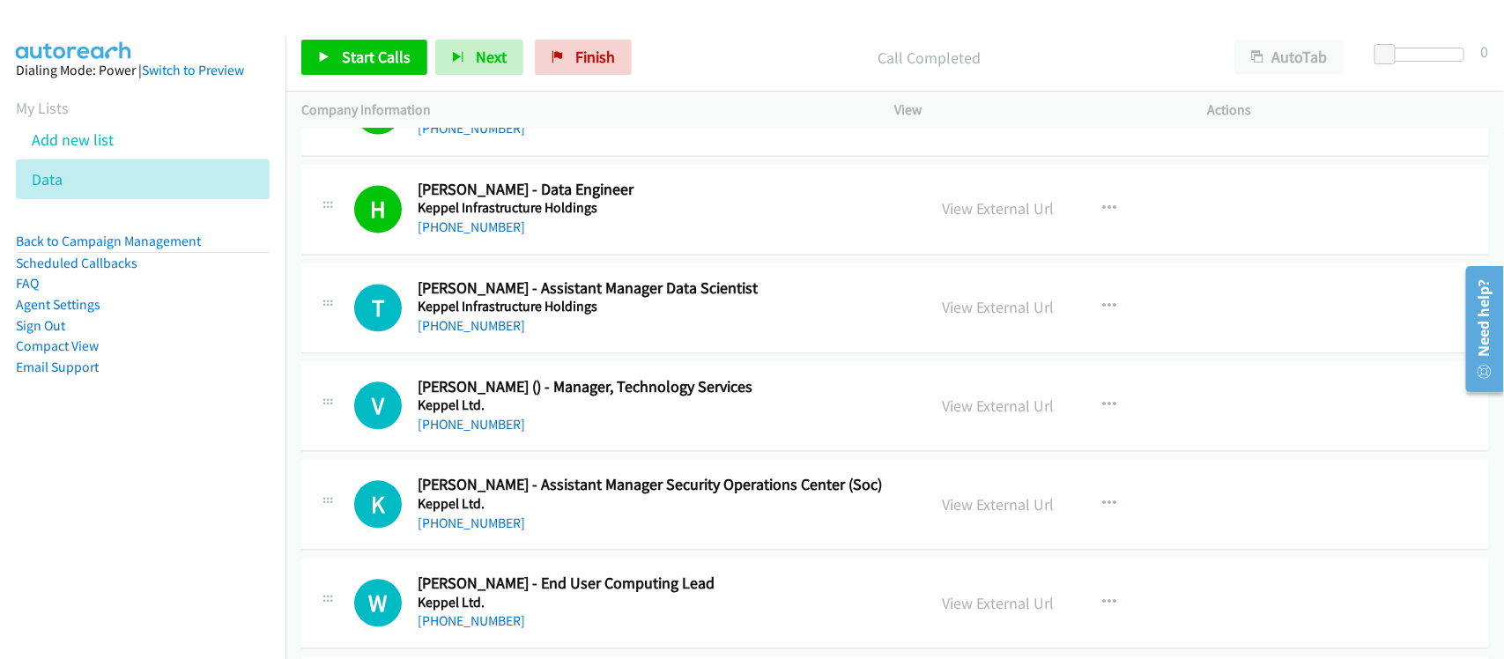
drag, startPoint x: 455, startPoint y: 337, endPoint x: 716, endPoint y: 366, distance: 262.4
click at [455, 334] on link "+65 8838 1695" at bounding box center [471, 325] width 107 height 17
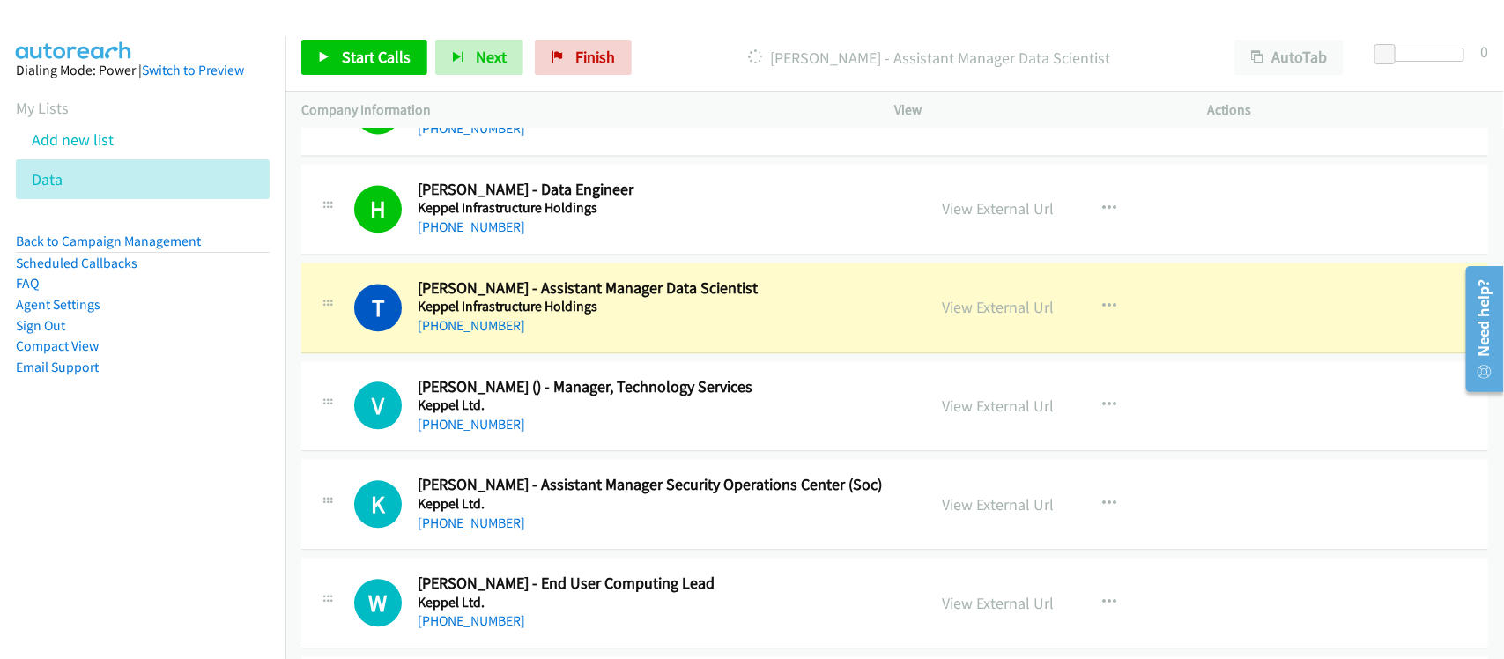
click at [596, 353] on div "T Callback Scheduled Teoh Ye - Assistant Manager Data Scientist Keppel Infrastr…" at bounding box center [894, 307] width 1187 height 91
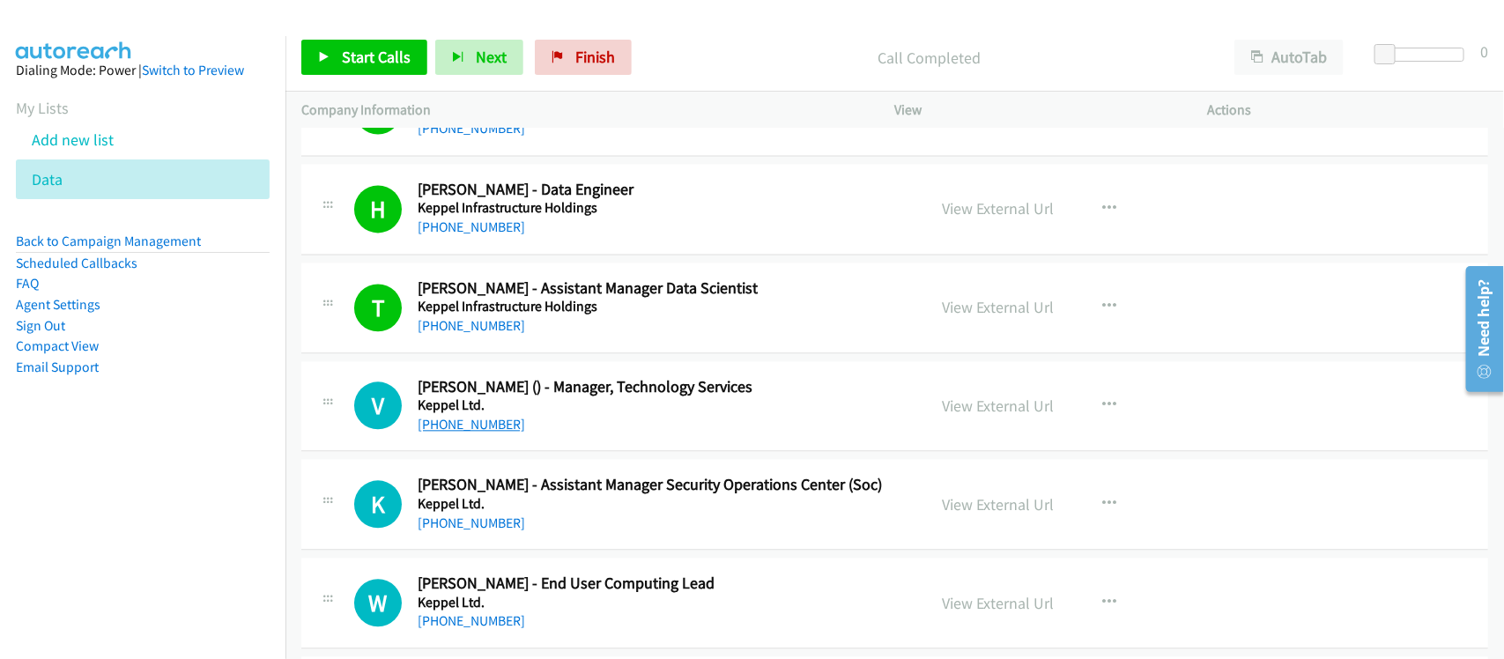
drag, startPoint x: 463, startPoint y: 440, endPoint x: 487, endPoint y: 438, distance: 23.9
click at [463, 433] on link "+65 9657 5288" at bounding box center [471, 424] width 107 height 17
click at [617, 433] on div "+65 9657 5288" at bounding box center [660, 424] width 485 height 21
click at [433, 530] on link "+65 9233 1423" at bounding box center [471, 522] width 107 height 17
click at [573, 525] on div "+65 9233 1423" at bounding box center [660, 523] width 485 height 21
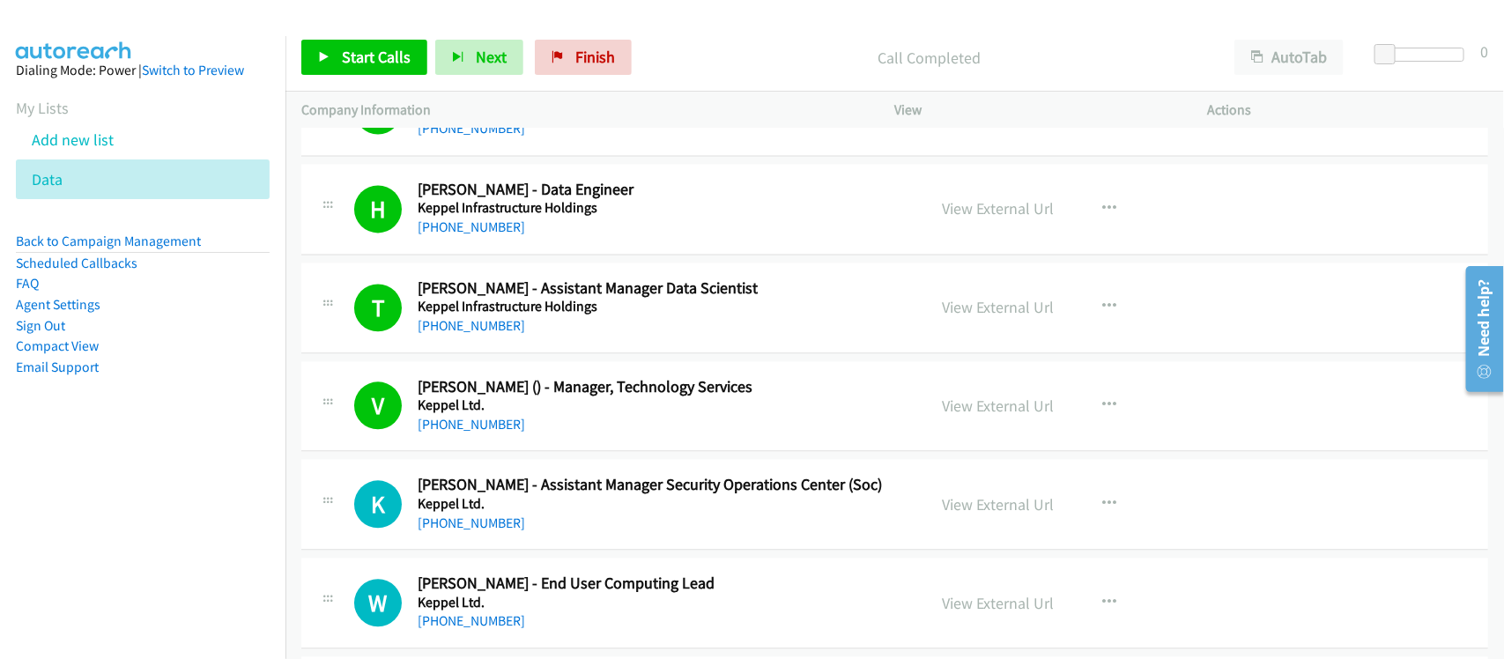
scroll to position [7818, 0]
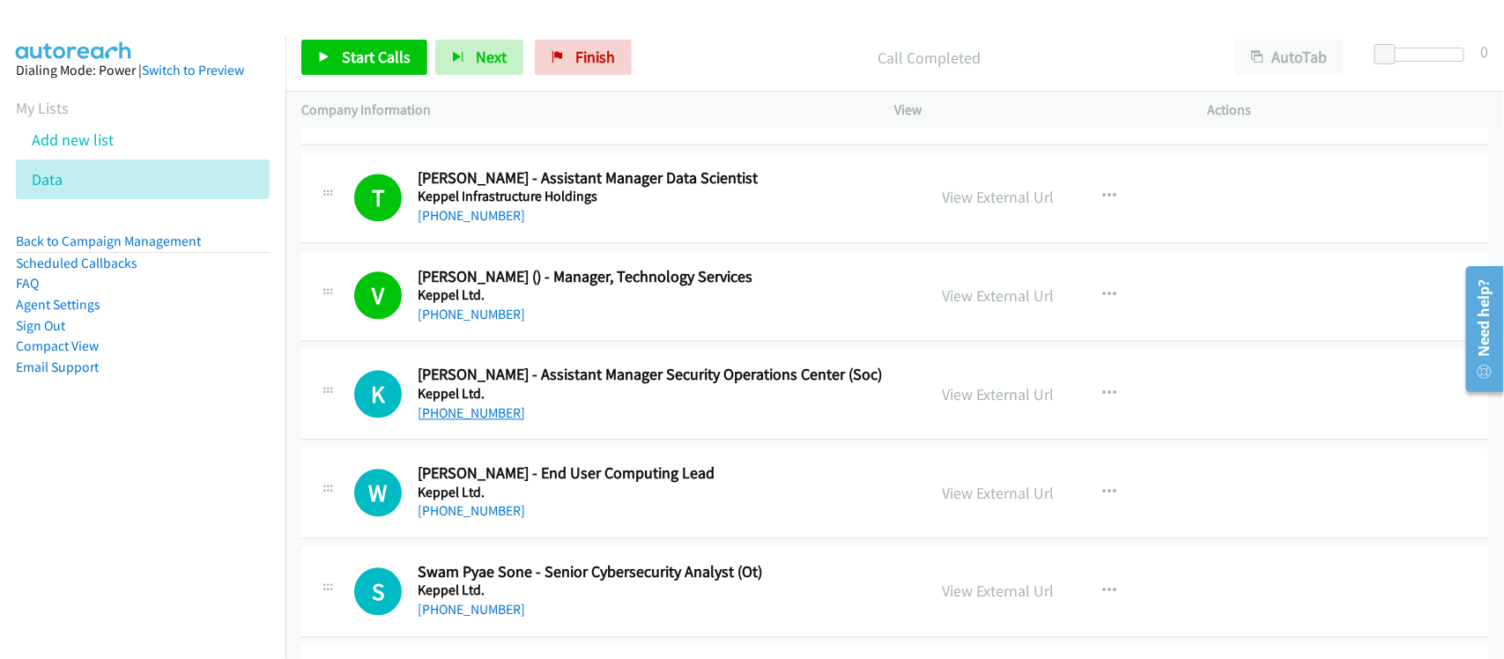
click at [468, 416] on link "+65 9233 1423" at bounding box center [471, 412] width 107 height 17
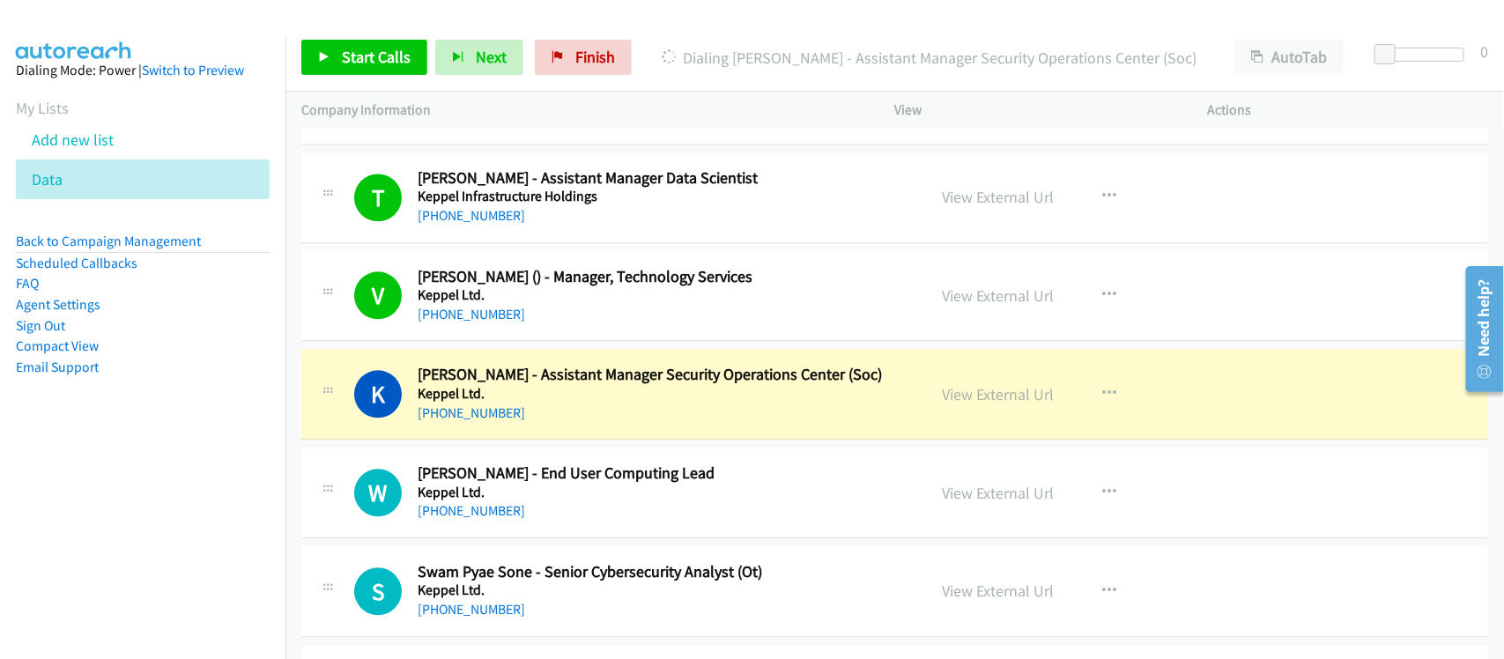
click at [575, 424] on div "+65 9233 1423" at bounding box center [660, 413] width 485 height 21
drag, startPoint x: 972, startPoint y: 408, endPoint x: 962, endPoint y: 582, distance: 174.7
click at [972, 404] on link "View External Url" at bounding box center [999, 394] width 112 height 20
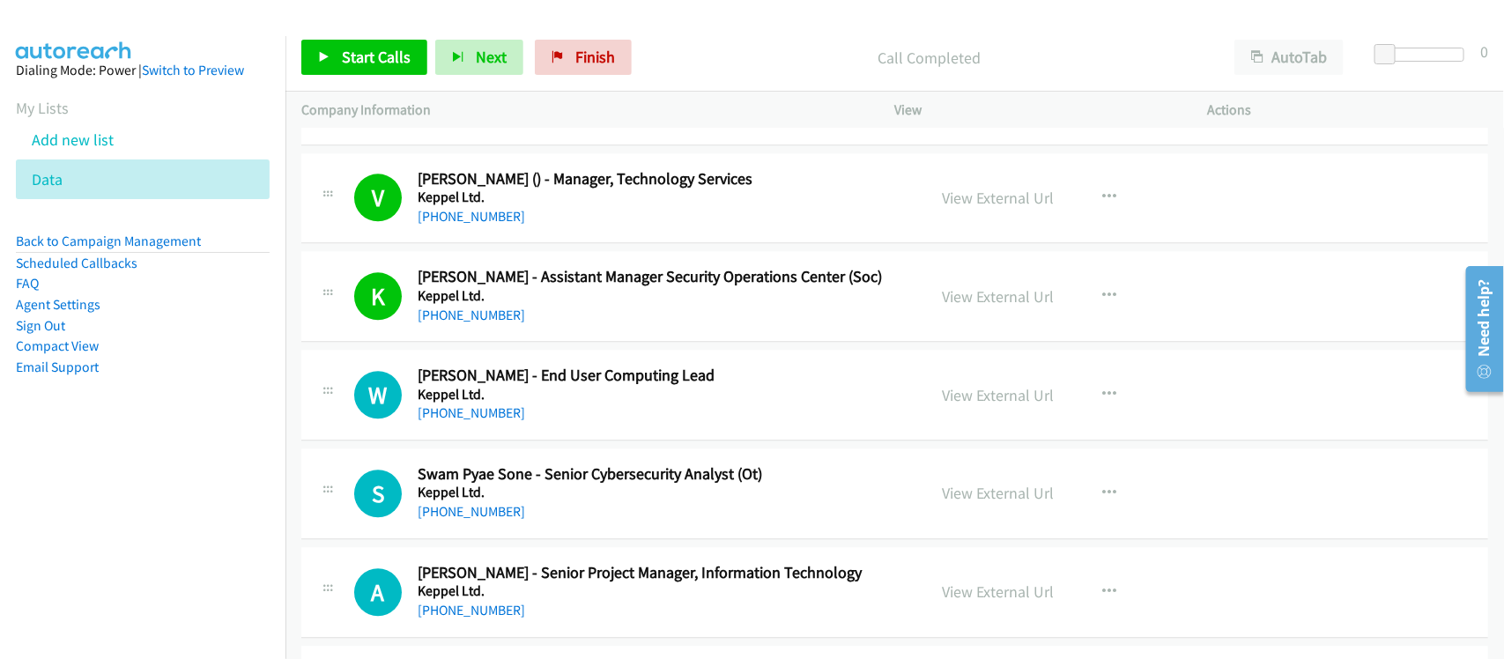
scroll to position [8038, 0]
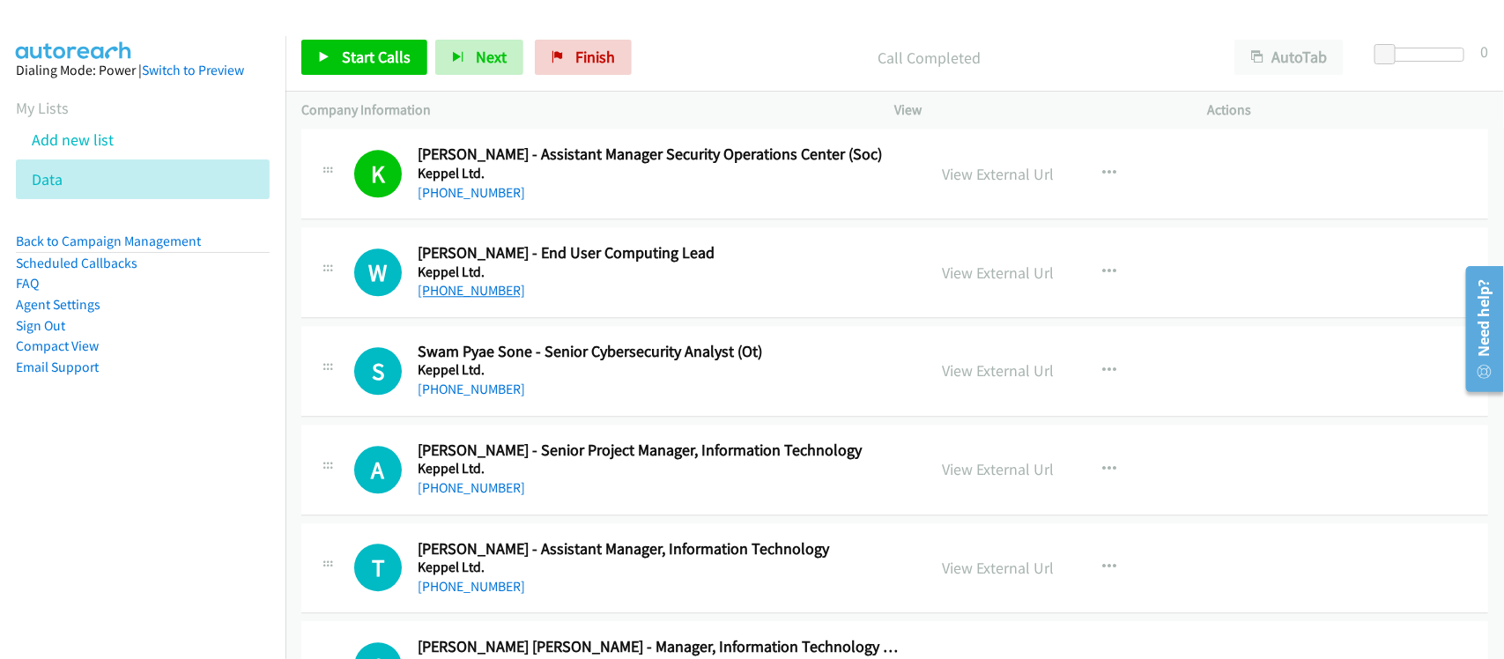
click at [477, 299] on link "+65 8399 8409" at bounding box center [471, 290] width 107 height 17
drag, startPoint x: 551, startPoint y: 371, endPoint x: 553, endPoint y: 388, distance: 17.8
click at [473, 397] on link "+65 8749 1083" at bounding box center [471, 389] width 107 height 17
click at [474, 496] on link "+65 8571 1773" at bounding box center [471, 487] width 107 height 17
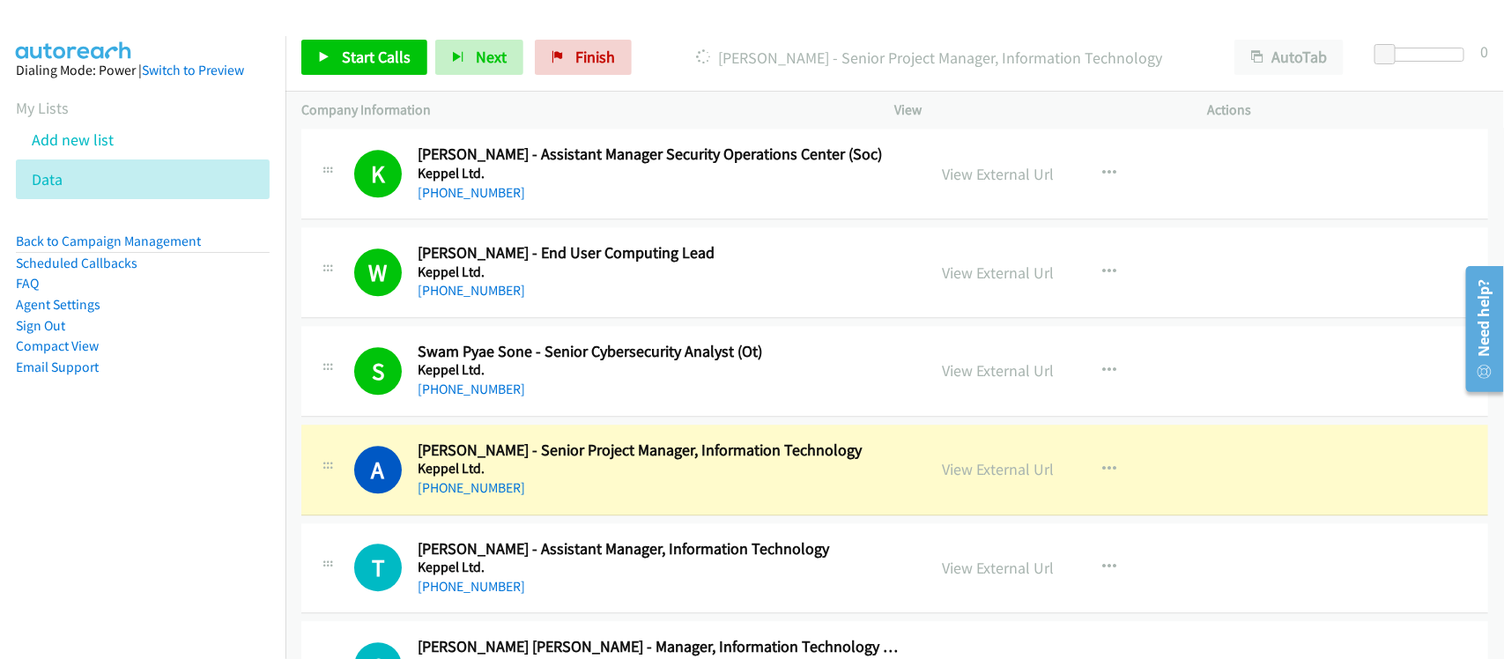
click at [203, 477] on nav "Dialing Mode: Power | Switch to Preview My Lists Add new list Data Back to Camp…" at bounding box center [143, 365] width 286 height 659
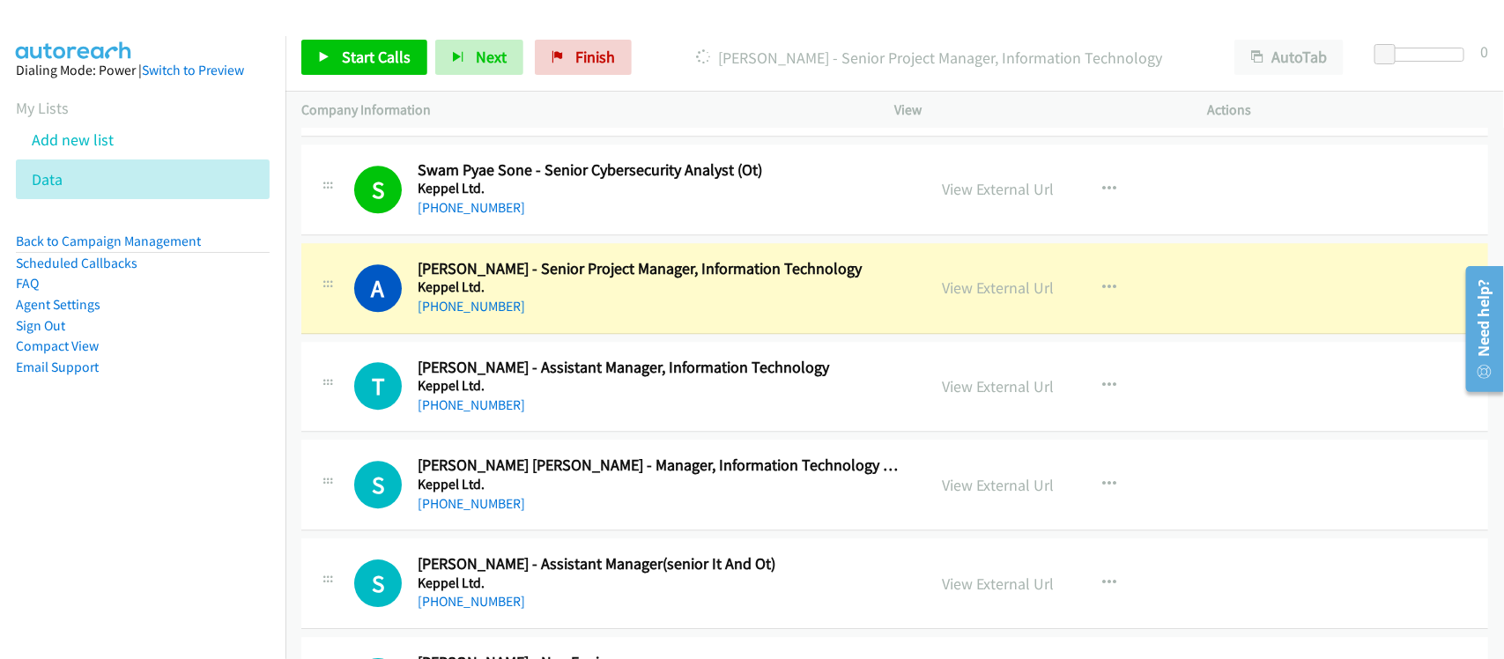
scroll to position [8258, 0]
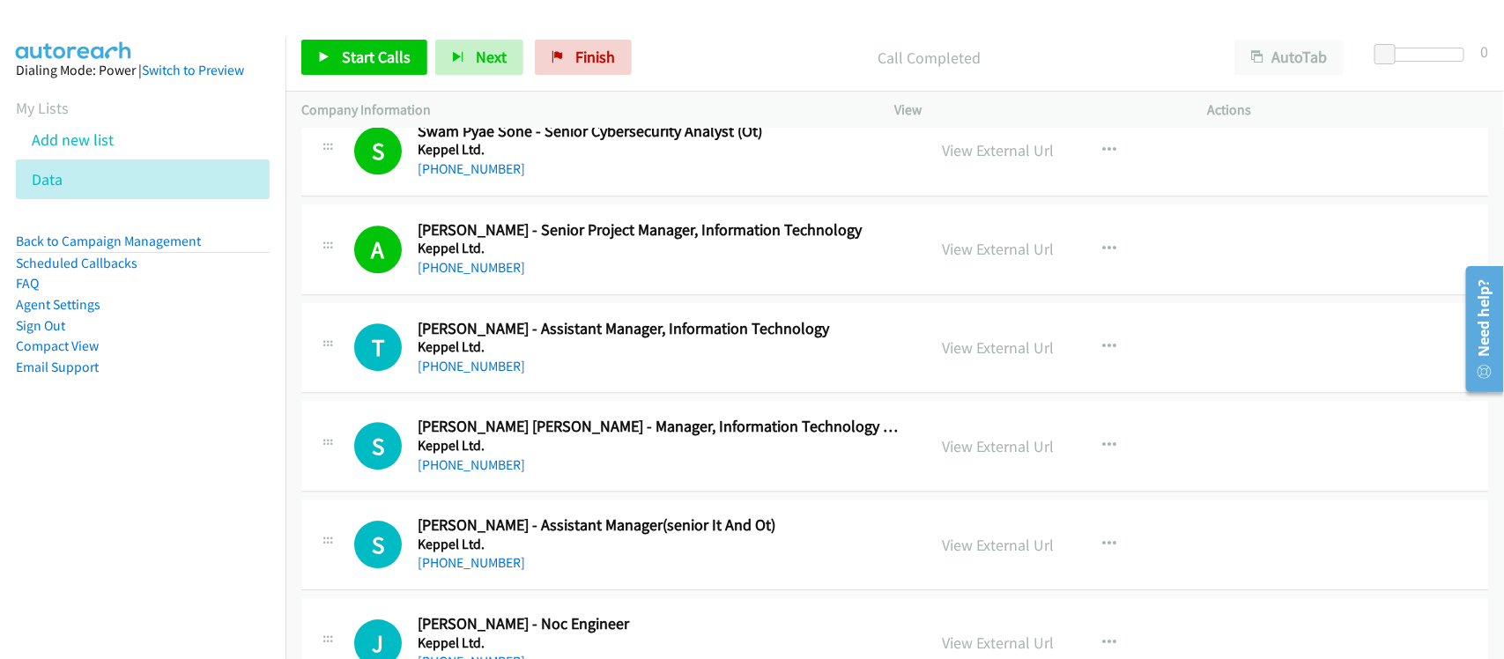
click at [517, 377] on div "+65 9873 3083" at bounding box center [660, 366] width 485 height 21
drag, startPoint x: 491, startPoint y: 381, endPoint x: 632, endPoint y: 375, distance: 141.9
click at [491, 374] on link "+65 9873 3083" at bounding box center [471, 366] width 107 height 17
click at [551, 492] on div "S Callback Scheduled Sok Yee Cheng - Manager, Information Technology Audit Kepp…" at bounding box center [894, 446] width 1187 height 91
drag, startPoint x: 469, startPoint y: 477, endPoint x: 522, endPoint y: 474, distance: 53.8
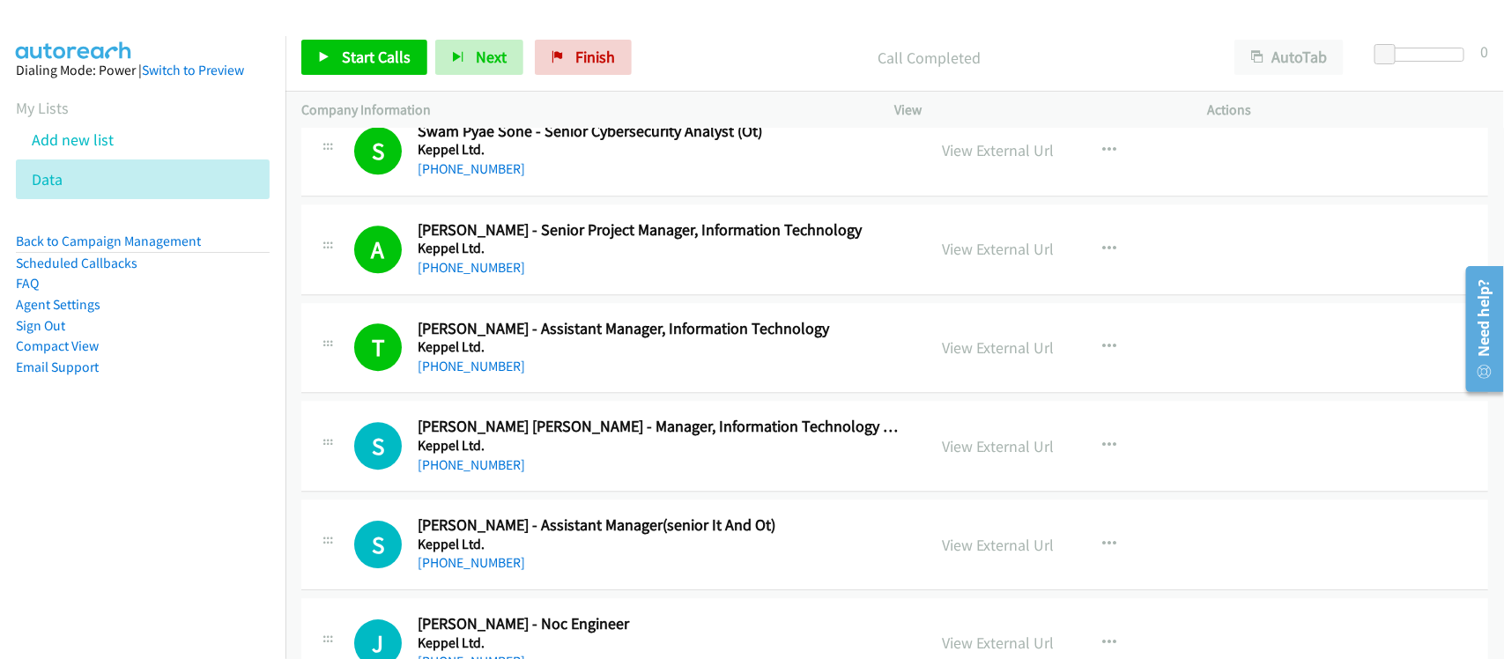
click at [469, 473] on link "+65 9119 1932" at bounding box center [471, 464] width 107 height 17
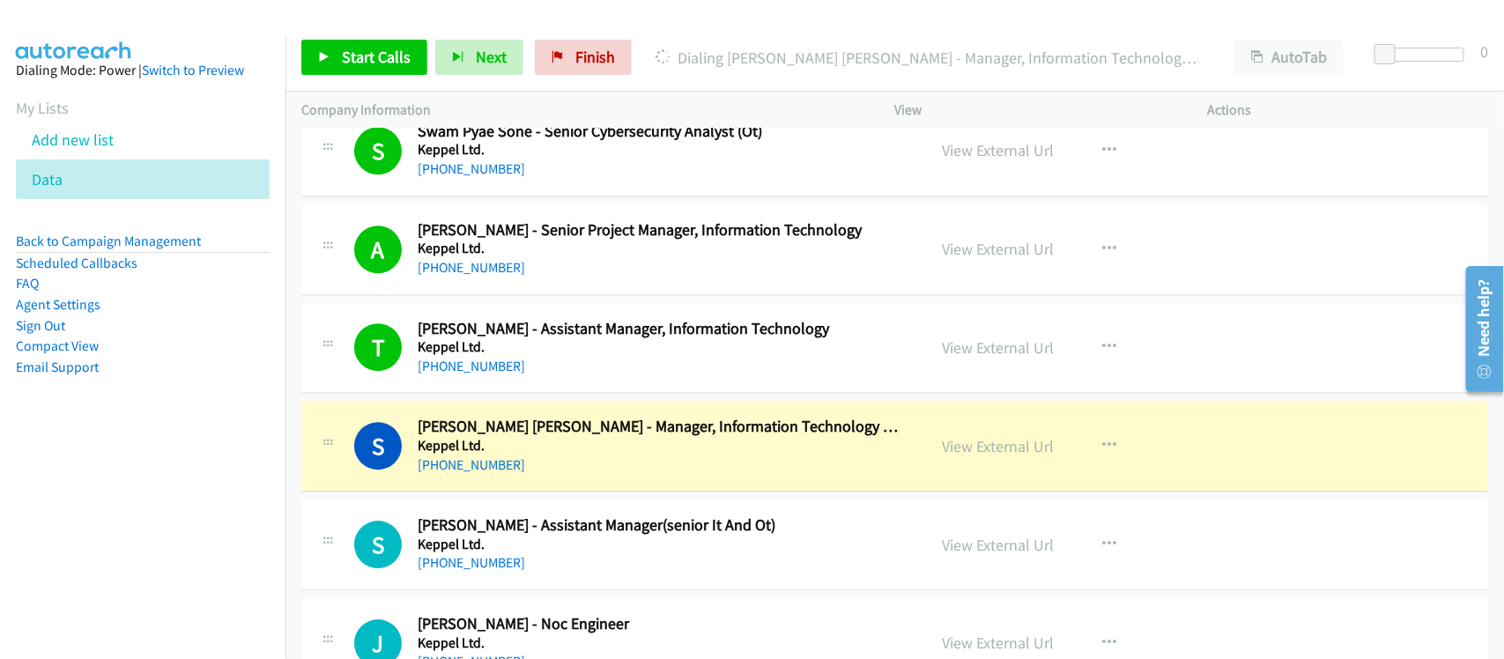
scroll to position [8478, 0]
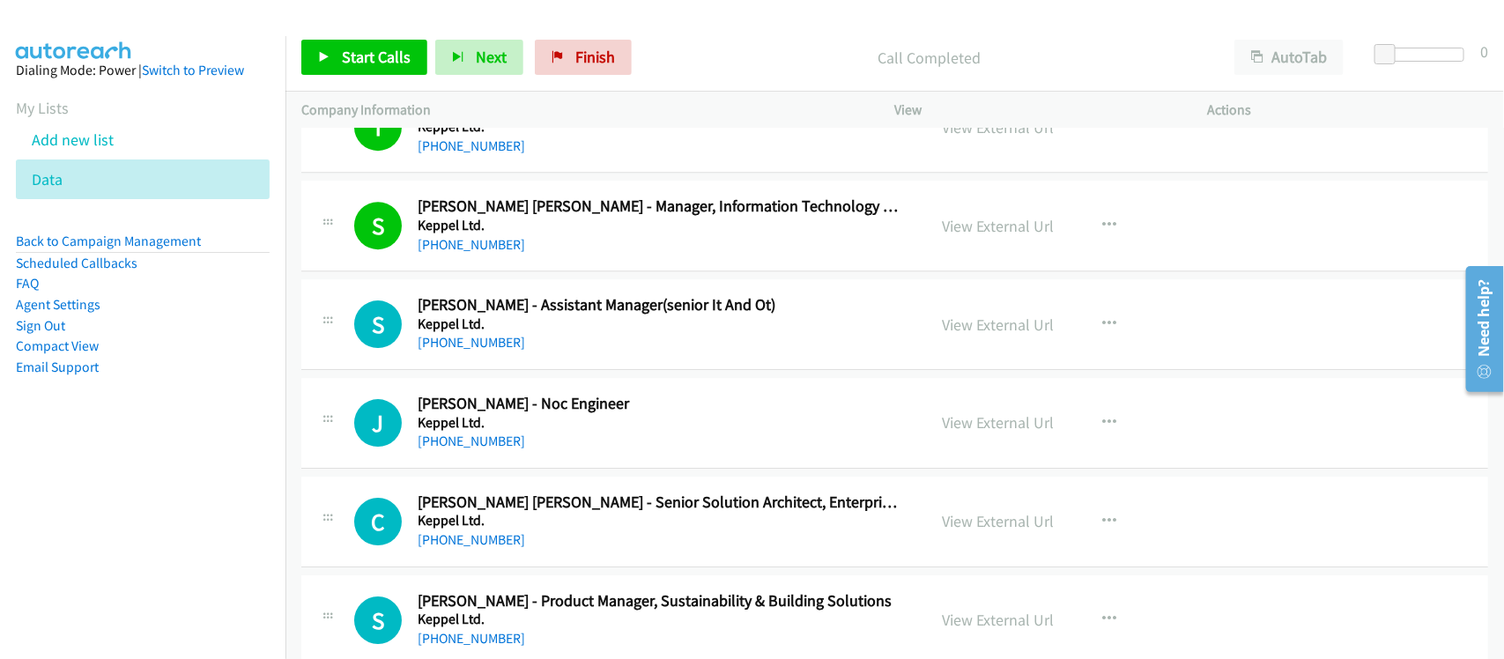
click at [559, 349] on div "+65 9640 3806" at bounding box center [660, 342] width 485 height 21
click at [482, 351] on link "+65 9640 3806" at bounding box center [471, 342] width 107 height 17
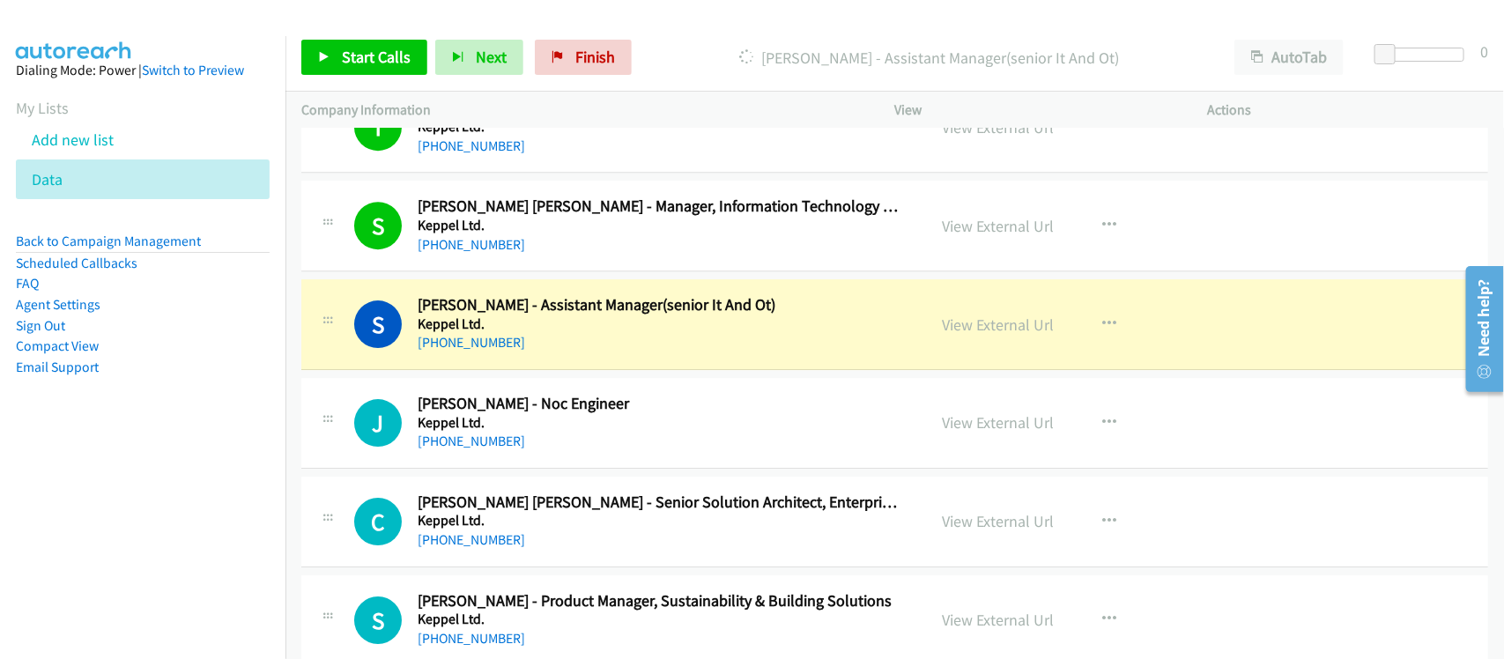
click at [549, 353] on div "+65 9640 3806" at bounding box center [660, 342] width 485 height 21
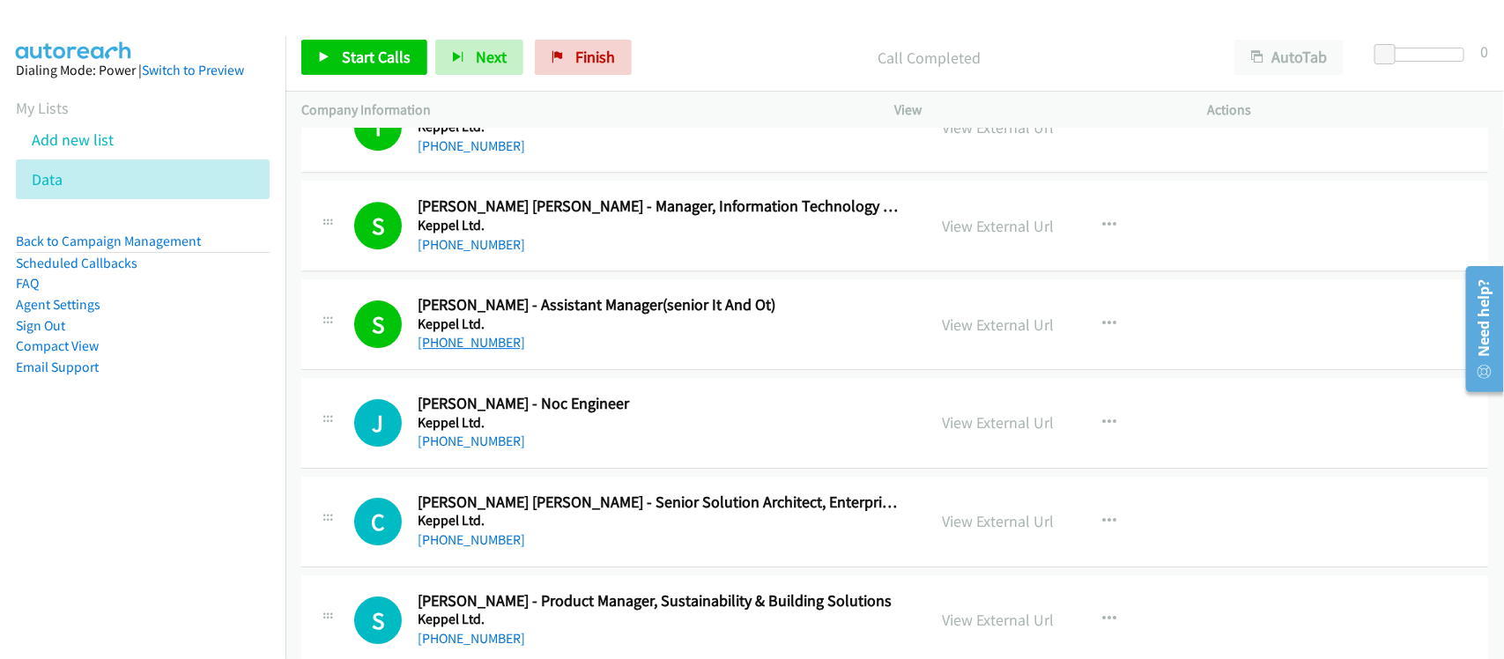
click at [478, 351] on link "+65 9640 3806" at bounding box center [471, 342] width 107 height 17
click at [588, 370] on div "S Callback Scheduled Sarathkumar Pandiyan - Assistant Manager(senior It And Ot)…" at bounding box center [894, 324] width 1187 height 91
click at [1011, 332] on link "View External Url" at bounding box center [999, 324] width 112 height 20
click at [447, 449] on link "+65 9770 5605" at bounding box center [471, 441] width 107 height 17
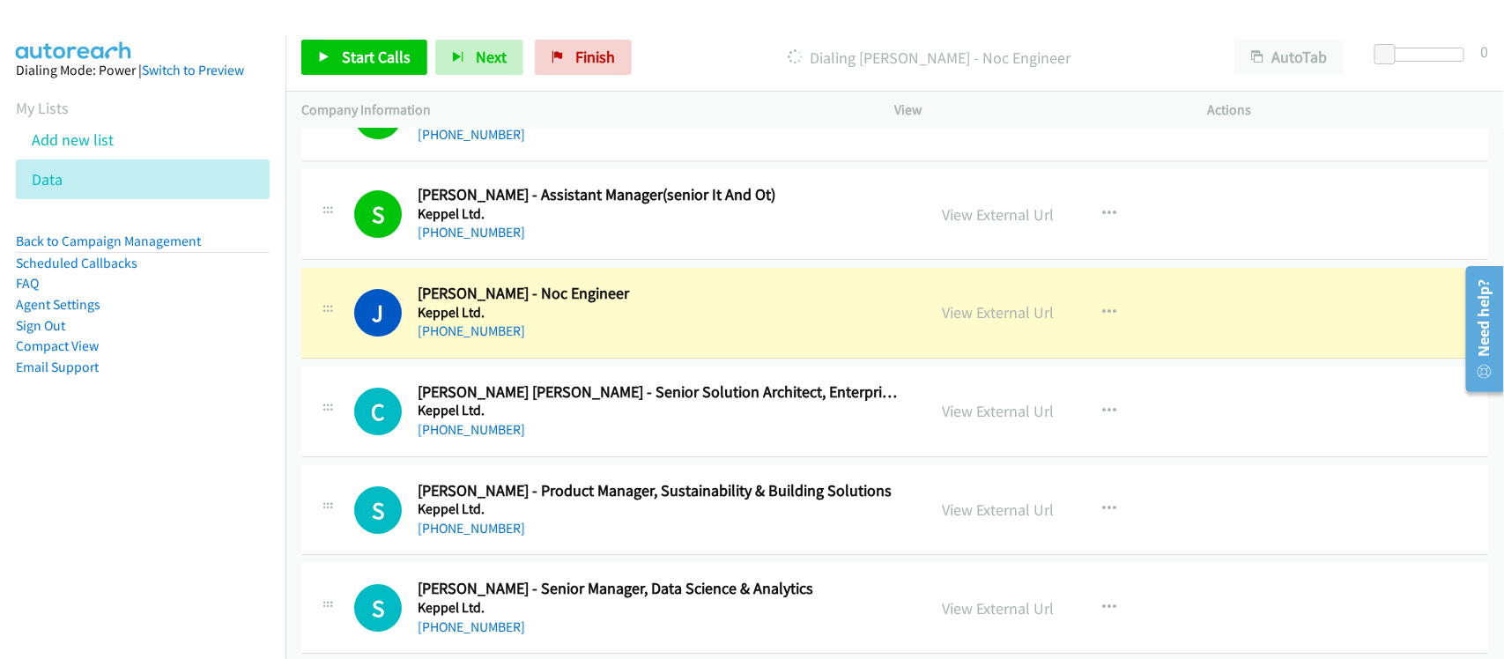
scroll to position [8699, 0]
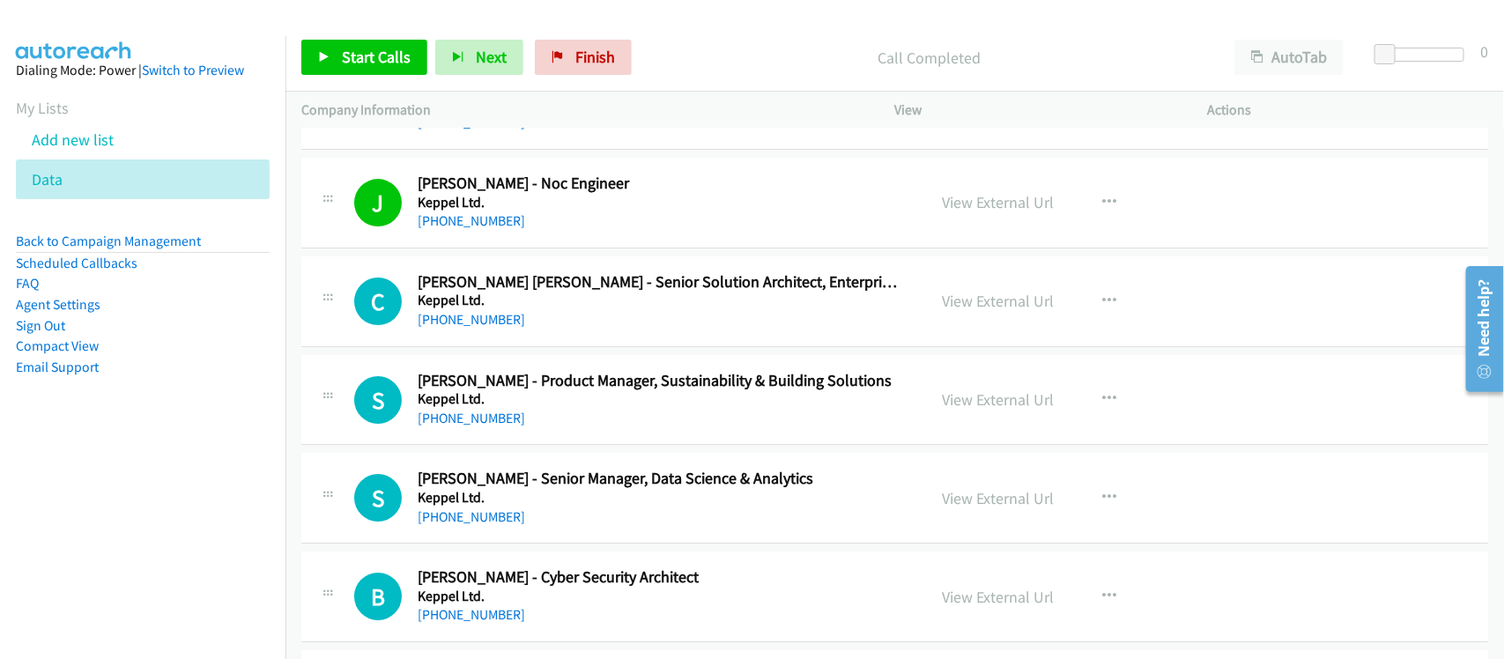
click at [606, 309] on h5 "Keppel Ltd." at bounding box center [660, 301] width 485 height 18
click at [570, 326] on div "+65 9830 8214" at bounding box center [660, 319] width 485 height 21
click at [473, 328] on link "+65 9830 8214" at bounding box center [471, 319] width 107 height 17
click at [474, 328] on link "+65 9830 8214" at bounding box center [471, 319] width 107 height 17
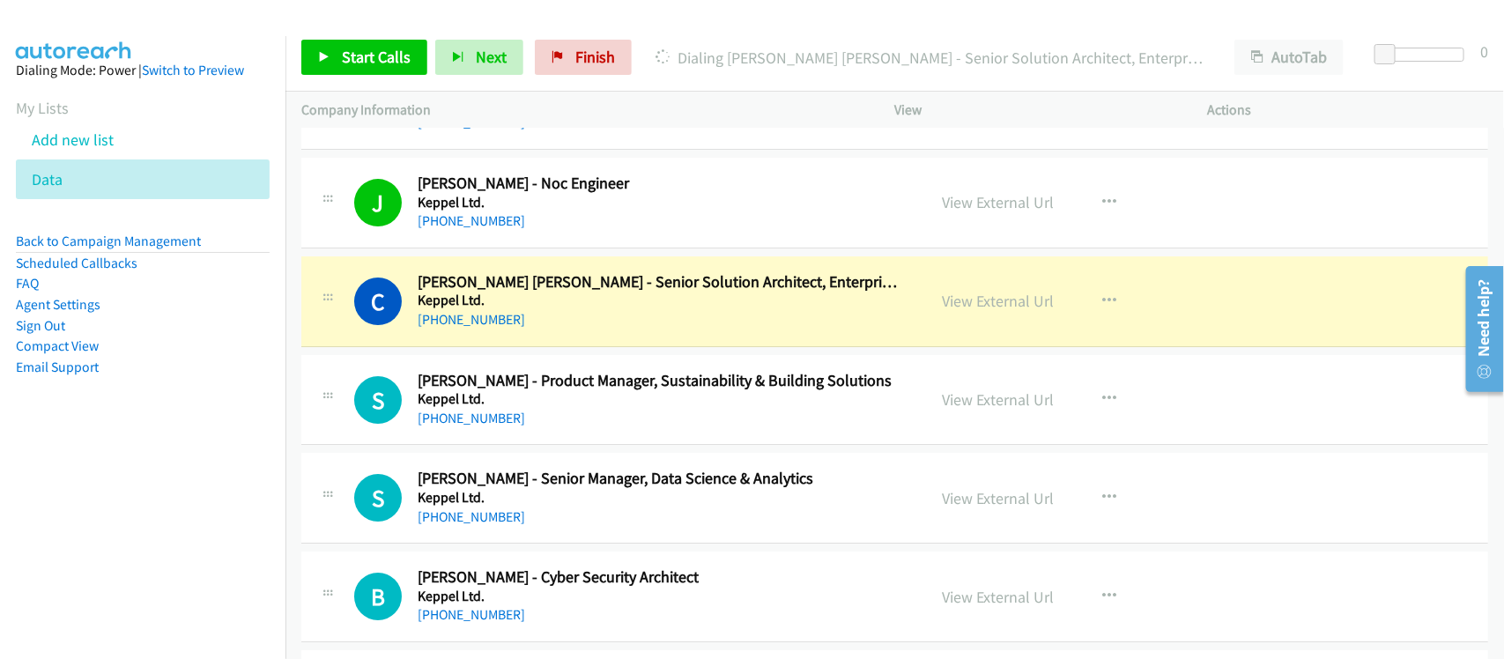
click at [575, 330] on div "+65 9830 8214" at bounding box center [660, 319] width 485 height 21
click at [1029, 311] on link "View External Url" at bounding box center [999, 301] width 112 height 20
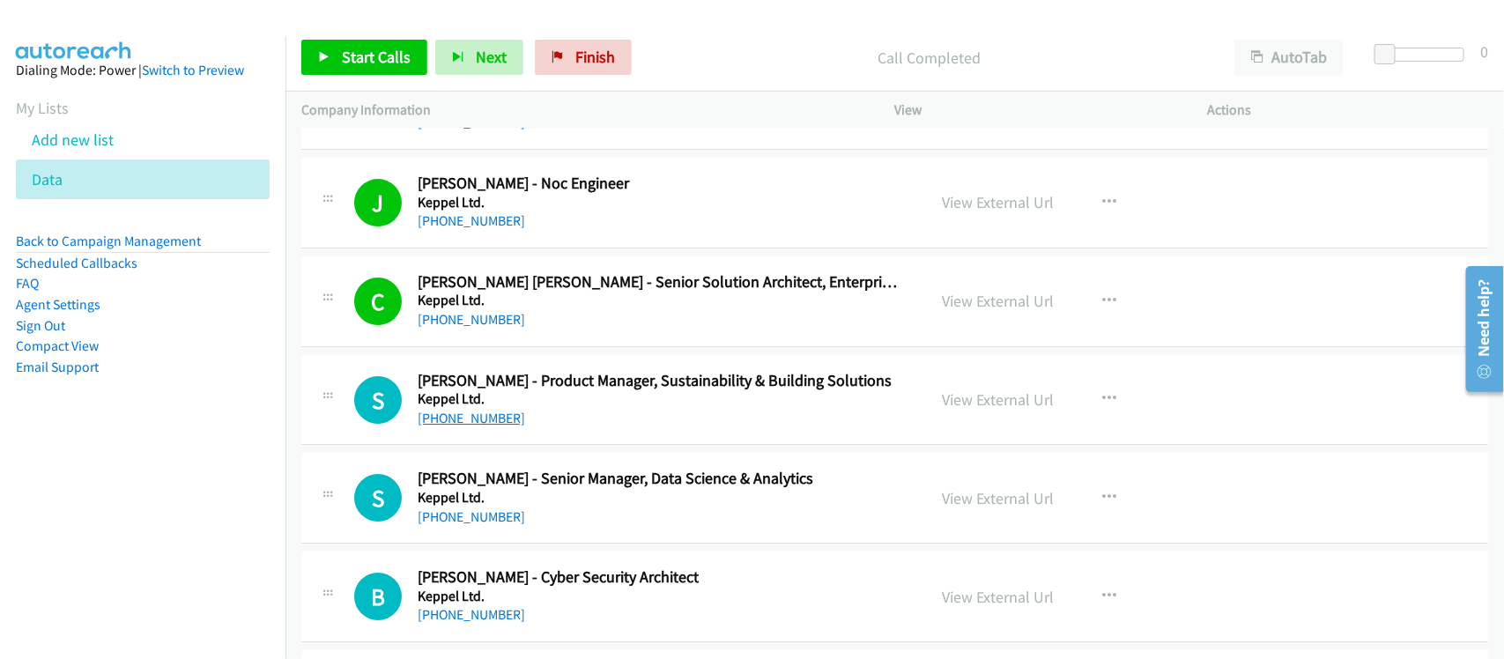
click at [494, 425] on link "+65 9653 9582" at bounding box center [471, 418] width 107 height 17
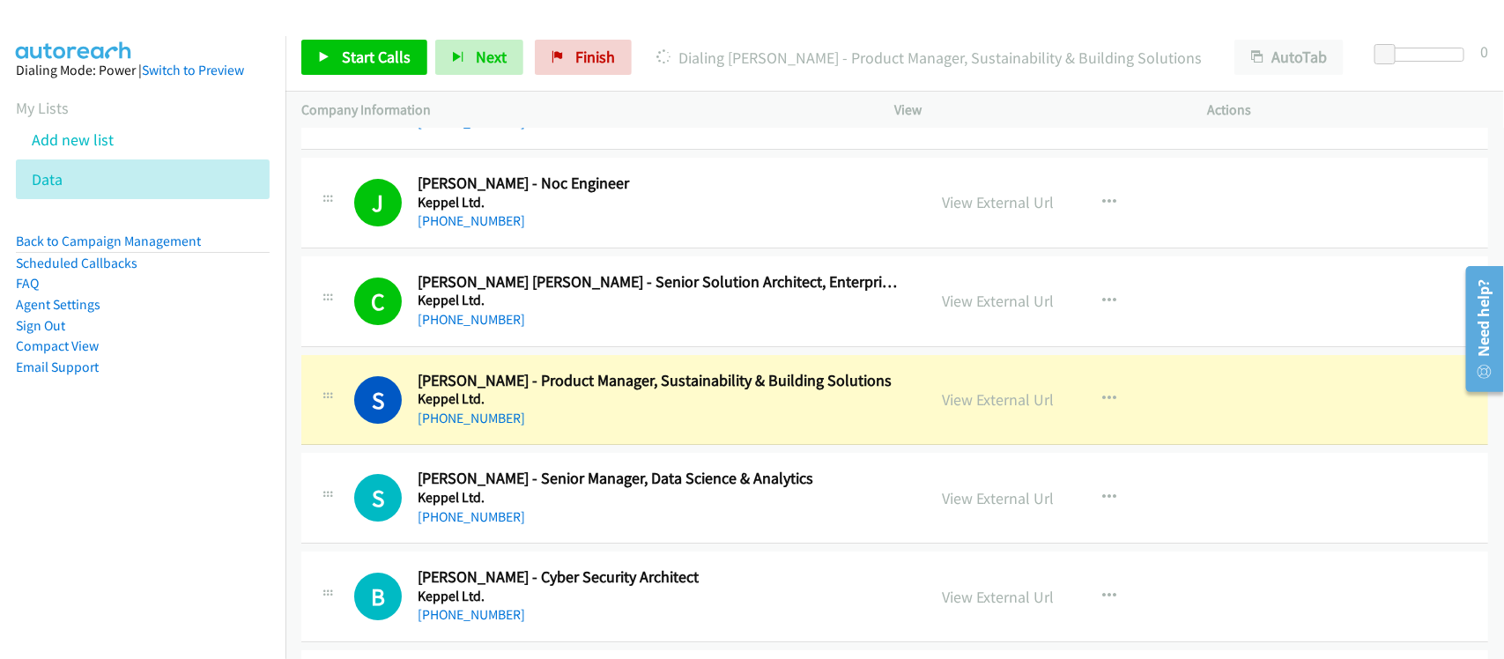
click at [584, 443] on div "S Callback Scheduled Subodh Bahadure - Product Manager, Sustainability & Buildi…" at bounding box center [894, 400] width 1187 height 91
click at [987, 410] on link "View External Url" at bounding box center [999, 399] width 112 height 20
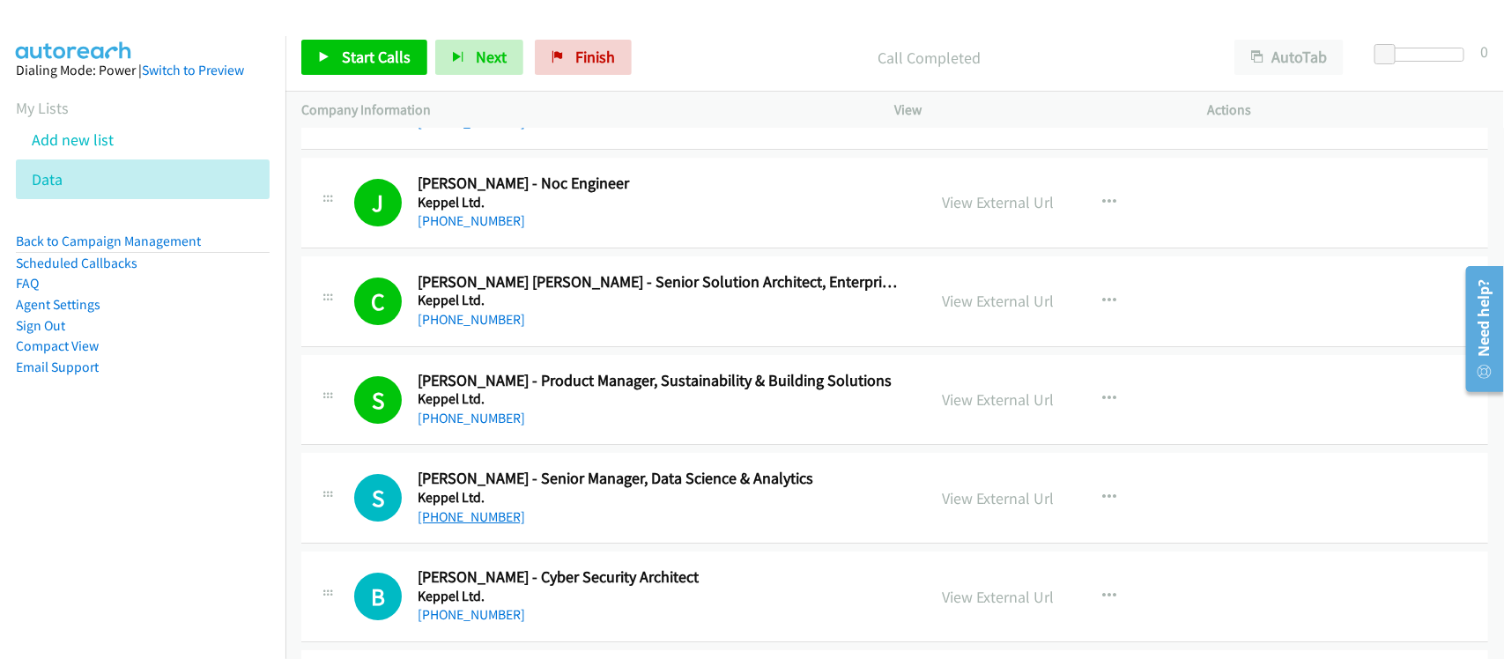
click at [445, 525] on link "+65 9139 8084" at bounding box center [471, 516] width 107 height 17
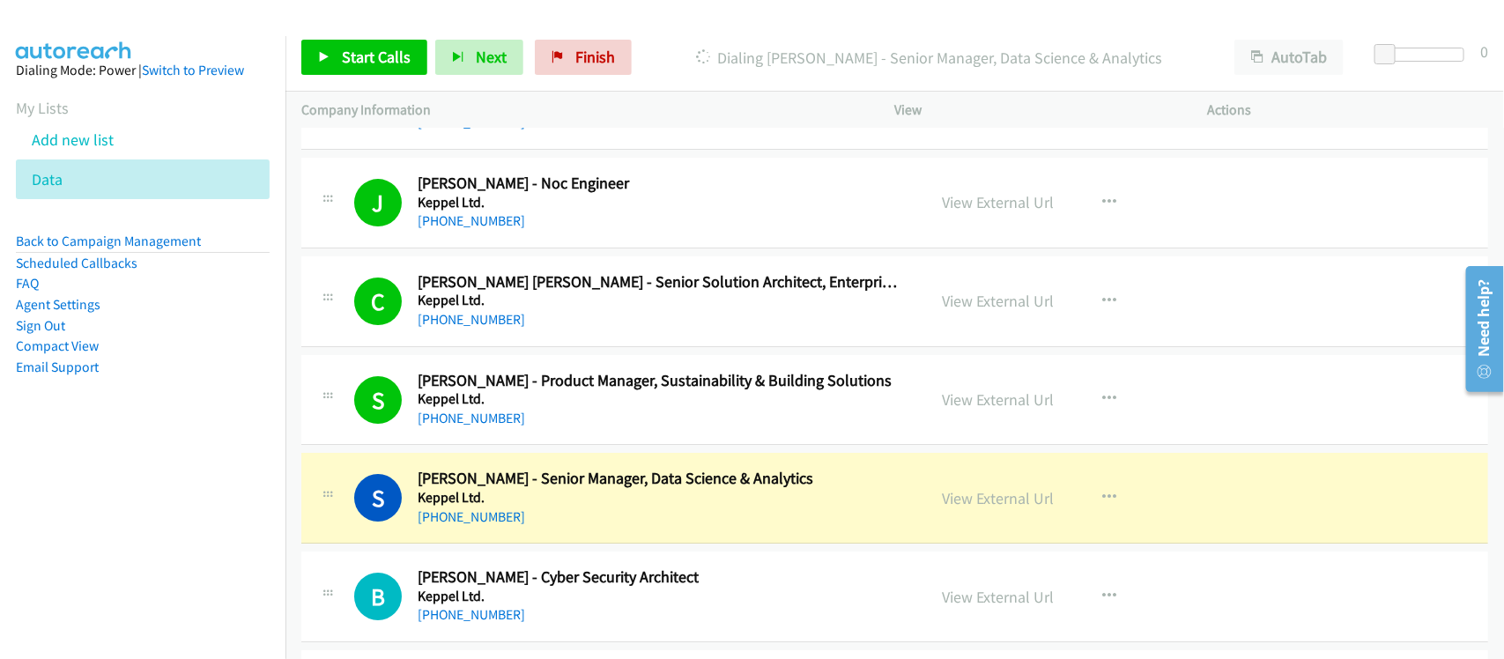
click at [518, 526] on div "+65 9139 8084" at bounding box center [660, 517] width 485 height 21
click at [1017, 503] on link "View External Url" at bounding box center [999, 498] width 112 height 20
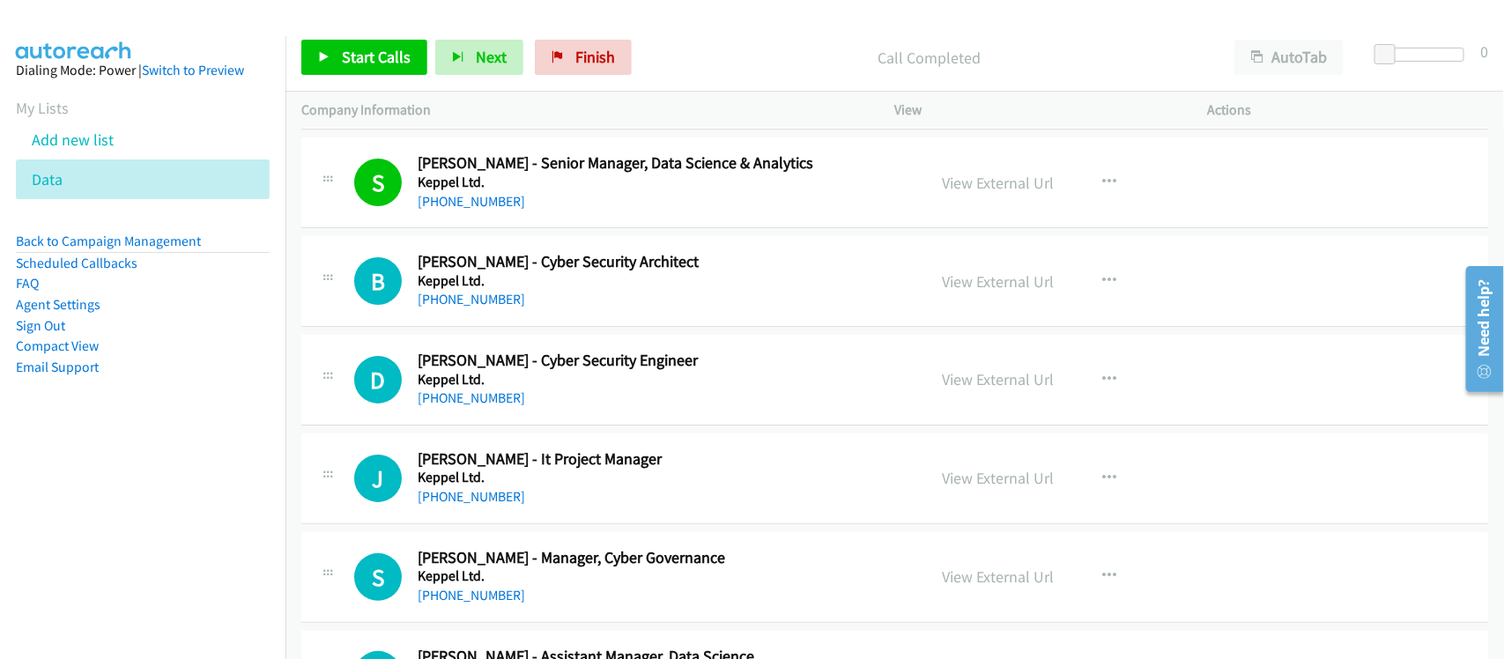
scroll to position [9029, 0]
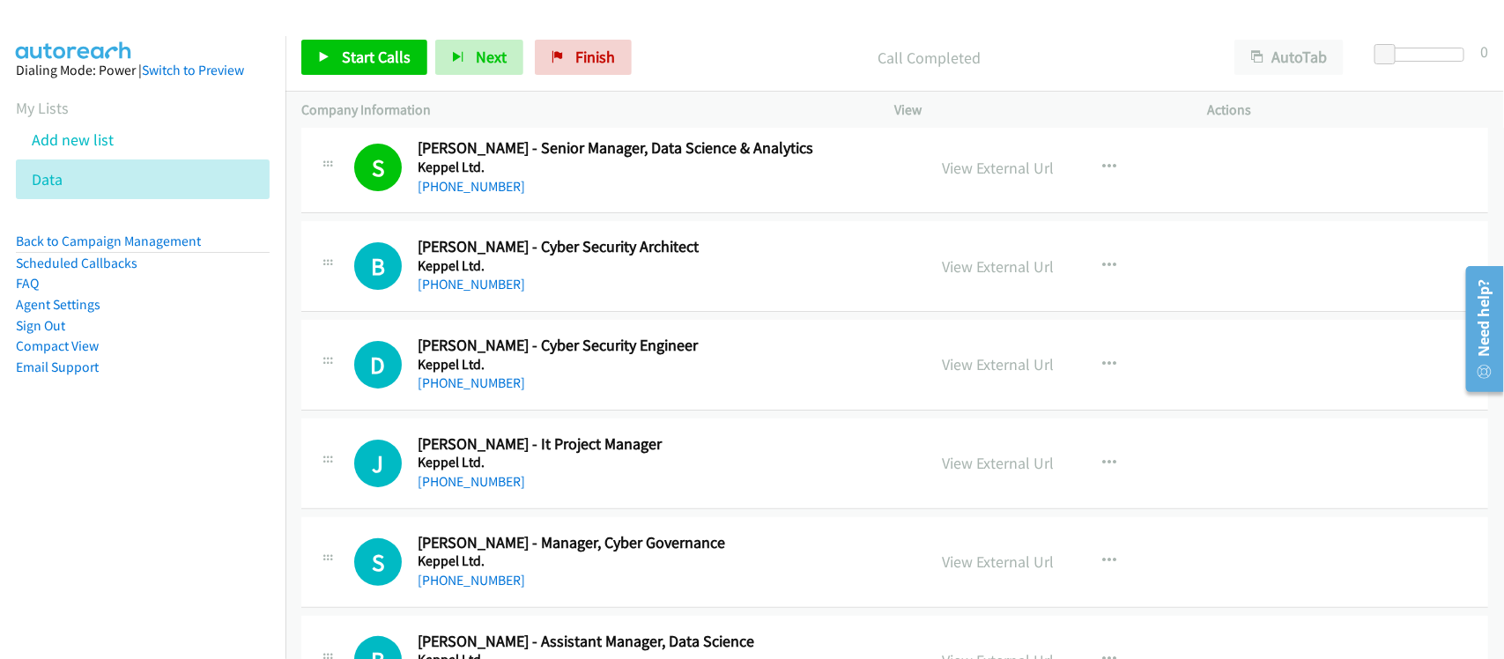
drag, startPoint x: 490, startPoint y: 298, endPoint x: 820, endPoint y: 324, distance: 331.4
click at [490, 292] on link "+65 9712 9855" at bounding box center [471, 284] width 107 height 17
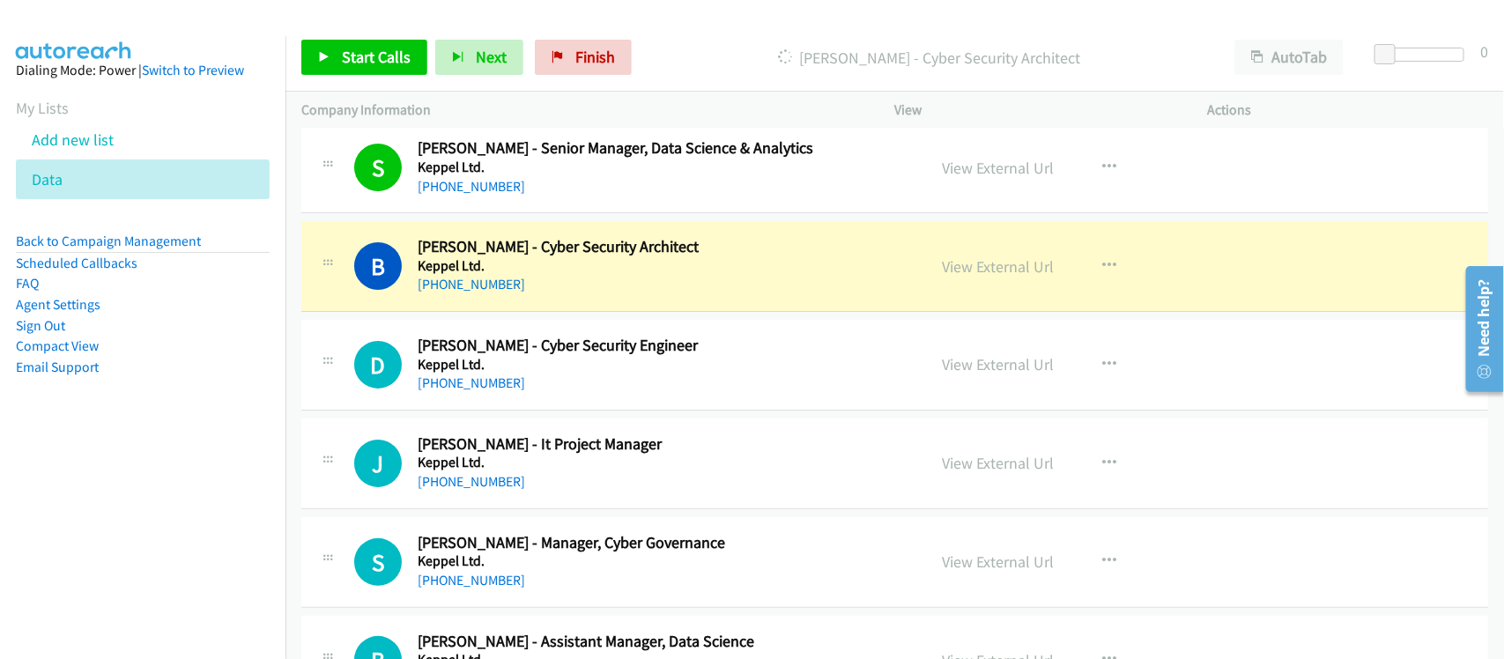
click at [560, 312] on div "B Callback Scheduled Bryan Wang - Cyber Security Architect Keppel Ltd. Asia/Sin…" at bounding box center [894, 266] width 1187 height 91
click at [982, 273] on link "View External Url" at bounding box center [999, 266] width 112 height 20
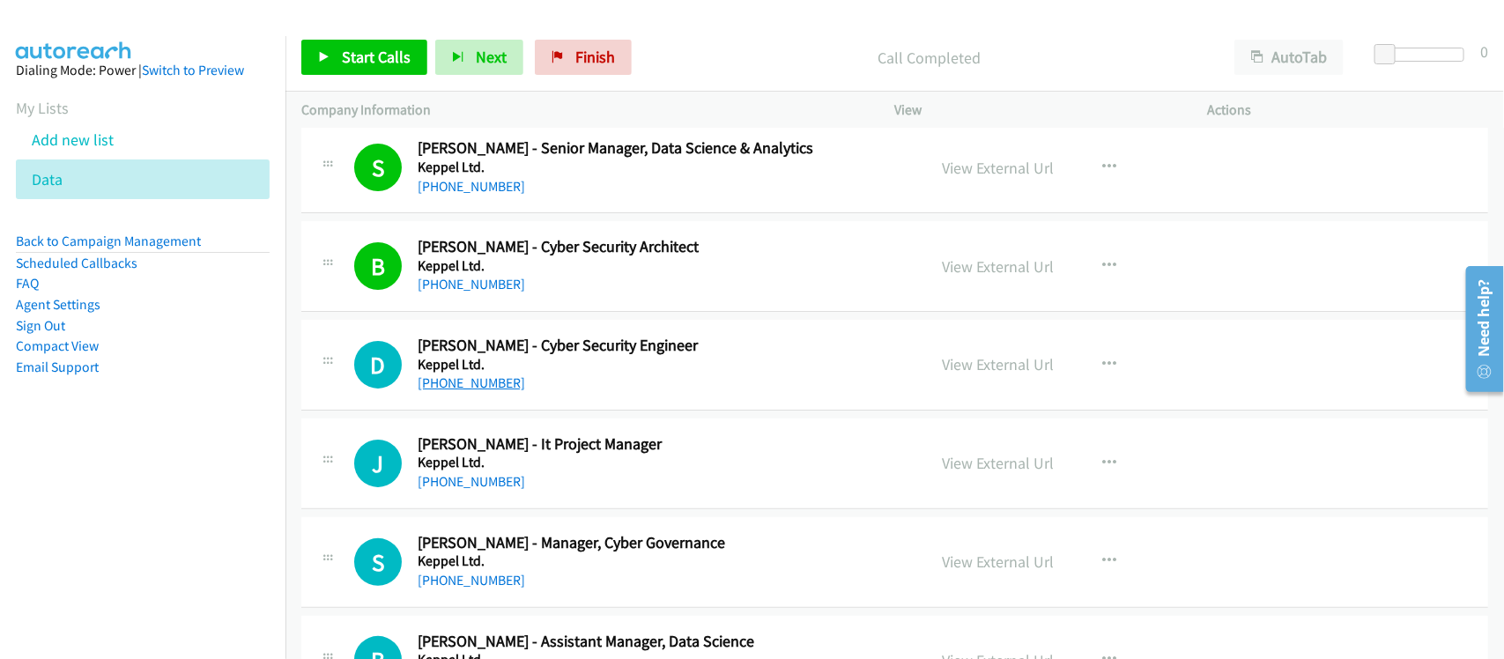
click at [485, 391] on link "+65 9646 4742" at bounding box center [471, 382] width 107 height 17
click at [553, 410] on div "D Callback Scheduled Danniel Ng - Cyber Security Engineer Keppel Ltd. Asia/Sing…" at bounding box center [894, 365] width 1187 height 91
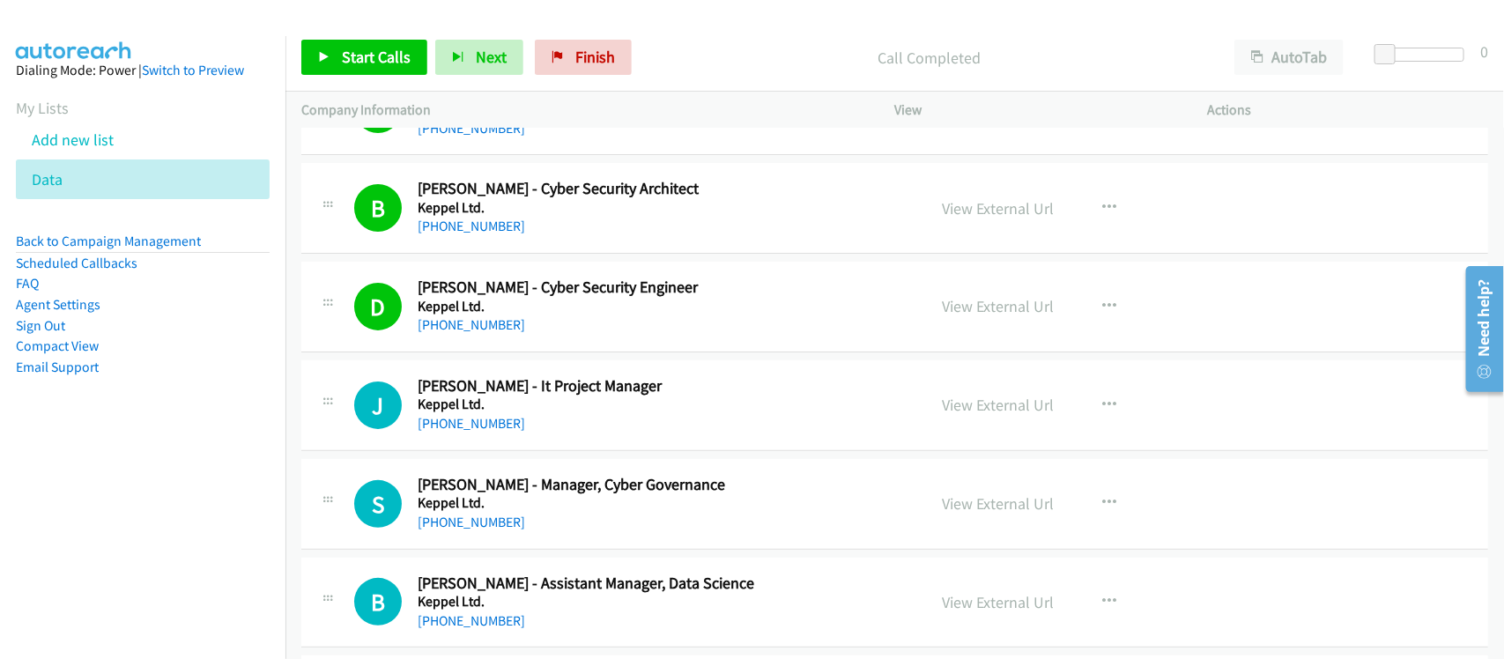
scroll to position [9139, 0]
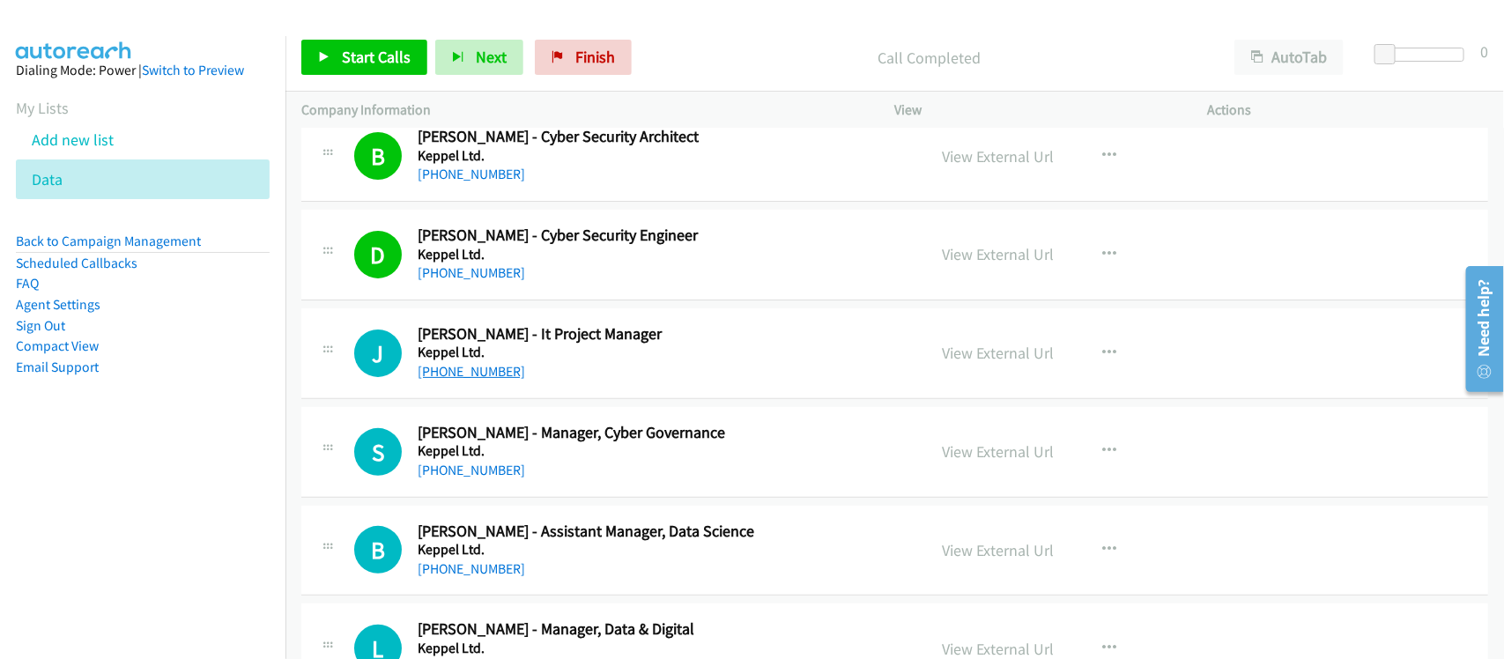
drag, startPoint x: 573, startPoint y: 399, endPoint x: 463, endPoint y: 388, distance: 110.7
click at [463, 380] on link "+65 8171 3989" at bounding box center [471, 371] width 107 height 17
click at [580, 55] on span "Finish" at bounding box center [595, 57] width 40 height 20
